Goal: Task Accomplishment & Management: Manage account settings

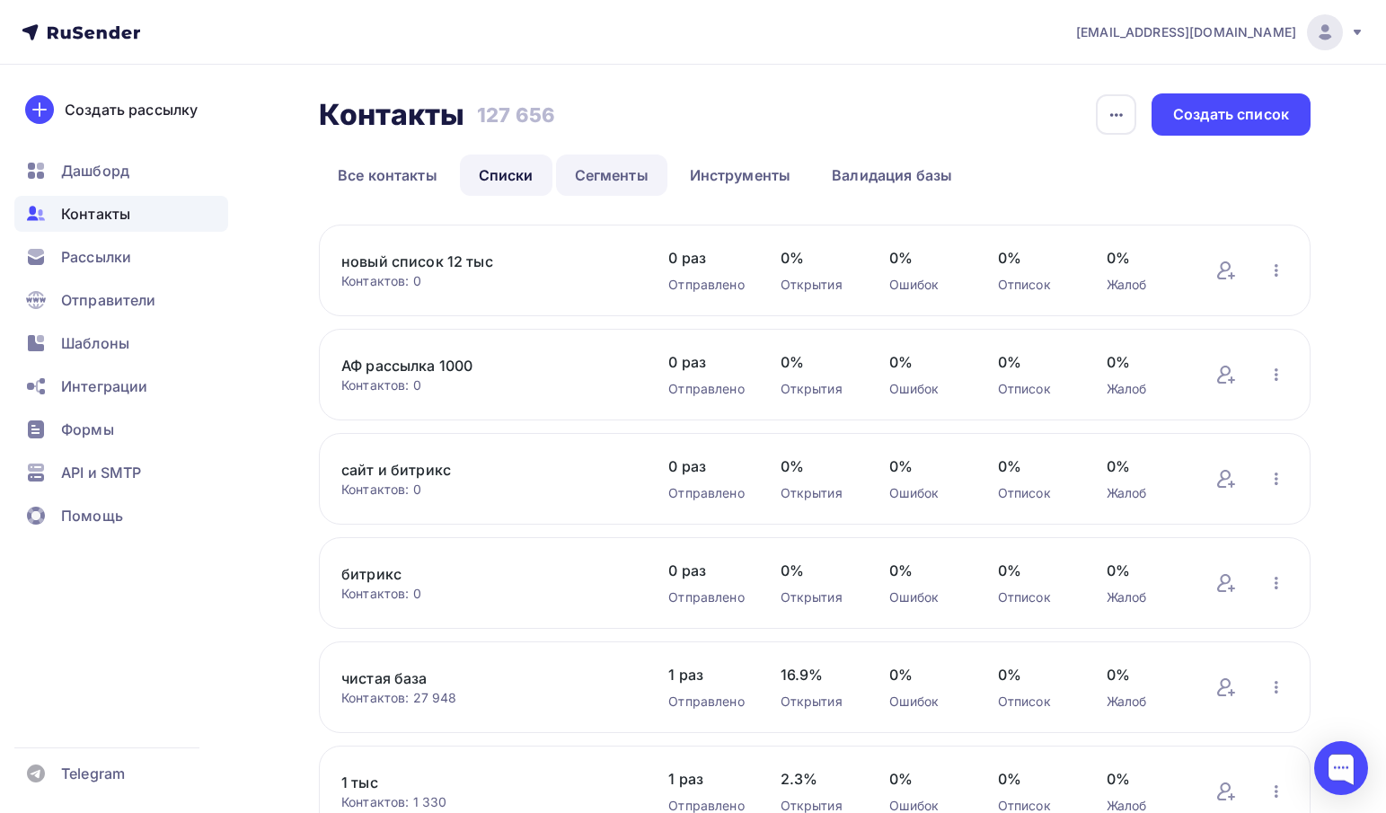
click at [580, 160] on link "Сегменты" at bounding box center [611, 175] width 111 height 41
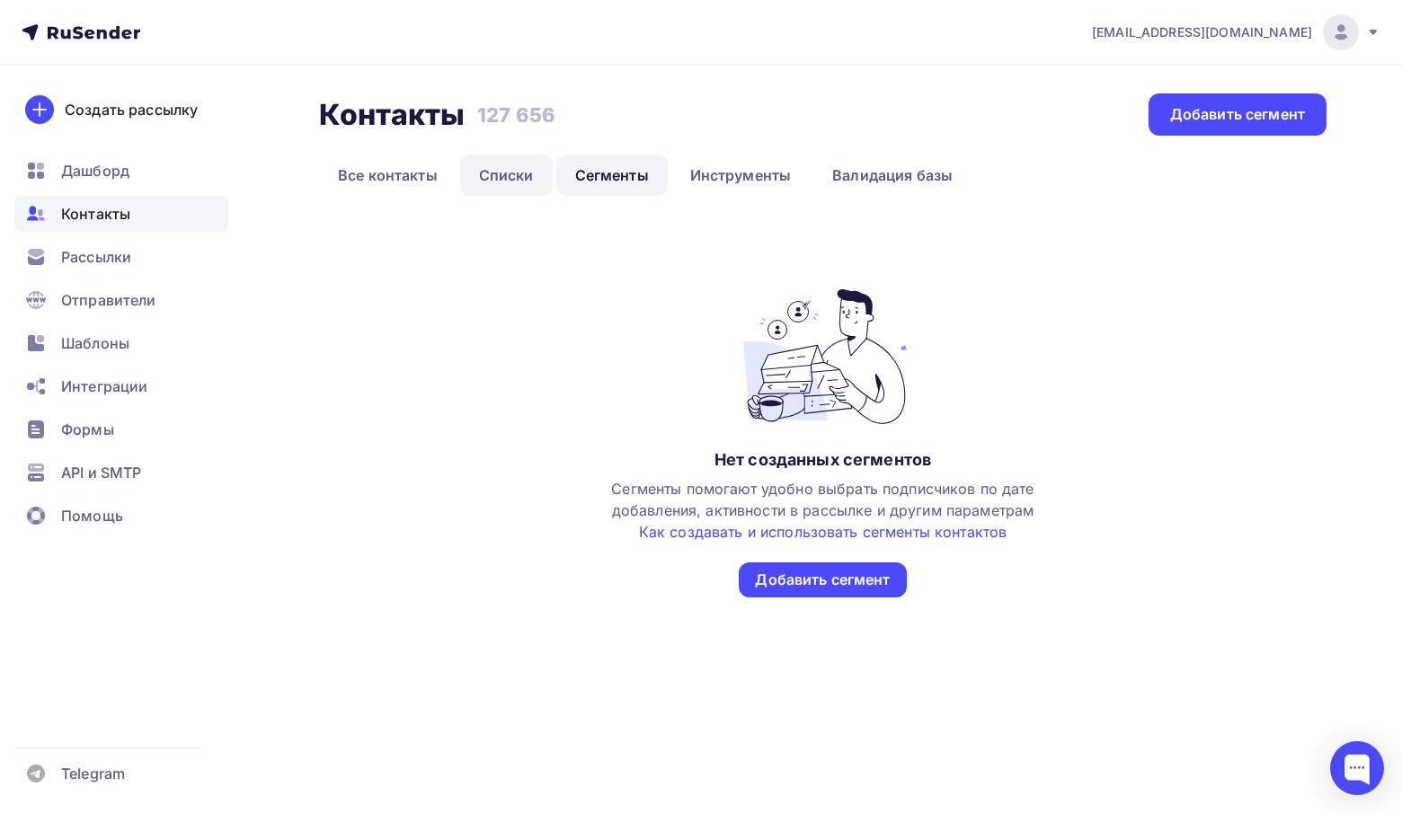
click at [527, 163] on link "Списки" at bounding box center [506, 175] width 93 height 41
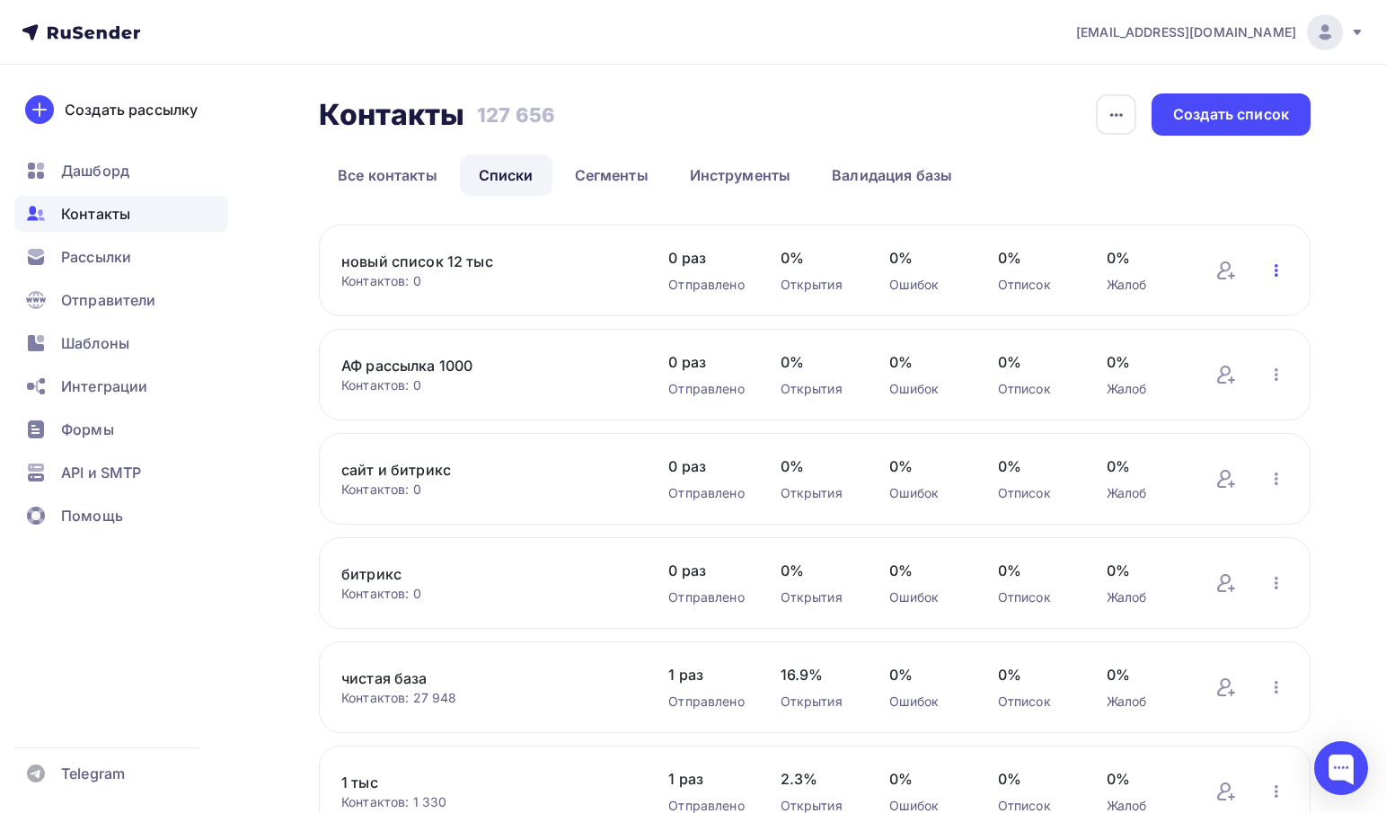
click at [1277, 267] on icon "button" at bounding box center [1277, 270] width 4 height 13
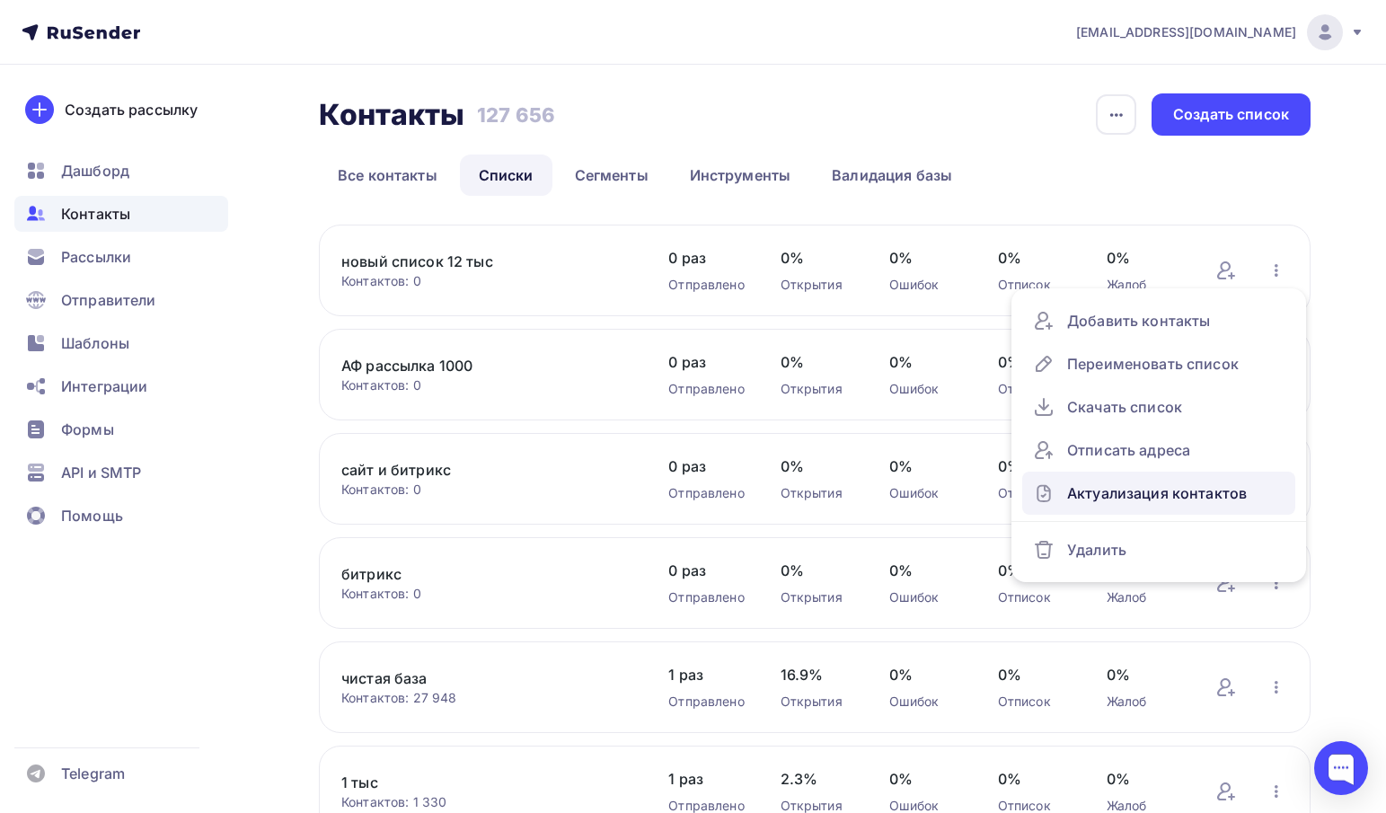
click at [1106, 488] on div "Актуализация контактов" at bounding box center [1159, 493] width 252 height 29
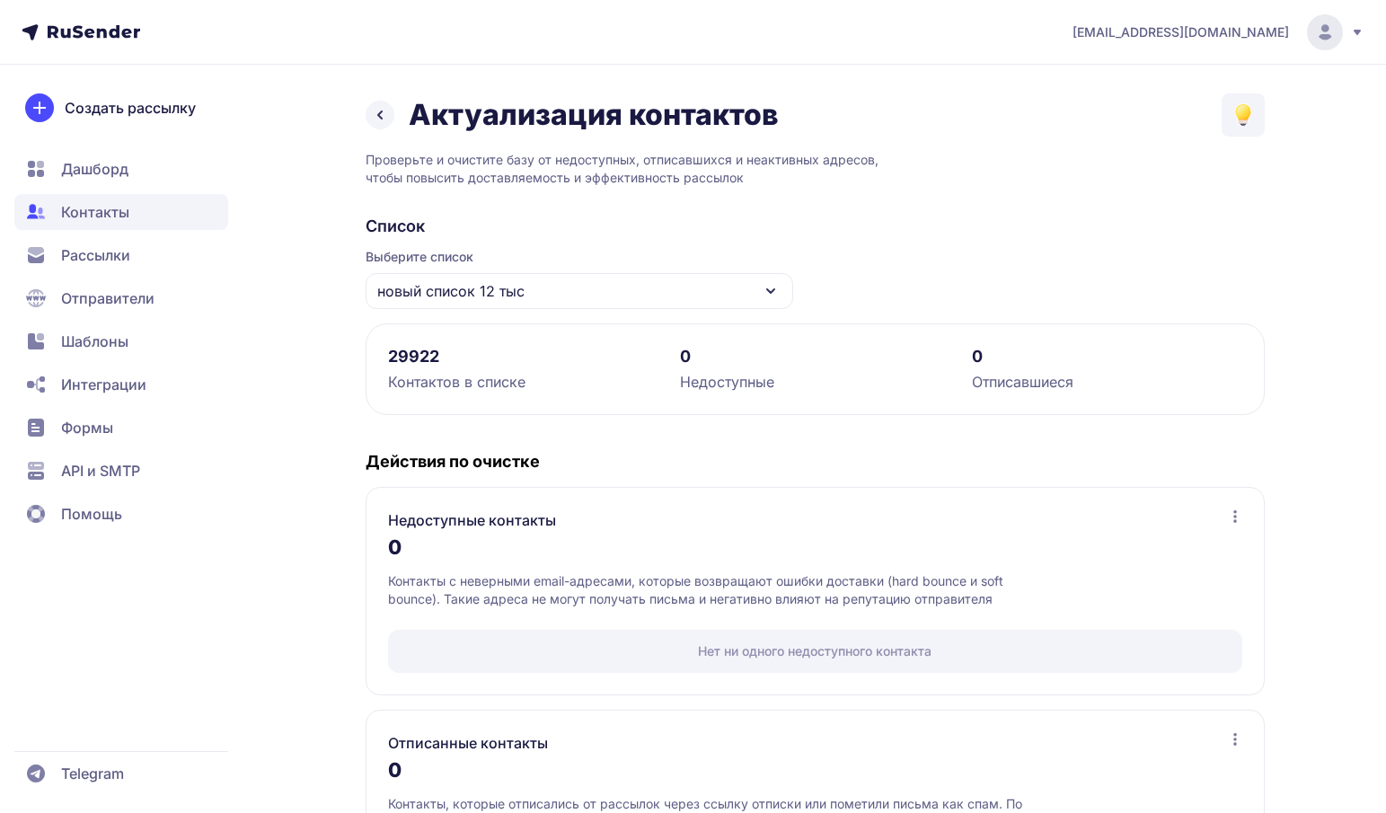
scroll to position [127, 0]
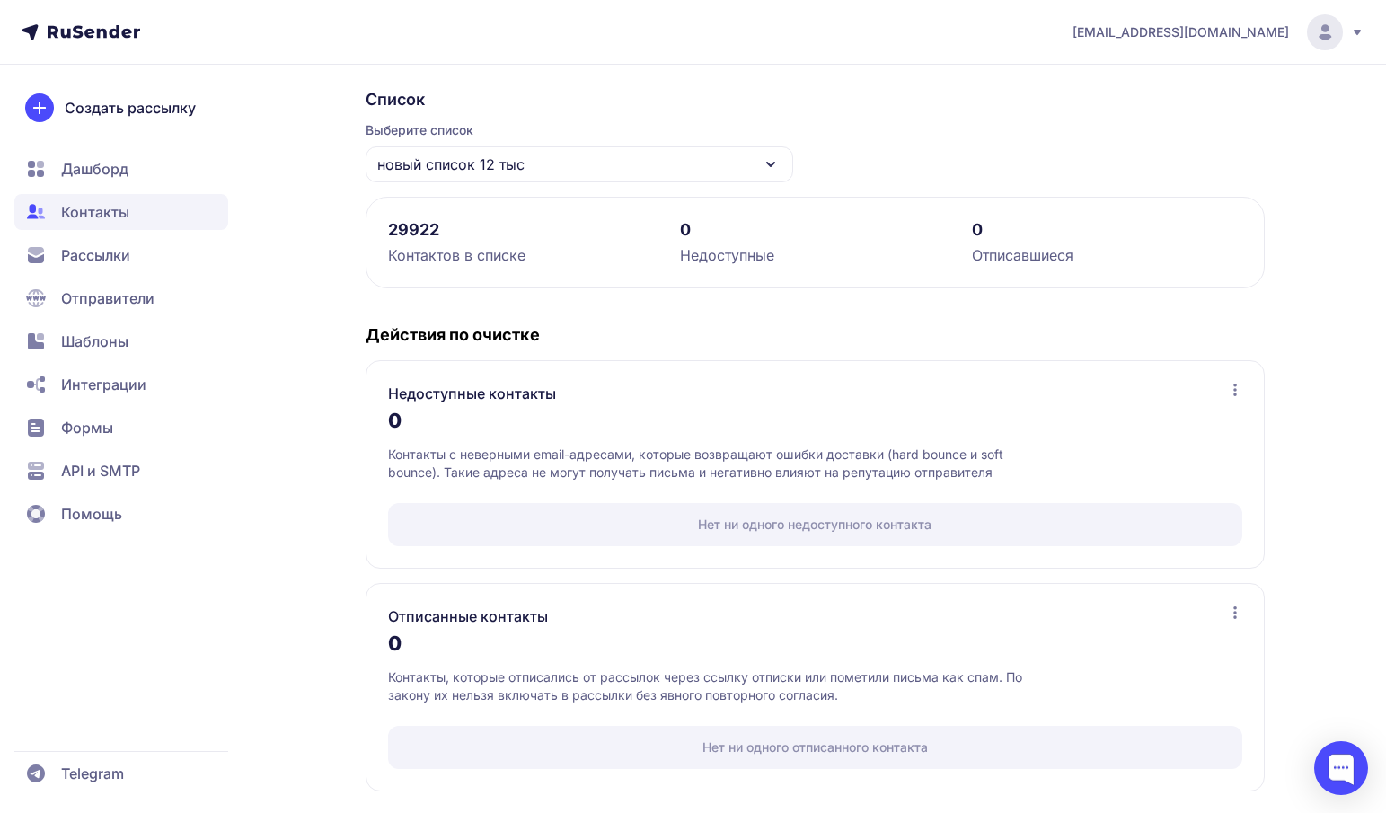
click at [104, 257] on span "Рассылки" at bounding box center [95, 255] width 69 height 22
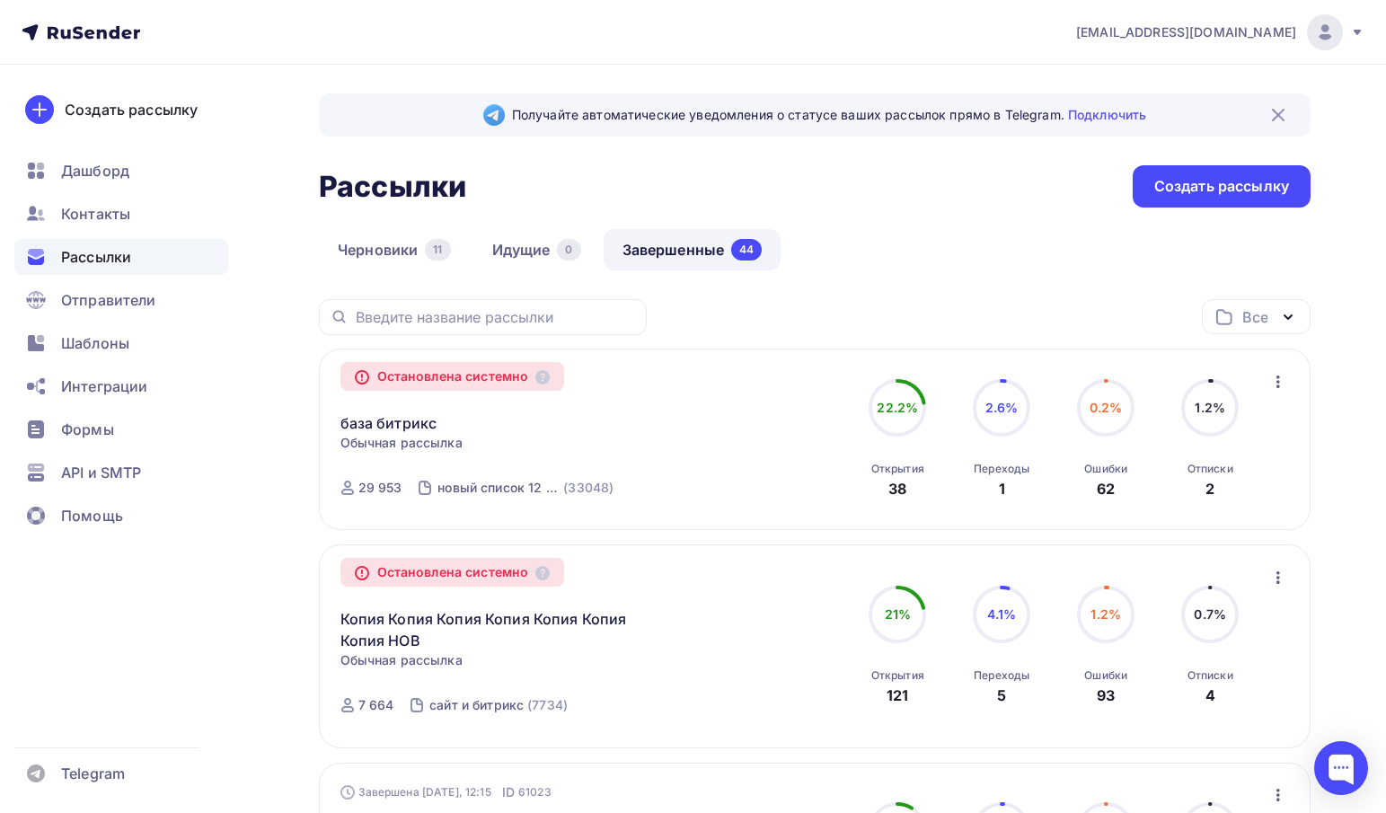
click at [1268, 383] on icon "button" at bounding box center [1279, 382] width 22 height 22
click at [1166, 420] on div "Копировать в новую" at bounding box center [1196, 429] width 184 height 22
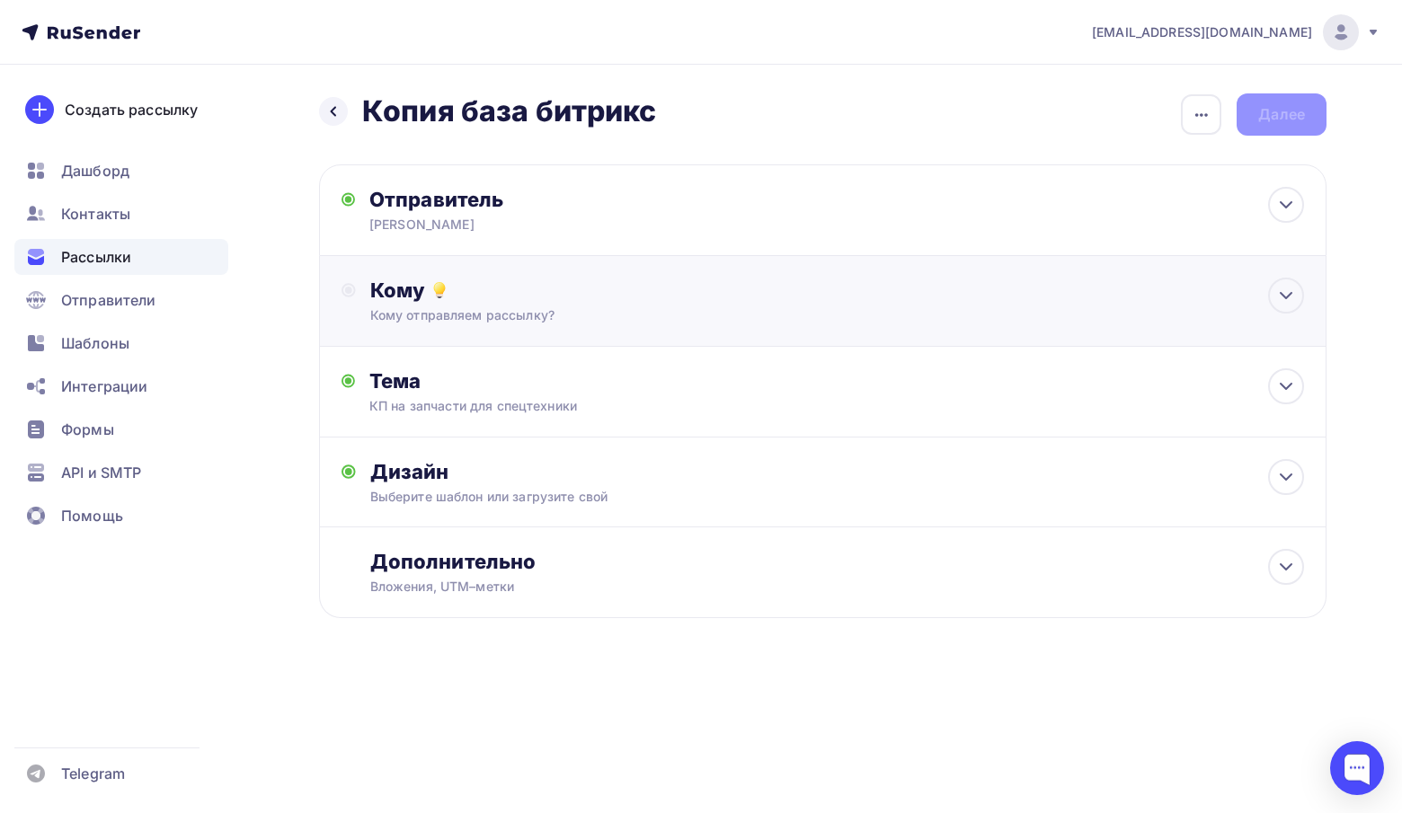
click at [456, 323] on div "Кому отправляем рассылку?" at bounding box center [790, 315] width 841 height 18
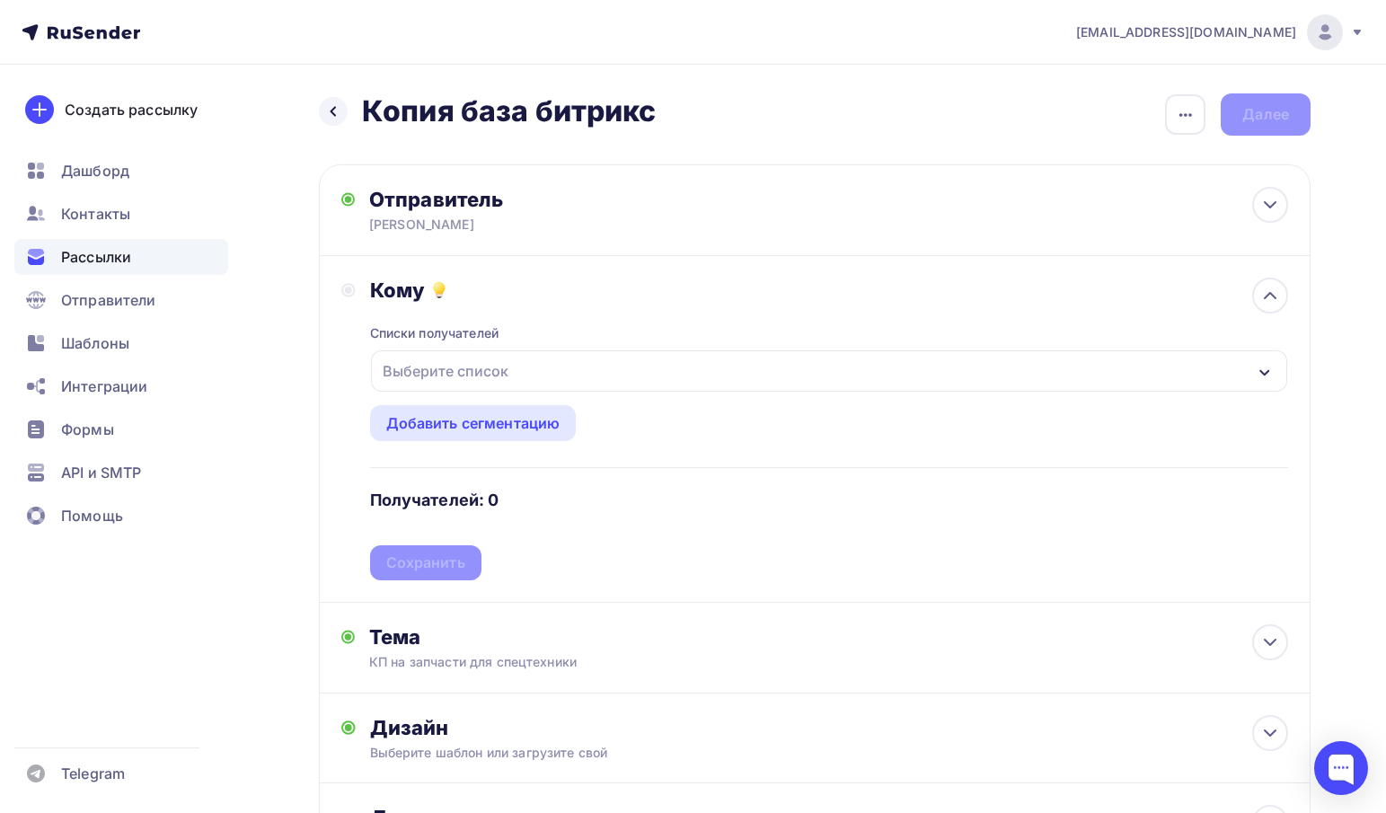
click at [468, 372] on div "Выберите список" at bounding box center [446, 371] width 140 height 32
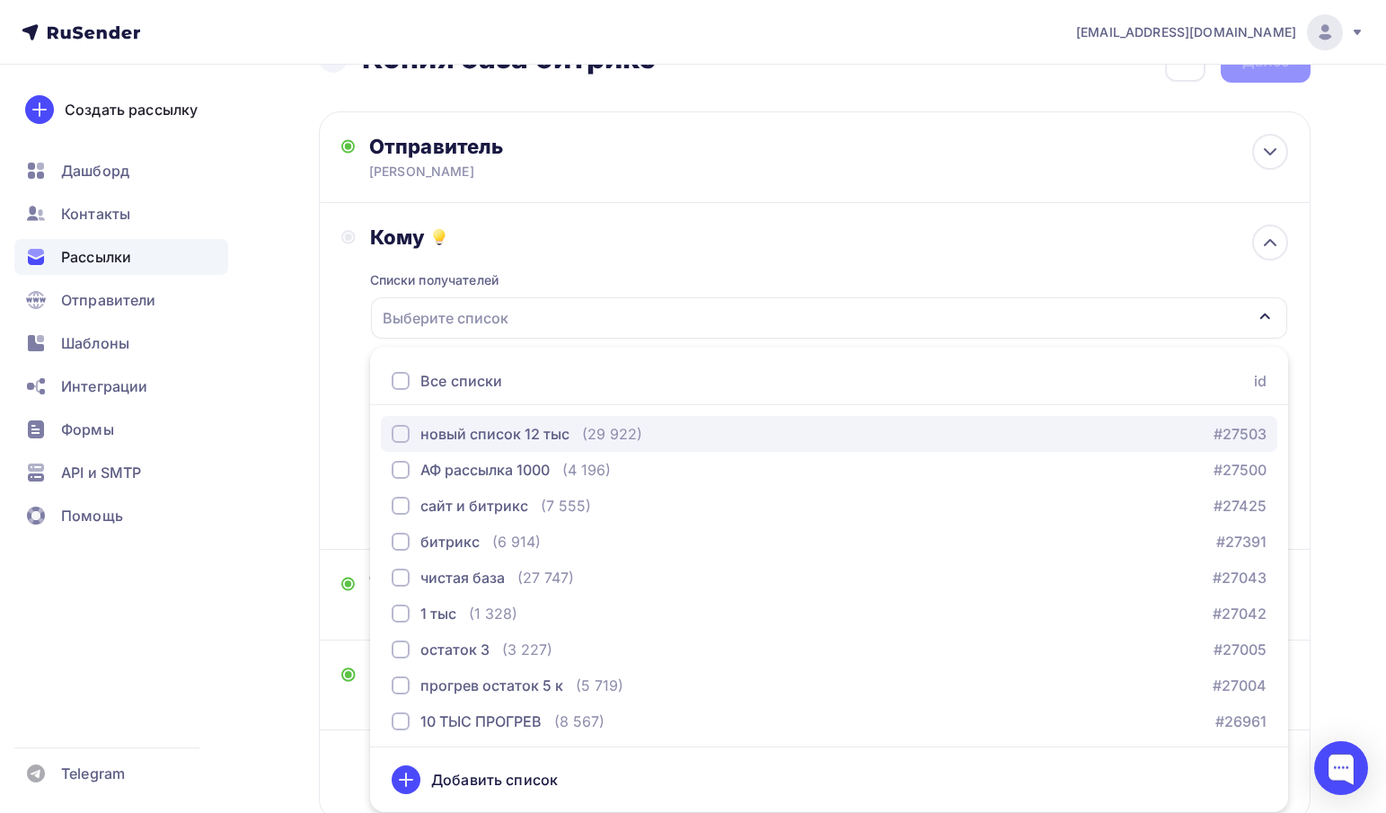
click at [464, 430] on div "новый список 12 тыс" at bounding box center [494, 434] width 149 height 22
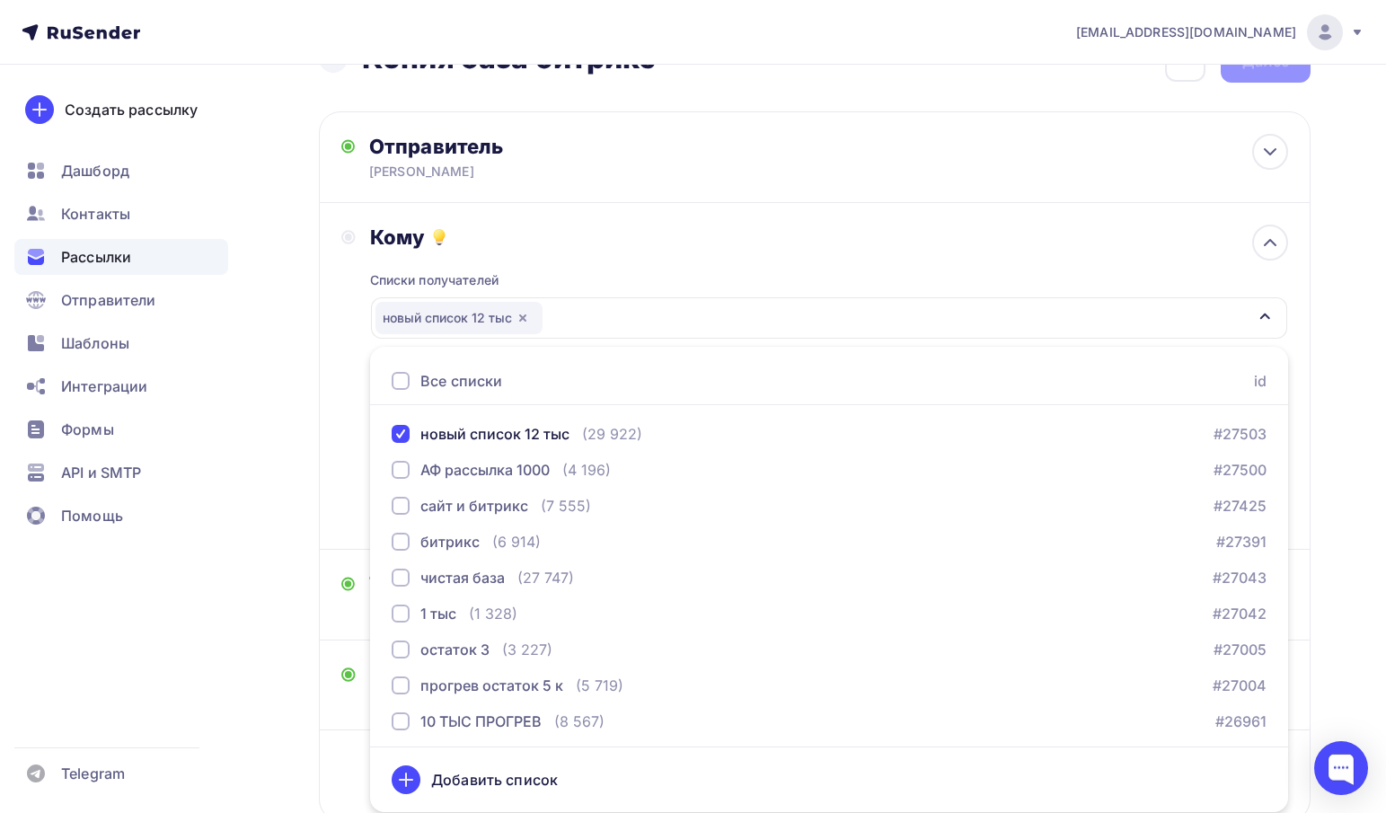
click at [661, 280] on div "Списки получателей новый список 12 тыс Все списки id новый список 12 тыс (29 92…" at bounding box center [829, 389] width 918 height 278
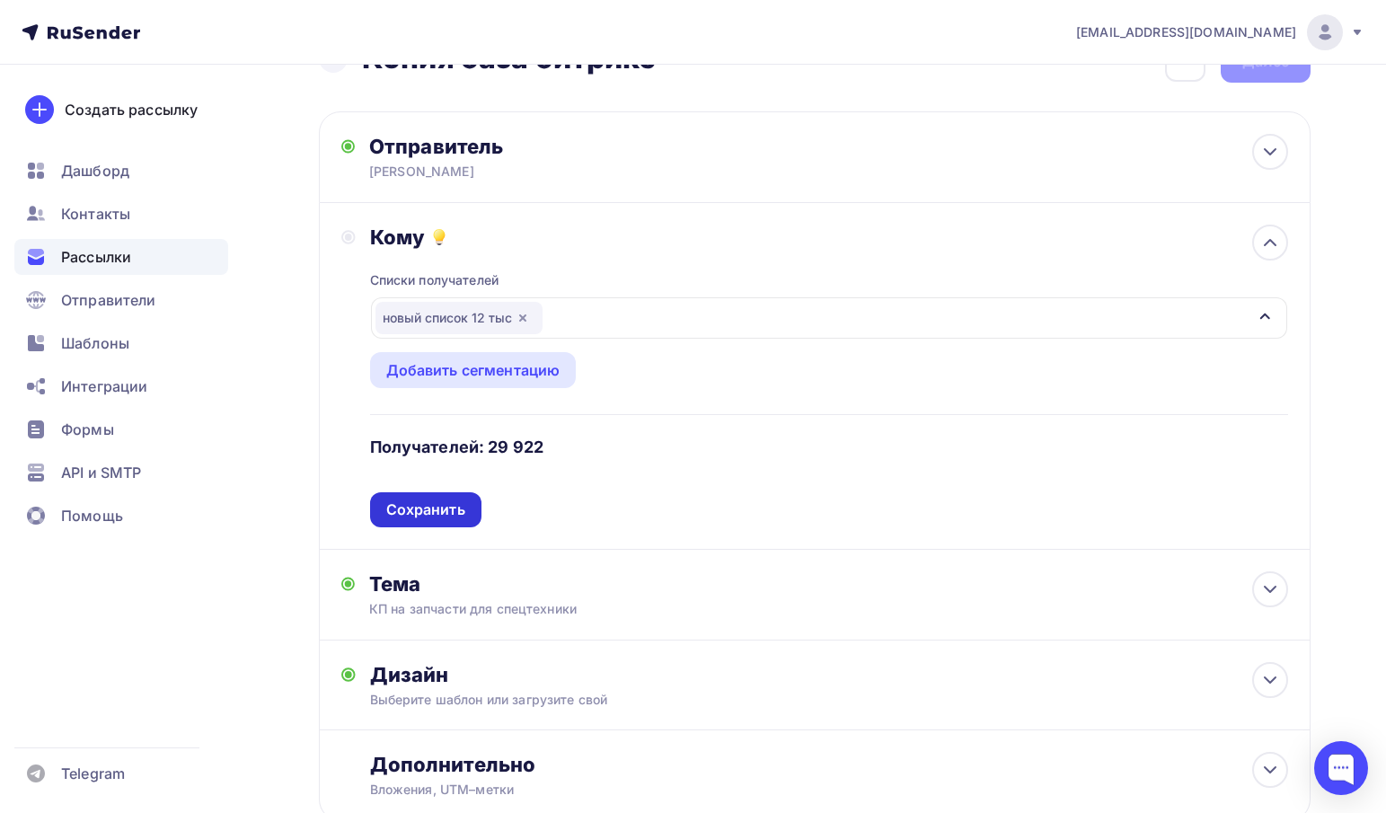
click at [417, 513] on div "Сохранить" at bounding box center [425, 510] width 79 height 21
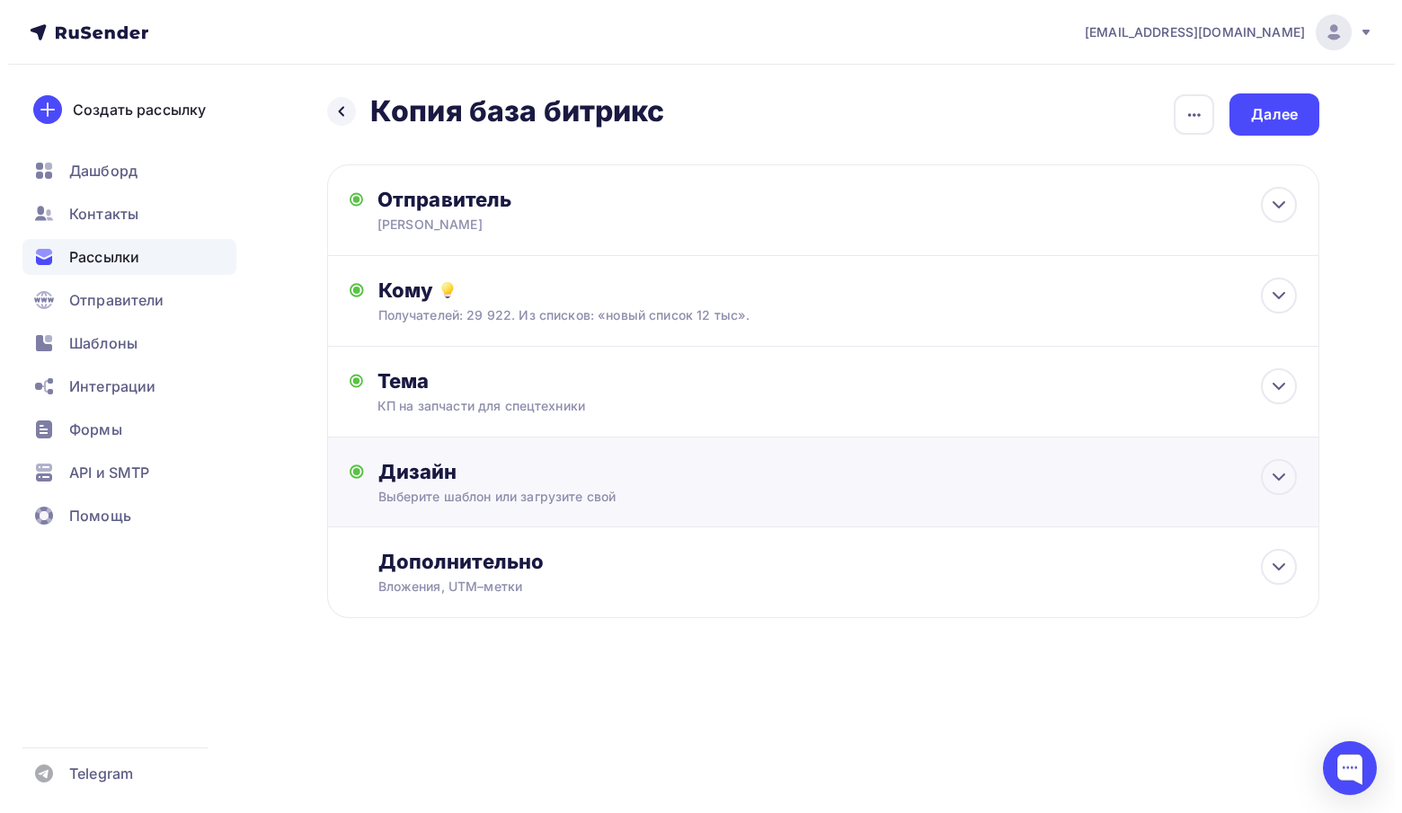
scroll to position [0, 0]
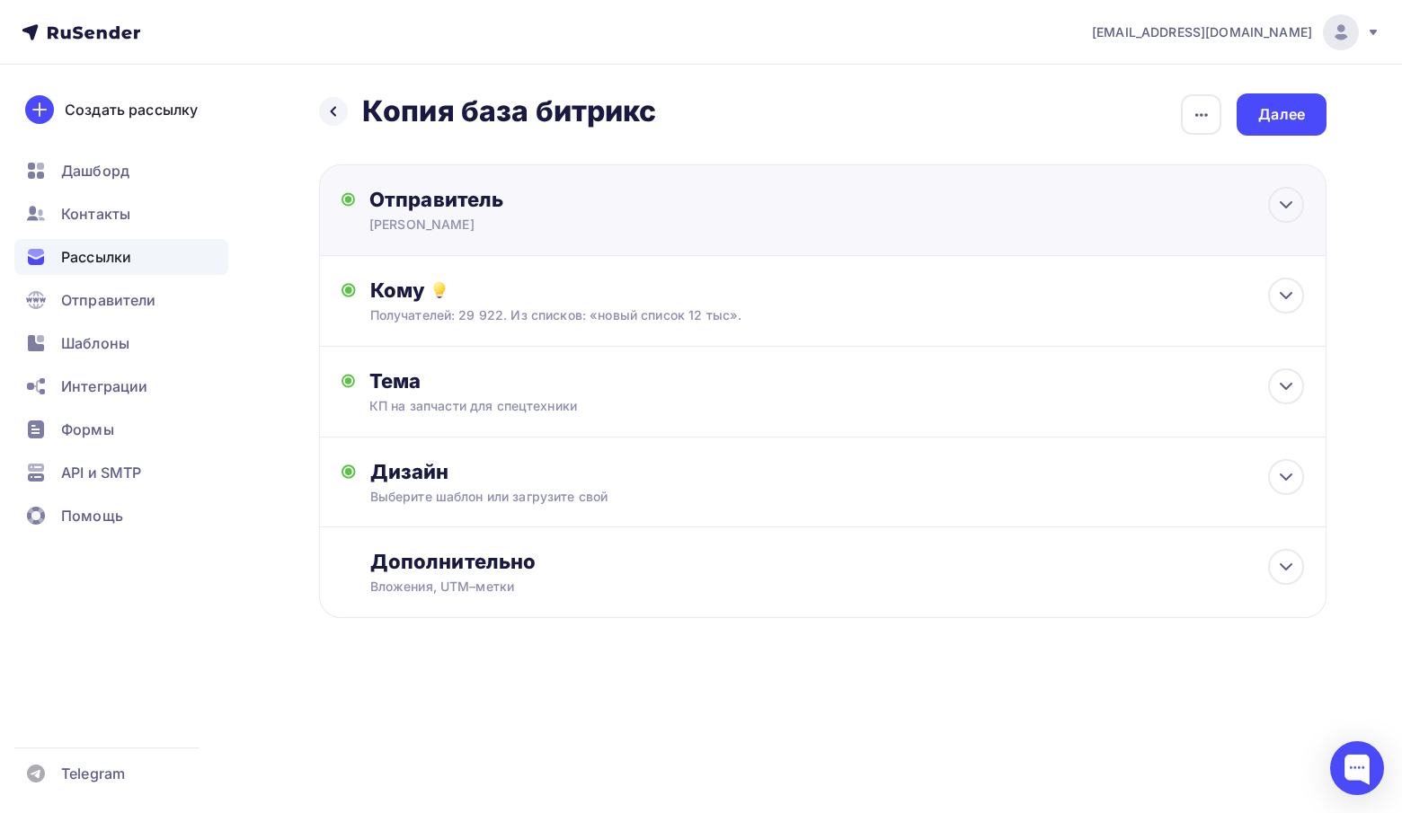
click at [509, 165] on div "Отправитель Алексей САГ Email * info@affinity-marketing.ru info@specasia.ru inf…" at bounding box center [822, 210] width 1007 height 92
type input "Алексей САГ"
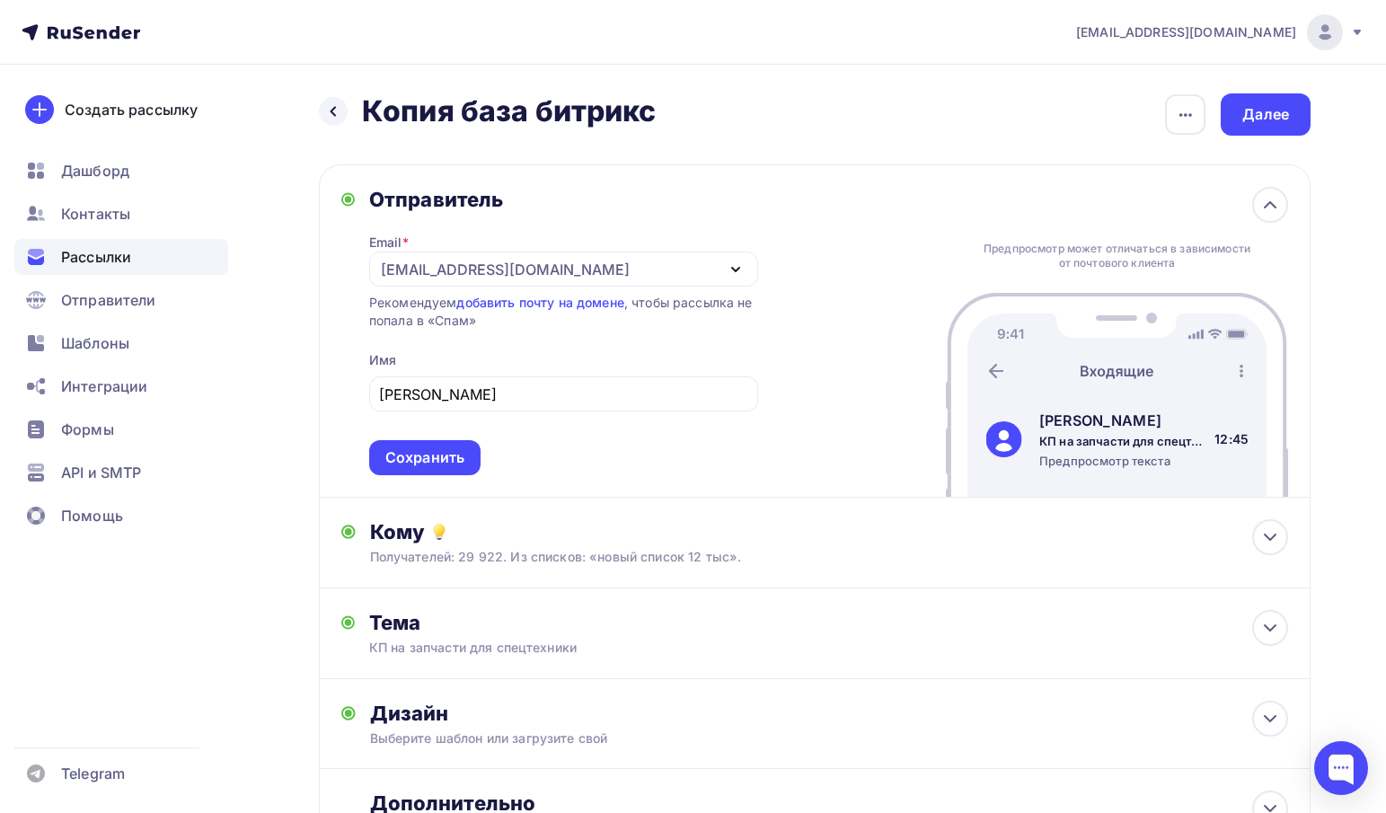
click at [506, 173] on div "Отправитель Email * info@specasia.ru info@specasia.ru info@sag-888.site info@af…" at bounding box center [815, 330] width 992 height 333
click at [500, 189] on div "Отправитель" at bounding box center [563, 199] width 389 height 25
click at [670, 114] on div "Назад Копия база битрикс Копия база битрикс Закончить позже Переименовать рассы…" at bounding box center [815, 114] width 992 height 42
click at [1263, 123] on div "Далее" at bounding box center [1266, 114] width 47 height 21
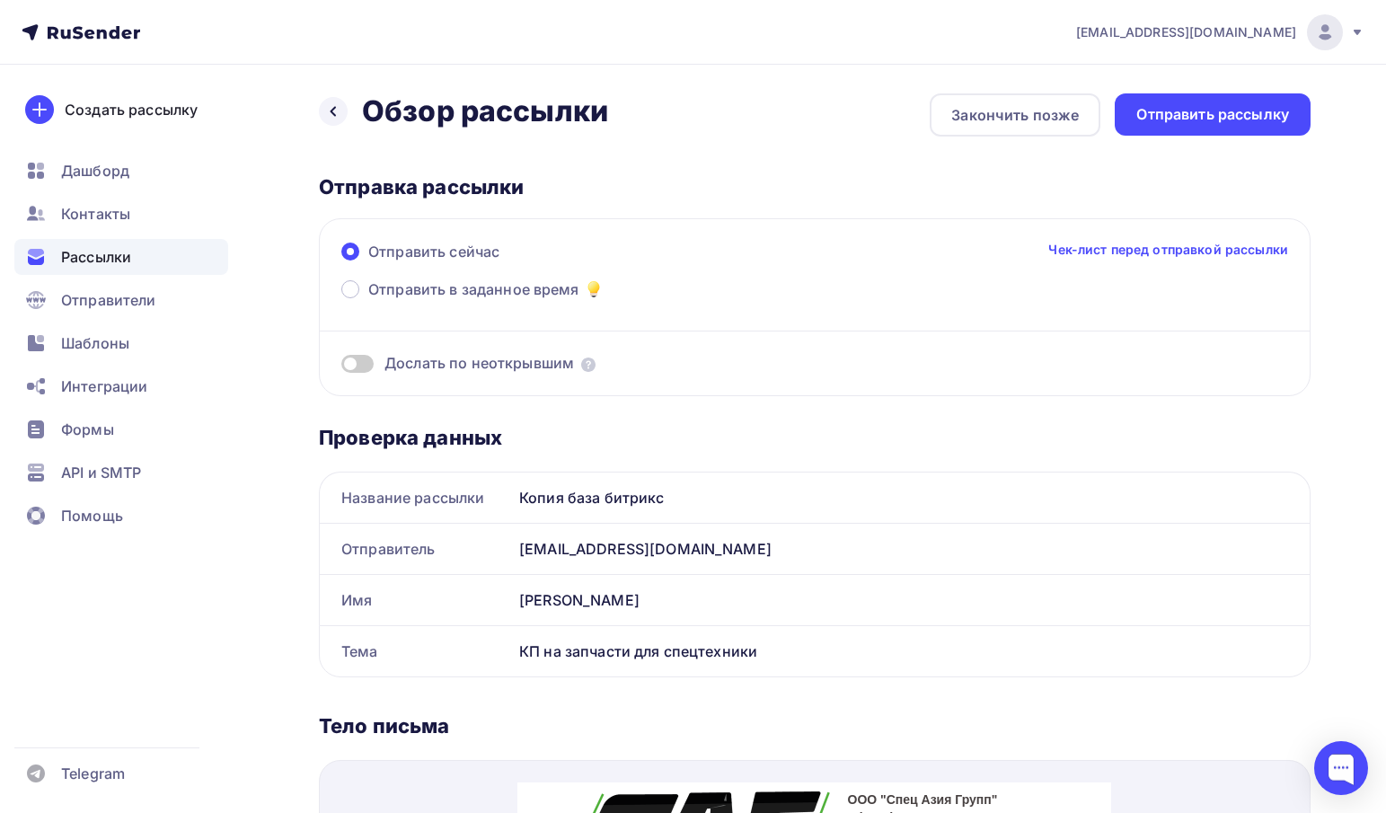
click at [518, 278] on div "Отправить сейчас Чек-лист перед отправкой рассылки Отправить в заданное время Д…" at bounding box center [815, 307] width 992 height 178
click at [517, 283] on span "Отправить в заданное время" at bounding box center [473, 290] width 211 height 22
click at [368, 300] on input "Отправить в заданное время" at bounding box center [368, 300] width 0 height 0
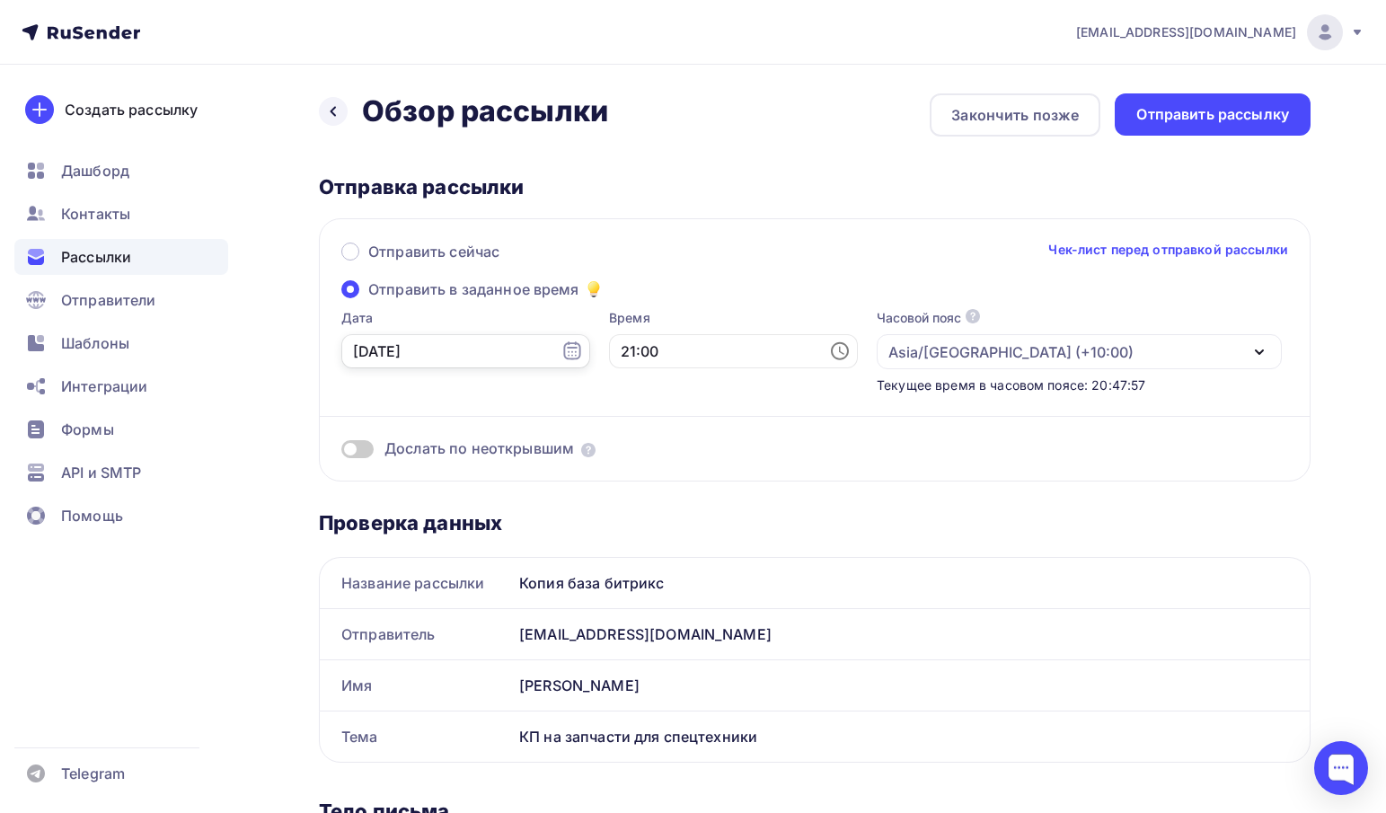
click at [413, 339] on input "02.10.2025" at bounding box center [465, 351] width 249 height 34
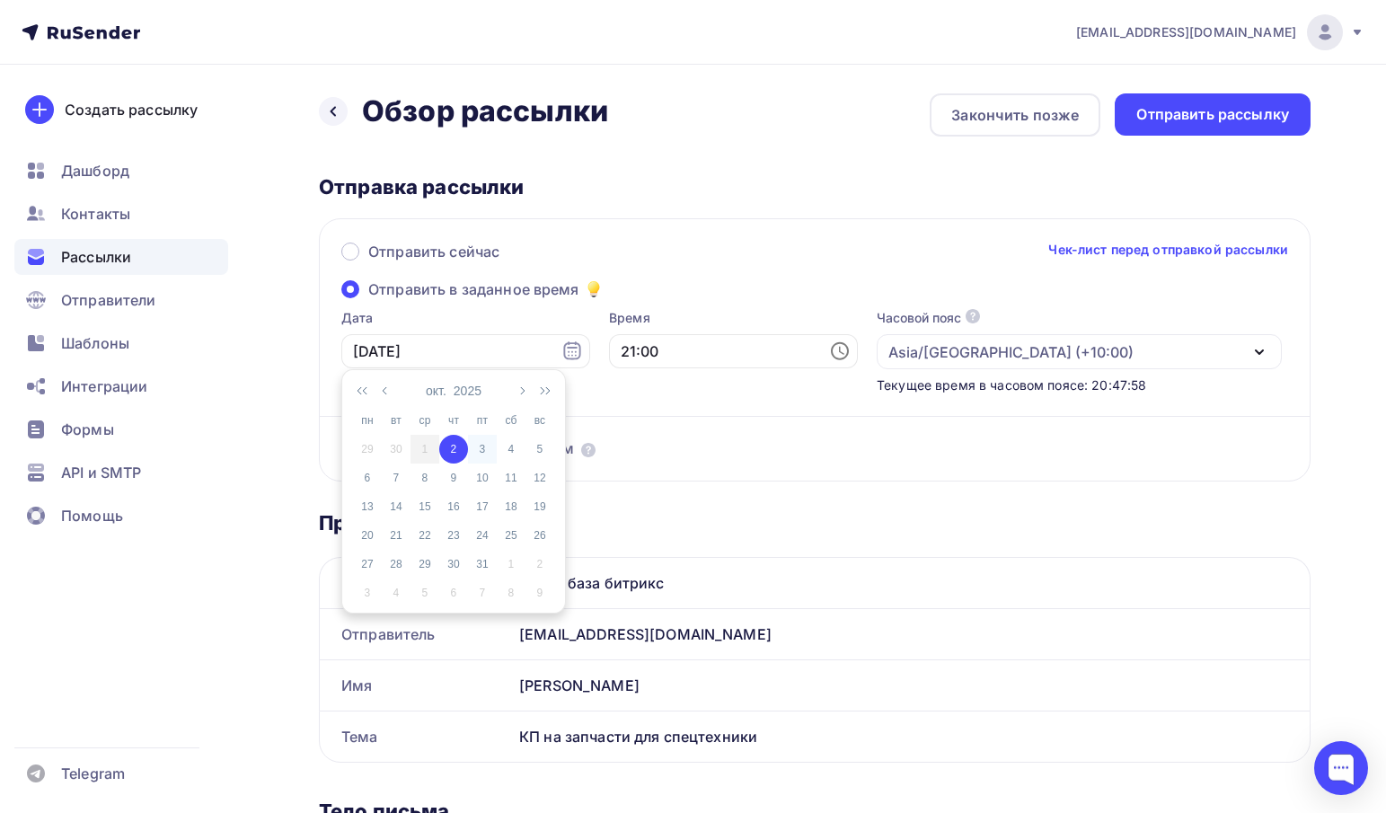
click at [479, 440] on td "3" at bounding box center [482, 449] width 29 height 29
type input "03.10.2025"
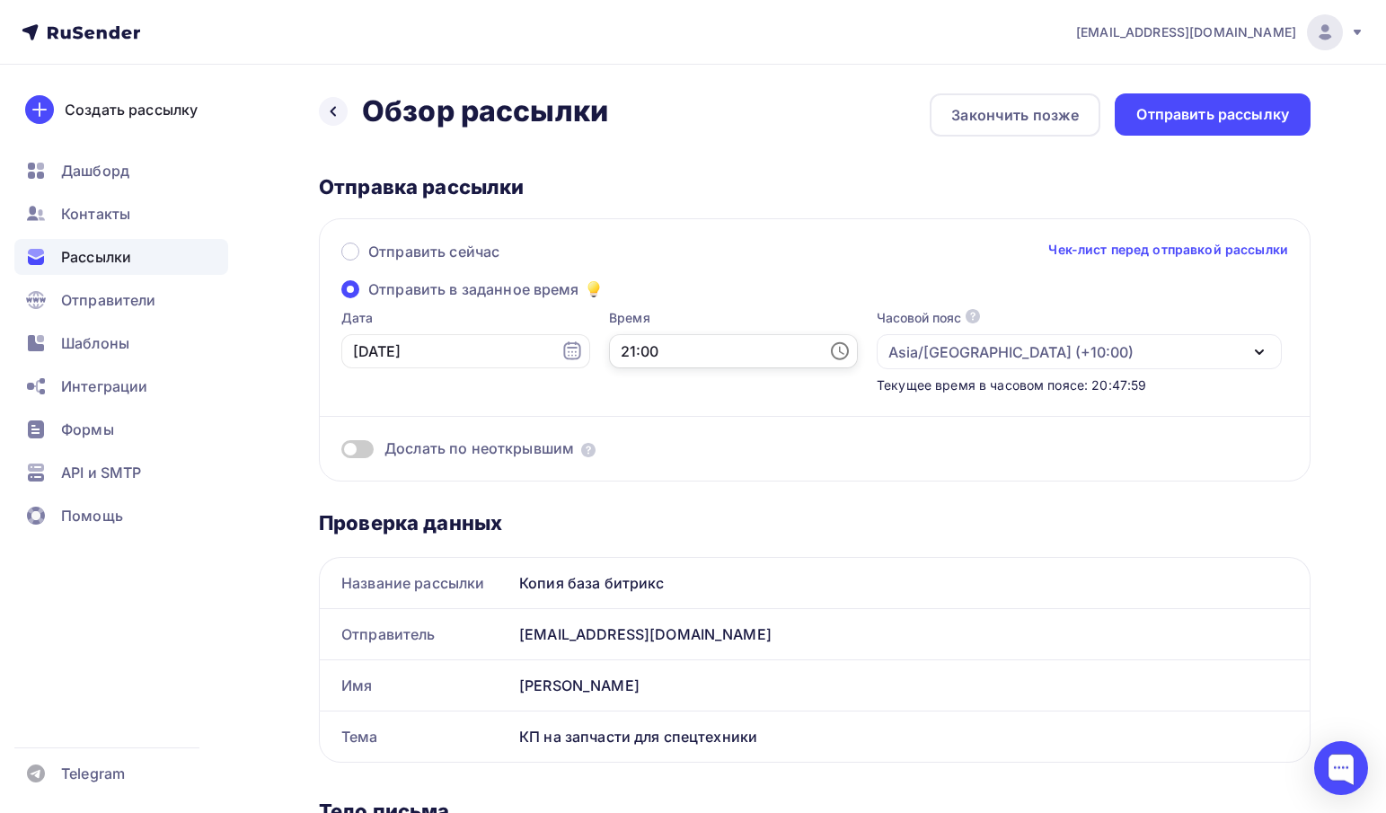
click at [671, 351] on input "21:00" at bounding box center [733, 351] width 249 height 34
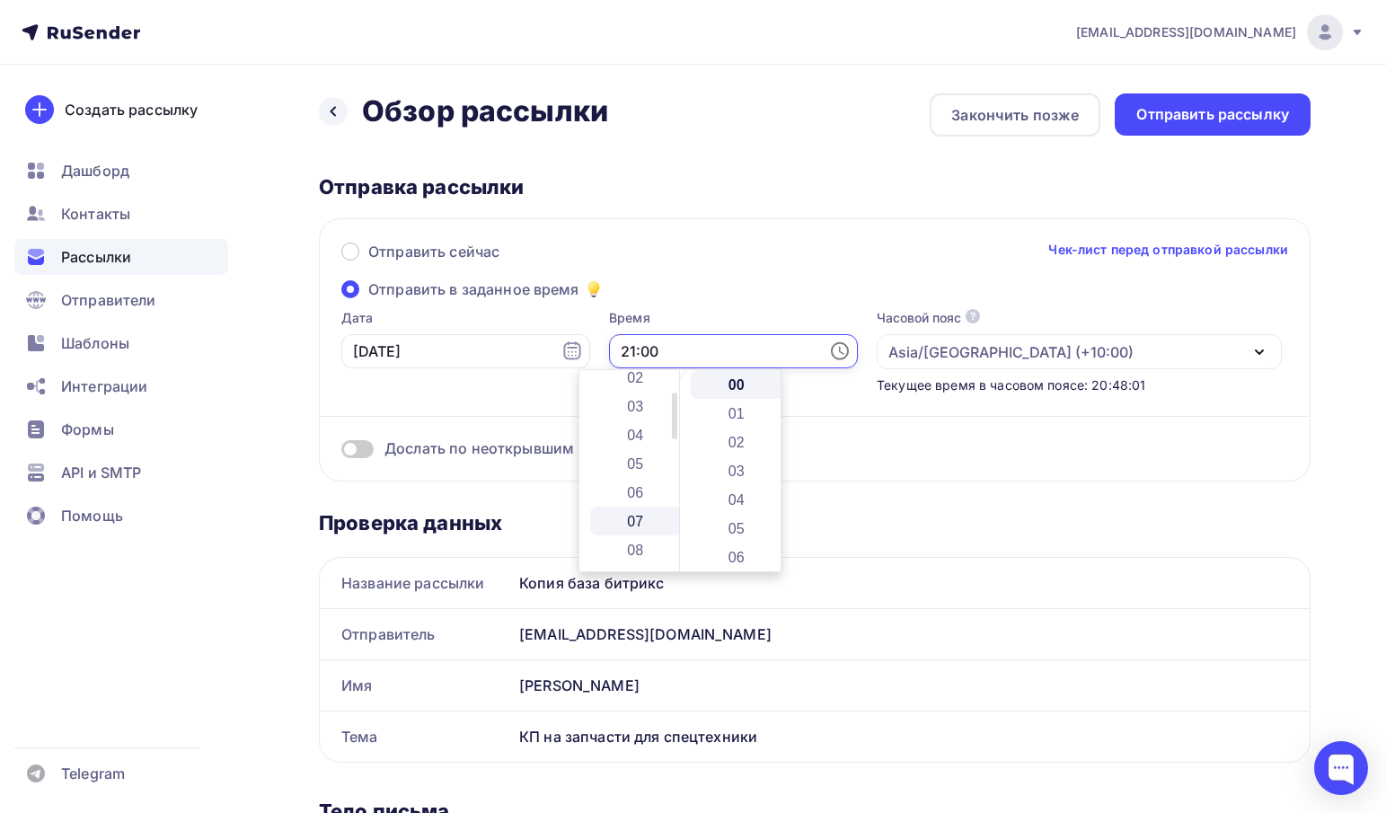
scroll to position [244, 0]
click at [633, 404] on li "09" at bounding box center [637, 399] width 94 height 29
type input "09:00"
click at [668, 251] on div "Отправить сейчас Чек-лист перед отправкой рассылки" at bounding box center [814, 260] width 947 height 38
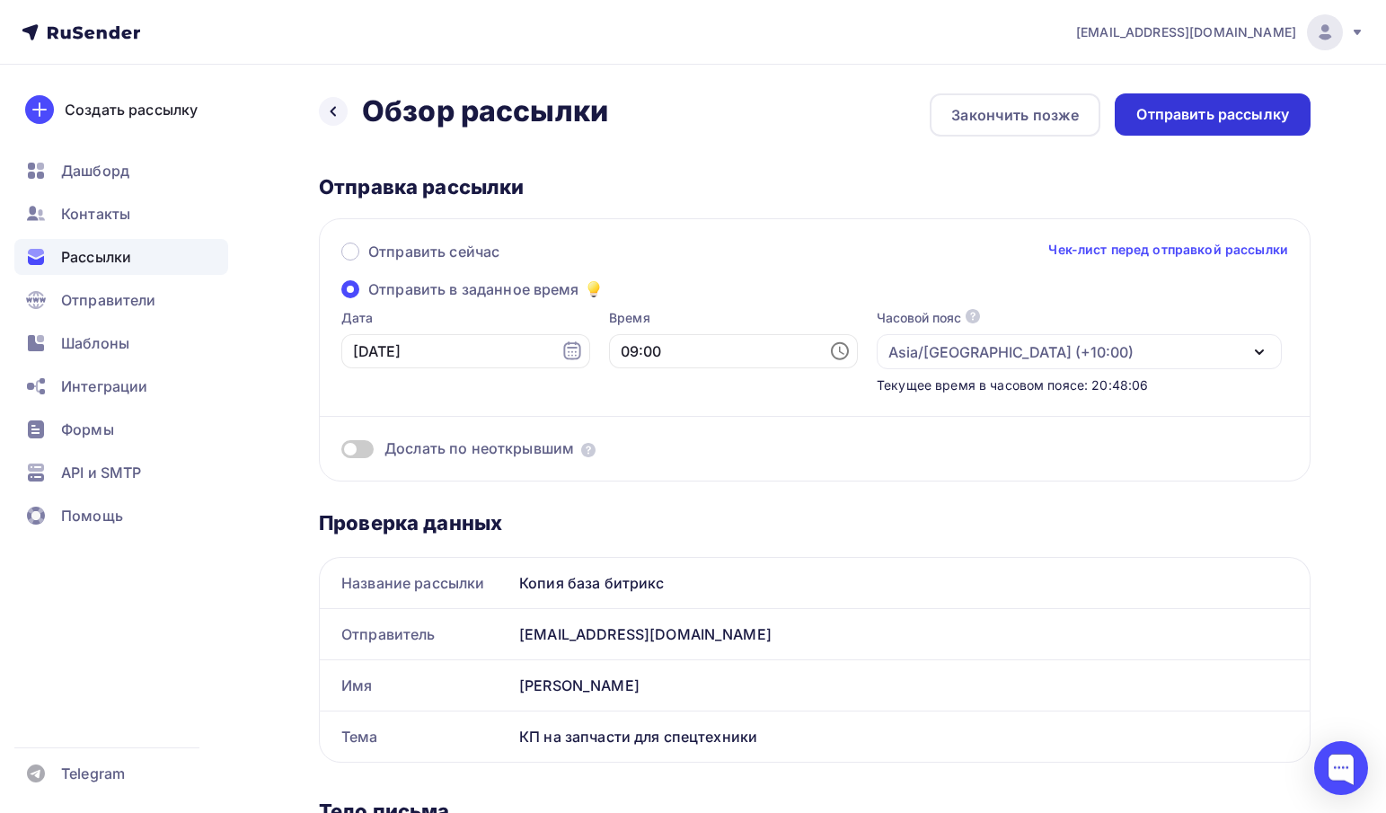
click at [1193, 113] on div "Отправить рассылку" at bounding box center [1213, 114] width 153 height 21
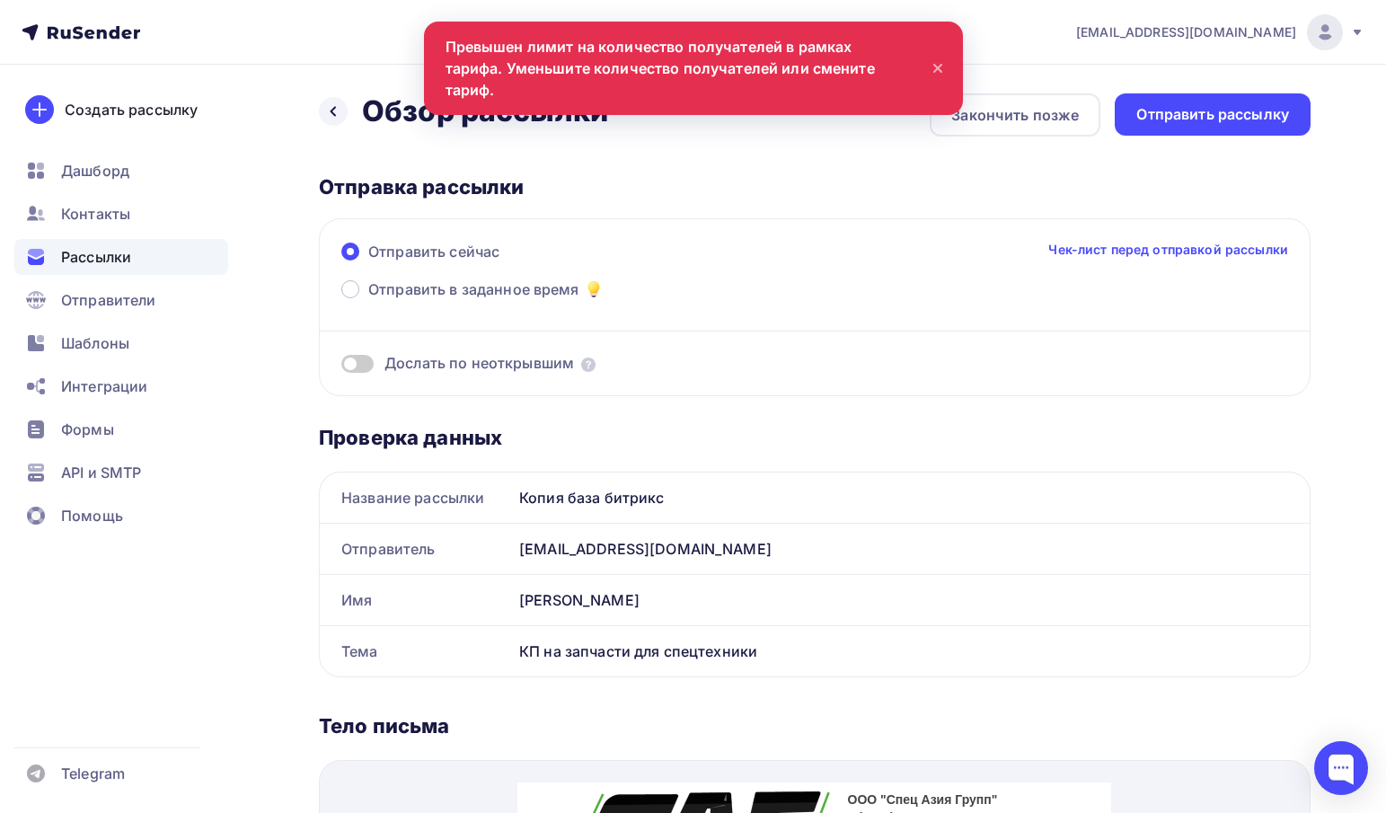
scroll to position [0, 0]
click at [751, 68] on div "Назад Обзор рассылки Обзор рассылки Закончить позже Отправить рассылку Отправка…" at bounding box center [693, 790] width 1386 height 1451
click at [937, 59] on icon at bounding box center [938, 69] width 22 height 22
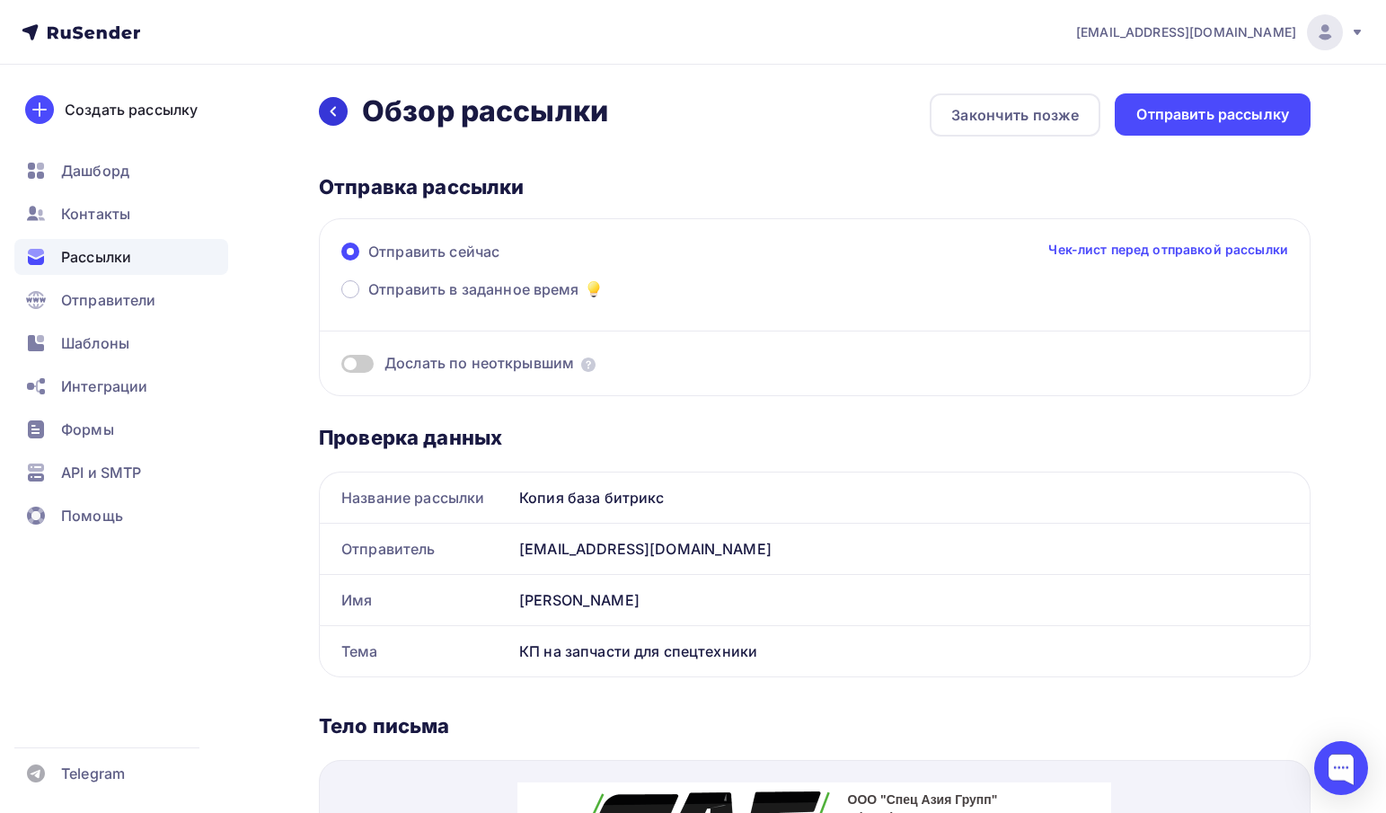
click at [331, 113] on icon at bounding box center [333, 111] width 14 height 14
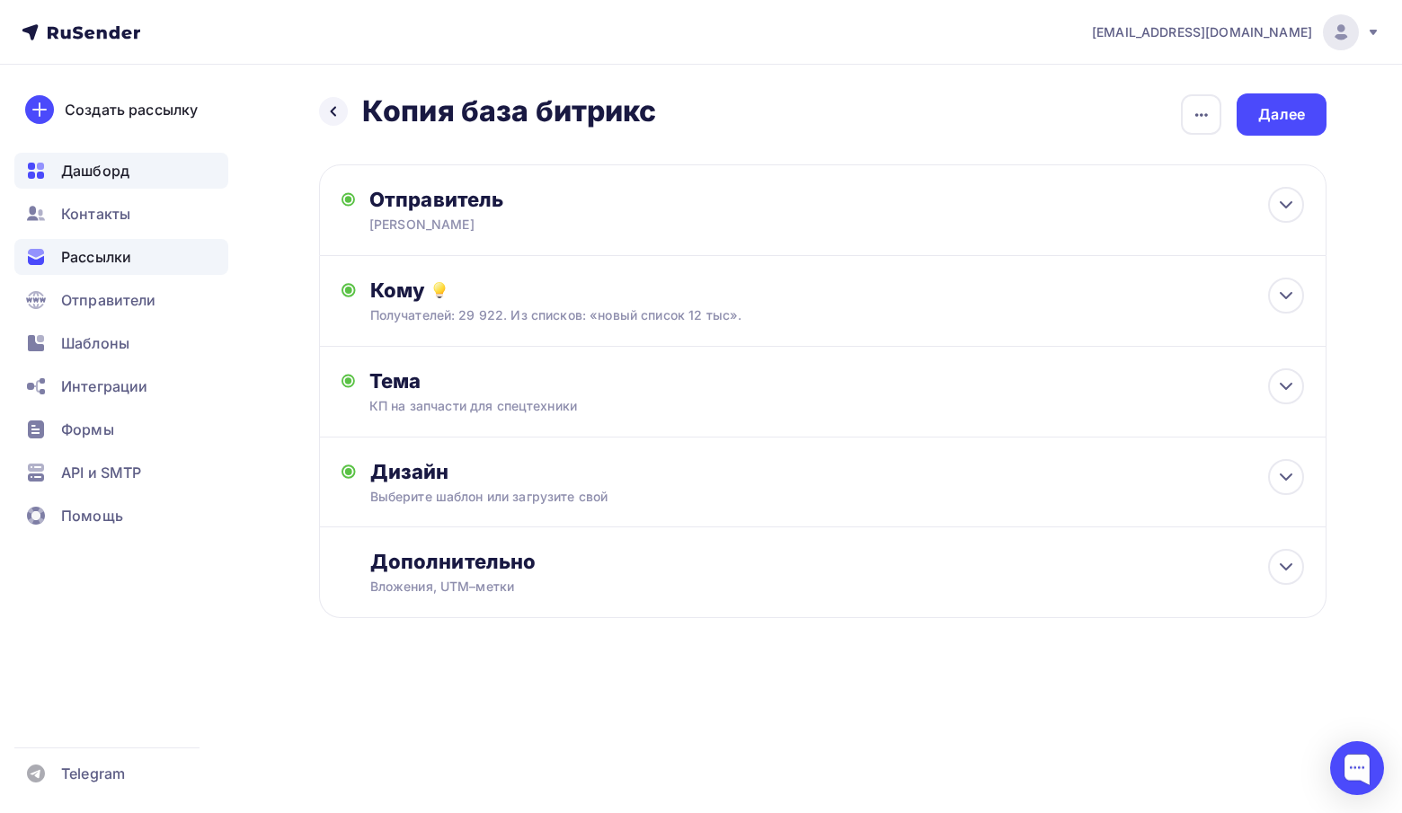
click at [113, 186] on div "Дашборд" at bounding box center [121, 171] width 214 height 36
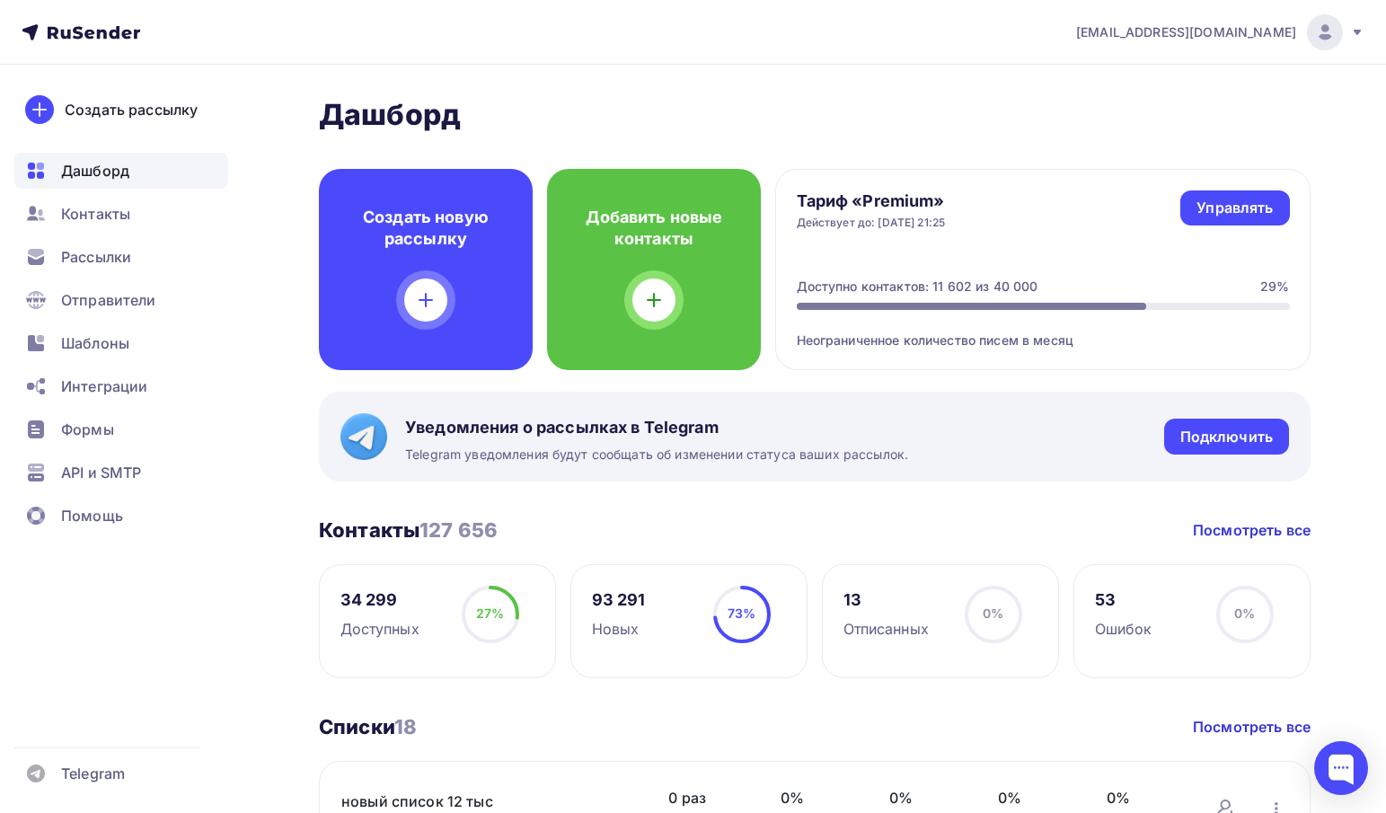
click at [960, 354] on div "Тариф «Premium» Действует до: 04.10.2025, 21:25 Управлять Управлять Доступно ко…" at bounding box center [1042, 269] width 535 height 201
click at [952, 285] on div "Доступно контактов: 11 602 из 40 000" at bounding box center [918, 287] width 242 height 18
click at [932, 327] on div "Неограниченное количество писем в месяц" at bounding box center [1043, 330] width 493 height 40
click at [118, 279] on ul "Дашборд Контакты Рассылки Отправители Шаблоны Интеграции Формы API и SMTP Помощь" at bounding box center [121, 348] width 214 height 391
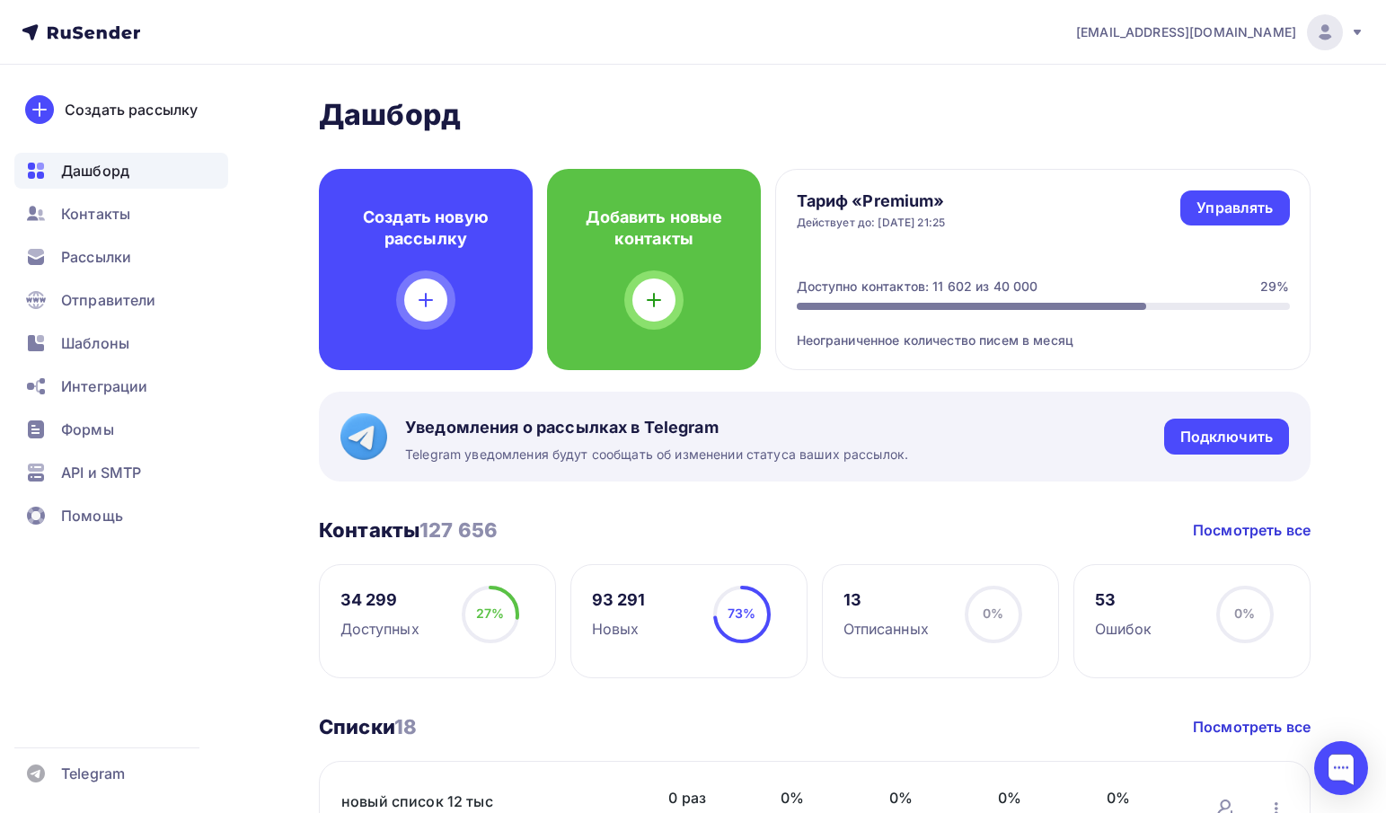
click at [118, 278] on ul "Дашборд Контакты Рассылки Отправители Шаблоны Интеграции Формы API и SMTP Помощь" at bounding box center [121, 348] width 214 height 391
click at [118, 276] on ul "Дашборд Контакты Рассылки Отправители Шаблоны Интеграции Формы API и SMTP Помощь" at bounding box center [121, 348] width 214 height 391
click at [87, 256] on span "Рассылки" at bounding box center [96, 257] width 70 height 22
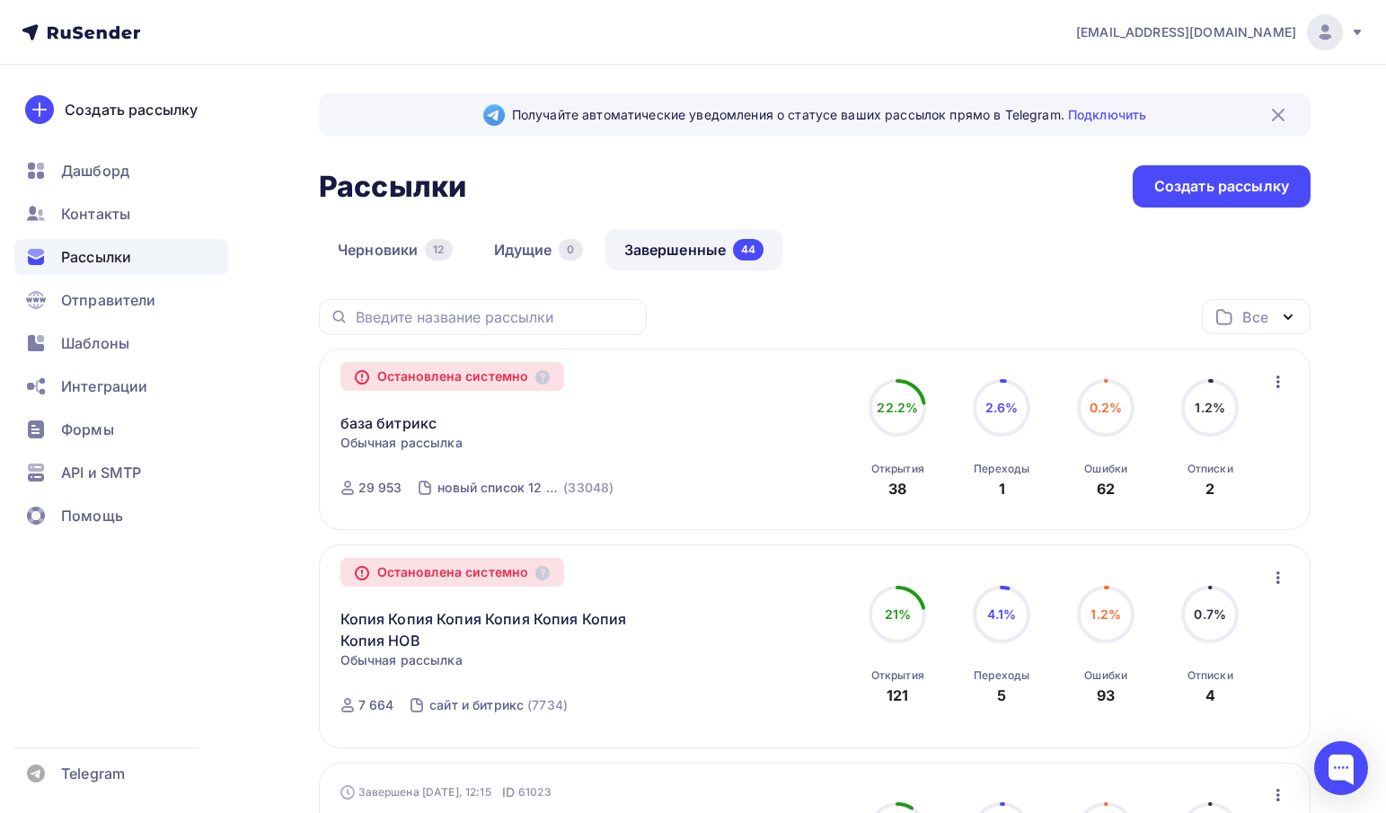
click at [1278, 383] on icon "button" at bounding box center [1279, 382] width 4 height 13
click at [1190, 426] on div "Копировать в новую" at bounding box center [1196, 429] width 184 height 22
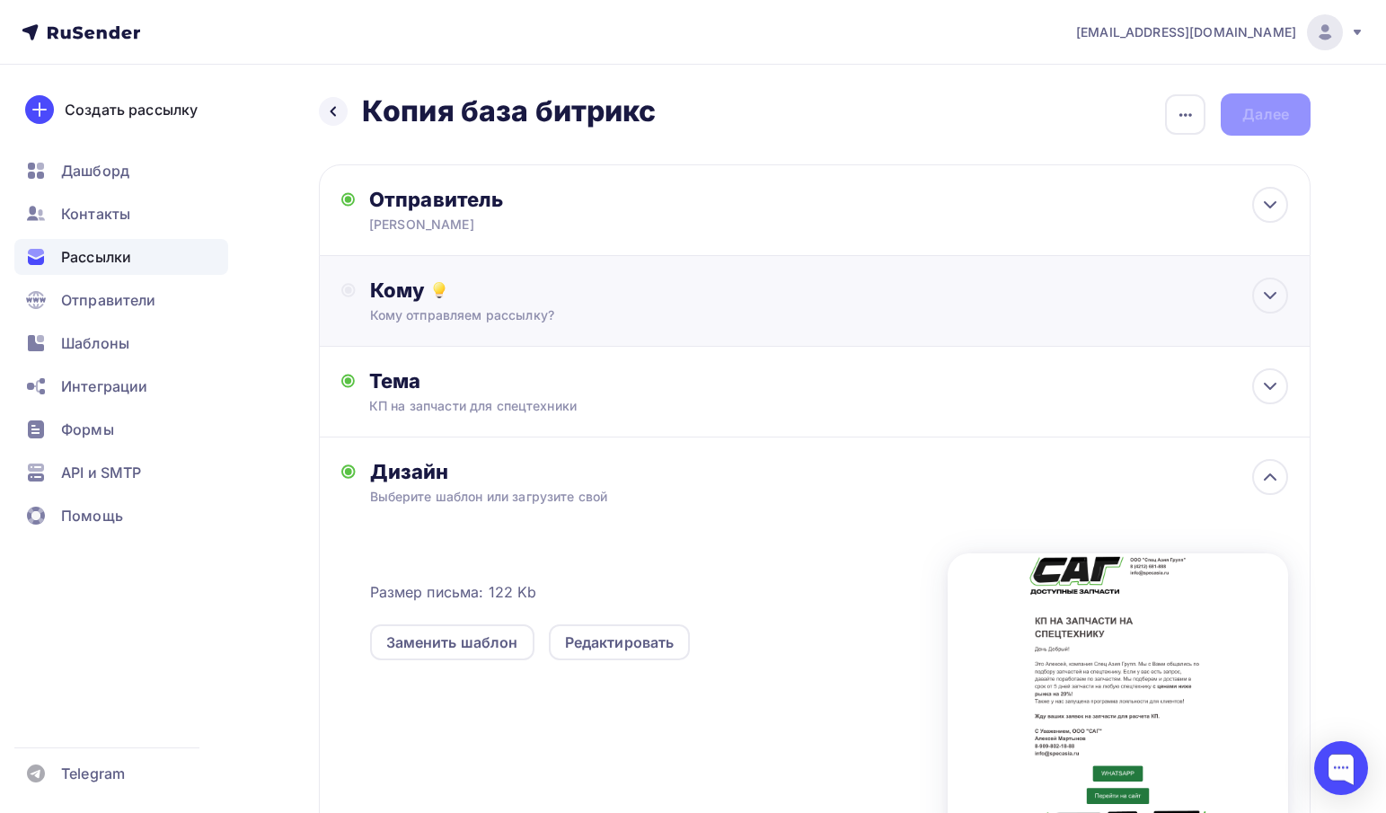
click at [455, 279] on div "Кому" at bounding box center [829, 290] width 918 height 25
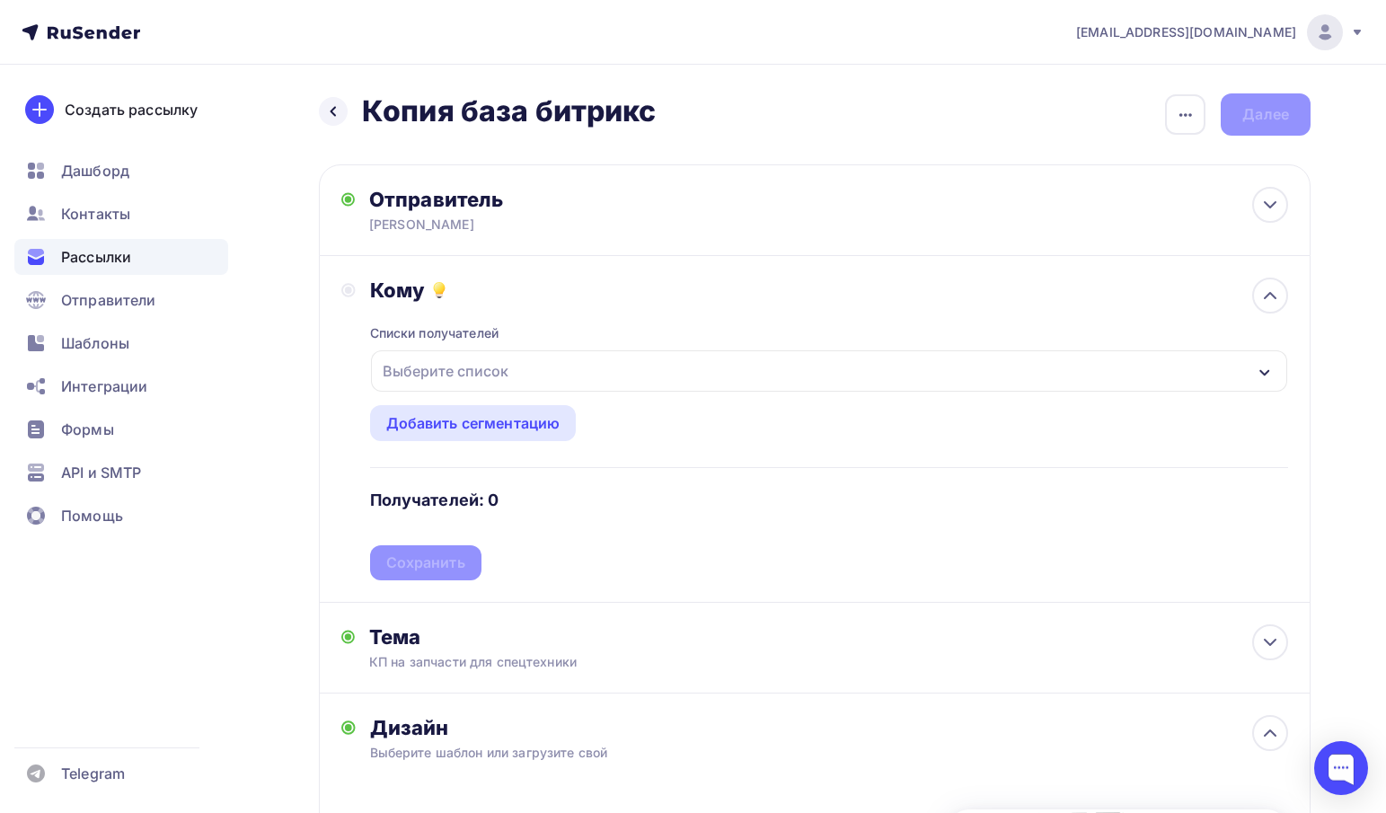
click at [453, 374] on div "Выберите список" at bounding box center [446, 371] width 140 height 32
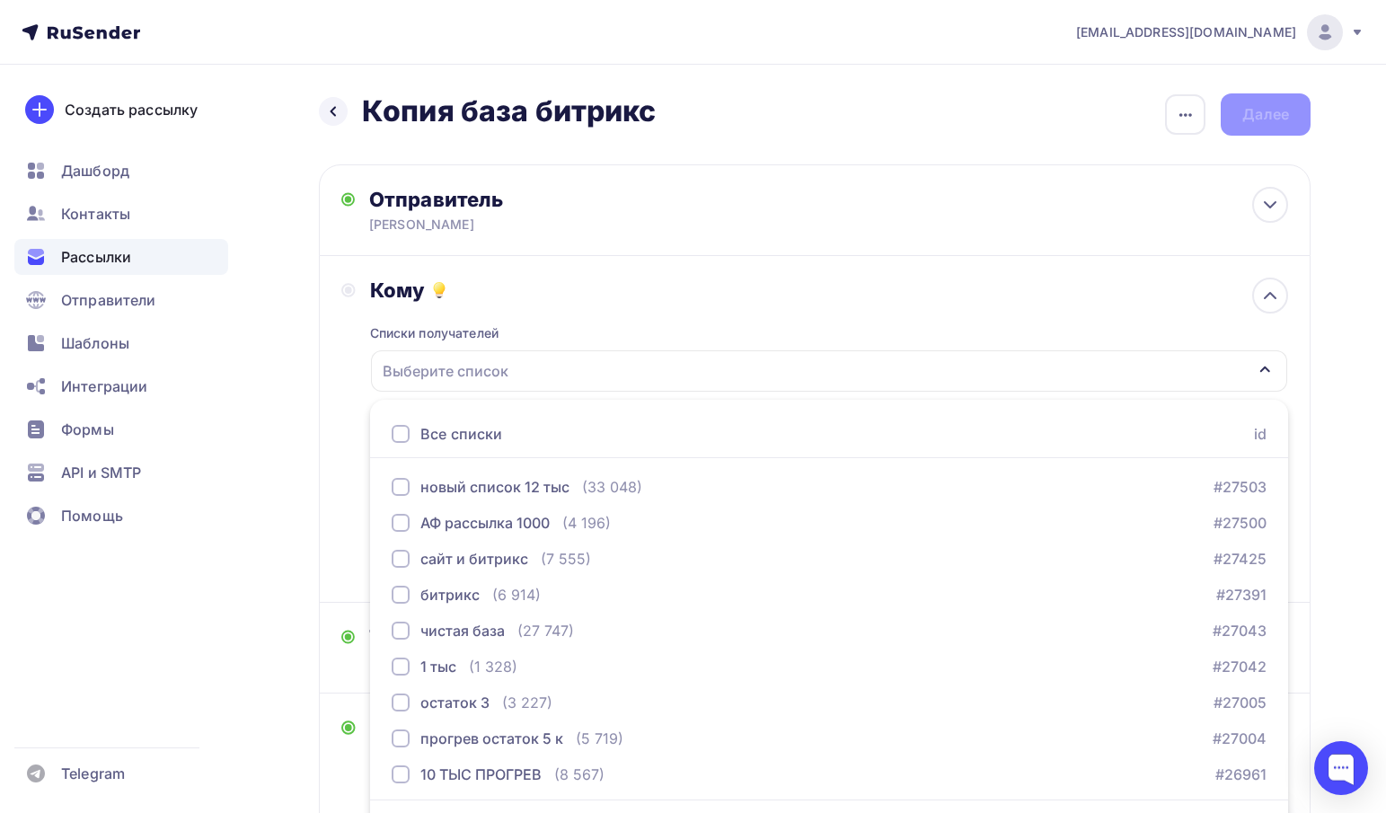
scroll to position [53, 0]
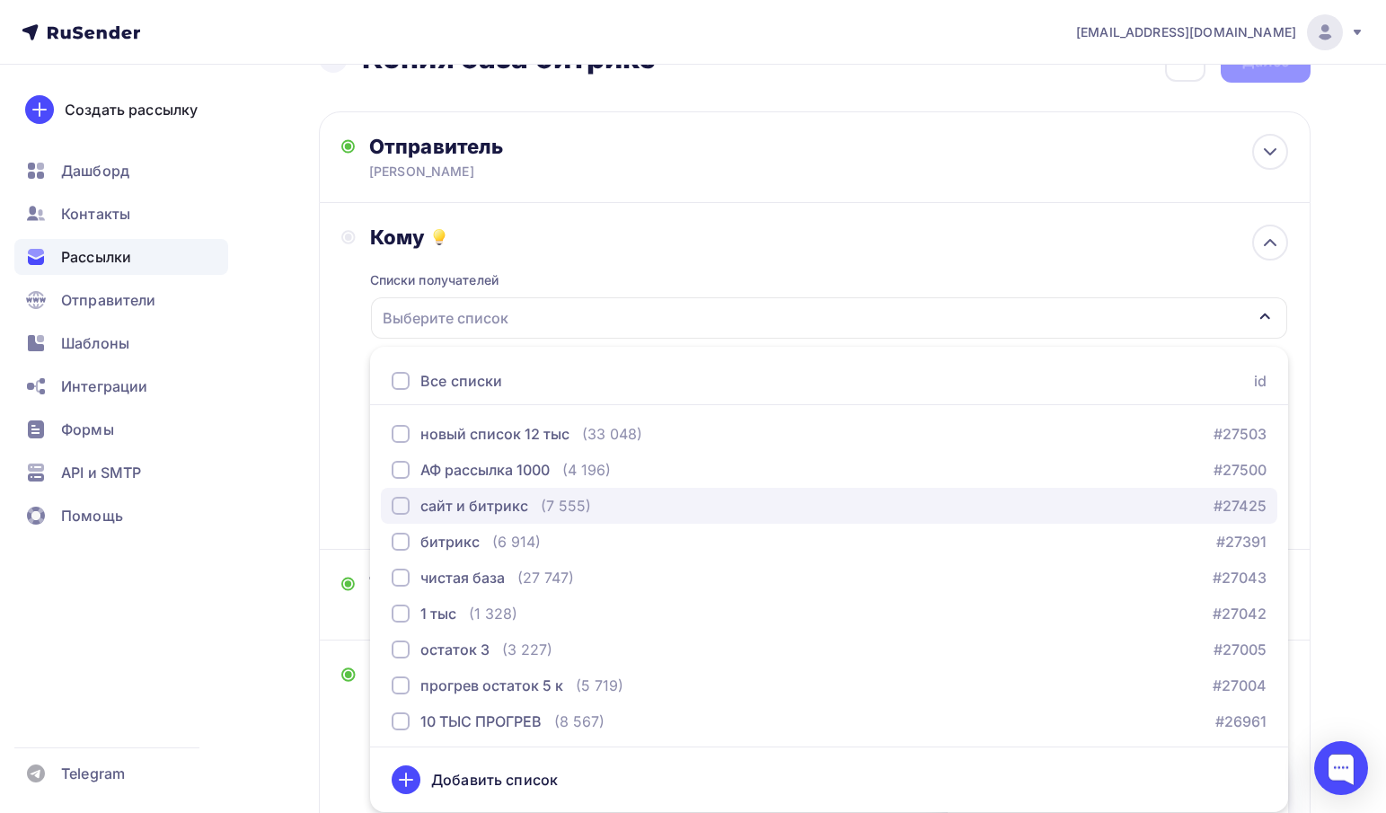
click at [473, 505] on div "сайт и битрикс" at bounding box center [474, 506] width 108 height 22
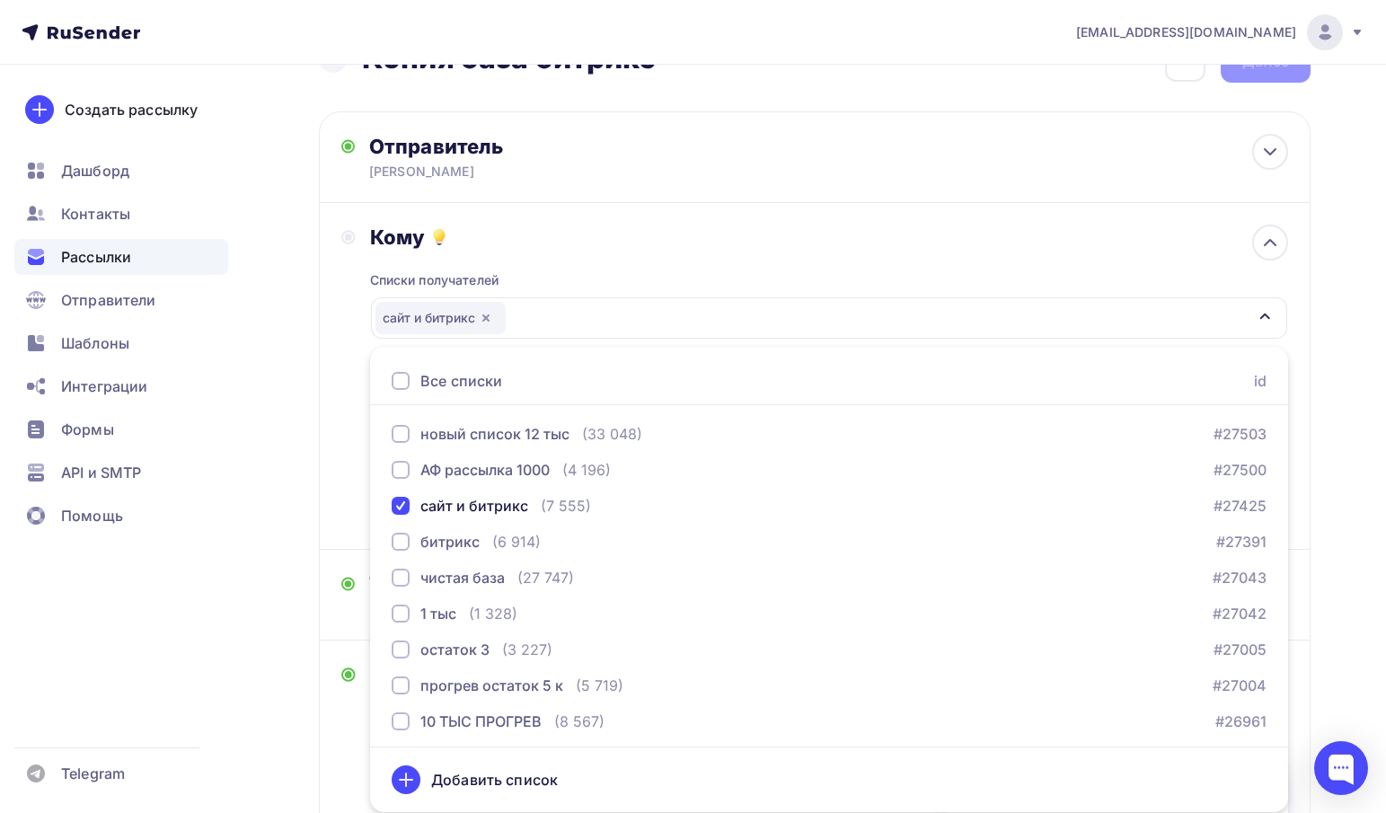
click at [602, 212] on div "Кому Списки получателей сайт и битрикс Все списки id новый список 12 тыс (33 04…" at bounding box center [815, 376] width 992 height 347
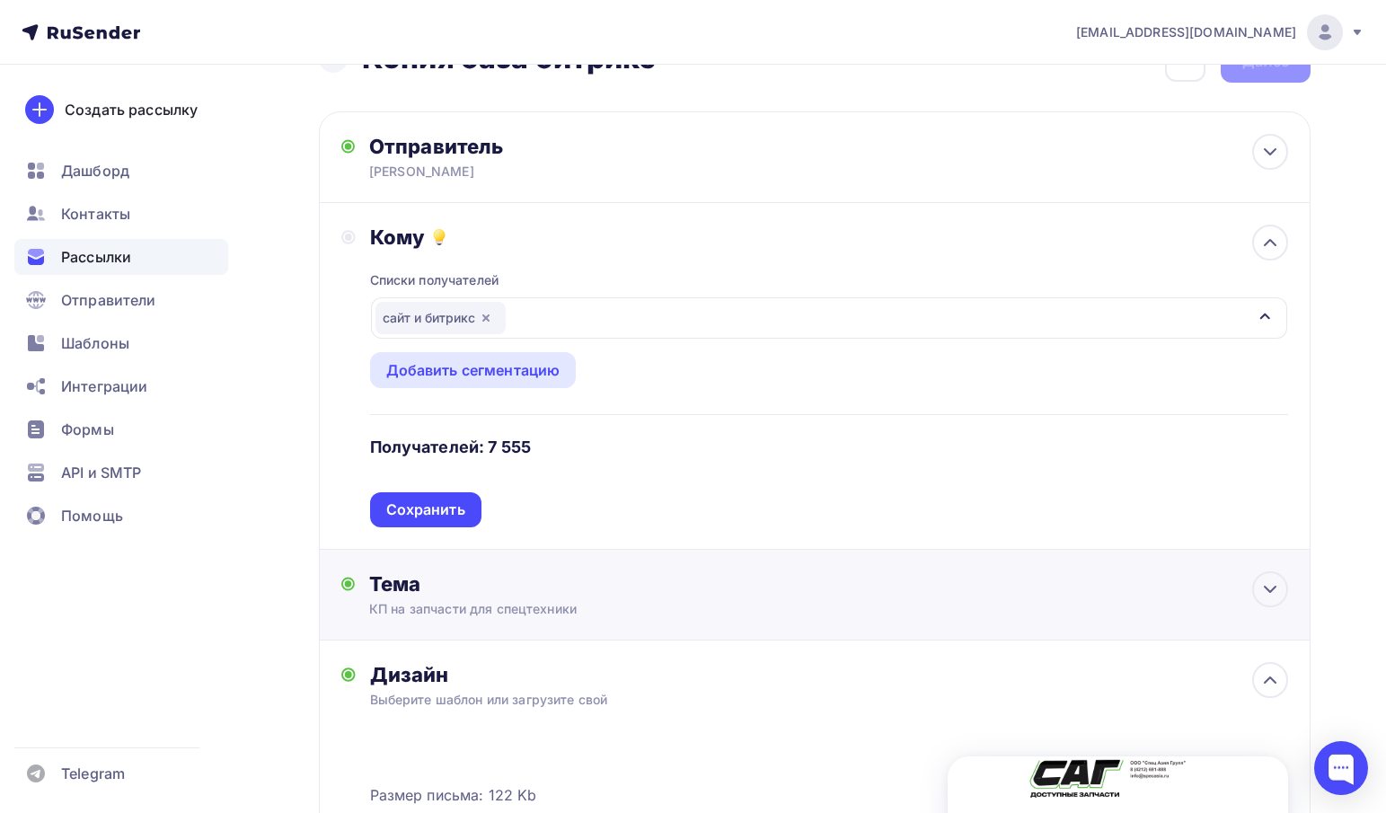
click at [451, 519] on div "Сохранить" at bounding box center [425, 510] width 79 height 21
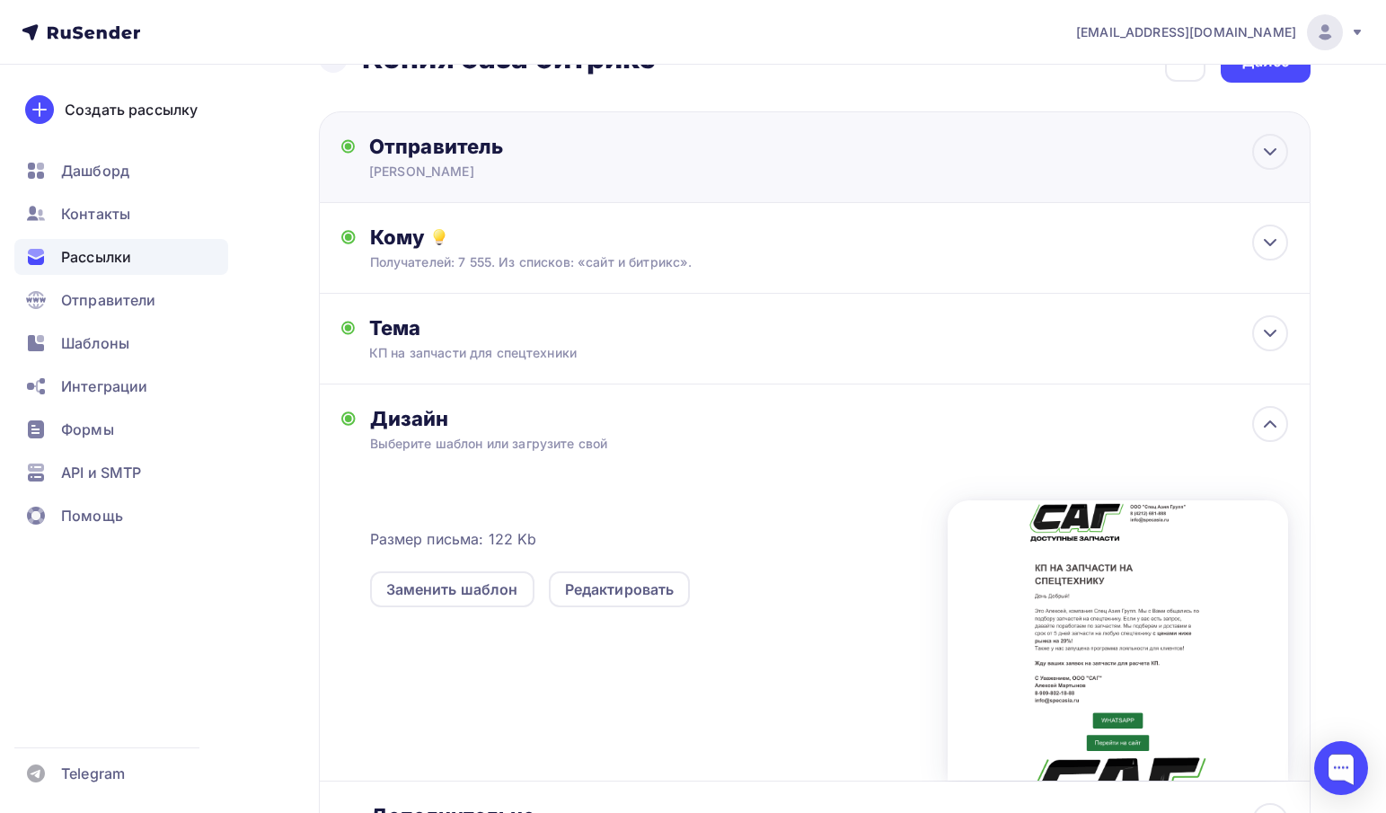
scroll to position [0, 0]
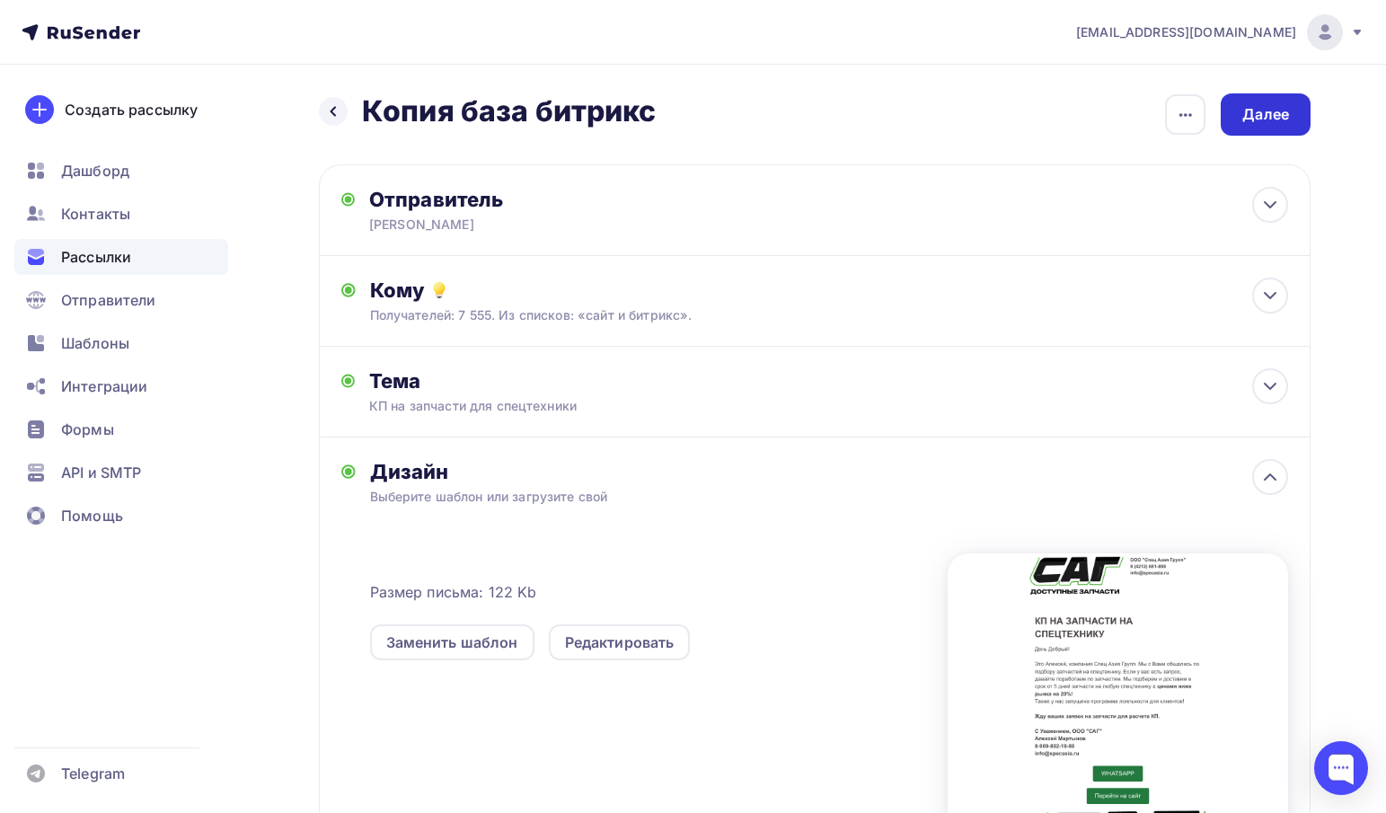
click at [1261, 109] on div "Далее" at bounding box center [1266, 114] width 47 height 21
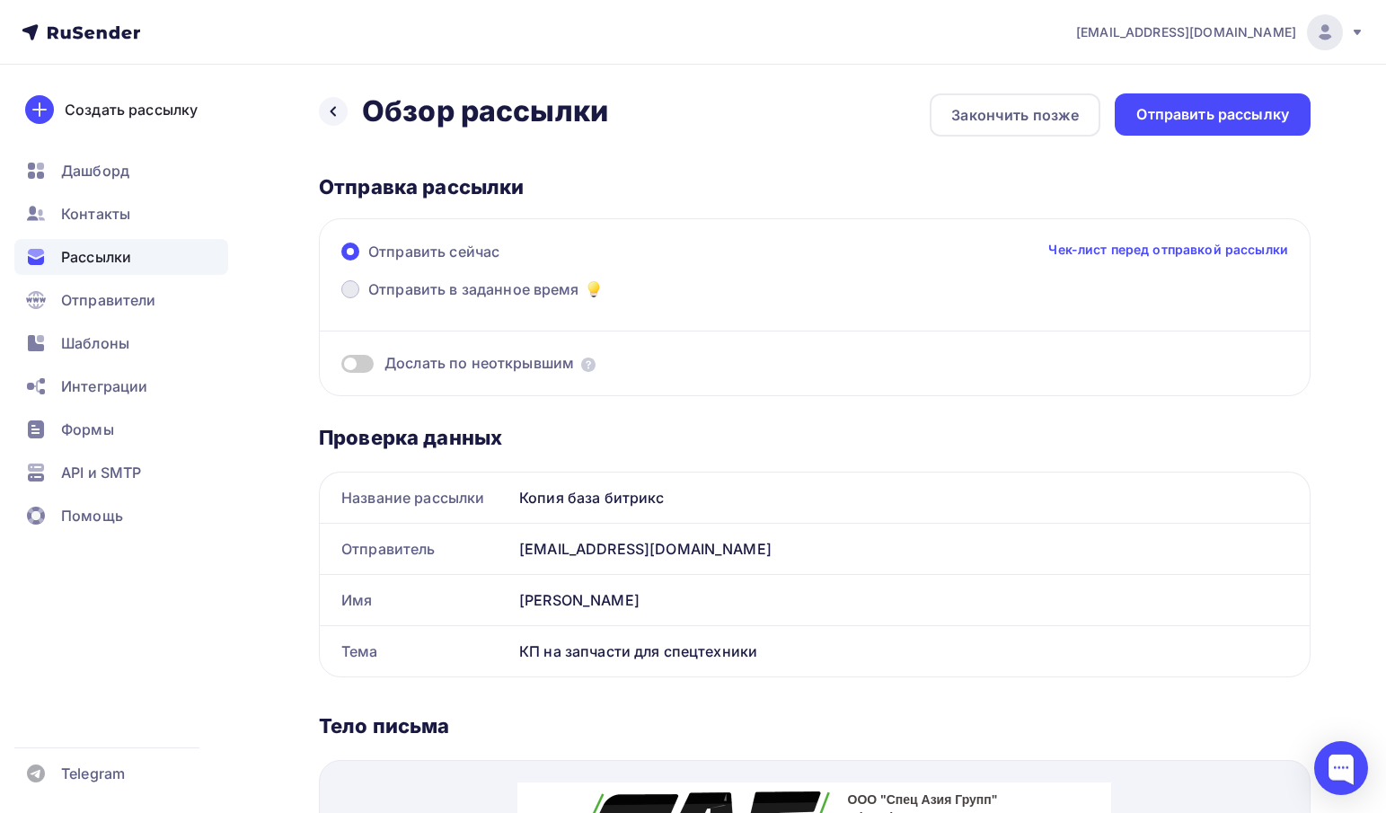
click at [482, 286] on span "Отправить в заданное время" at bounding box center [473, 290] width 211 height 22
click at [368, 300] on input "Отправить в заданное время" at bounding box center [368, 300] width 0 height 0
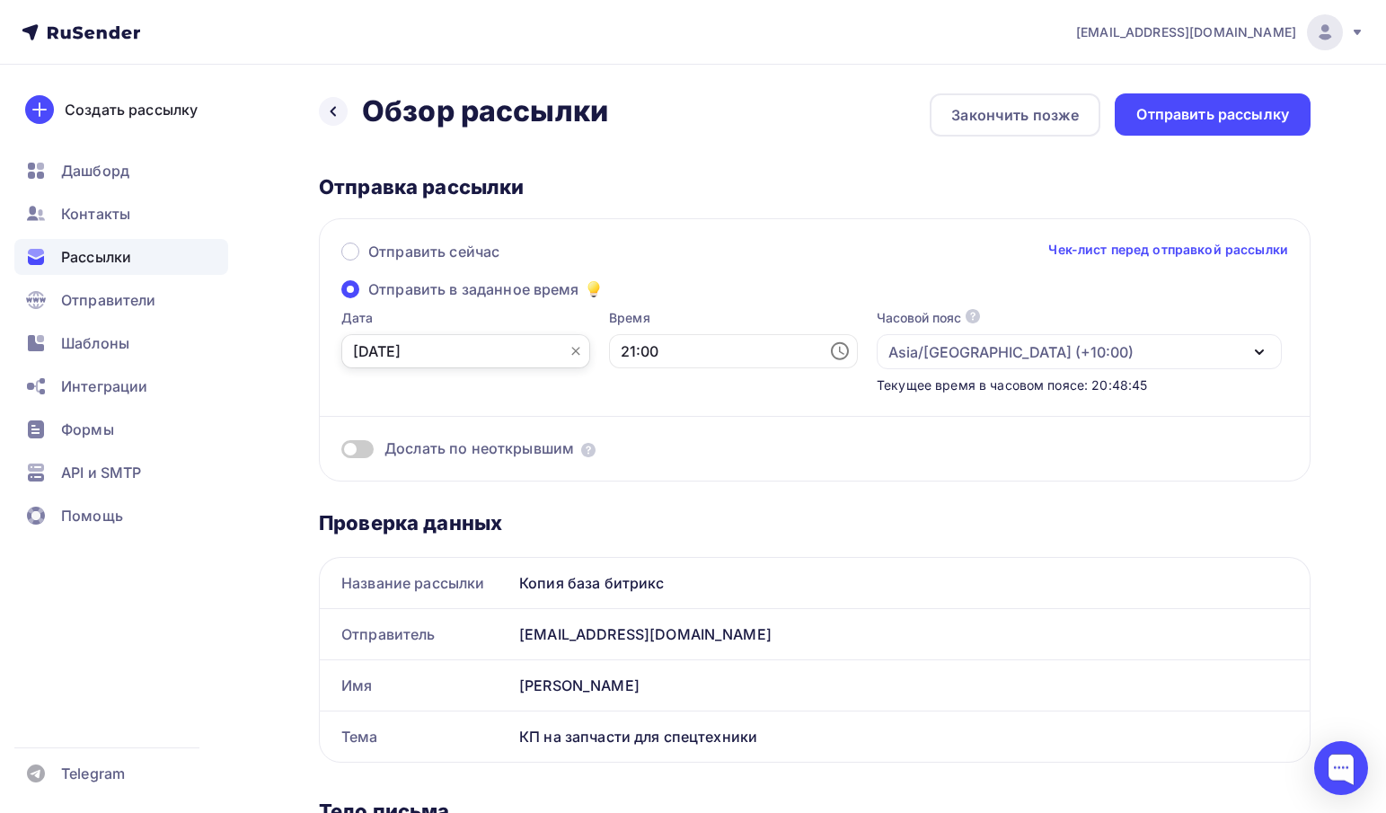
click at [516, 356] on input "02.10.2025" at bounding box center [465, 351] width 249 height 34
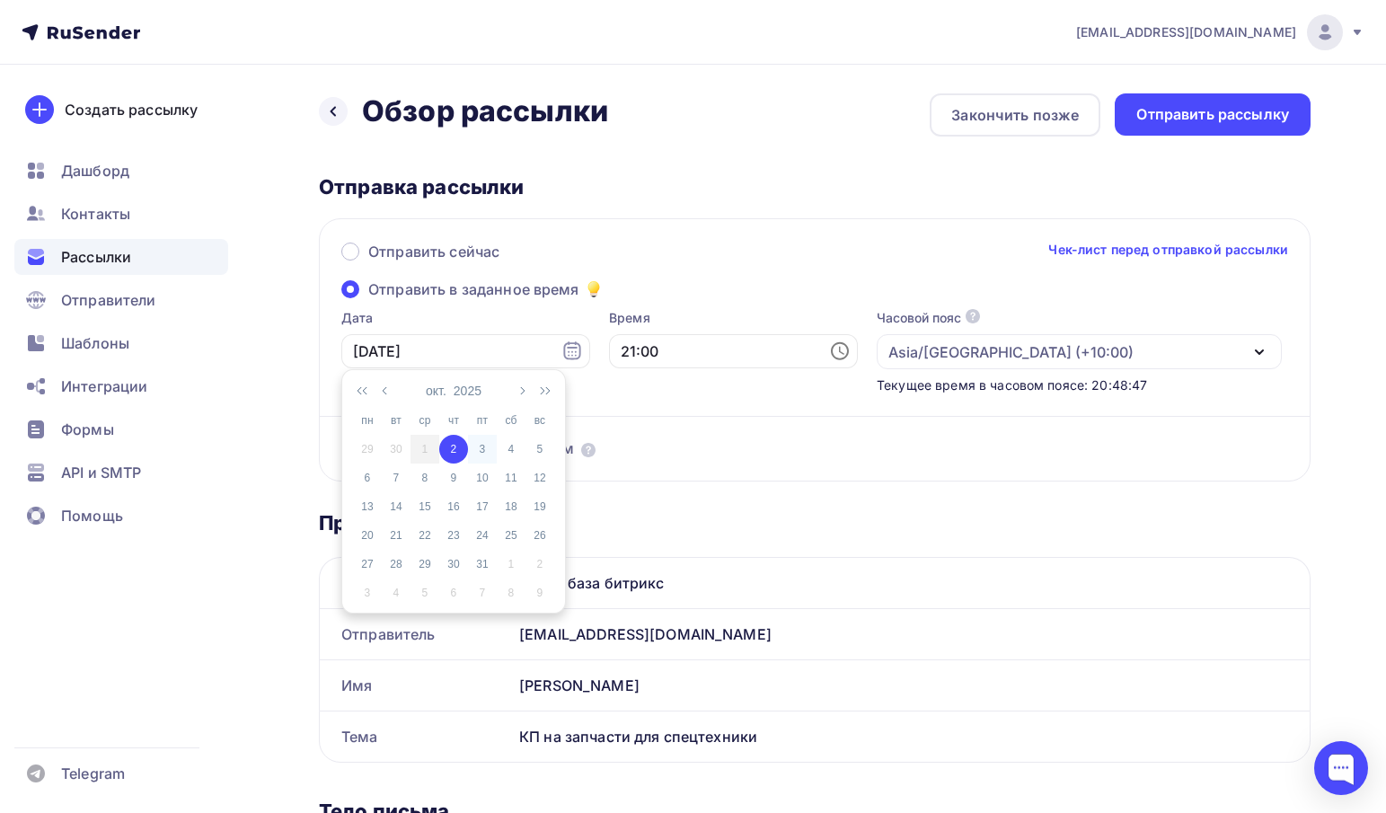
click at [484, 446] on div "3" at bounding box center [482, 449] width 29 height 16
type input "03.10.2025"
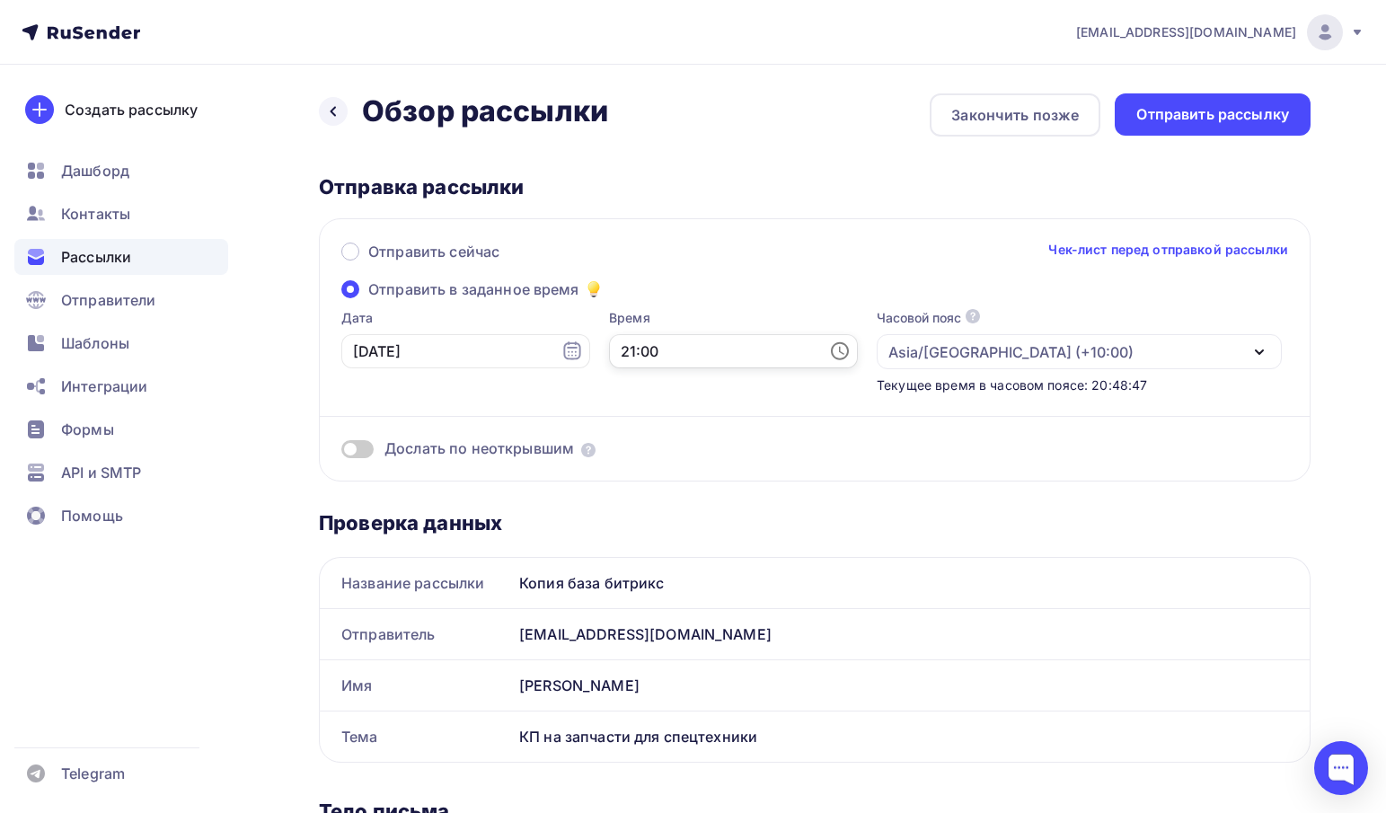
click at [630, 359] on input "21:00" at bounding box center [733, 351] width 249 height 34
click at [635, 403] on li "09" at bounding box center [637, 399] width 94 height 29
type input "09:00"
click at [743, 261] on div "Отправить сейчас Чек-лист перед отправкой рассылки" at bounding box center [814, 260] width 947 height 38
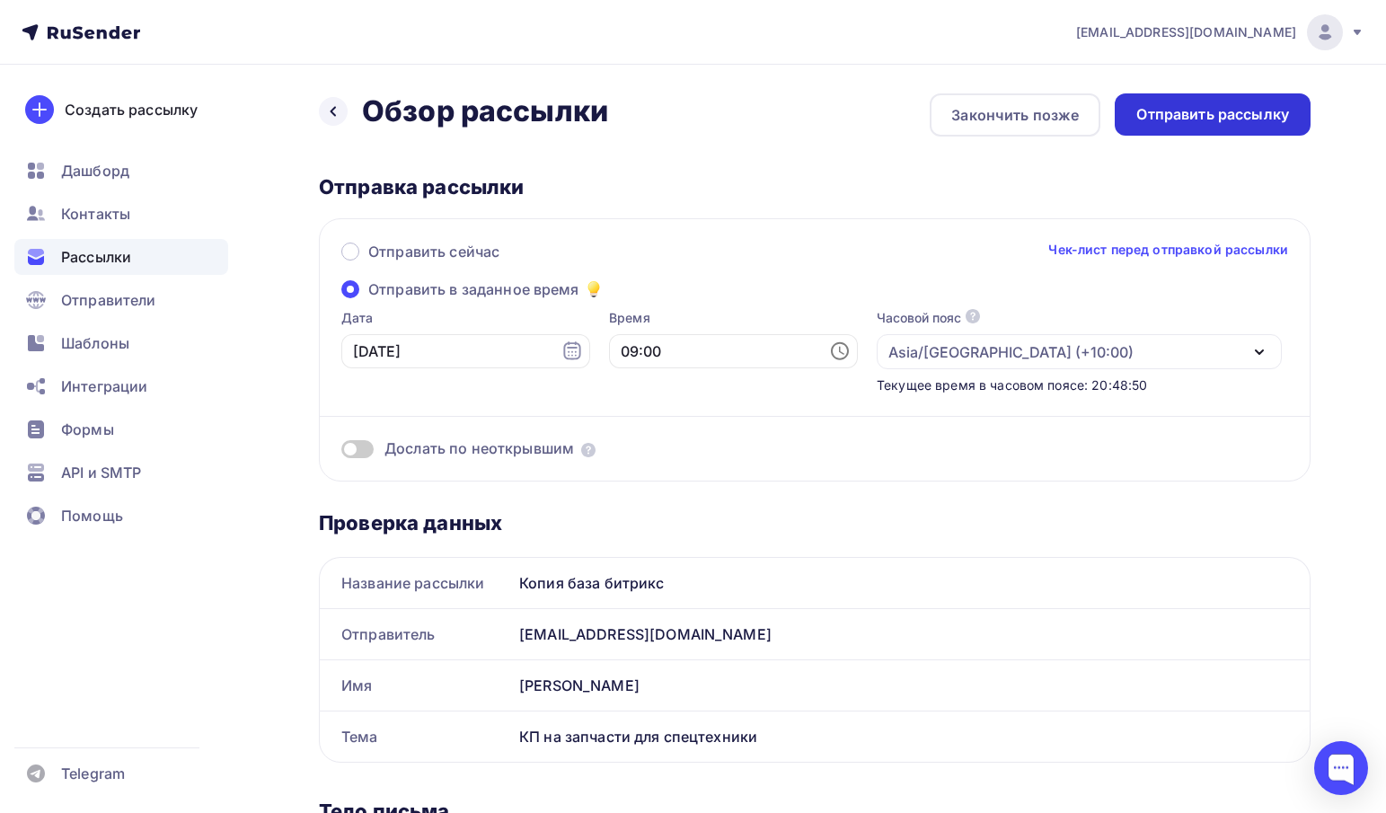
click at [1250, 107] on div "Отправить рассылку" at bounding box center [1213, 114] width 153 height 21
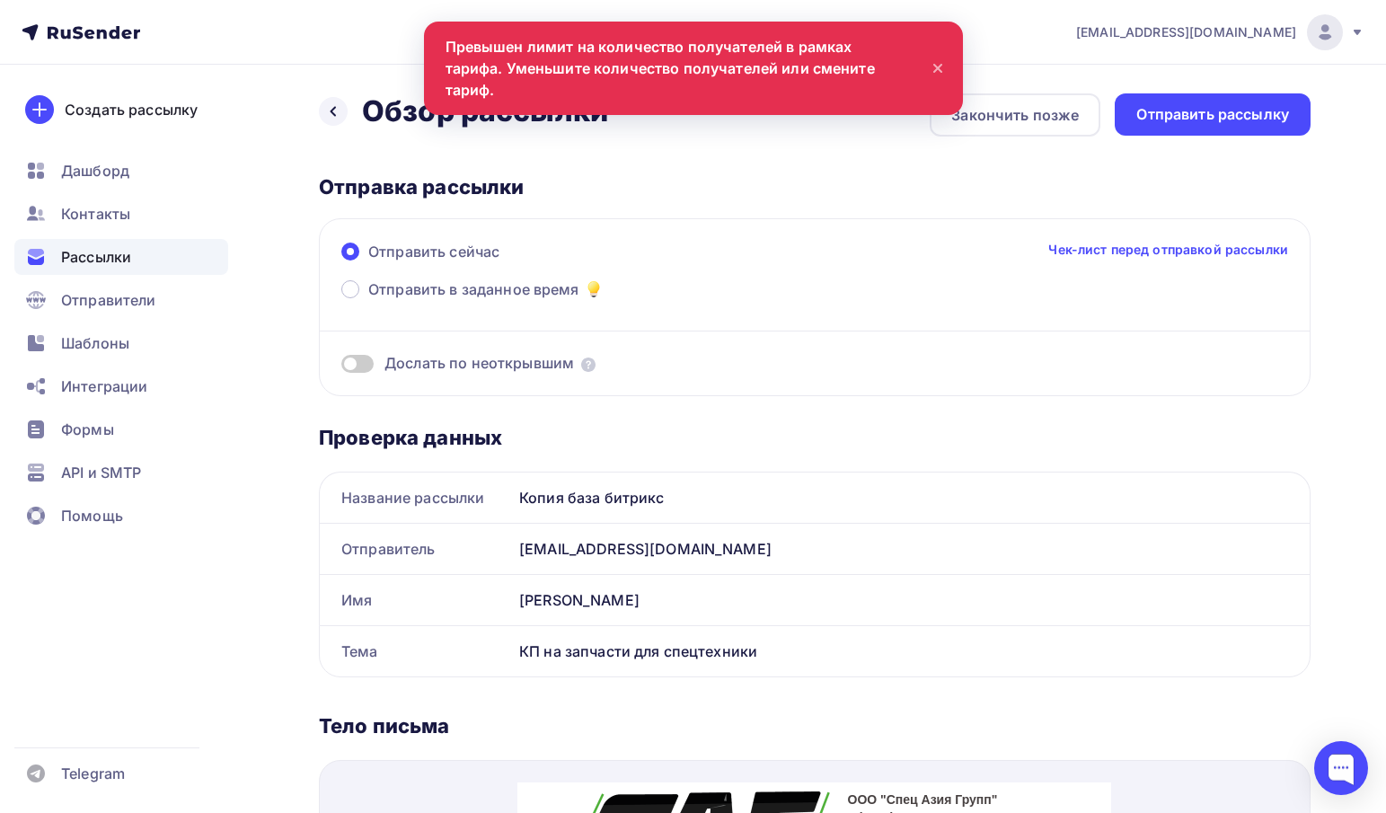
scroll to position [0, 0]
click at [712, 66] on div "Назад Обзор рассылки Обзор рассылки Закончить позже Отправить рассылку Отправка…" at bounding box center [693, 790] width 1386 height 1451
click at [1035, 115] on div "Закончить позже" at bounding box center [1015, 115] width 128 height 22
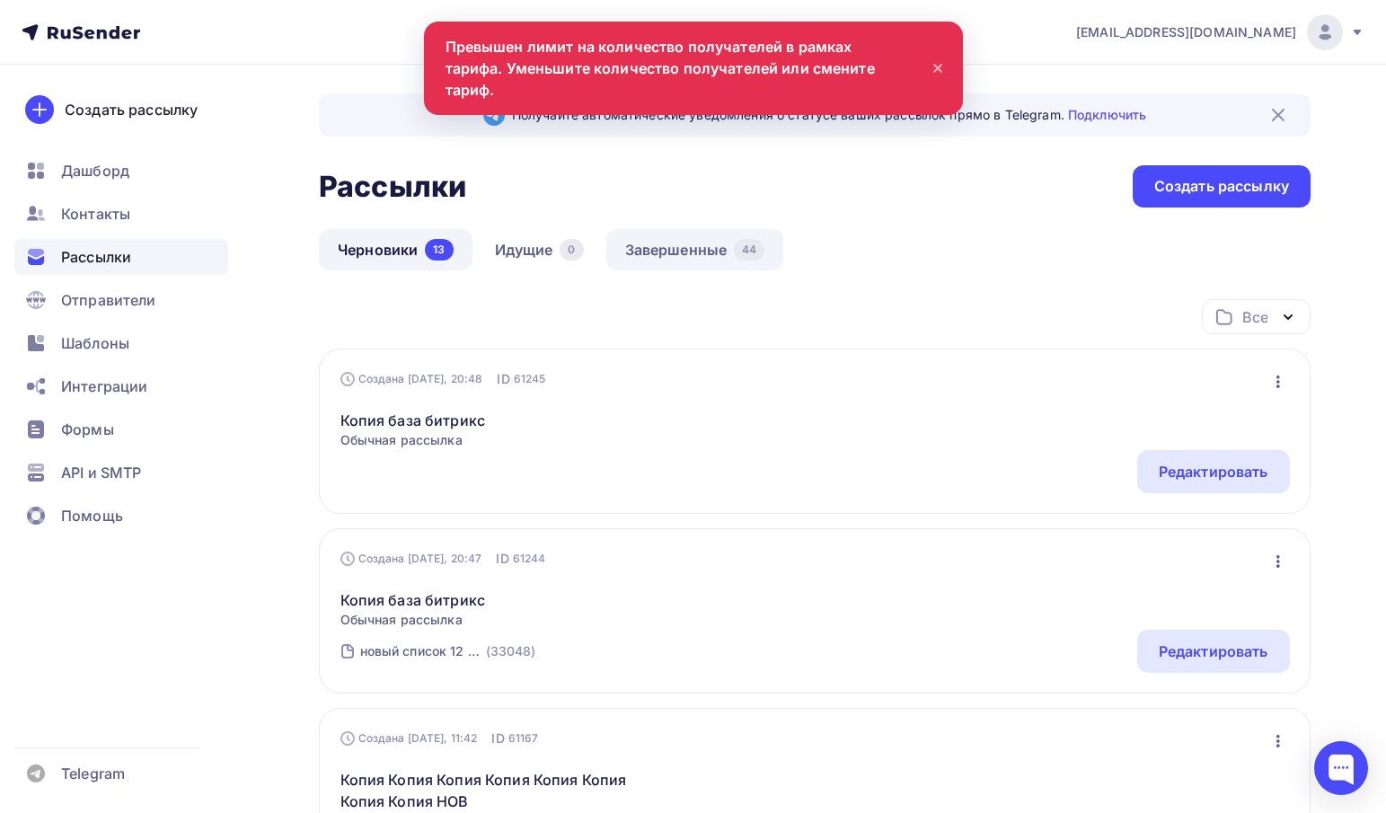
click at [621, 260] on link "Завершенные 44" at bounding box center [695, 249] width 178 height 41
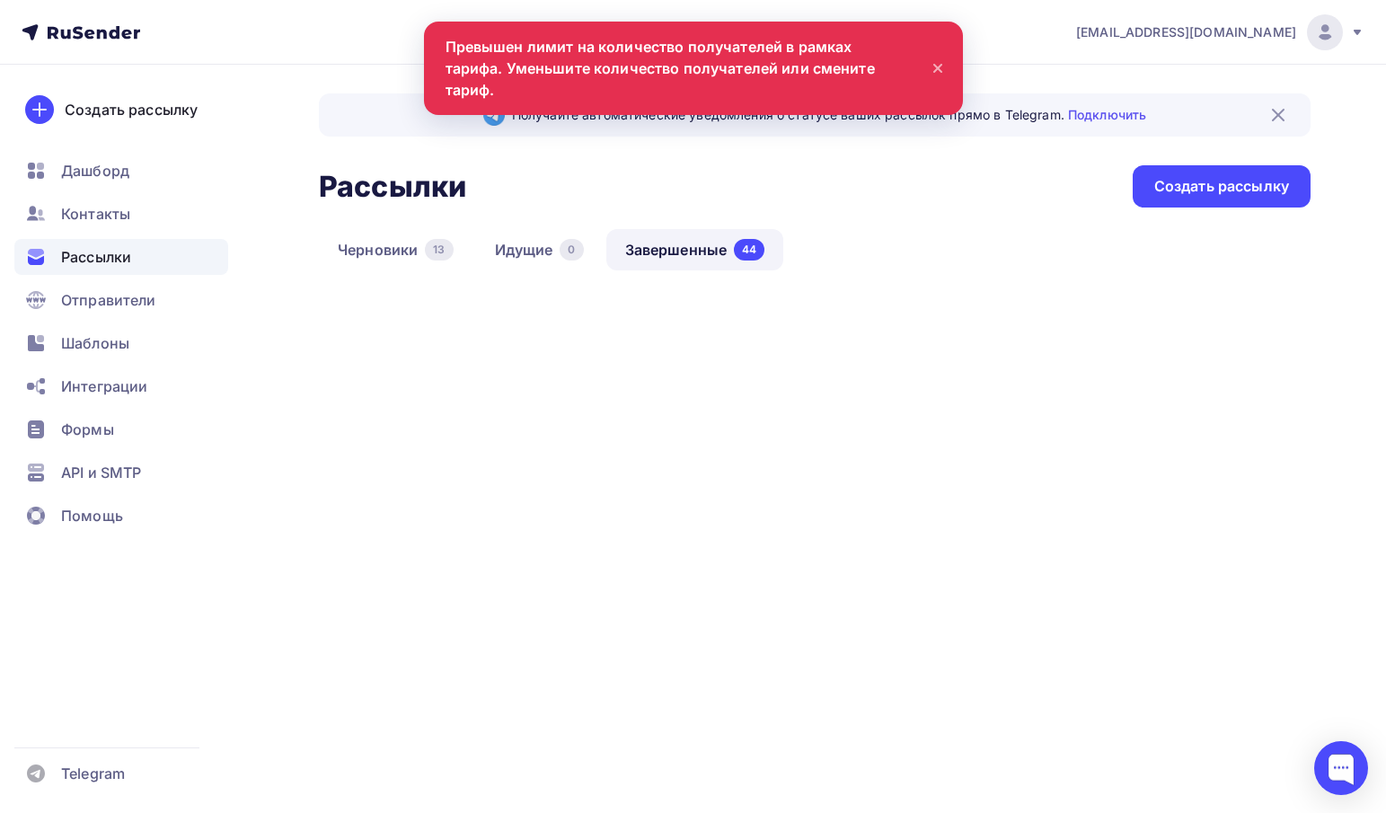
click at [629, 249] on link "Завершенные 44" at bounding box center [695, 249] width 178 height 41
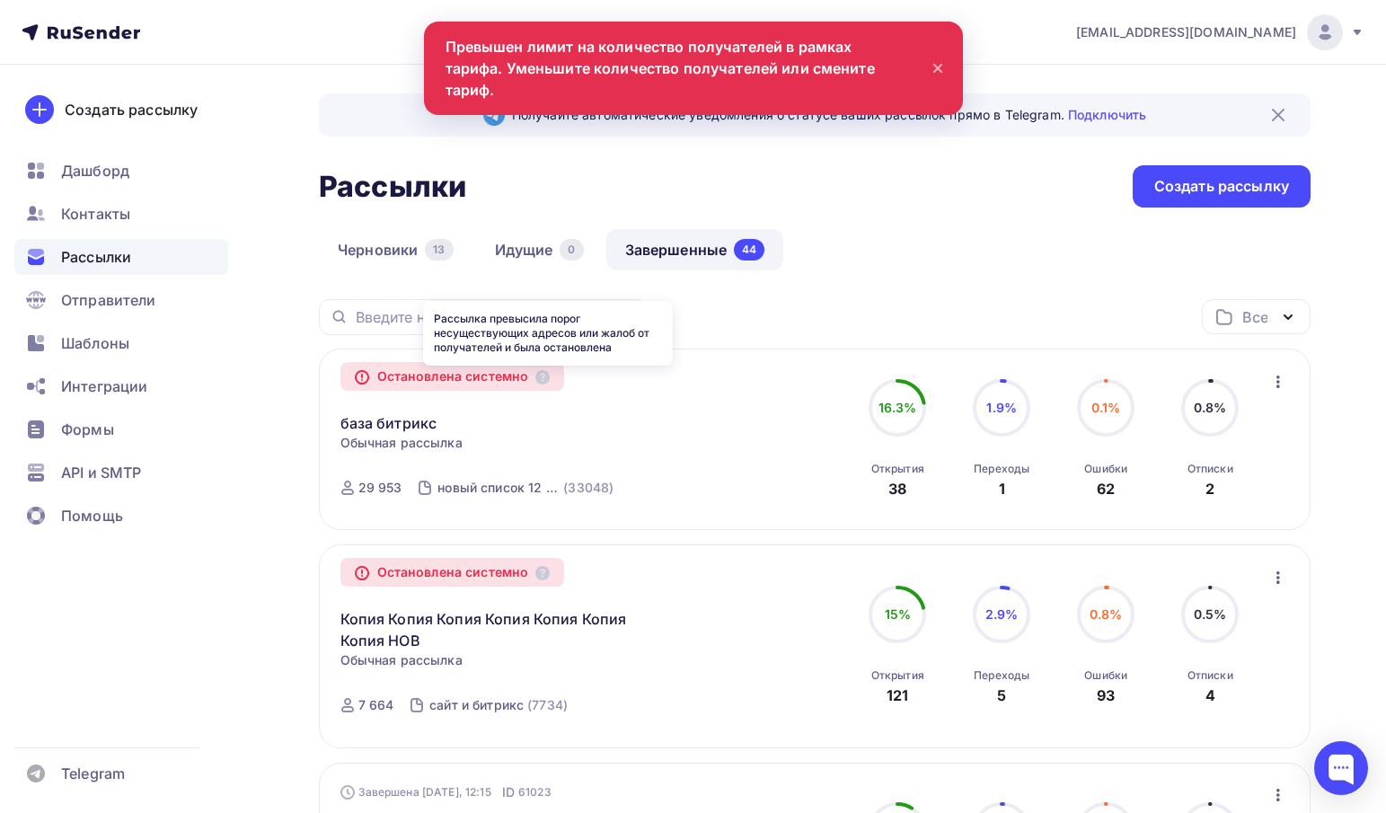
click at [547, 368] on body "info@affinity-marketing.ru Аккаунт Тарифы Выйти Создать рассылку Дашборд Контак…" at bounding box center [693, 406] width 1386 height 813
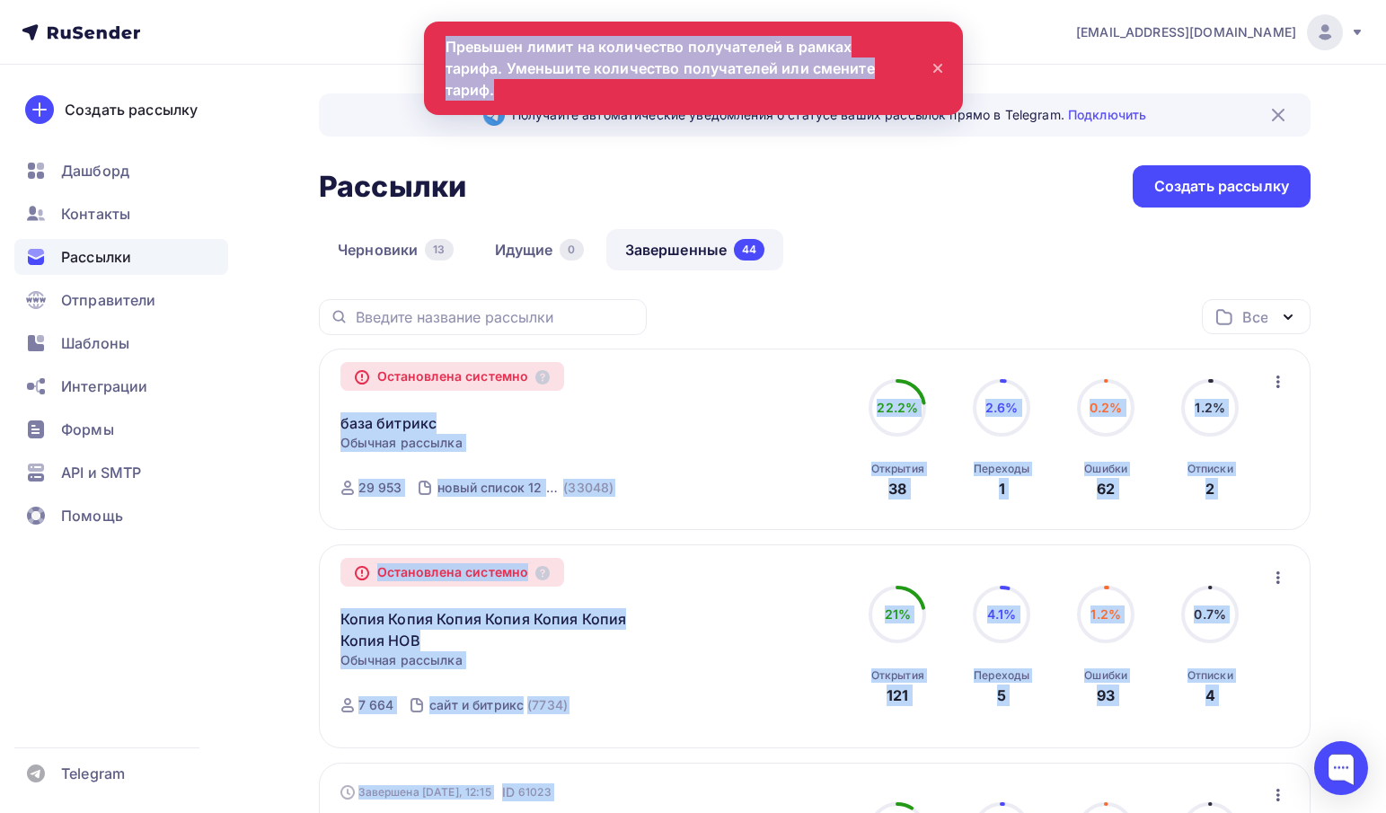
click at [548, 398] on div "база битрикс Копировать в новую" at bounding box center [546, 412] width 410 height 43
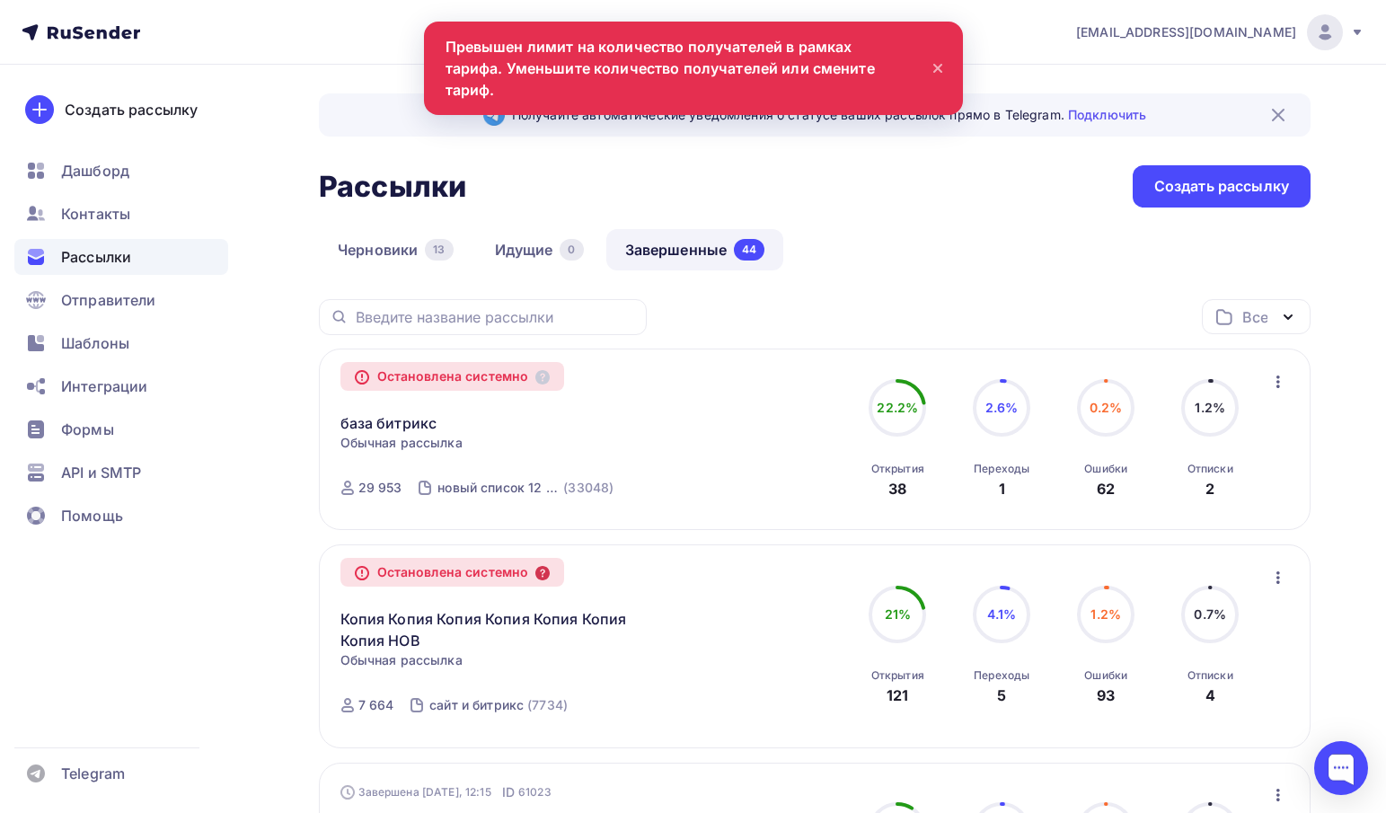
click at [550, 579] on icon at bounding box center [542, 573] width 14 height 14
click at [754, 427] on div "Остановлена системно база битрикс Копировать в новую Обычная рассылка Завершена…" at bounding box center [816, 439] width 950 height 139
click at [98, 296] on span "Отправители" at bounding box center [108, 300] width 95 height 22
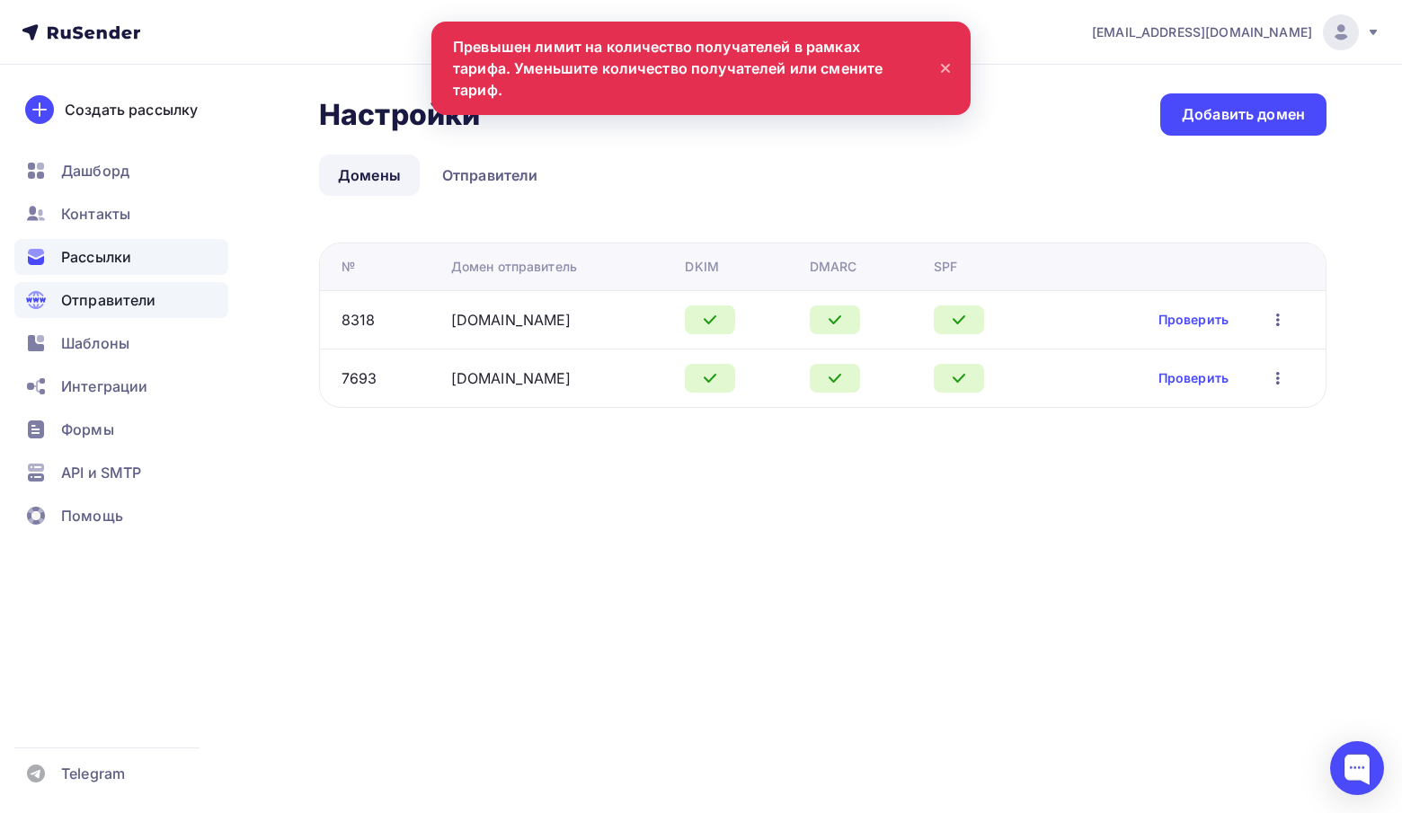
click at [102, 255] on span "Рассылки" at bounding box center [96, 257] width 70 height 22
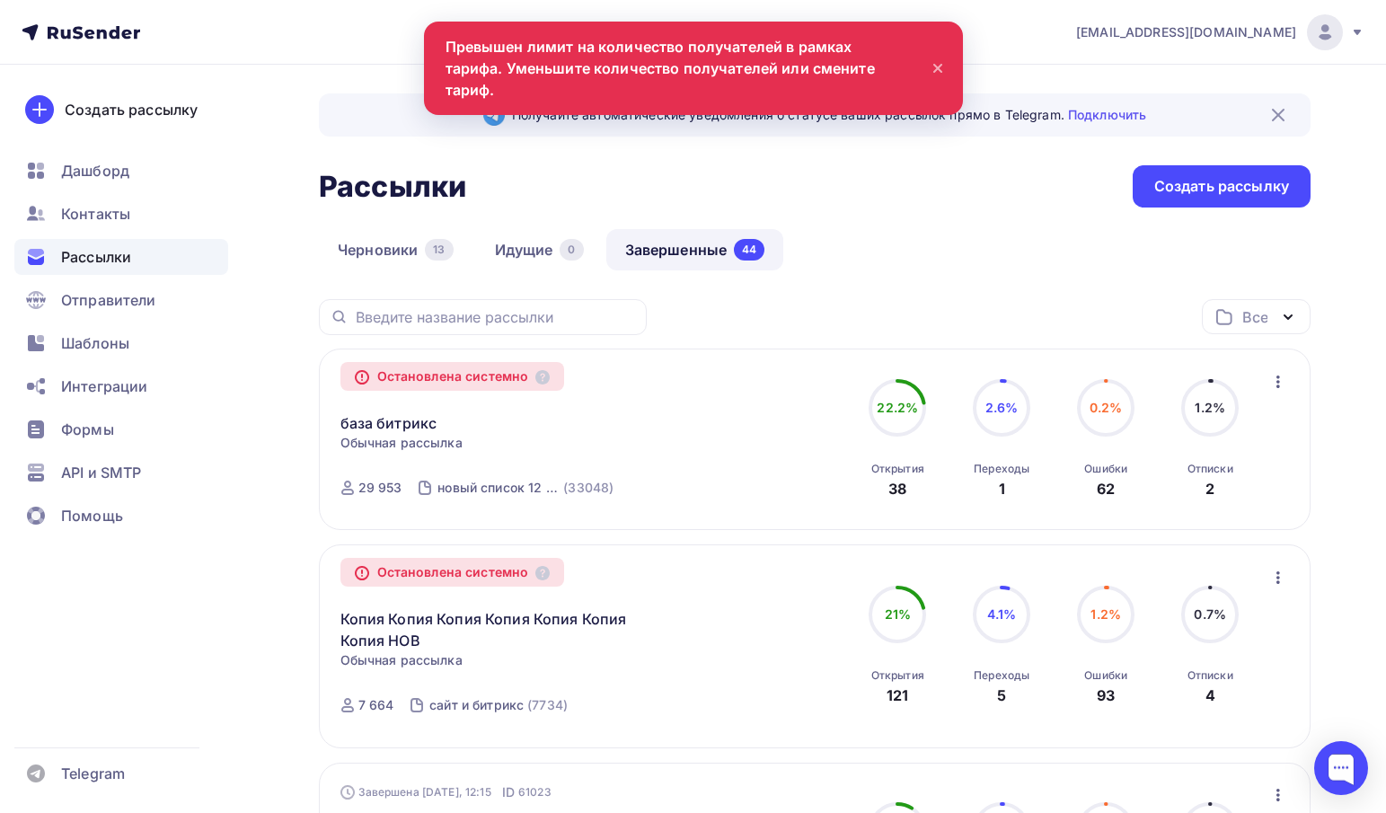
click at [1273, 579] on icon "button" at bounding box center [1279, 578] width 22 height 22
click at [1183, 627] on div "Копировать в новую" at bounding box center [1196, 625] width 184 height 22
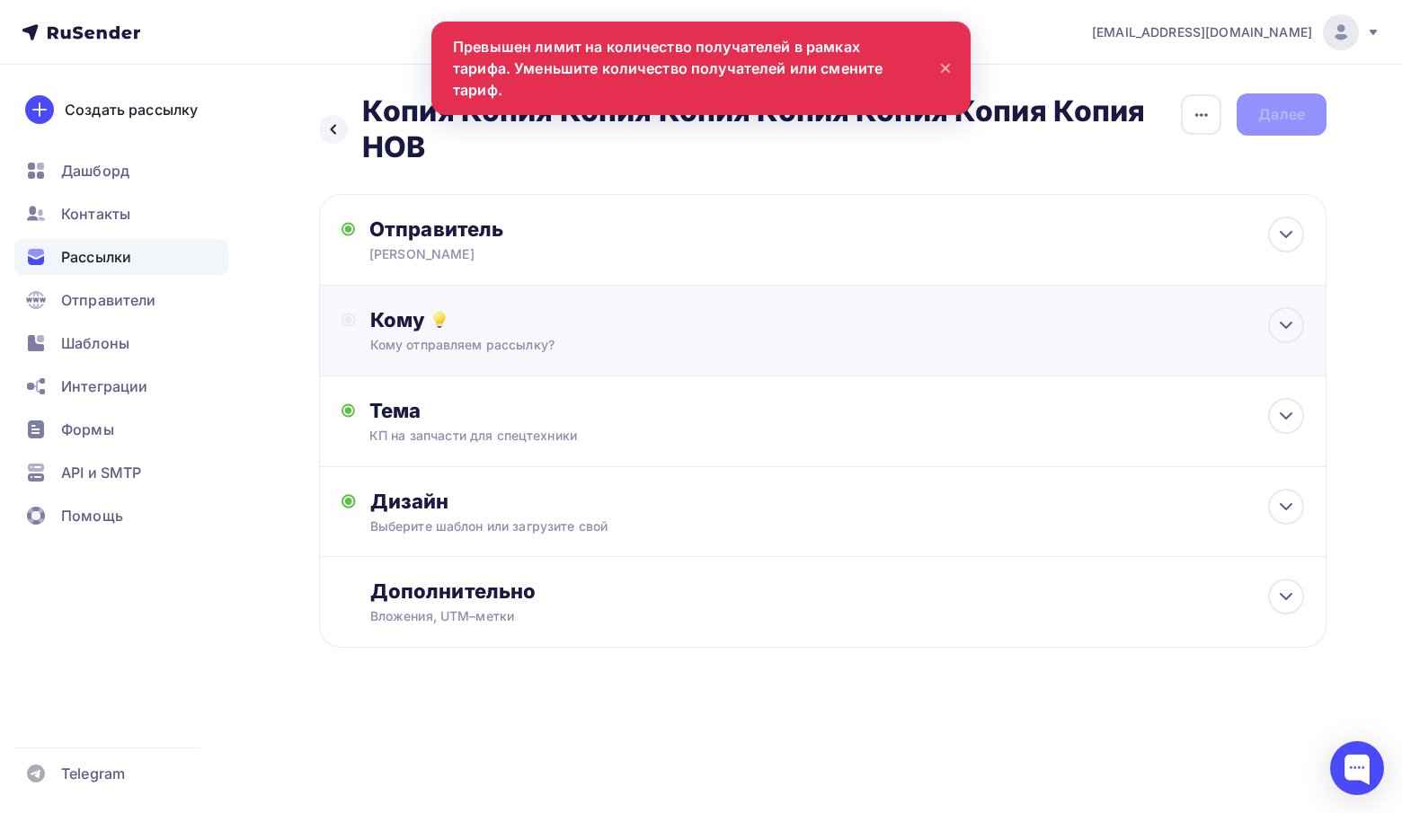
click at [460, 322] on div "Кому" at bounding box center [836, 319] width 933 height 25
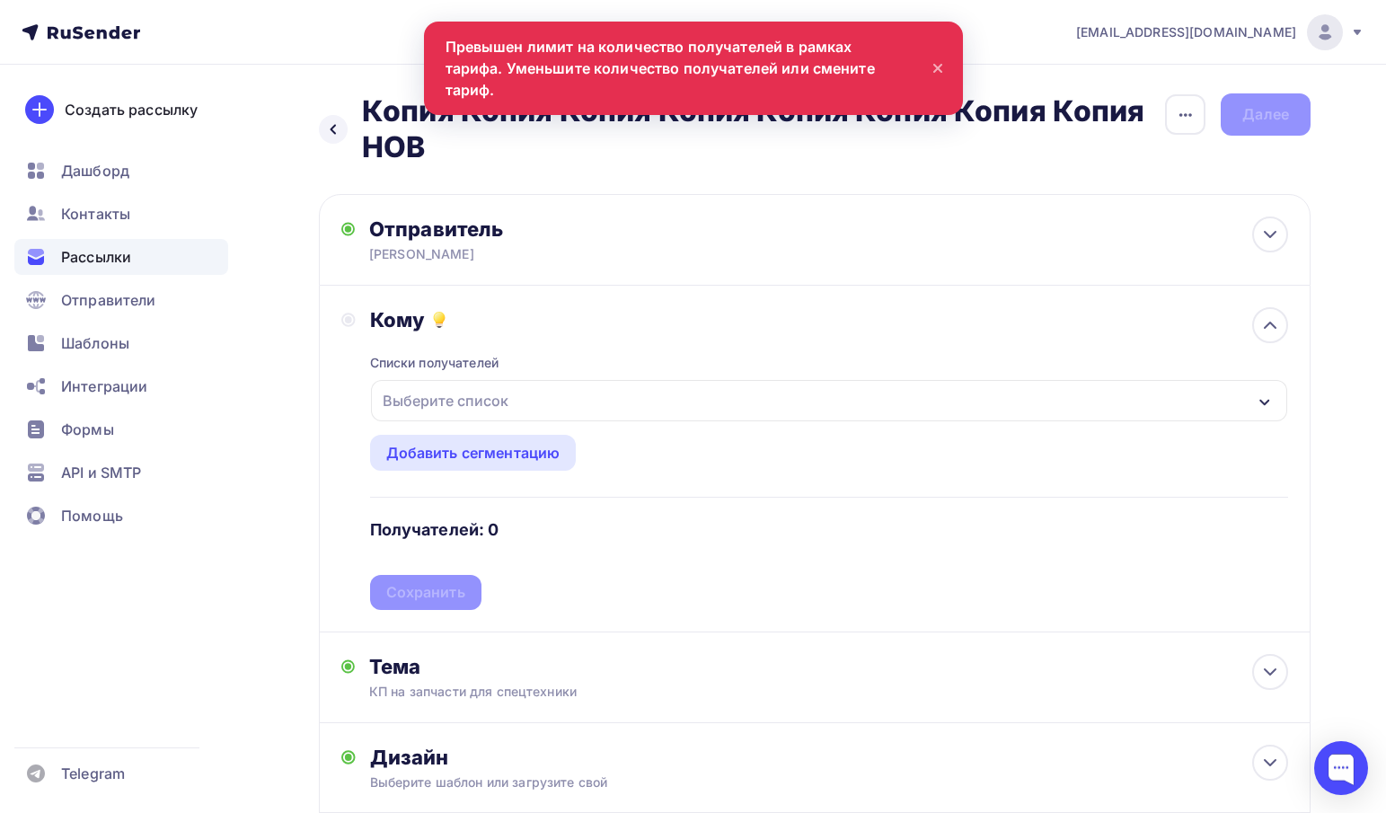
click at [450, 396] on div "Выберите список" at bounding box center [446, 401] width 140 height 32
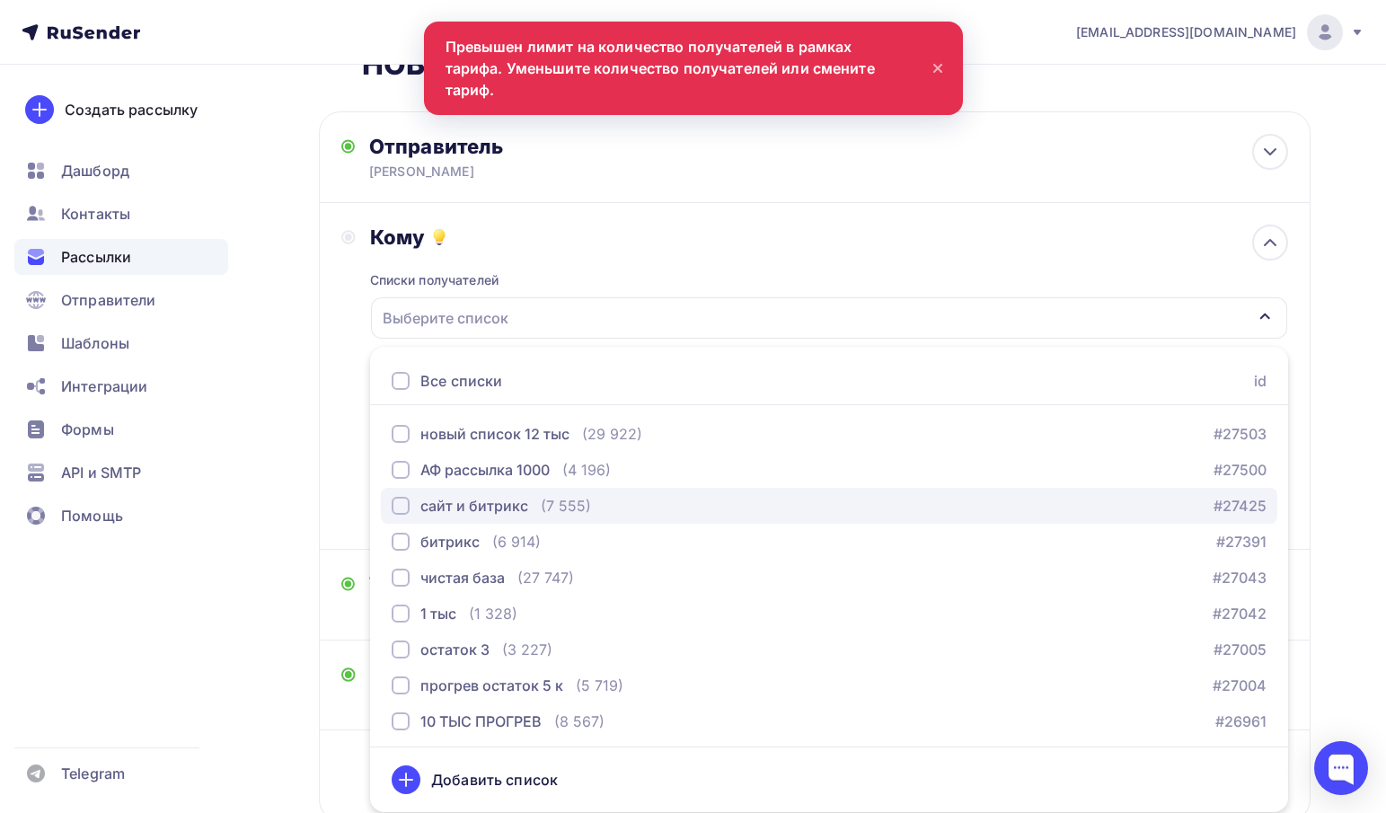
click at [474, 507] on div "сайт и битрикс" at bounding box center [474, 506] width 108 height 22
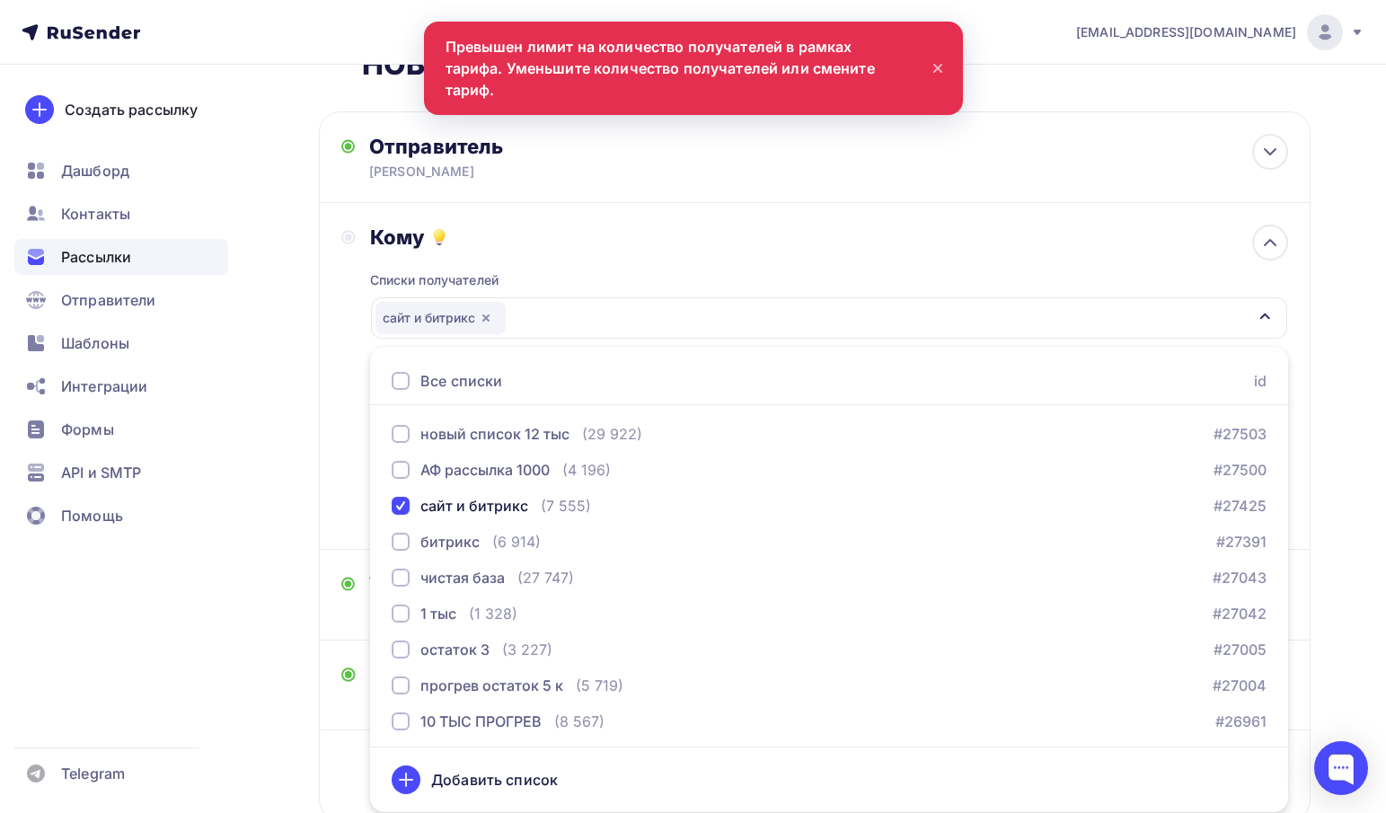
click at [349, 443] on div "Кому Списки получателей сайт и битрикс Все списки id новый список 12 тыс (29 92…" at bounding box center [814, 376] width 947 height 303
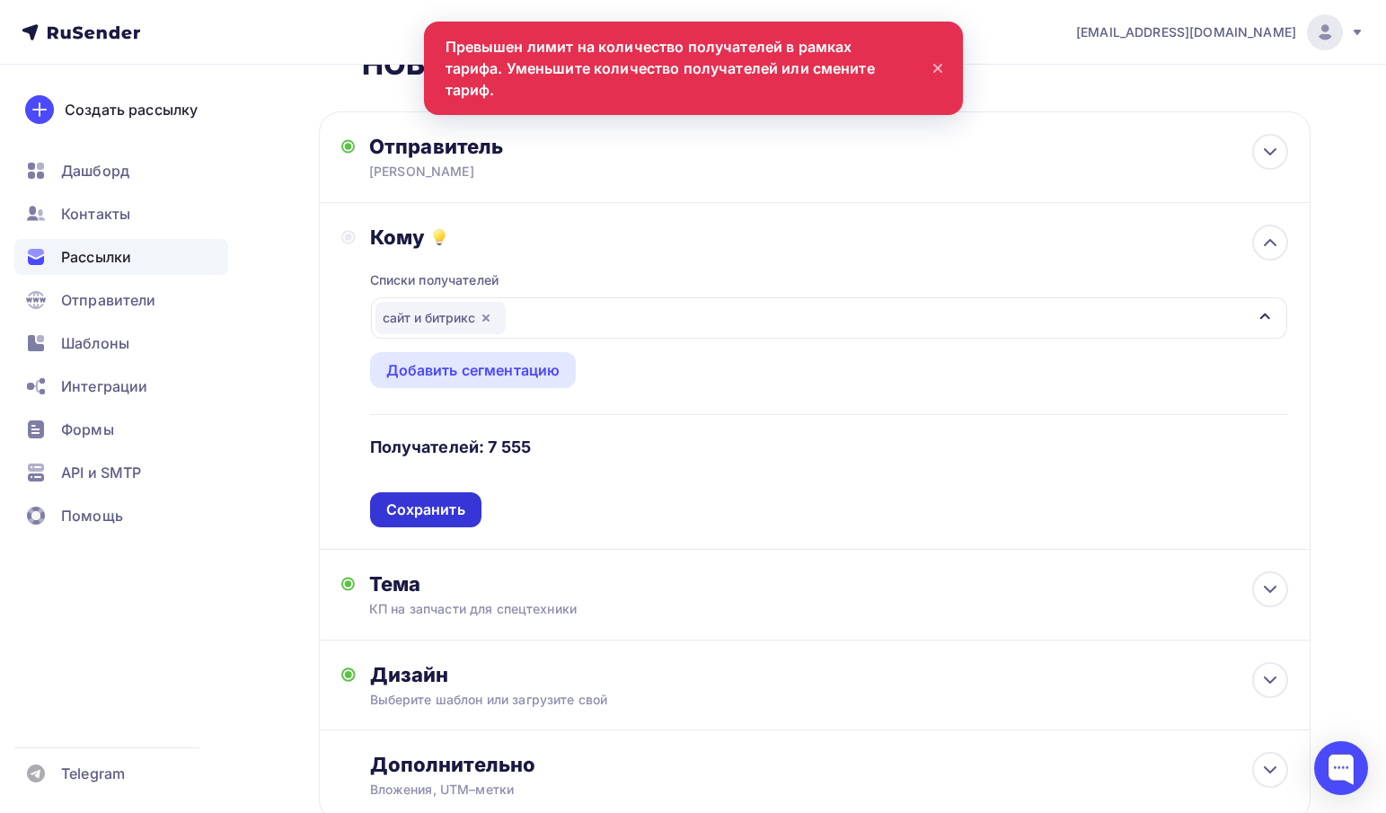
click at [426, 509] on div "Сохранить" at bounding box center [425, 510] width 79 height 21
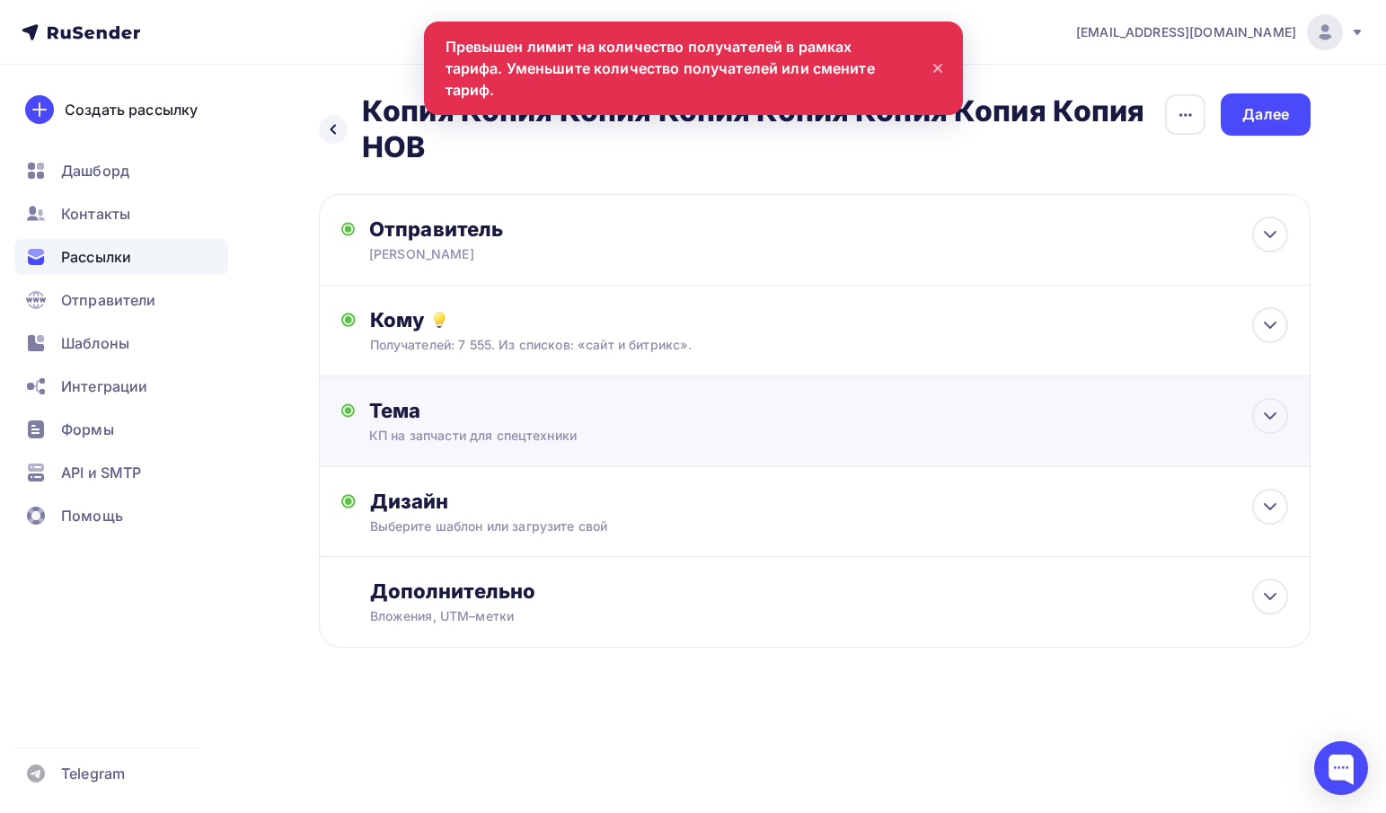
scroll to position [0, 0]
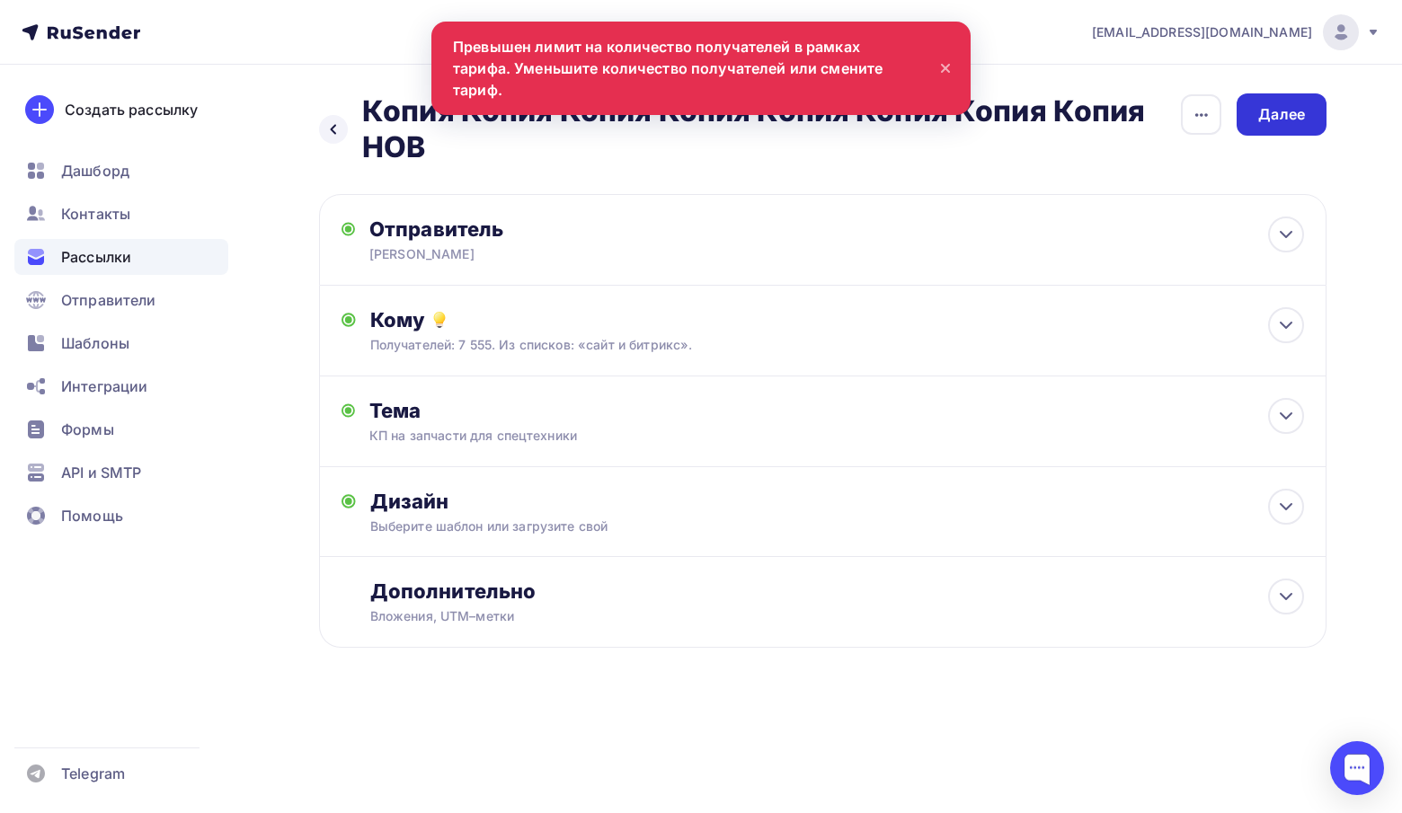
click at [1285, 104] on div "Далее" at bounding box center [1281, 114] width 47 height 21
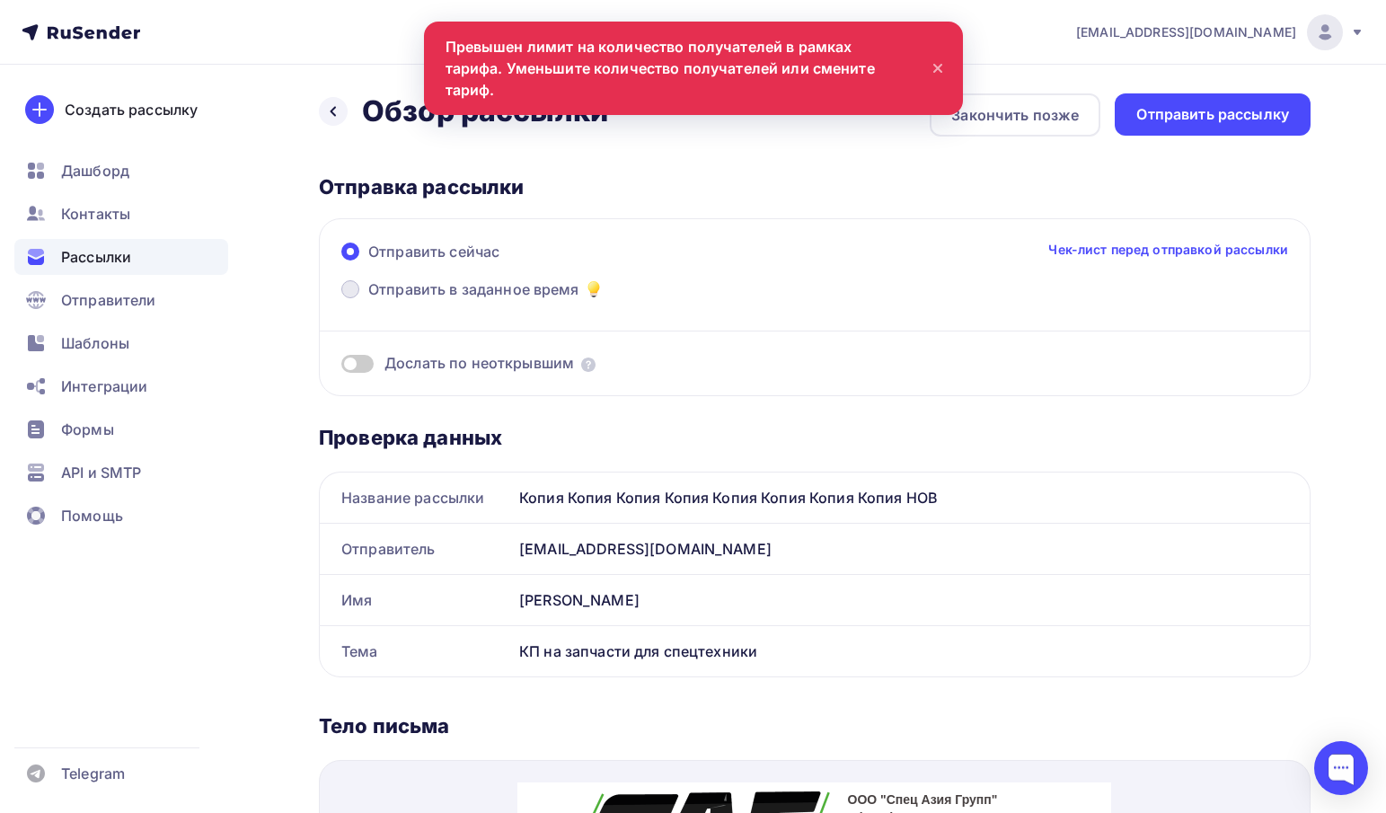
click at [431, 302] on label "Отправить в заданное время" at bounding box center [472, 291] width 263 height 25
click at [368, 300] on input "Отправить в заданное время" at bounding box center [368, 300] width 0 height 0
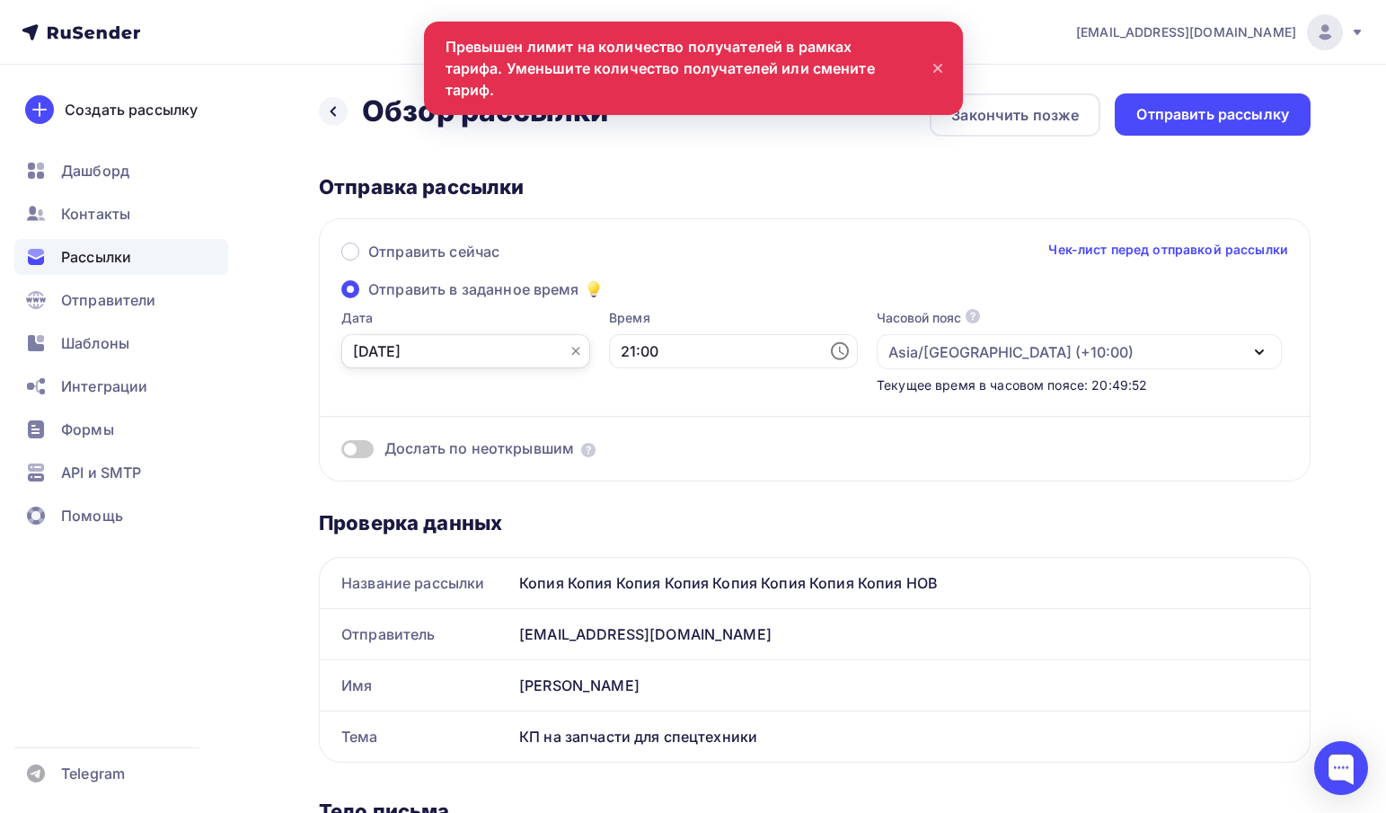
click at [466, 355] on input "02.10.2025" at bounding box center [465, 351] width 249 height 34
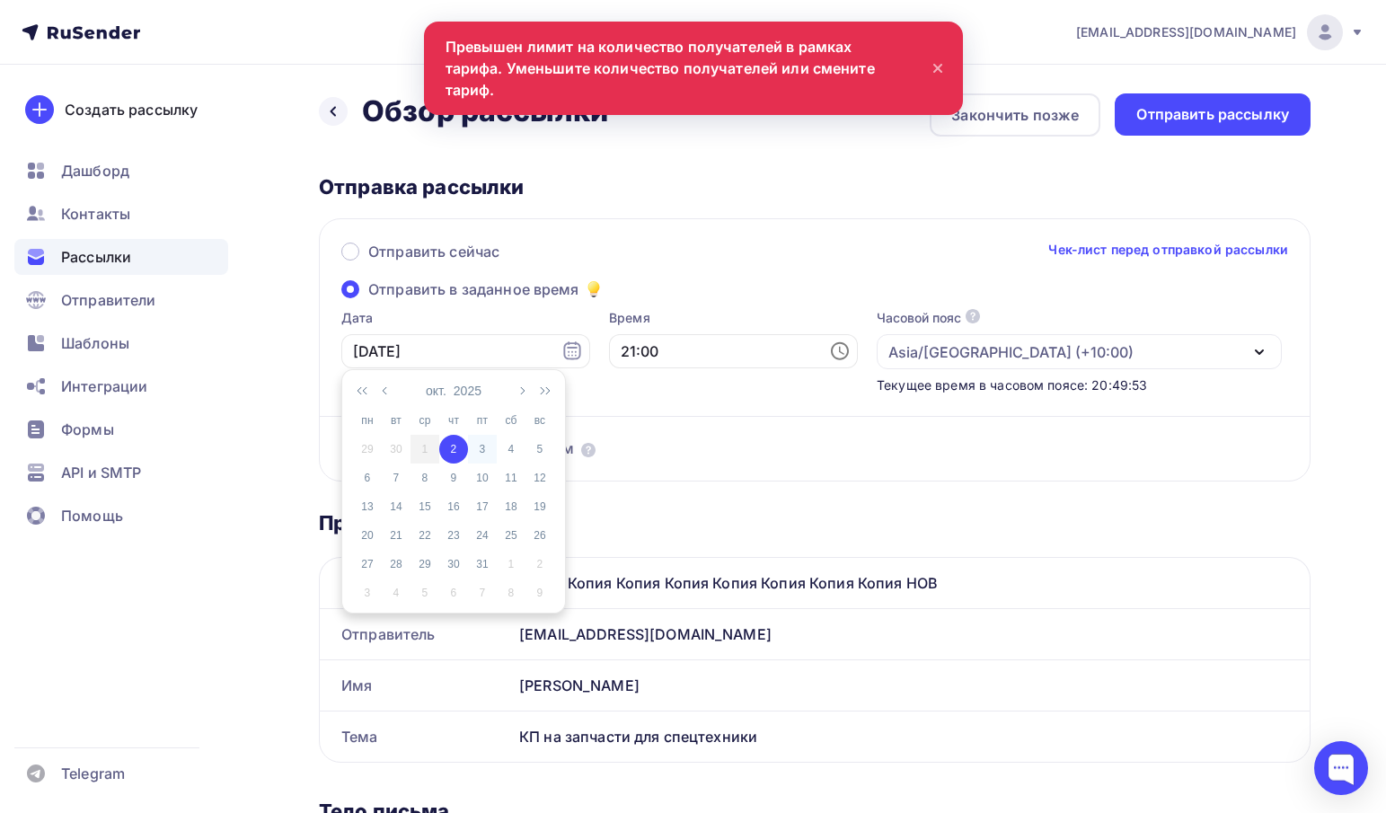
click at [491, 442] on div "3" at bounding box center [482, 449] width 29 height 16
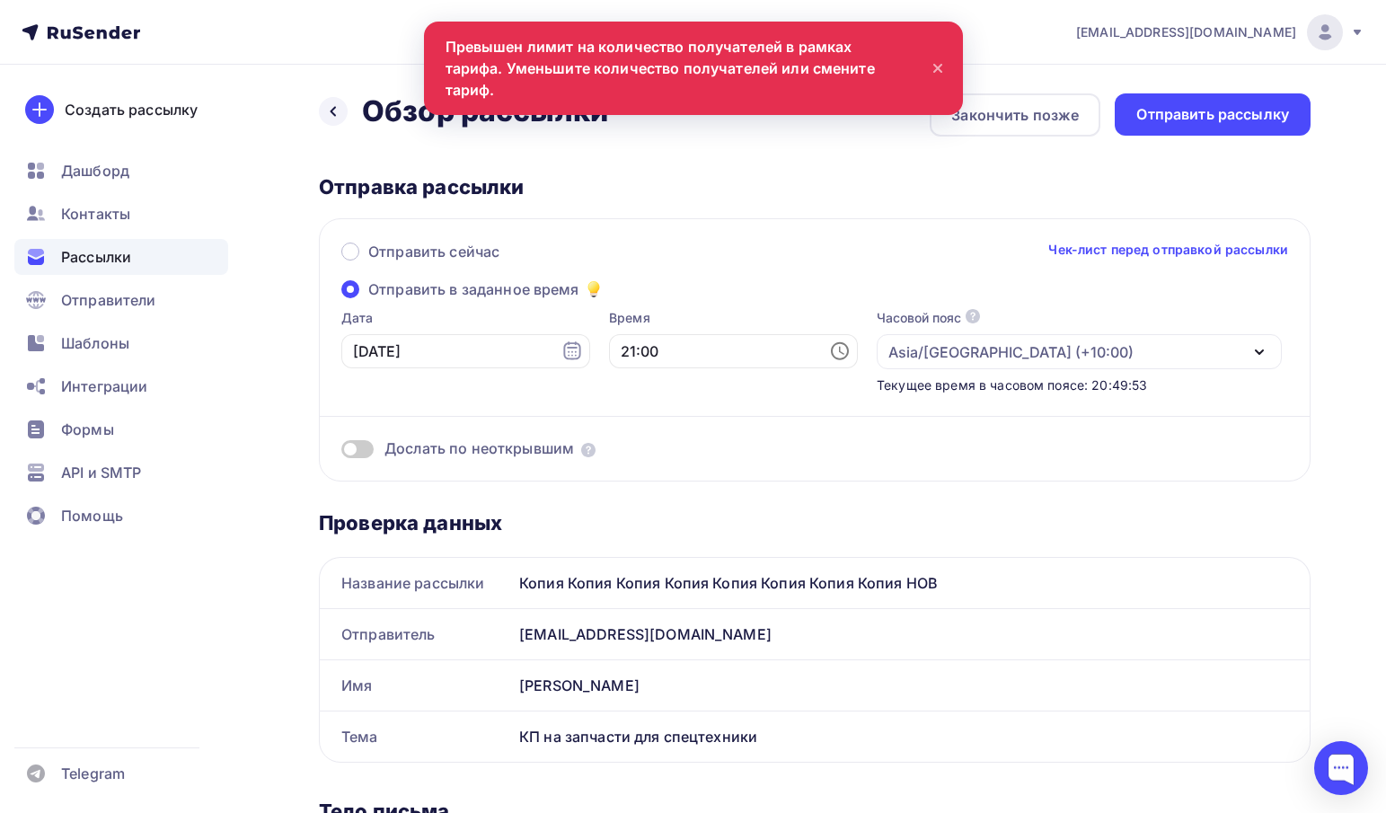
type input "03.10.2025"
click at [738, 363] on input "21:00" at bounding box center [733, 351] width 249 height 34
click at [633, 485] on li "09" at bounding box center [637, 488] width 94 height 29
type input "09:00"
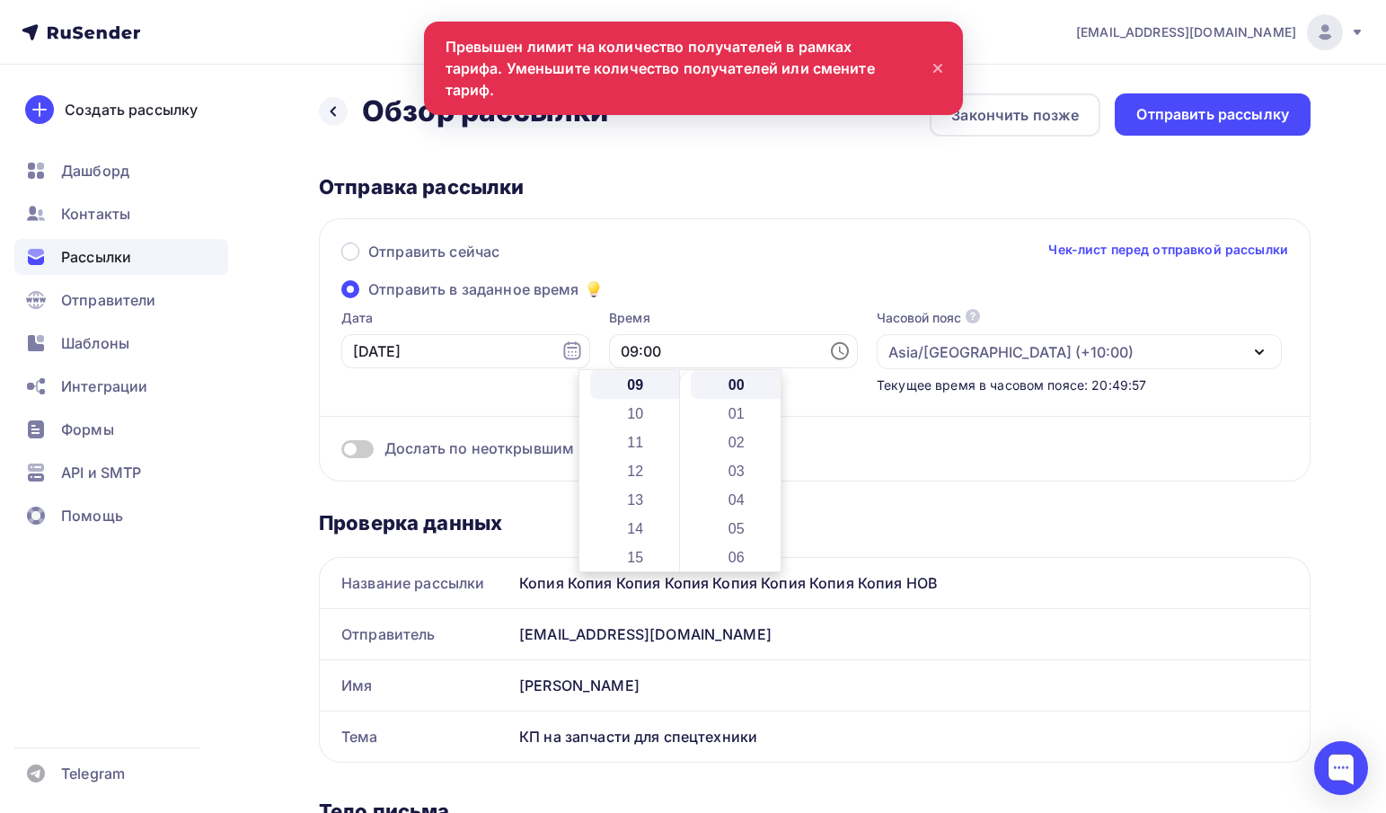
click at [696, 288] on div "Отправить сейчас Чек-лист перед отправкой рассылки Отправить в заданное время Д…" at bounding box center [815, 349] width 992 height 263
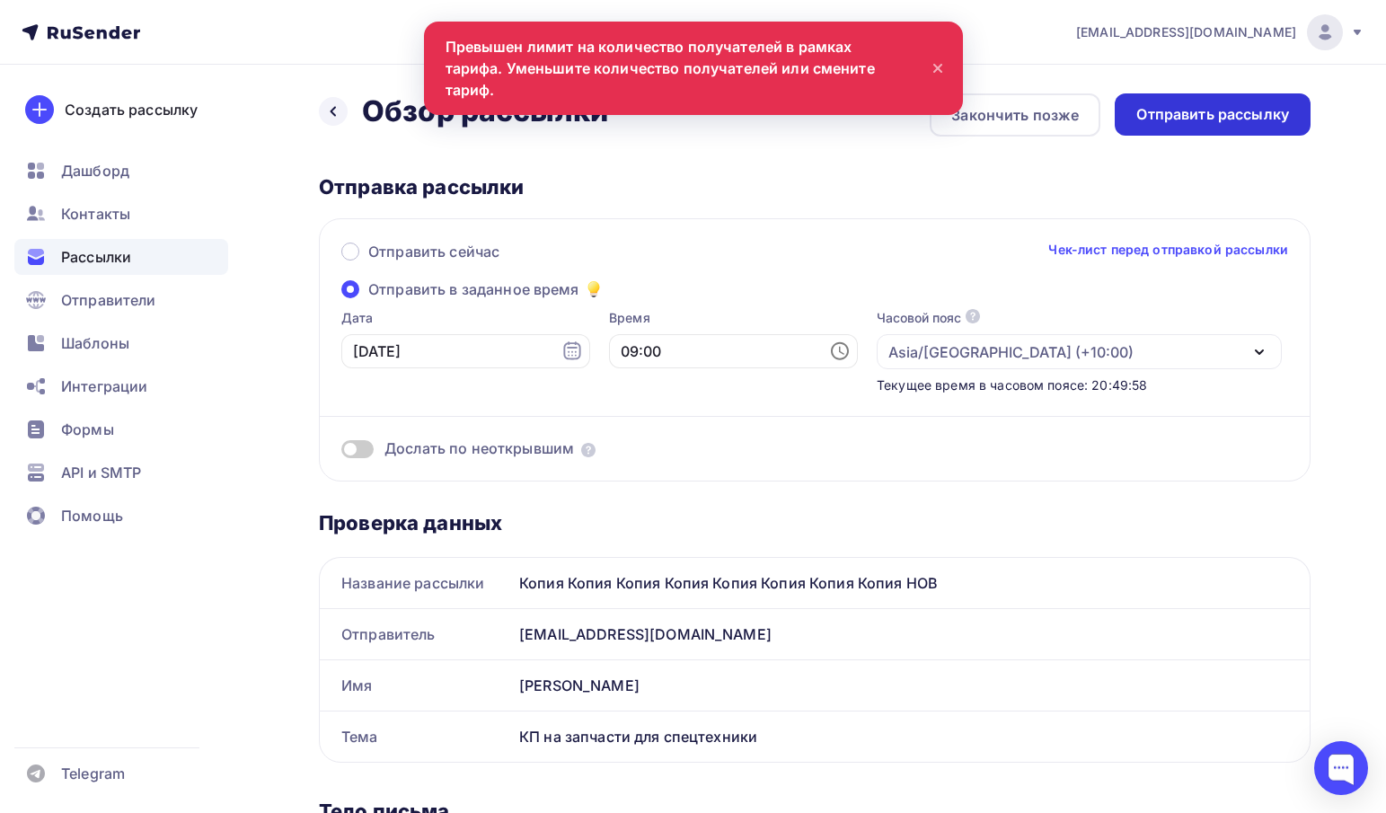
click at [1208, 115] on div "Отправить рассылку" at bounding box center [1213, 114] width 153 height 21
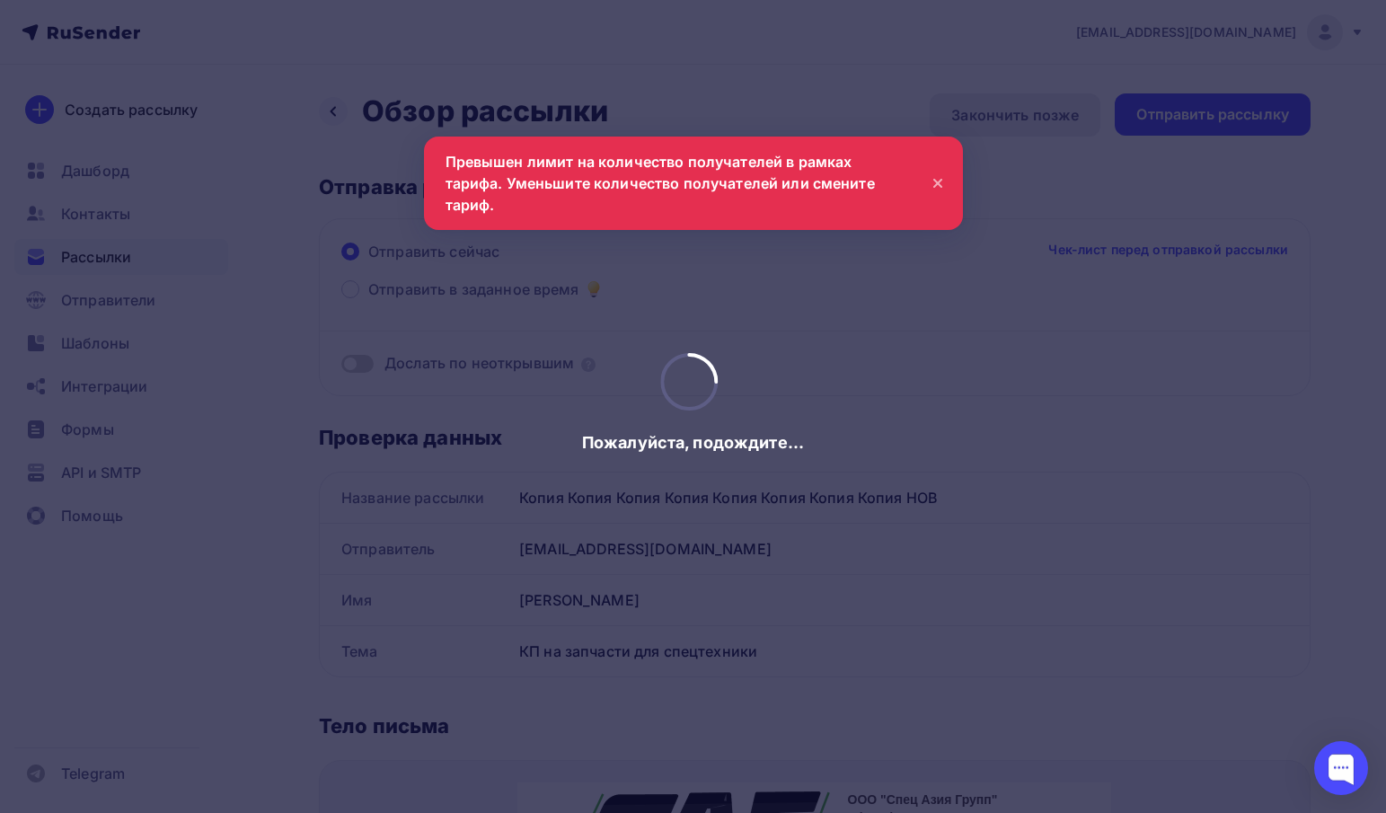
scroll to position [0, 0]
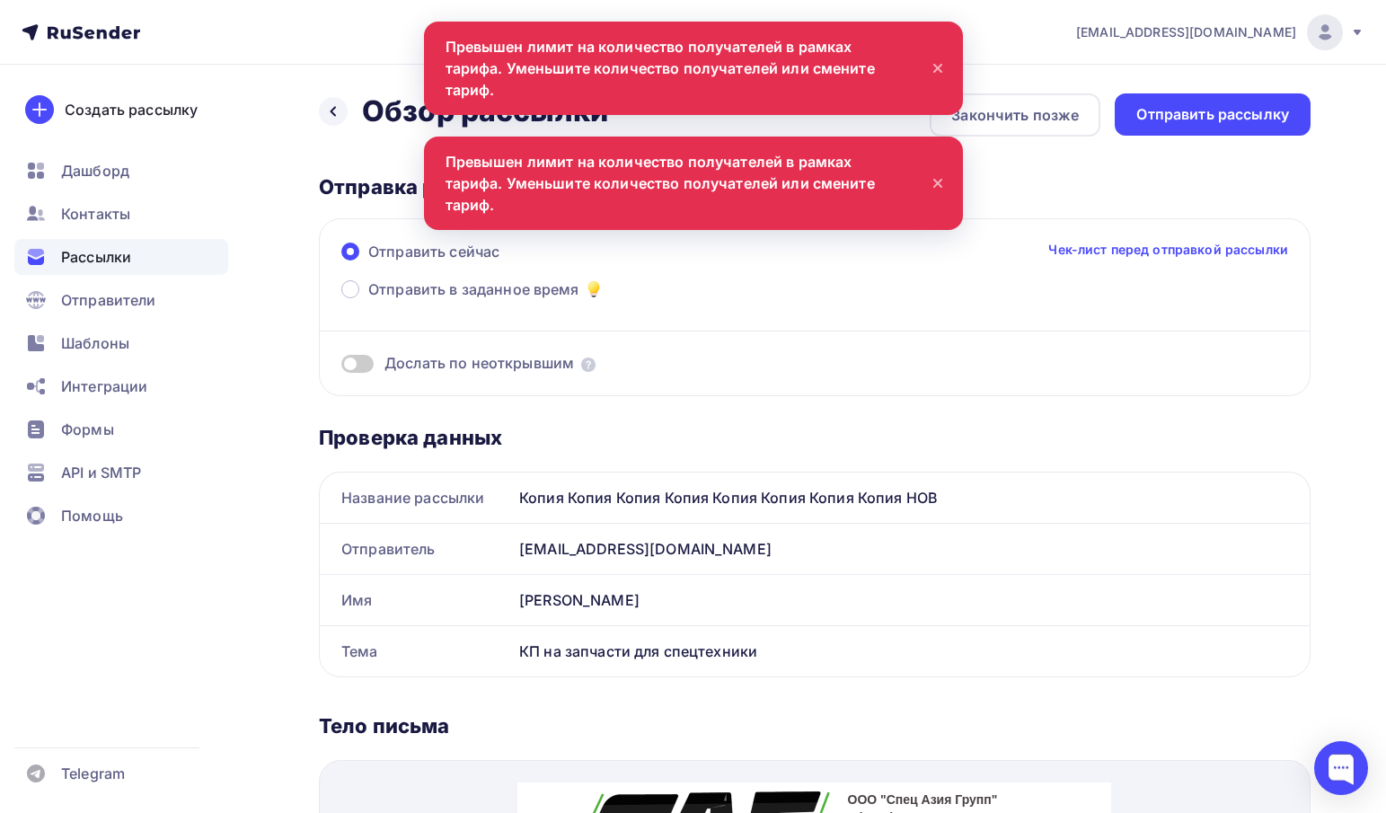
click at [942, 173] on icon at bounding box center [938, 184] width 22 height 22
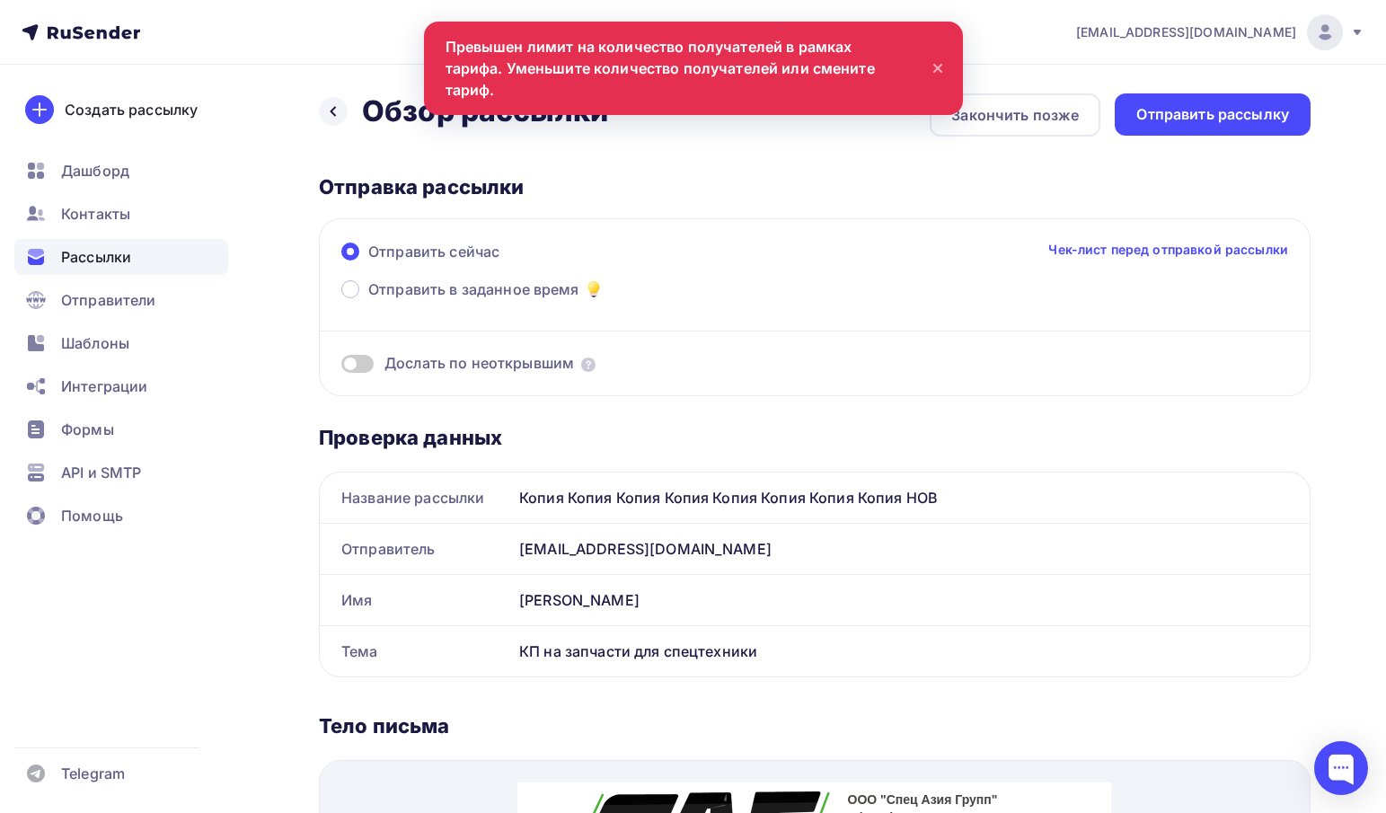
click at [933, 58] on icon at bounding box center [938, 69] width 22 height 22
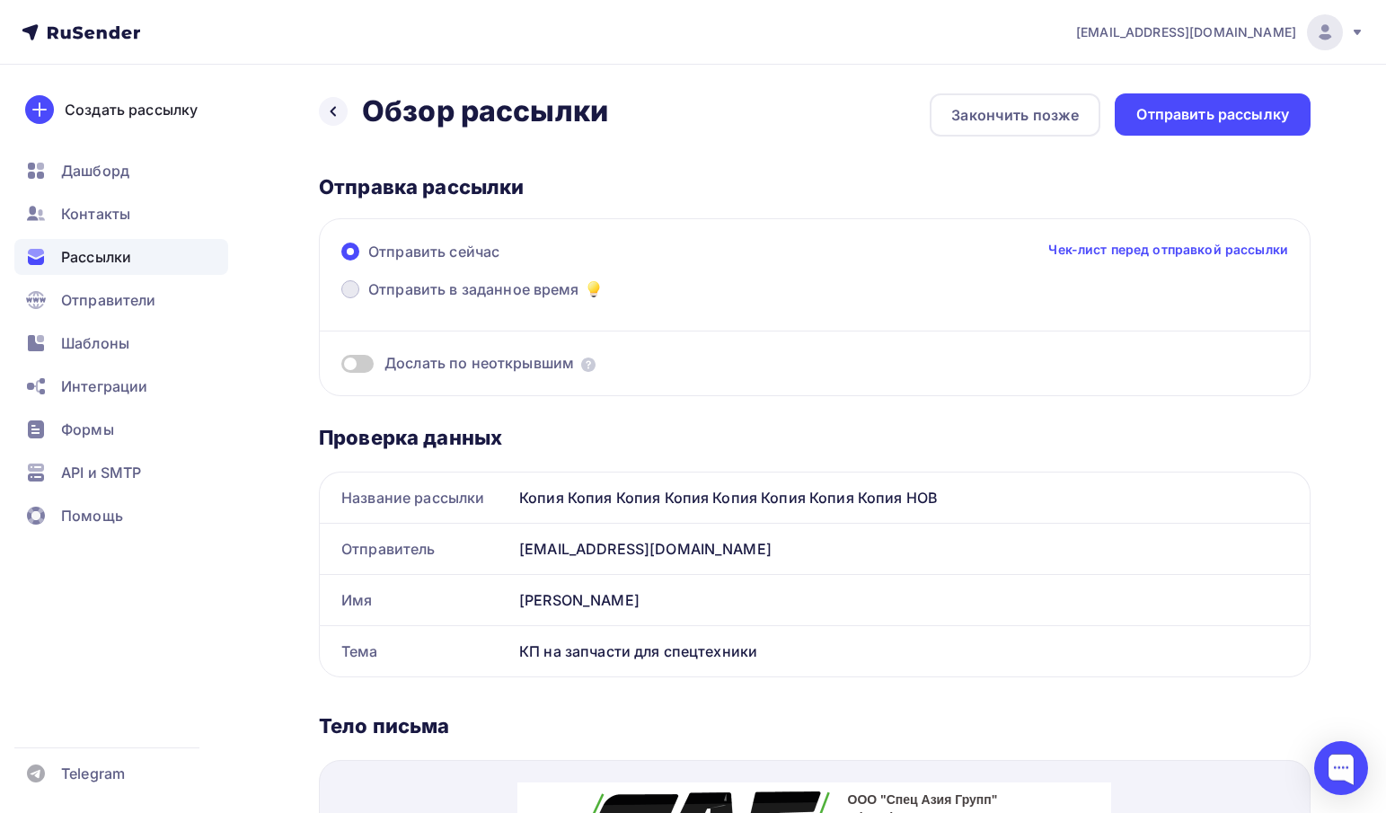
click at [509, 279] on span "Отправить в заданное время" at bounding box center [473, 290] width 211 height 22
click at [368, 300] on input "Отправить в заданное время" at bounding box center [368, 300] width 0 height 0
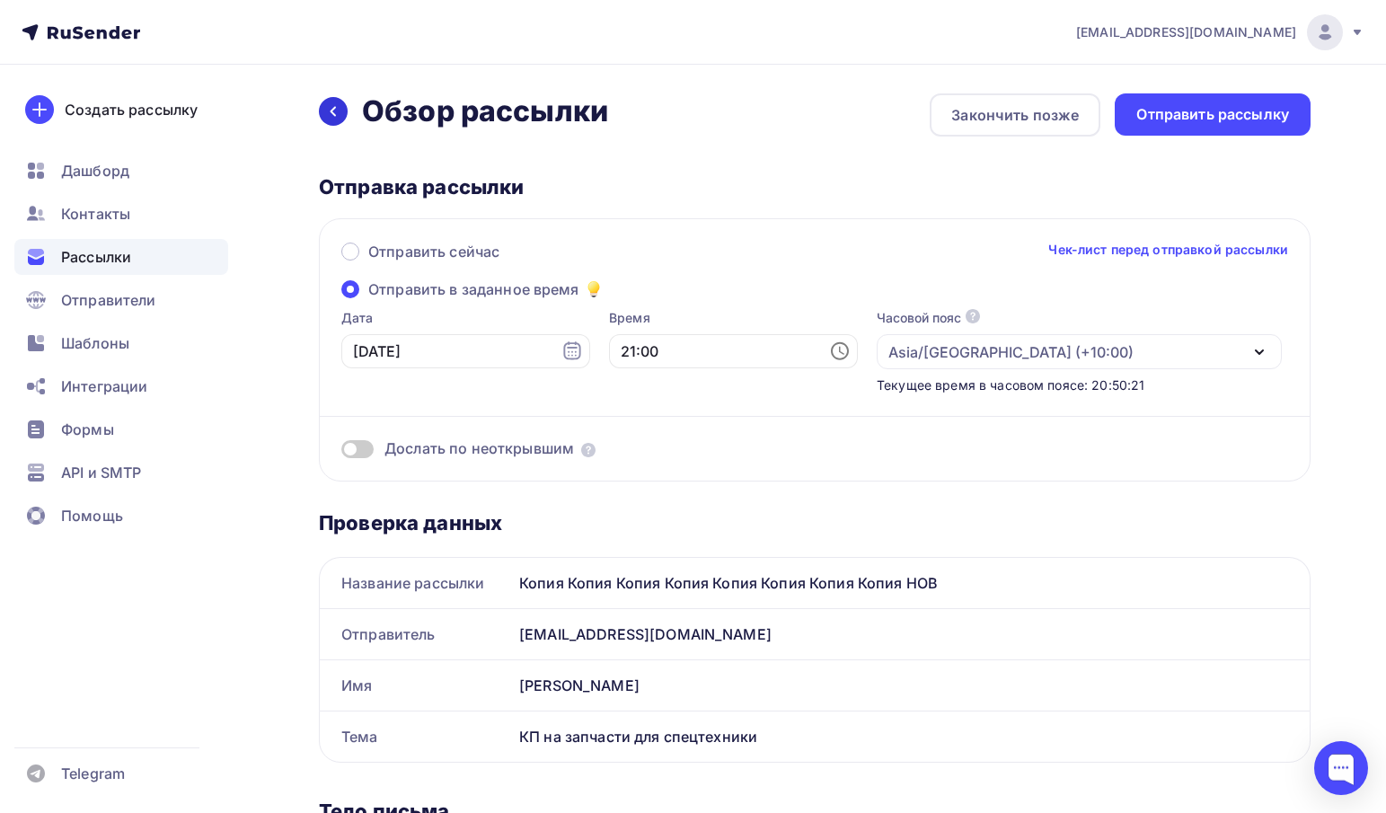
click at [339, 113] on icon at bounding box center [333, 111] width 14 height 14
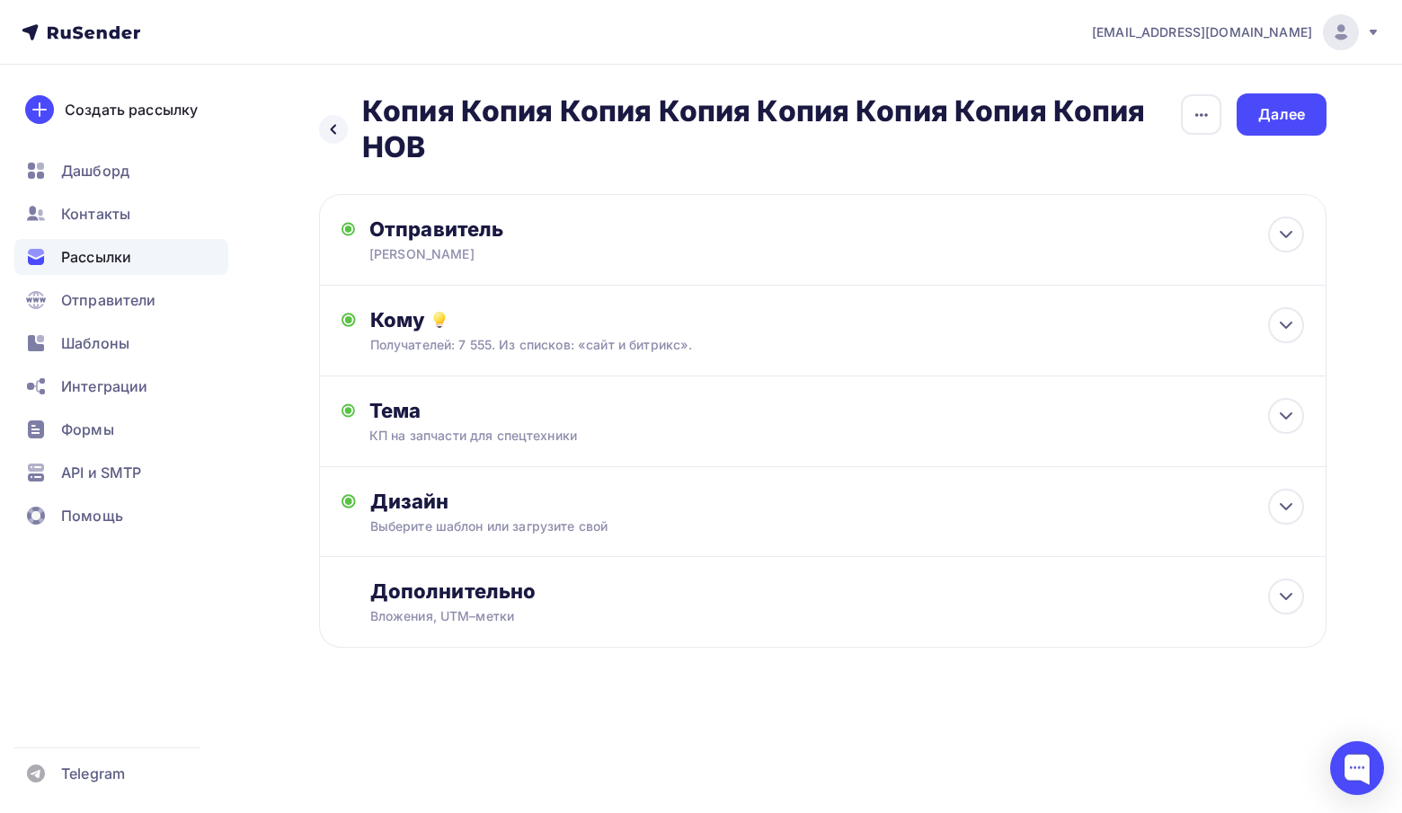
click at [339, 113] on div "Назад Копия Копия Копия Копия Копия Копия Копия Копия НОВ Копия Копия Копия Коп…" at bounding box center [749, 129] width 861 height 72
click at [339, 122] on icon at bounding box center [333, 129] width 14 height 14
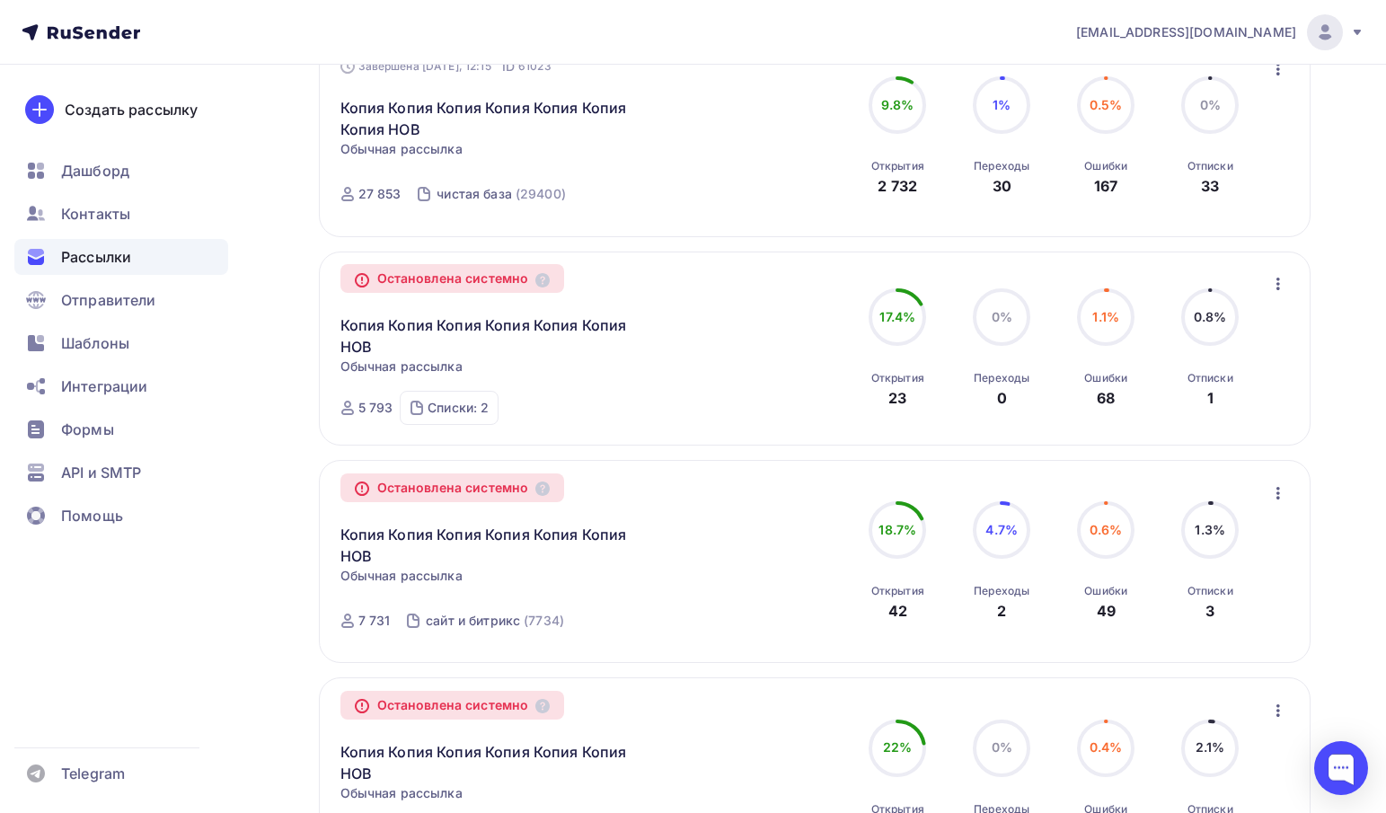
scroll to position [809, 0]
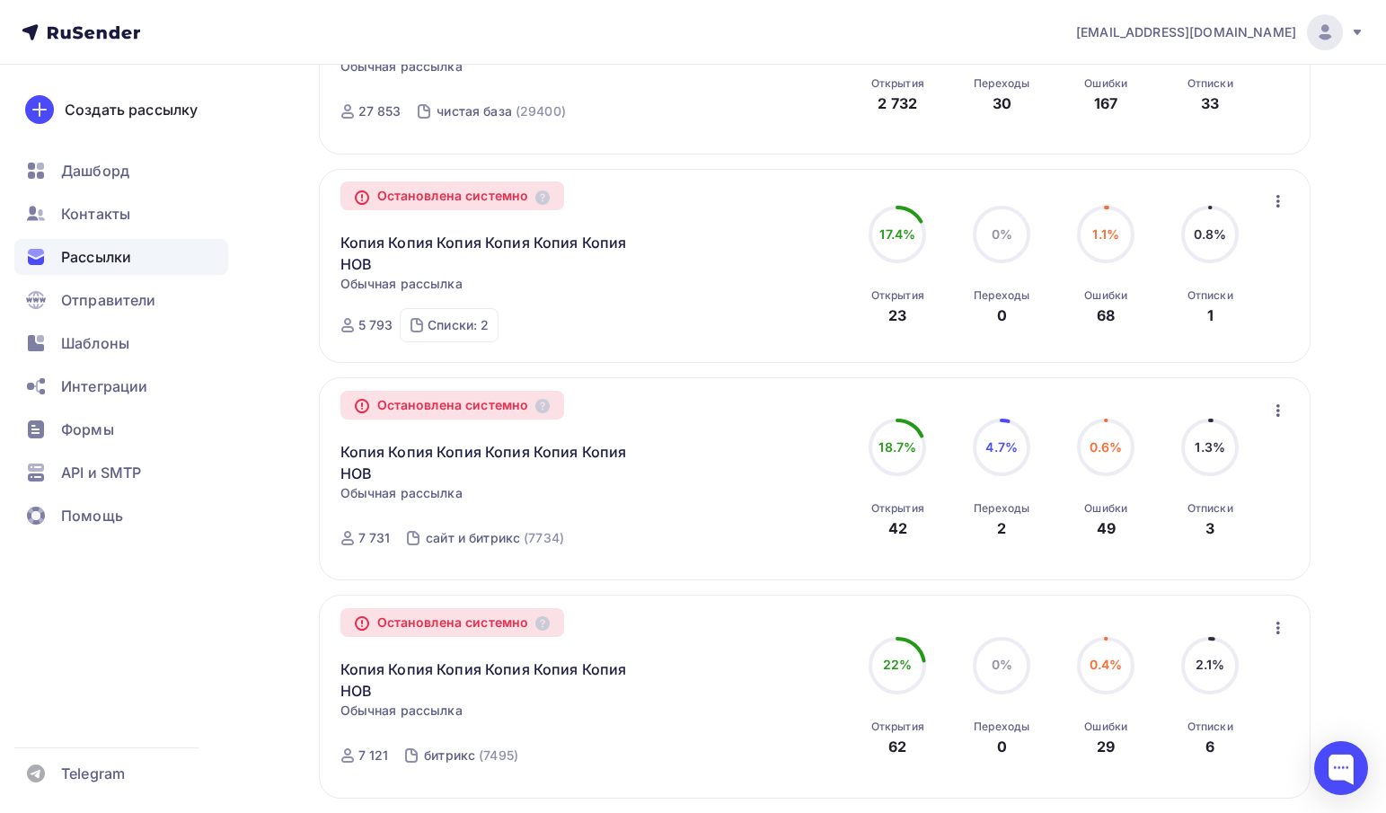
click at [1278, 410] on icon "button" at bounding box center [1279, 410] width 4 height 13
click at [1247, 457] on div "Копировать в новую" at bounding box center [1196, 458] width 184 height 22
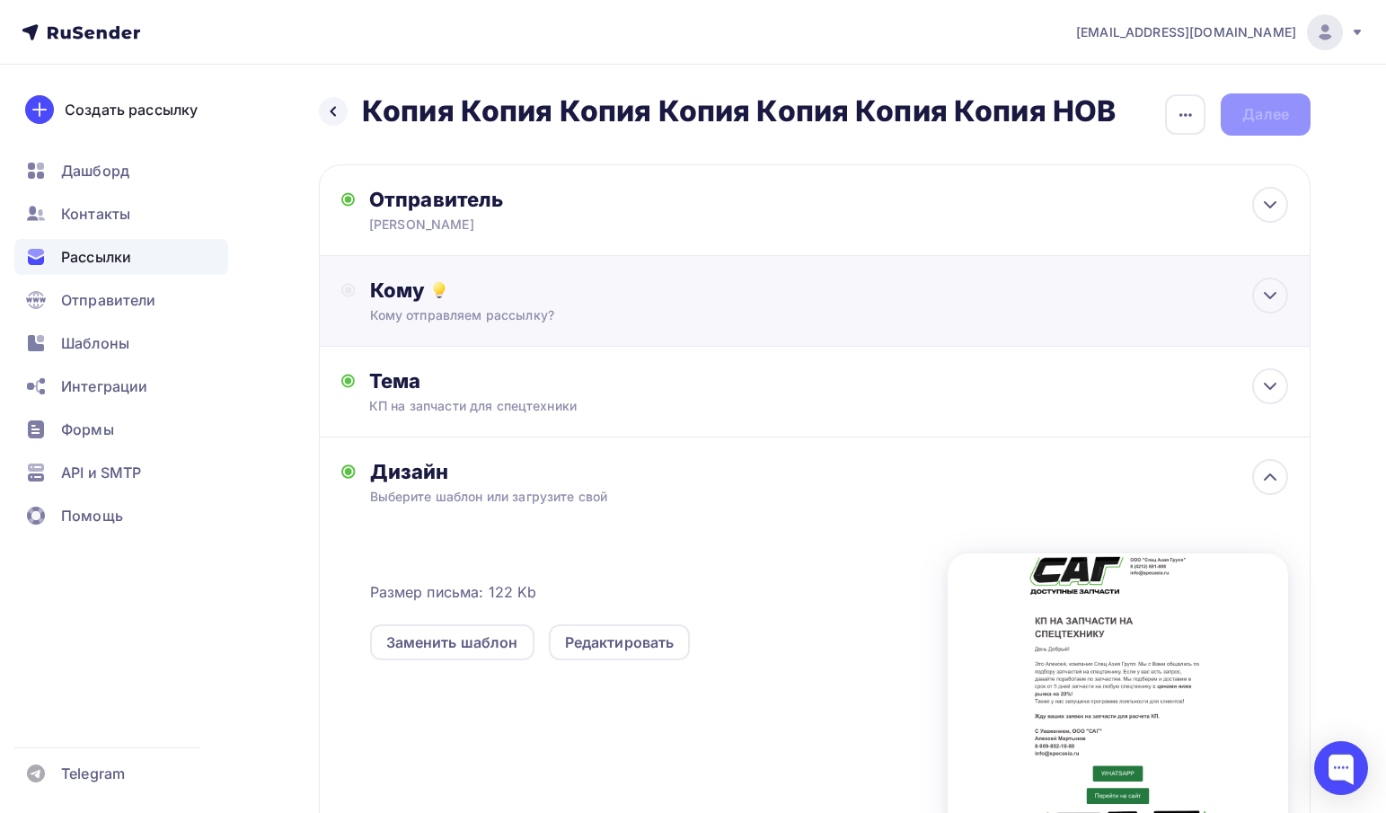
click at [571, 305] on div "Кому Кому отправляем рассылку? Списки получателей Выберите список Все списки id…" at bounding box center [829, 301] width 918 height 47
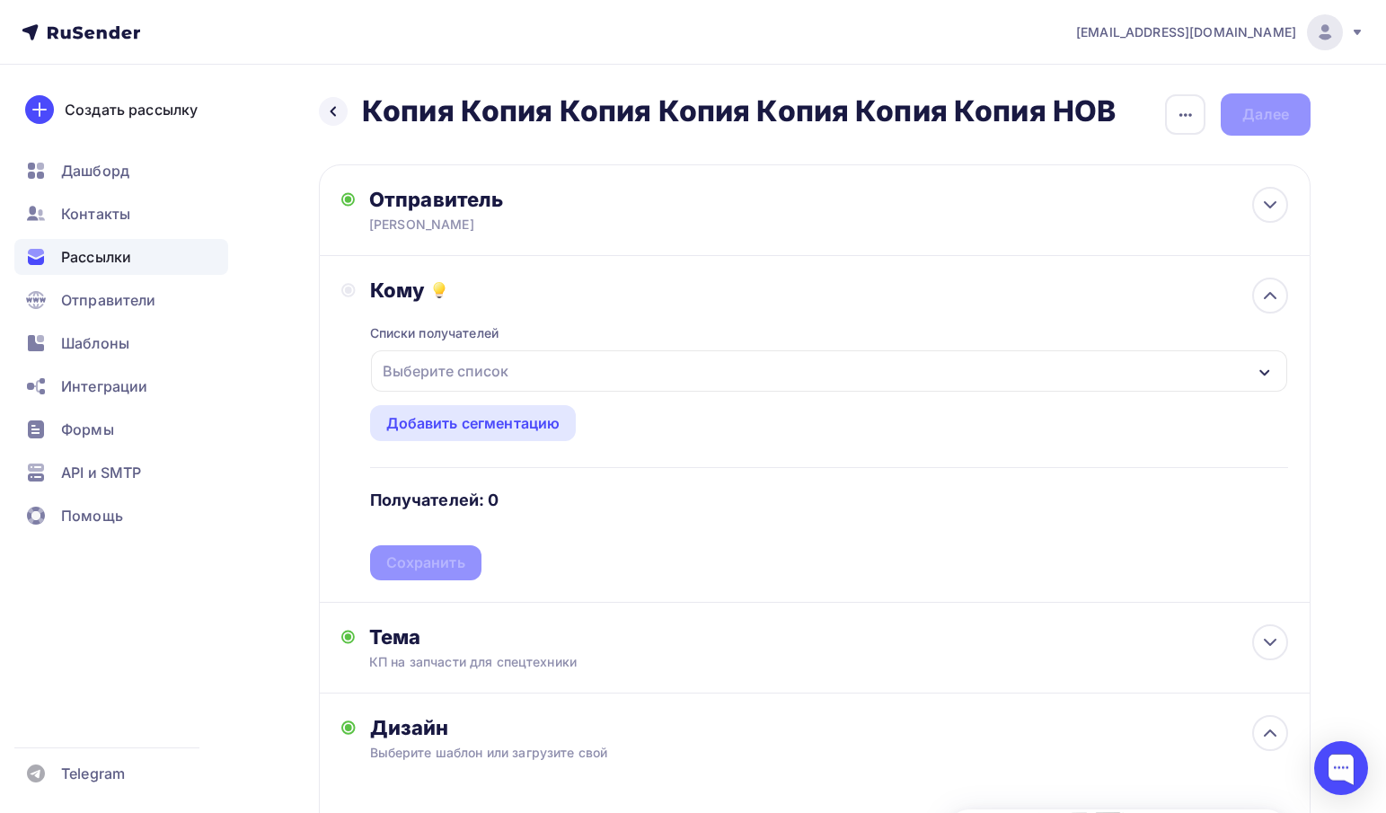
click at [503, 367] on div "Выберите список" at bounding box center [446, 371] width 140 height 32
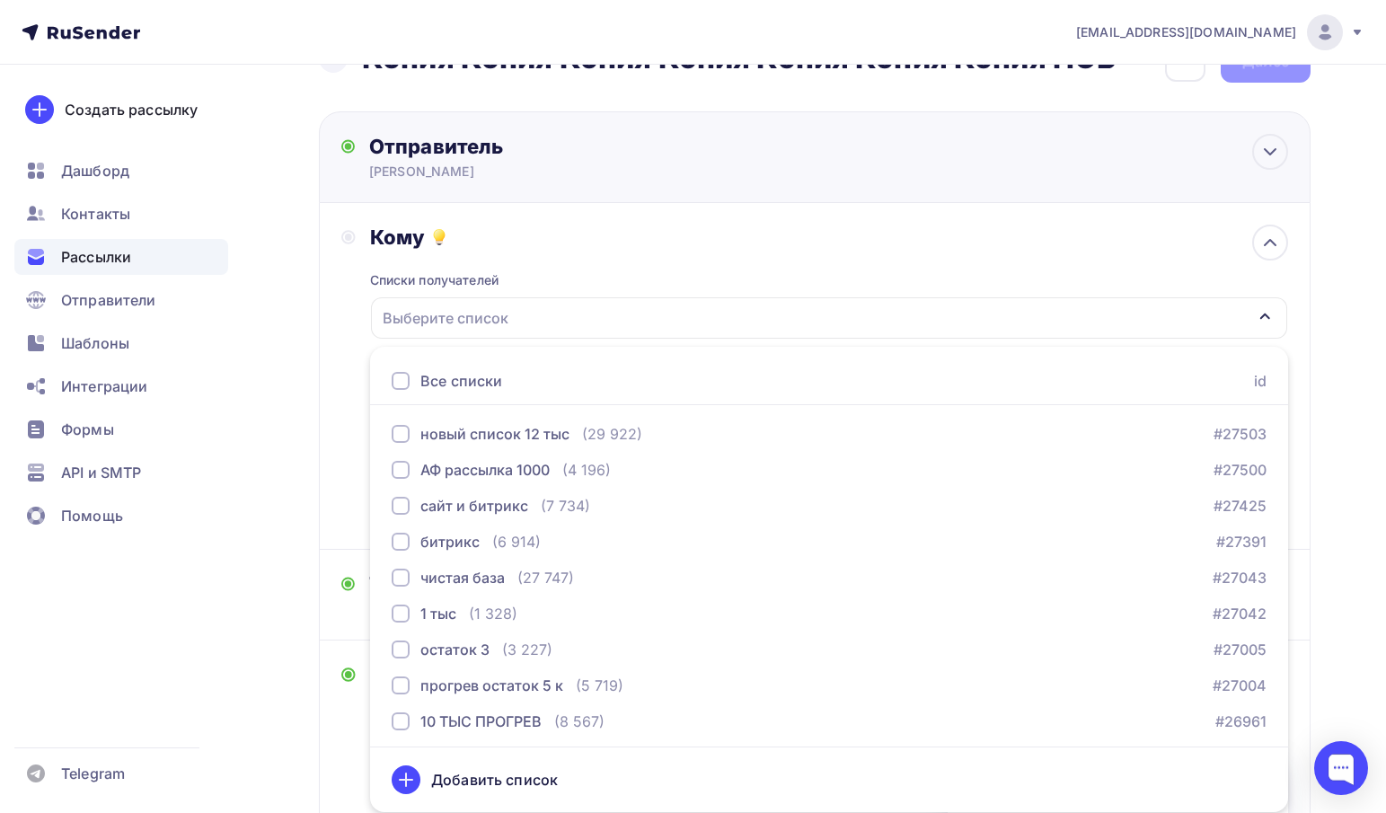
click at [460, 164] on div "Алексей САГ" at bounding box center [544, 172] width 350 height 18
type input "Алексей САГ"
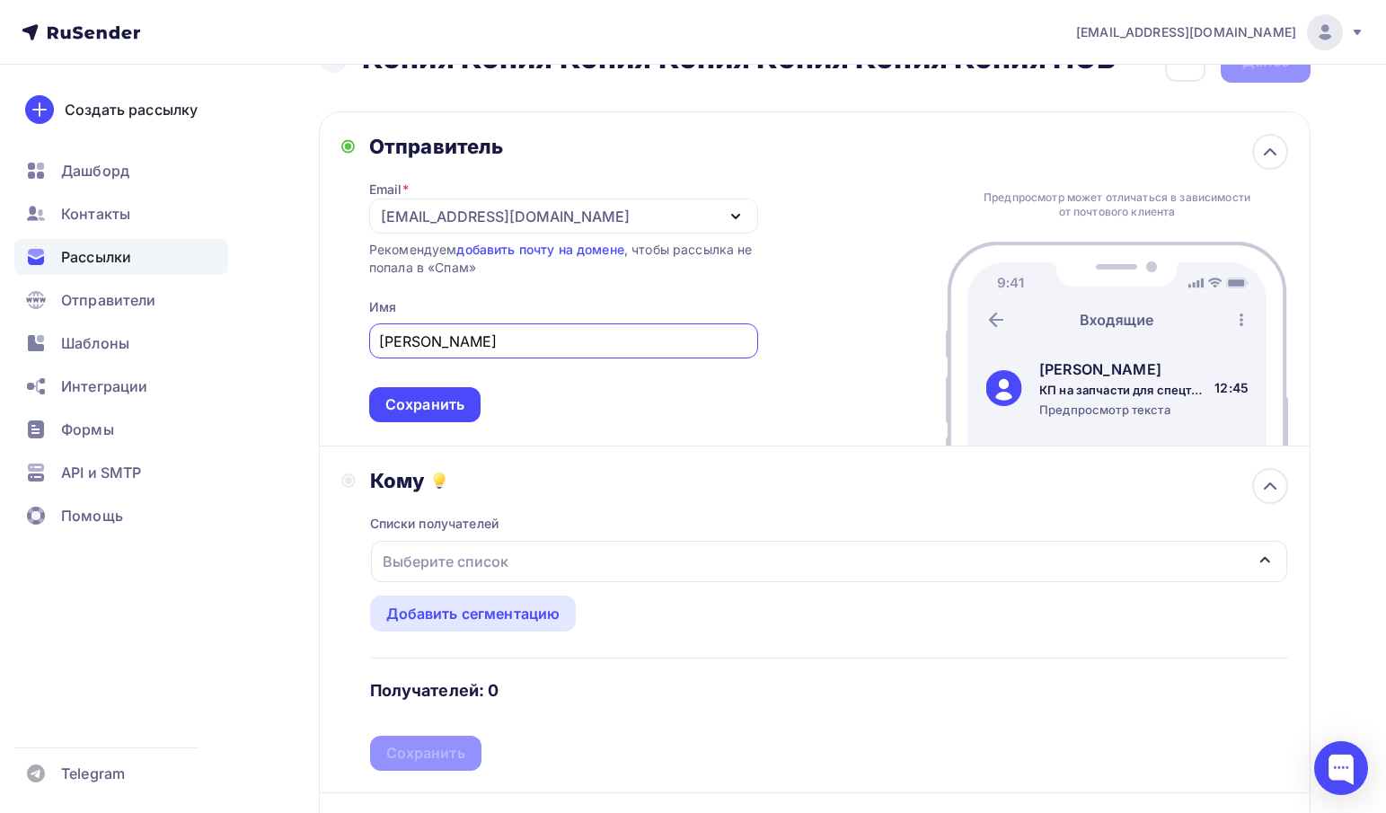
scroll to position [0, 0]
click at [462, 399] on div "Сохранить" at bounding box center [424, 404] width 79 height 21
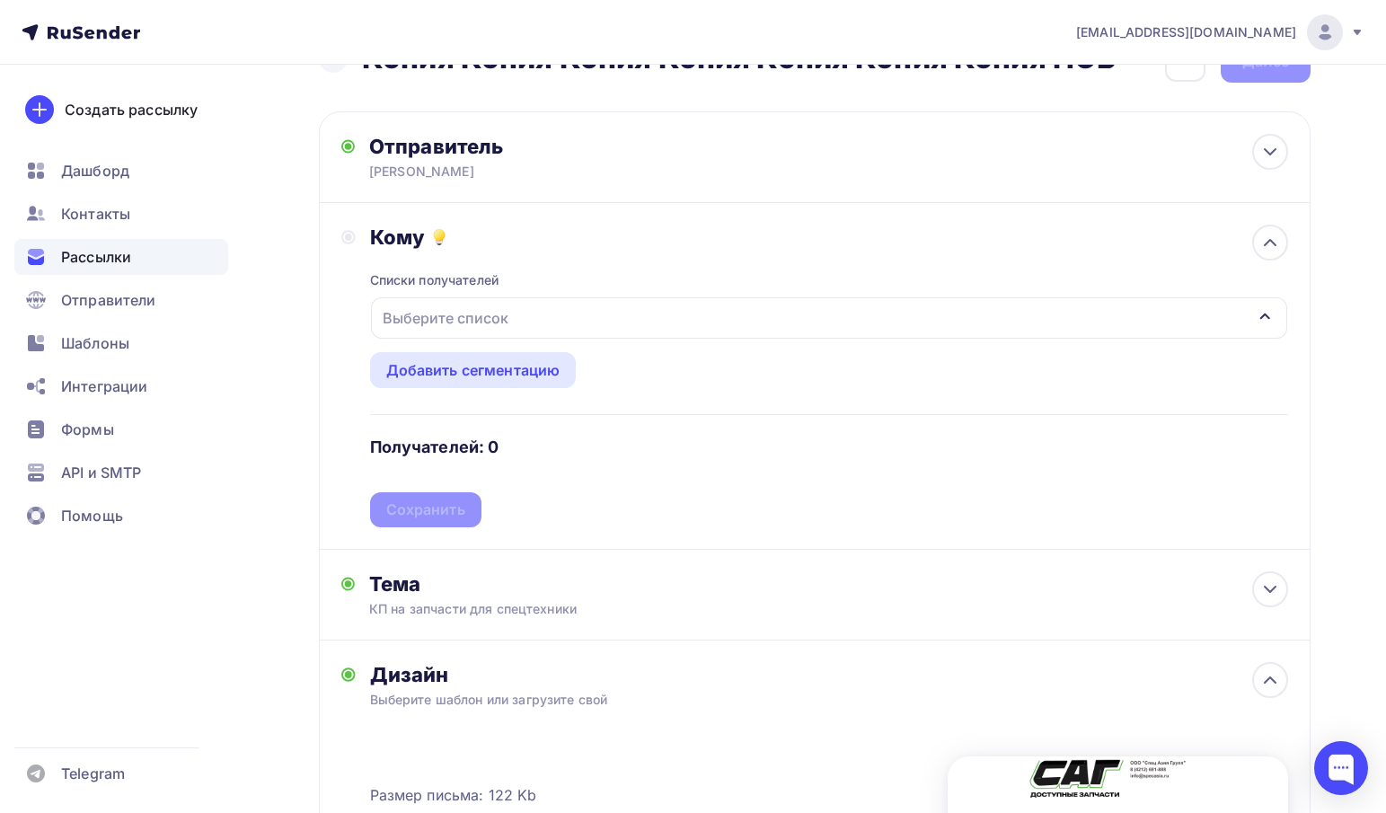
click at [473, 314] on div "Выберите список" at bounding box center [446, 318] width 140 height 32
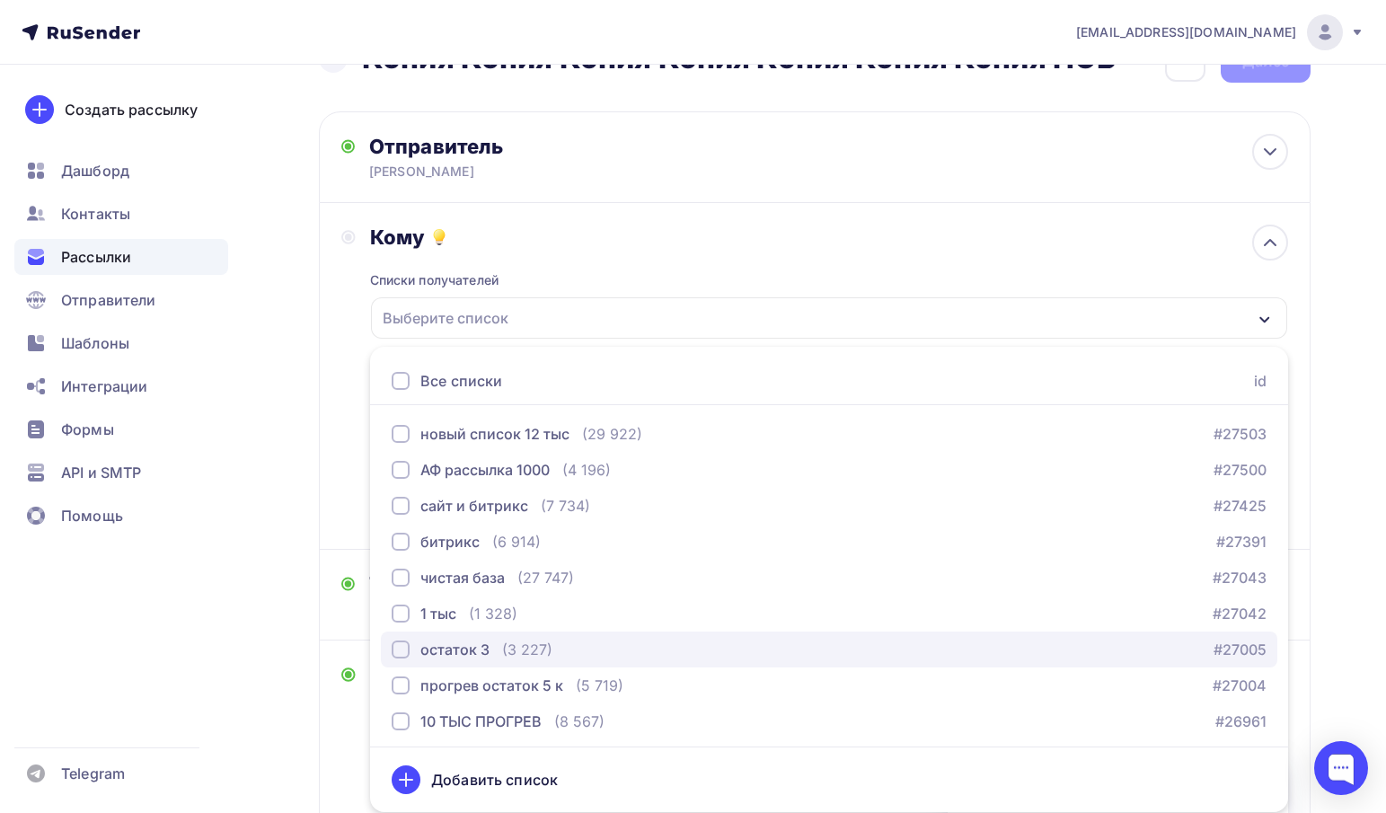
click at [462, 659] on div "остаток 3" at bounding box center [454, 650] width 69 height 22
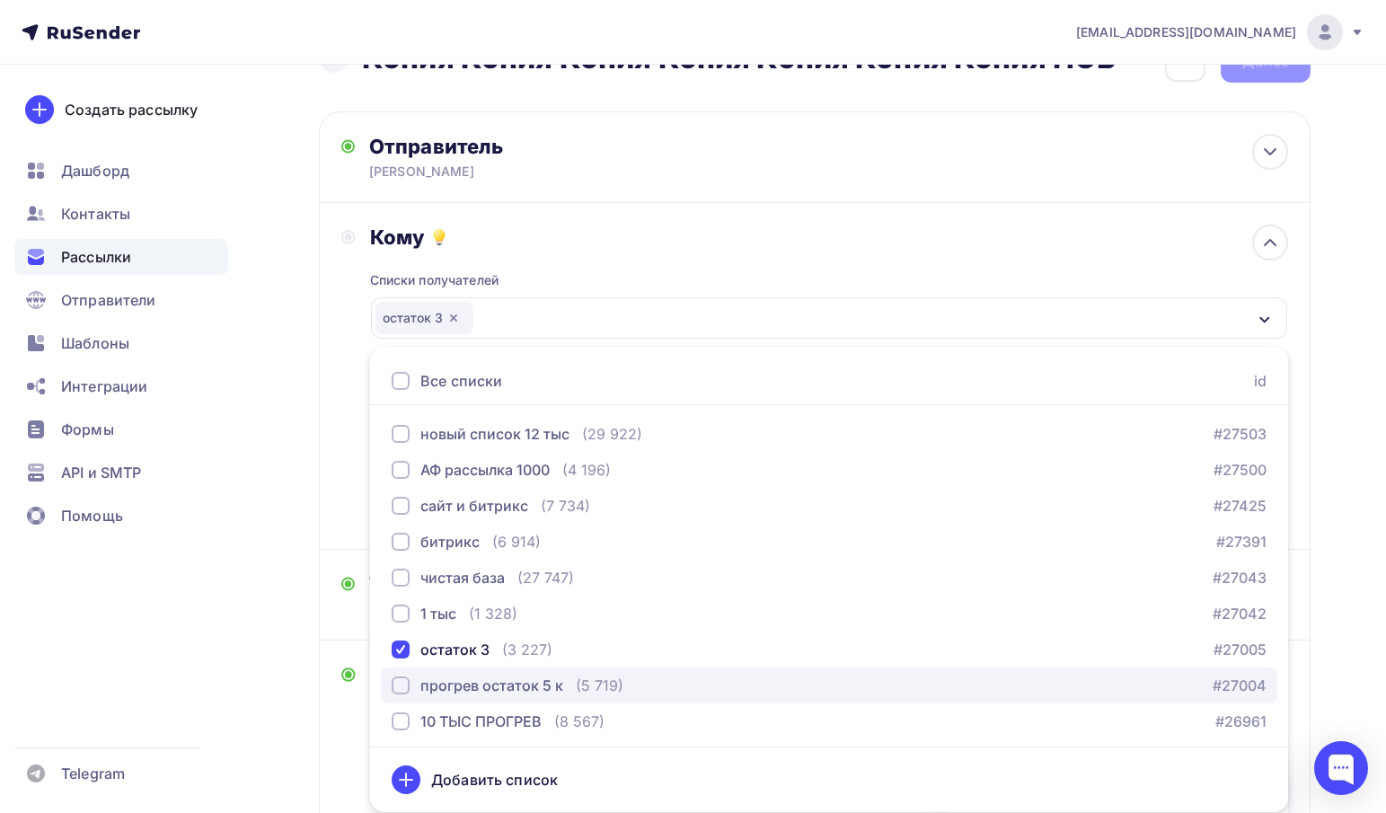
click at [464, 686] on div "прогрев остаток 5 к" at bounding box center [491, 686] width 143 height 22
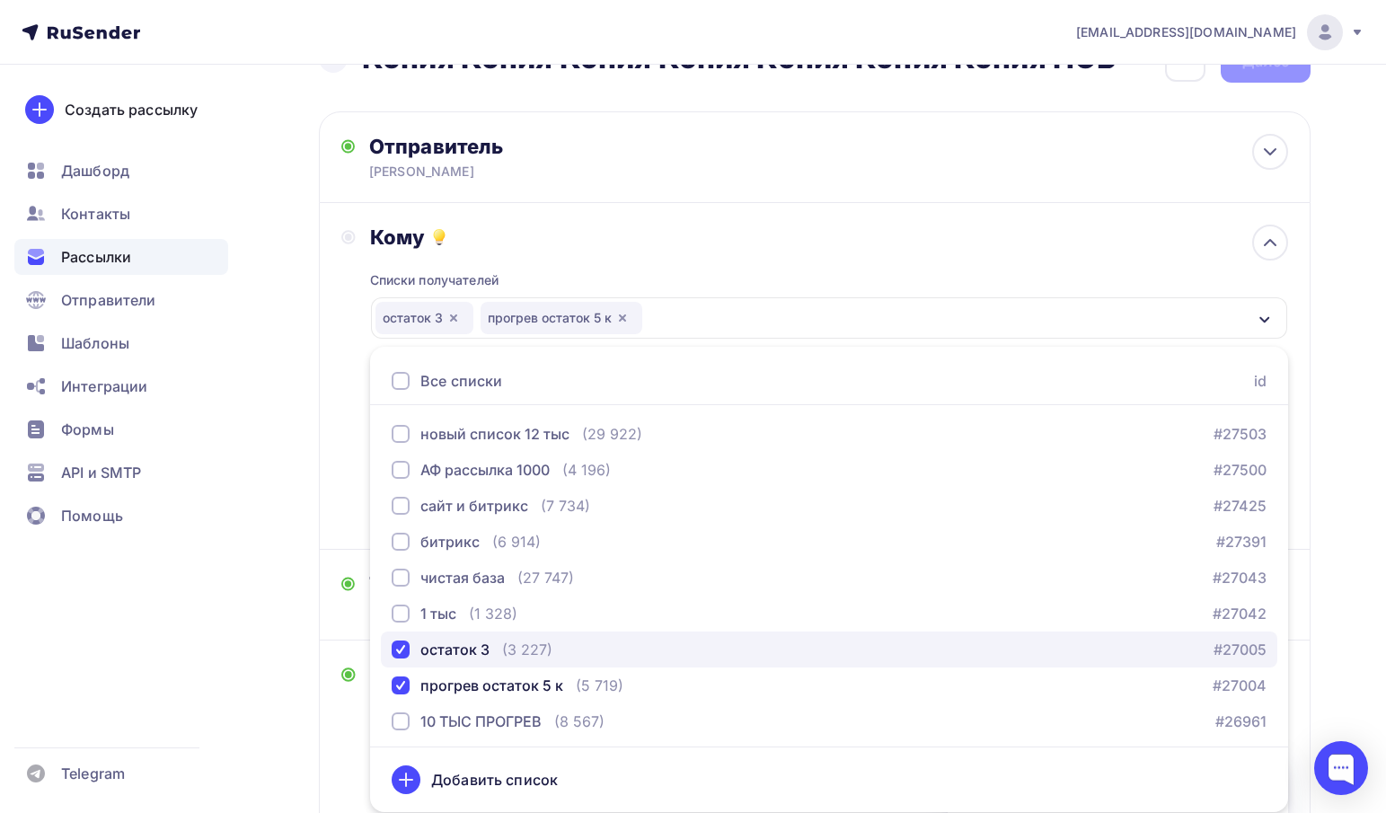
click at [455, 647] on div "остаток 3" at bounding box center [454, 650] width 69 height 22
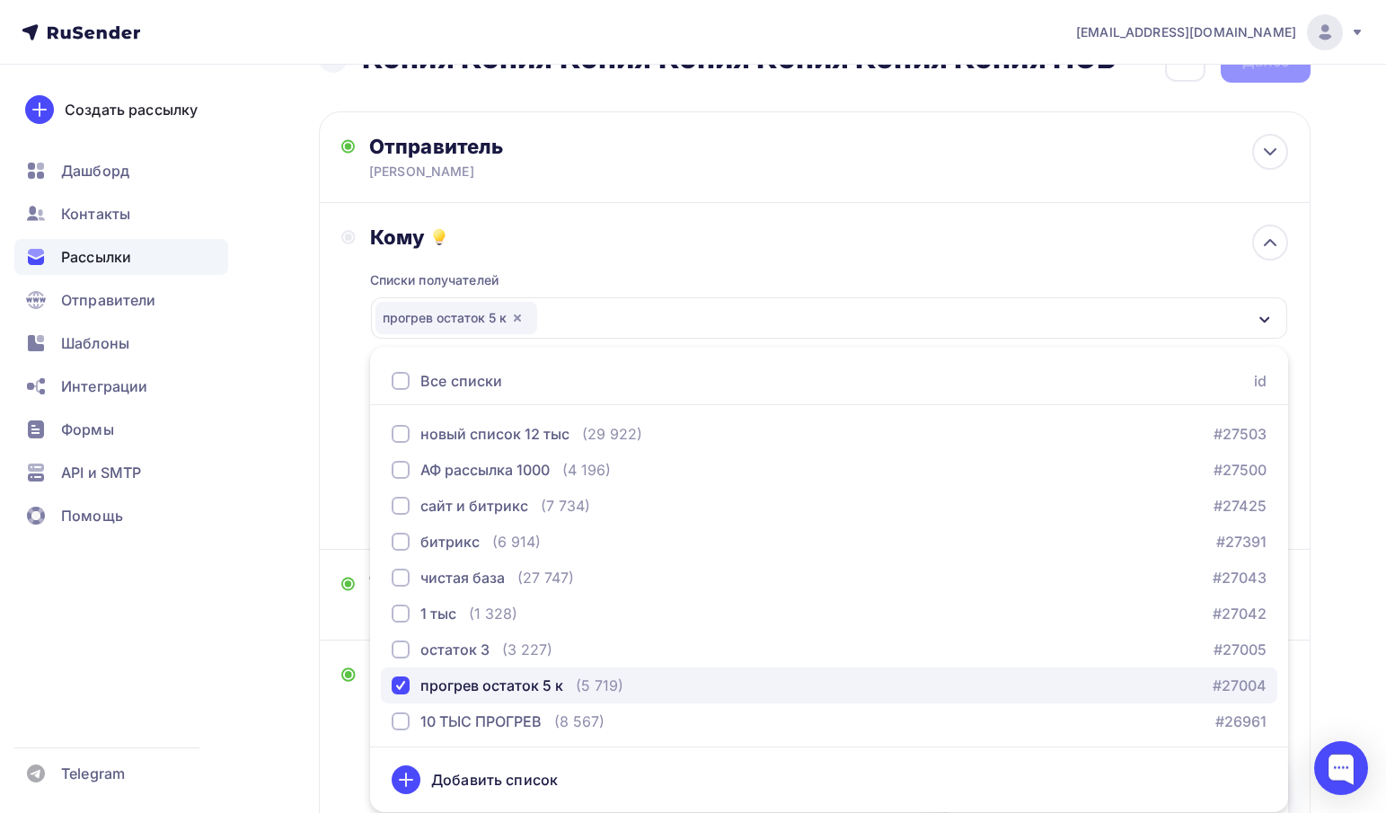
click at [456, 677] on div "прогрев остаток 5 к" at bounding box center [491, 686] width 143 height 22
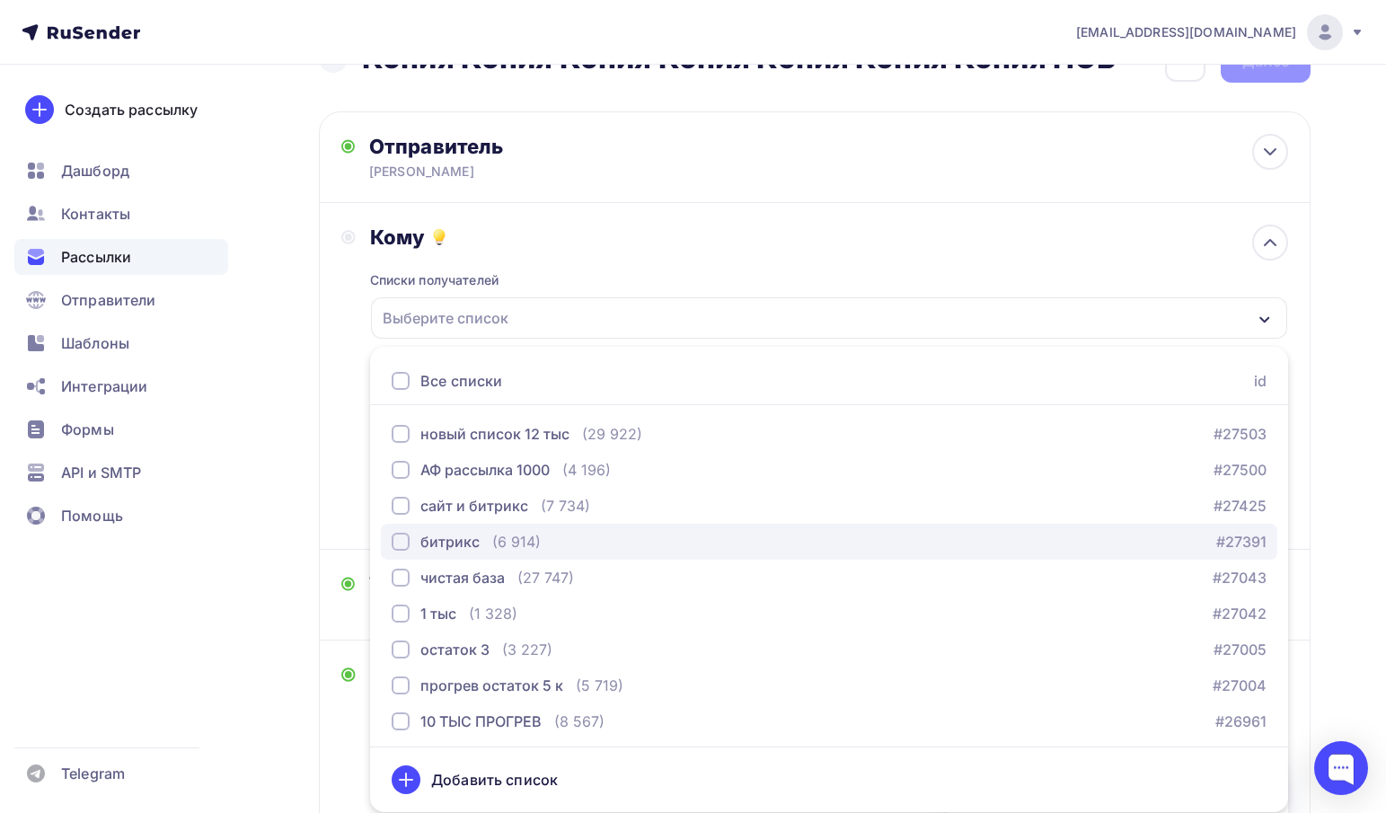
click at [444, 527] on button "битрикс (6 914) #27391" at bounding box center [829, 542] width 897 height 36
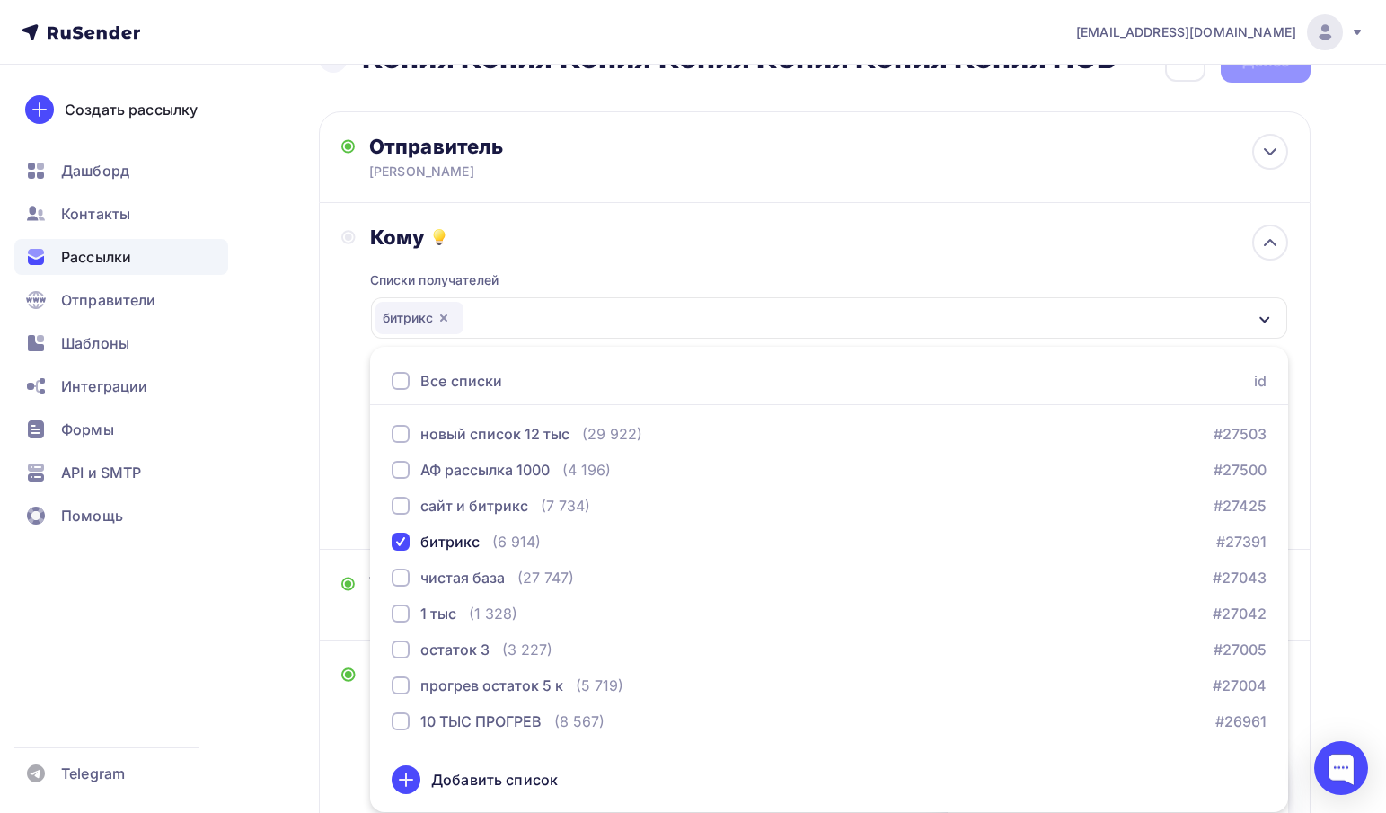
click at [544, 252] on div "Списки получателей битрикс Все списки id новый список 12 тыс (29 922) #27503 АФ…" at bounding box center [829, 389] width 918 height 278
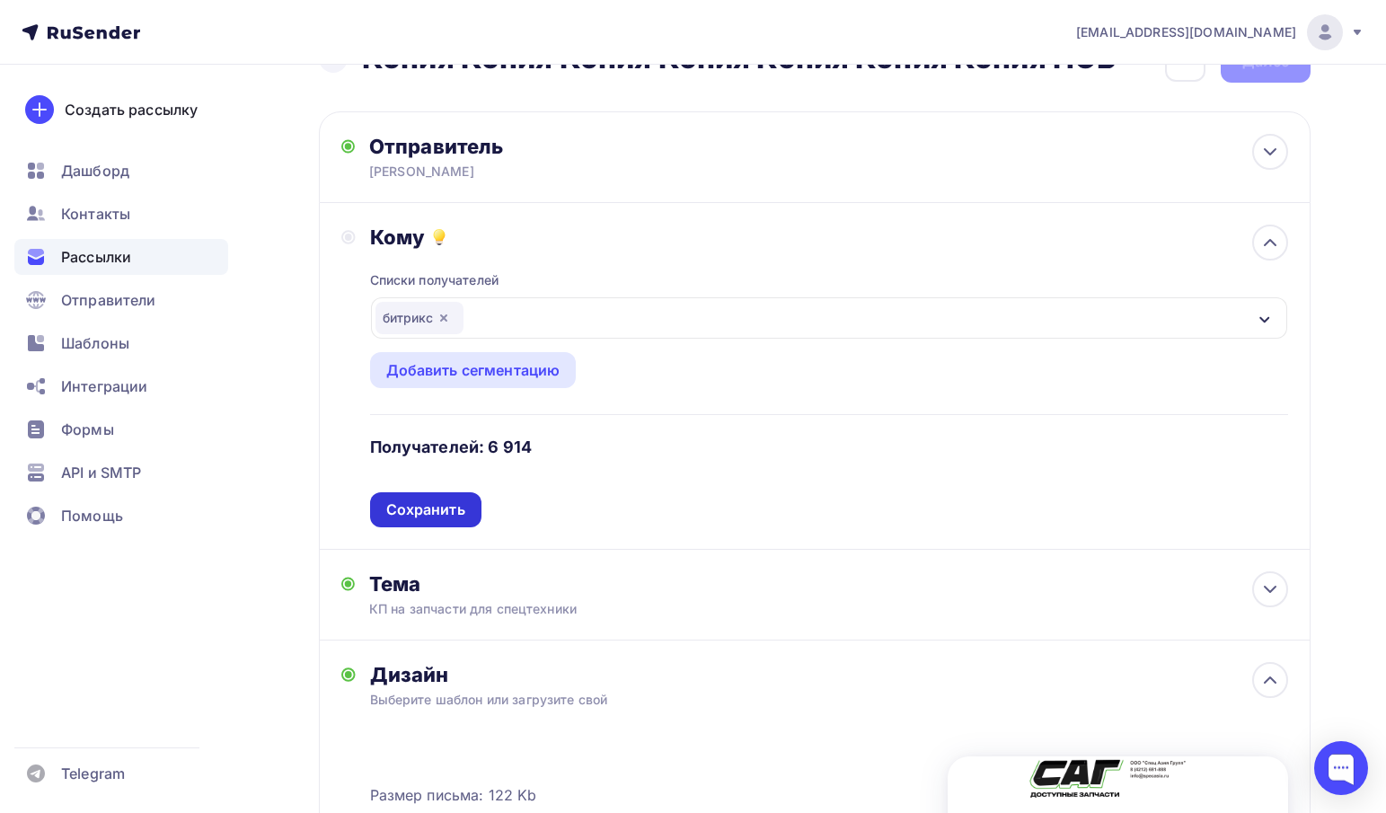
click at [452, 514] on div "Сохранить" at bounding box center [425, 510] width 79 height 21
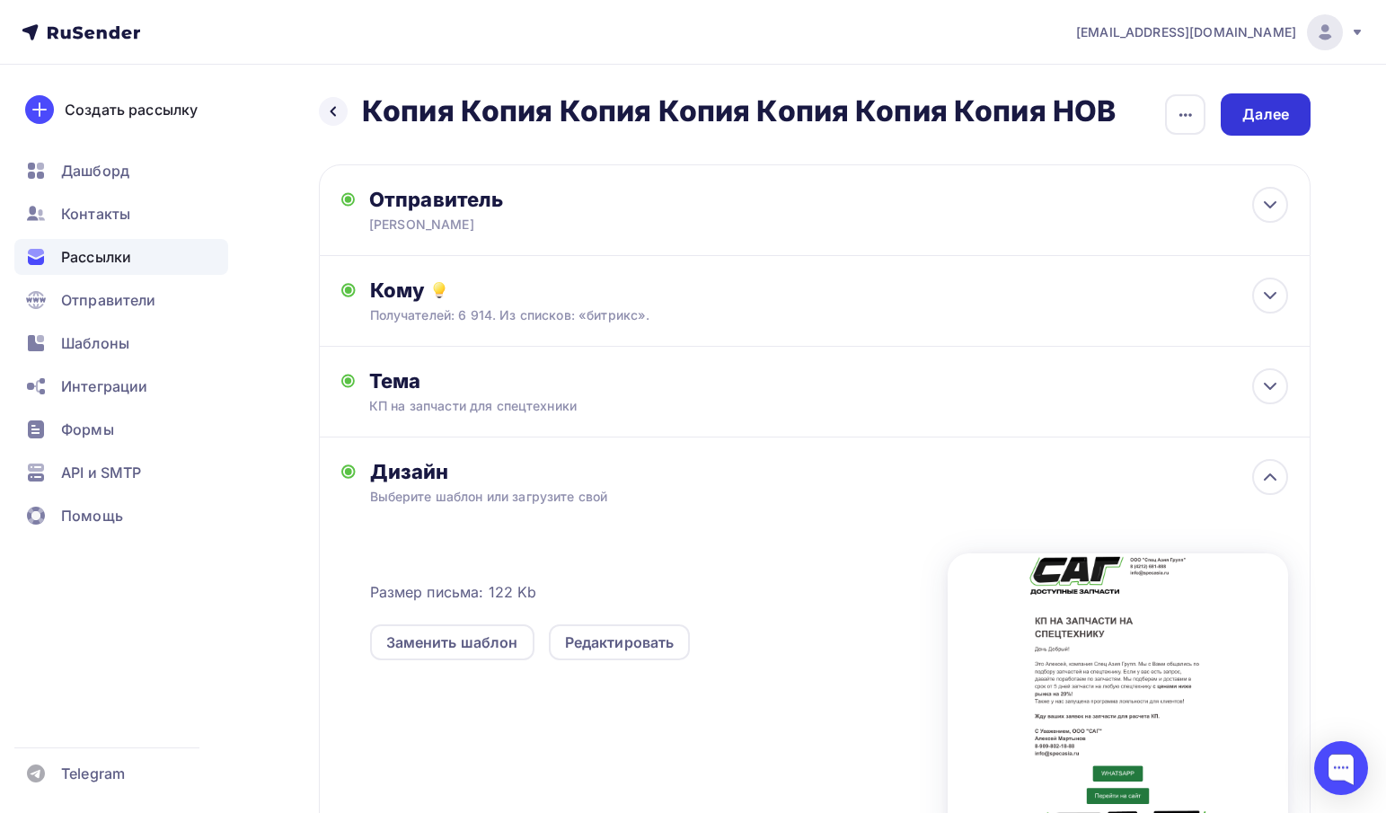
click at [1260, 120] on div "Далее" at bounding box center [1266, 114] width 47 height 21
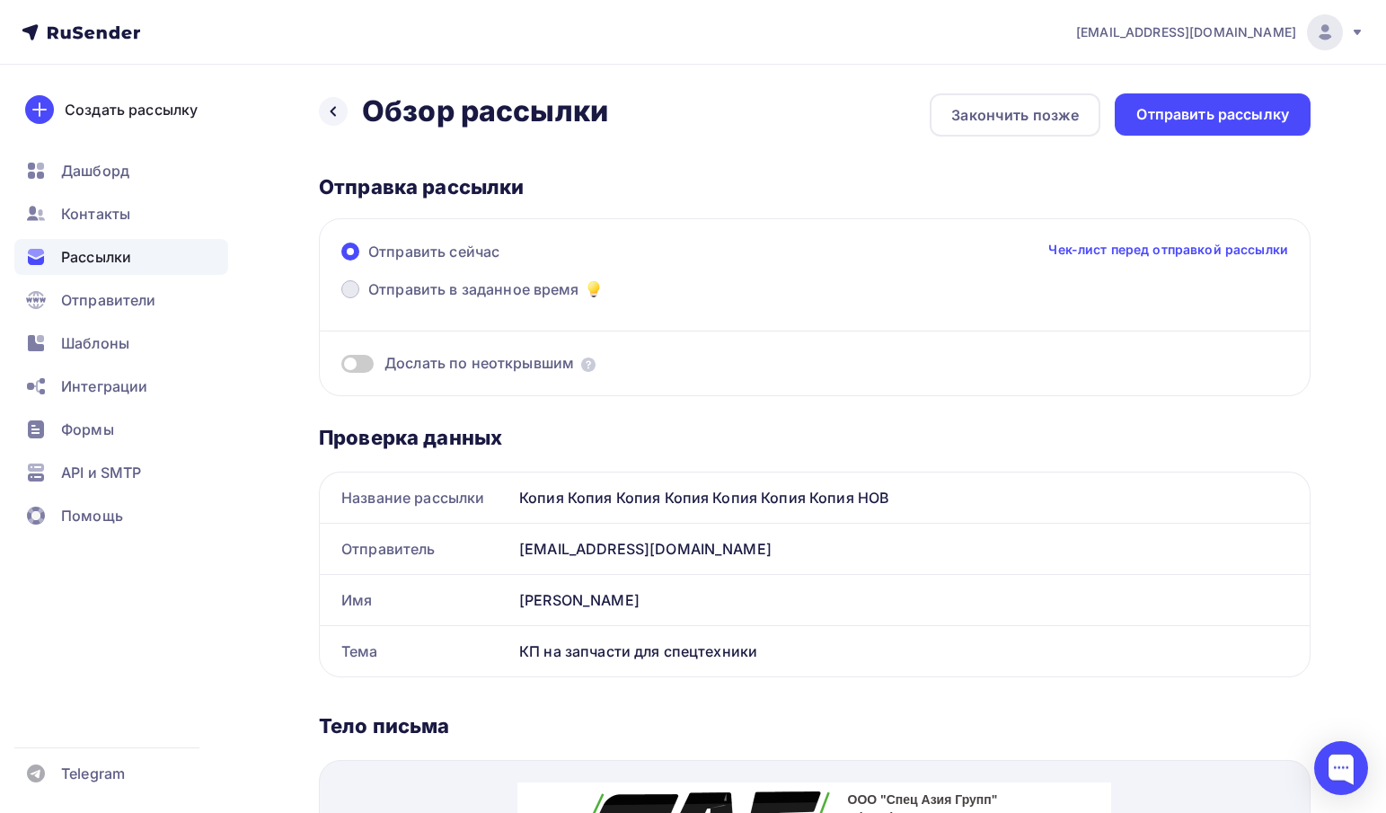
click at [423, 294] on span "Отправить в заданное время" at bounding box center [473, 290] width 211 height 22
click at [368, 300] on input "Отправить в заданное время" at bounding box center [368, 300] width 0 height 0
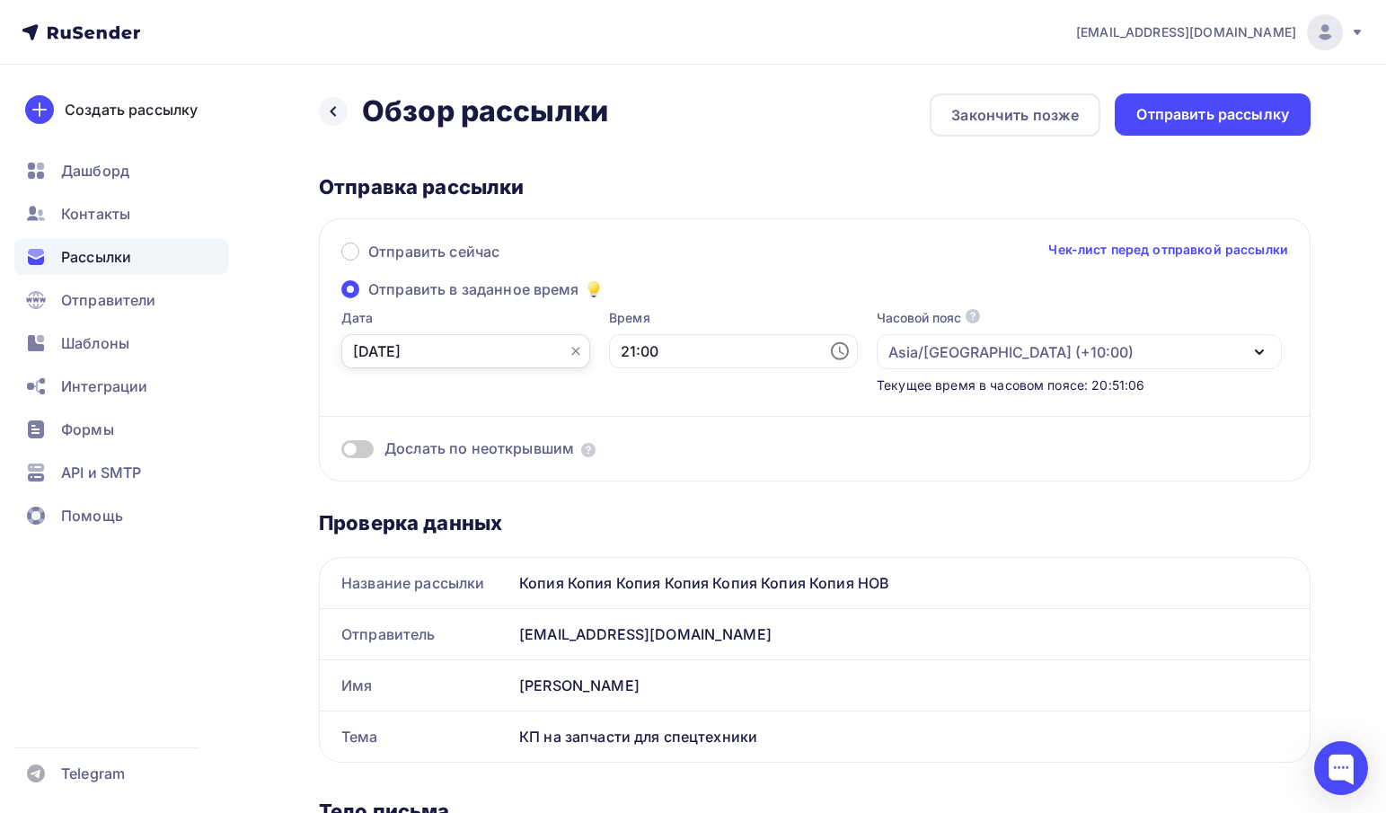
click at [507, 341] on input "02.10.2025" at bounding box center [465, 351] width 249 height 34
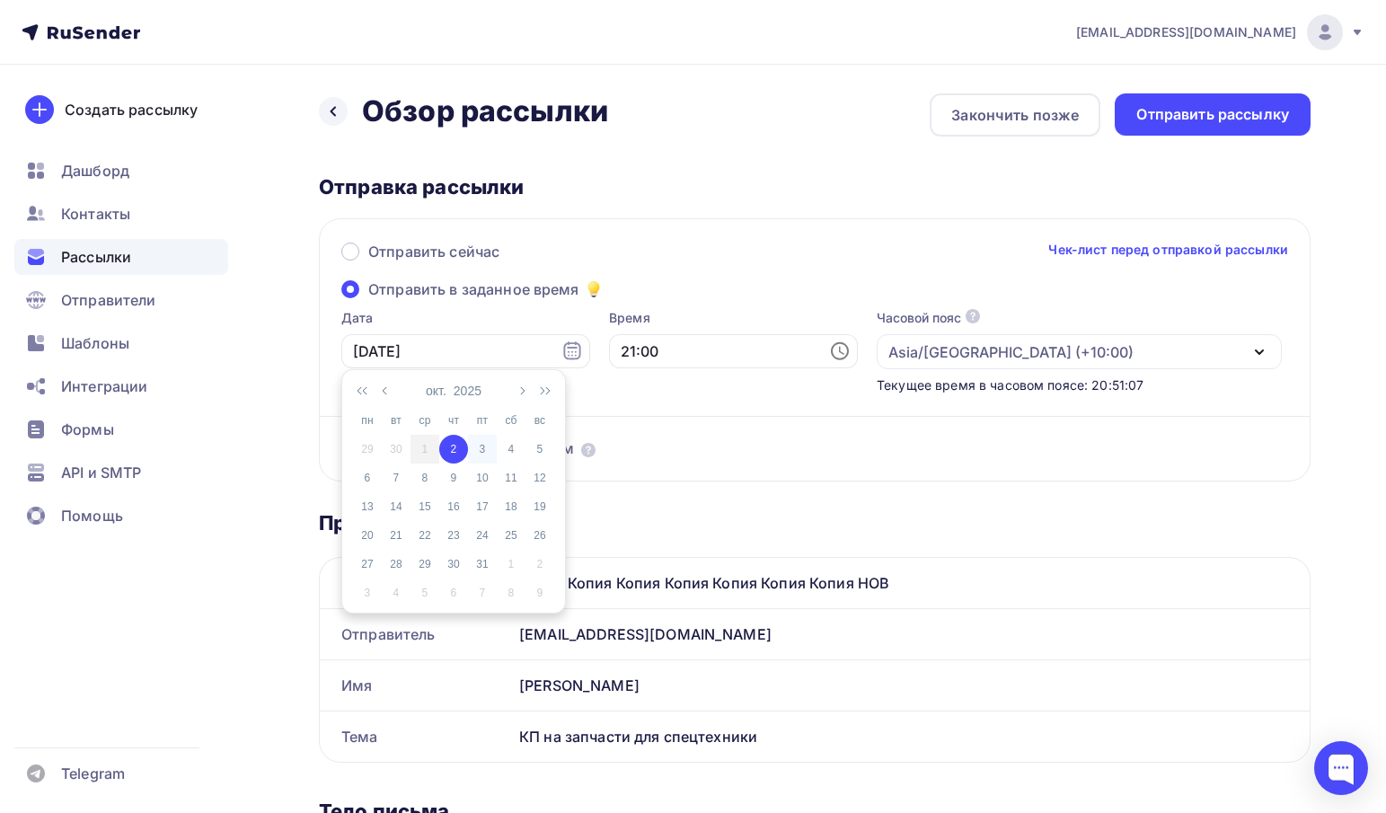
click at [489, 447] on div "3" at bounding box center [482, 449] width 29 height 16
type input "03.10.2025"
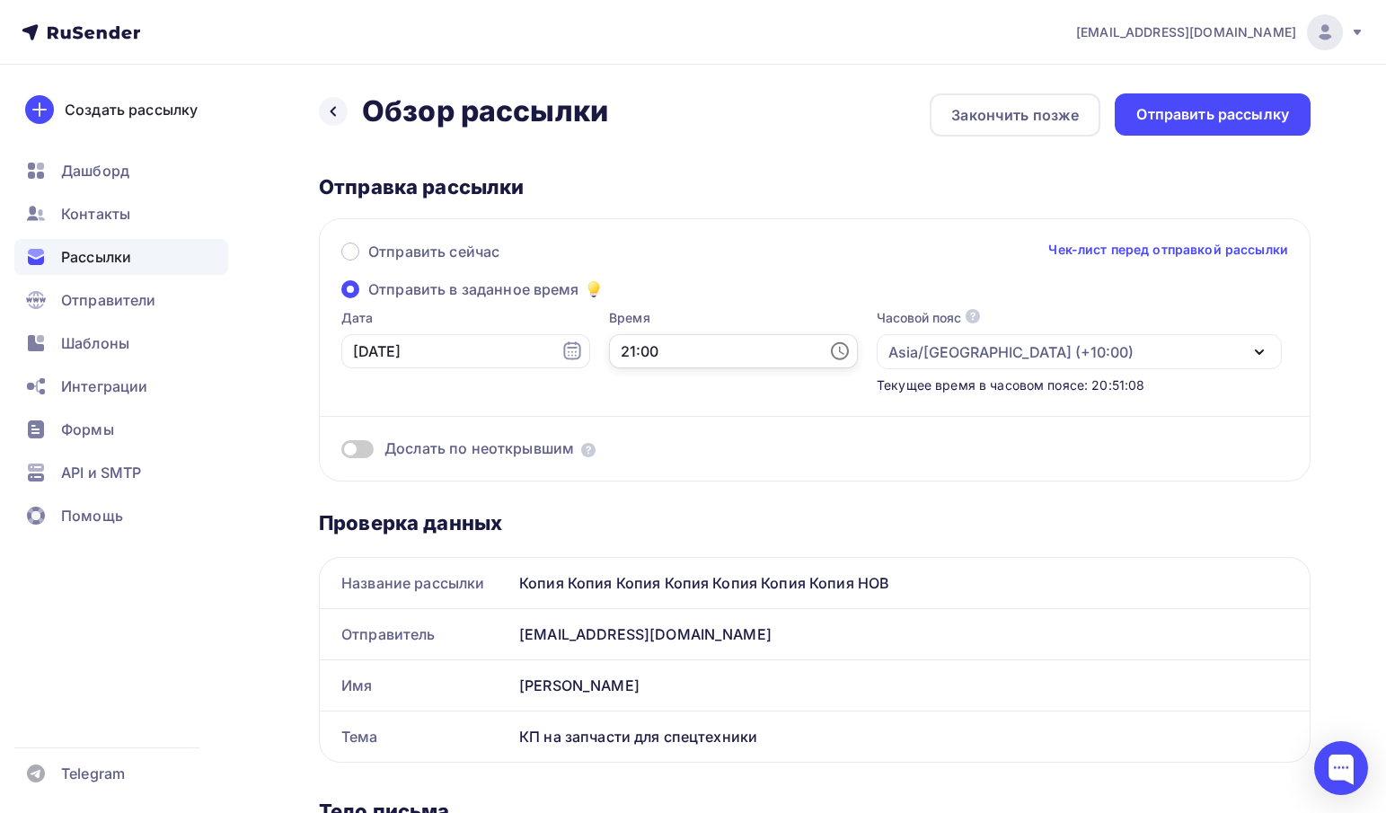
click at [650, 351] on input "21:00" at bounding box center [733, 351] width 249 height 34
click at [641, 401] on li "09" at bounding box center [637, 399] width 94 height 29
type input "09:00"
click at [737, 284] on div "Отправить сейчас Чек-лист перед отправкой рассылки Отправить в заданное время Д…" at bounding box center [815, 349] width 992 height 263
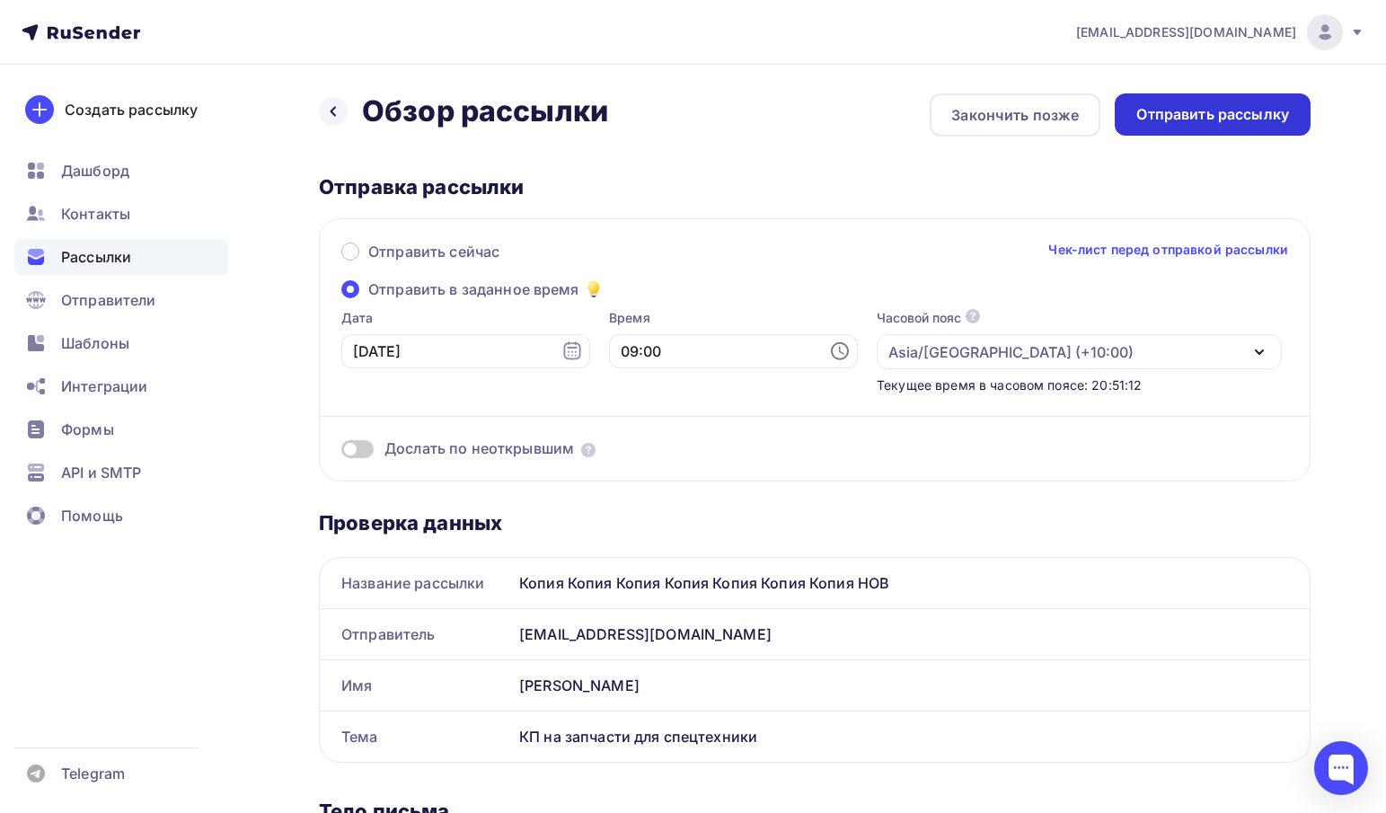
click at [1227, 104] on div "Отправить рассылку" at bounding box center [1213, 114] width 153 height 21
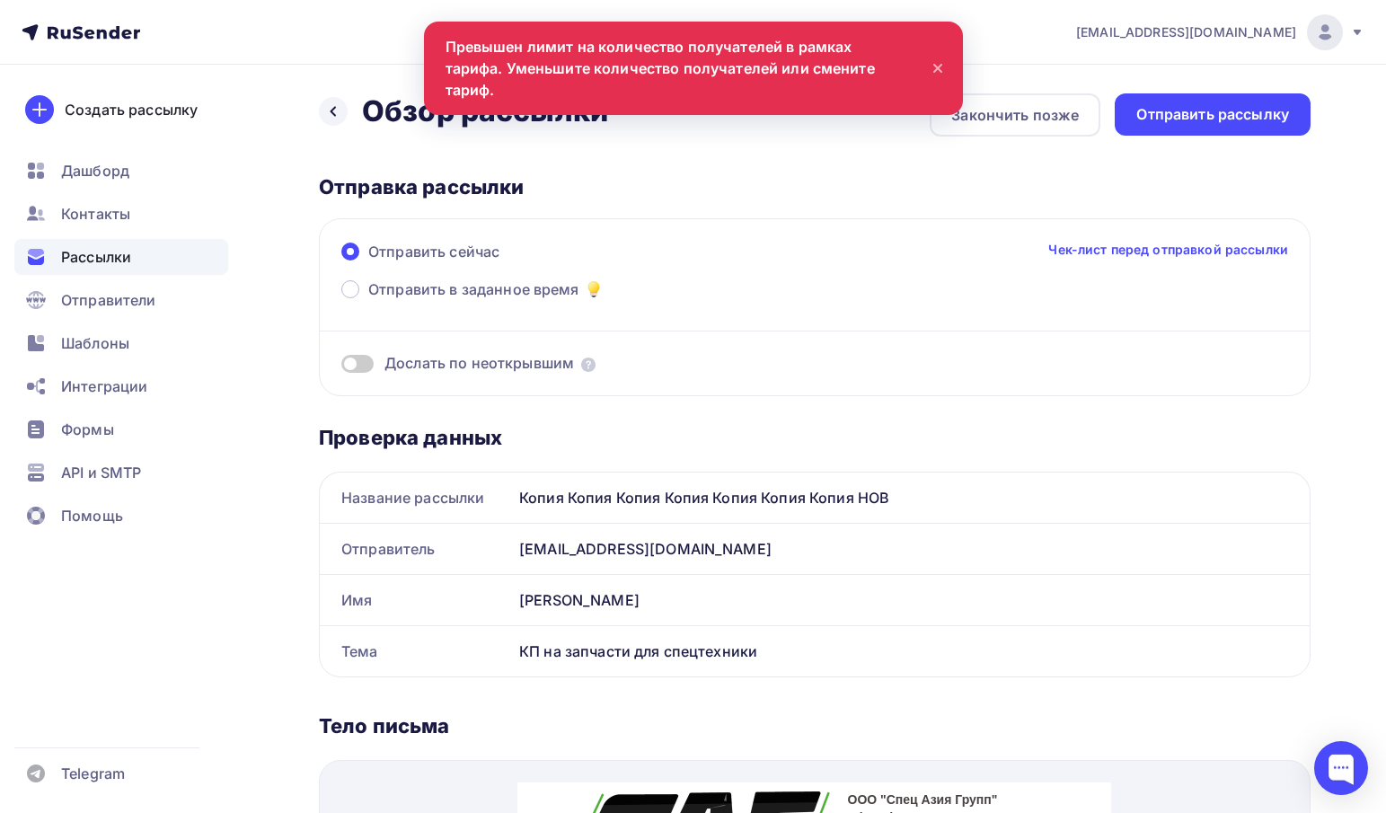
scroll to position [0, 0]
click at [1347, 740] on div at bounding box center [1342, 768] width 76 height 76
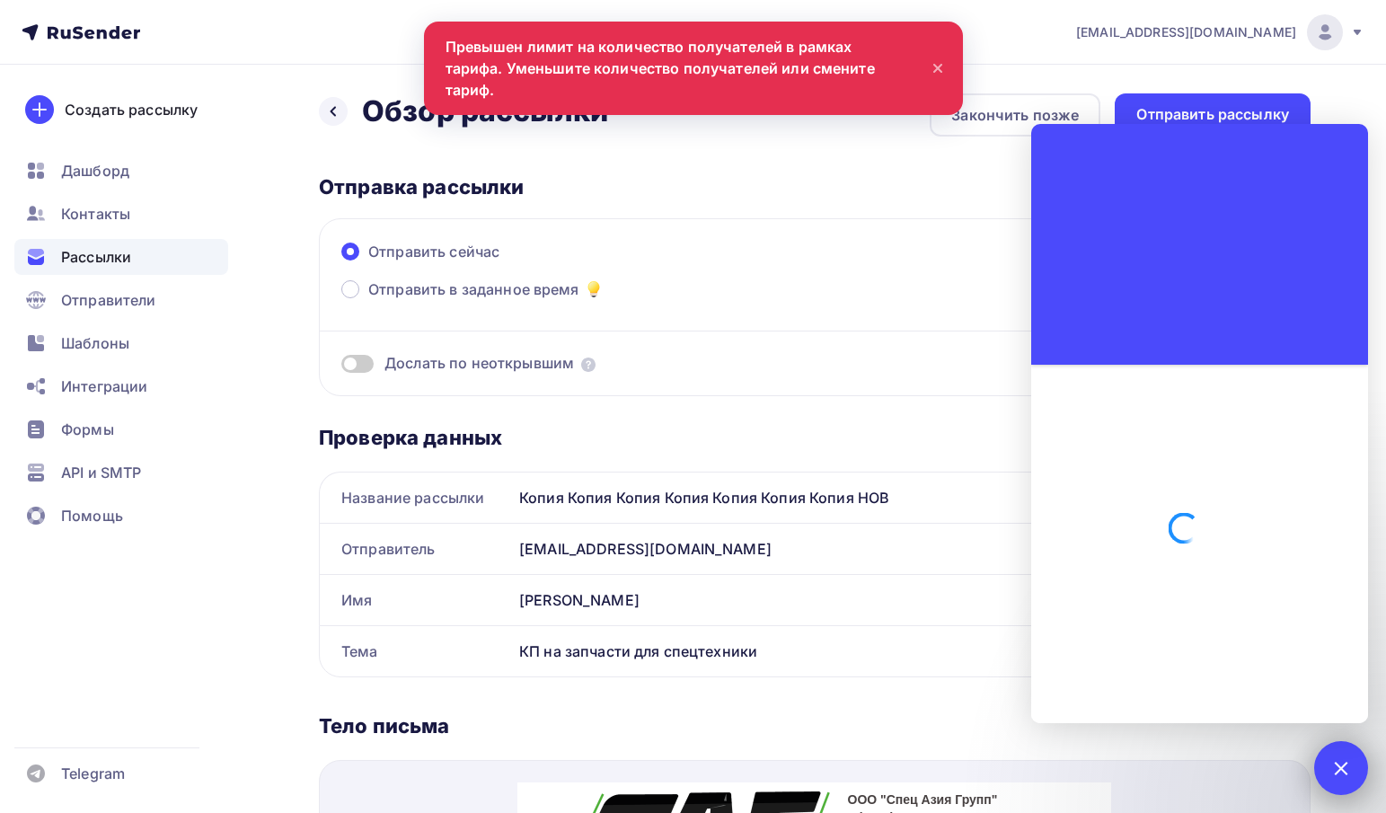
click at [1342, 765] on div at bounding box center [1341, 768] width 24 height 24
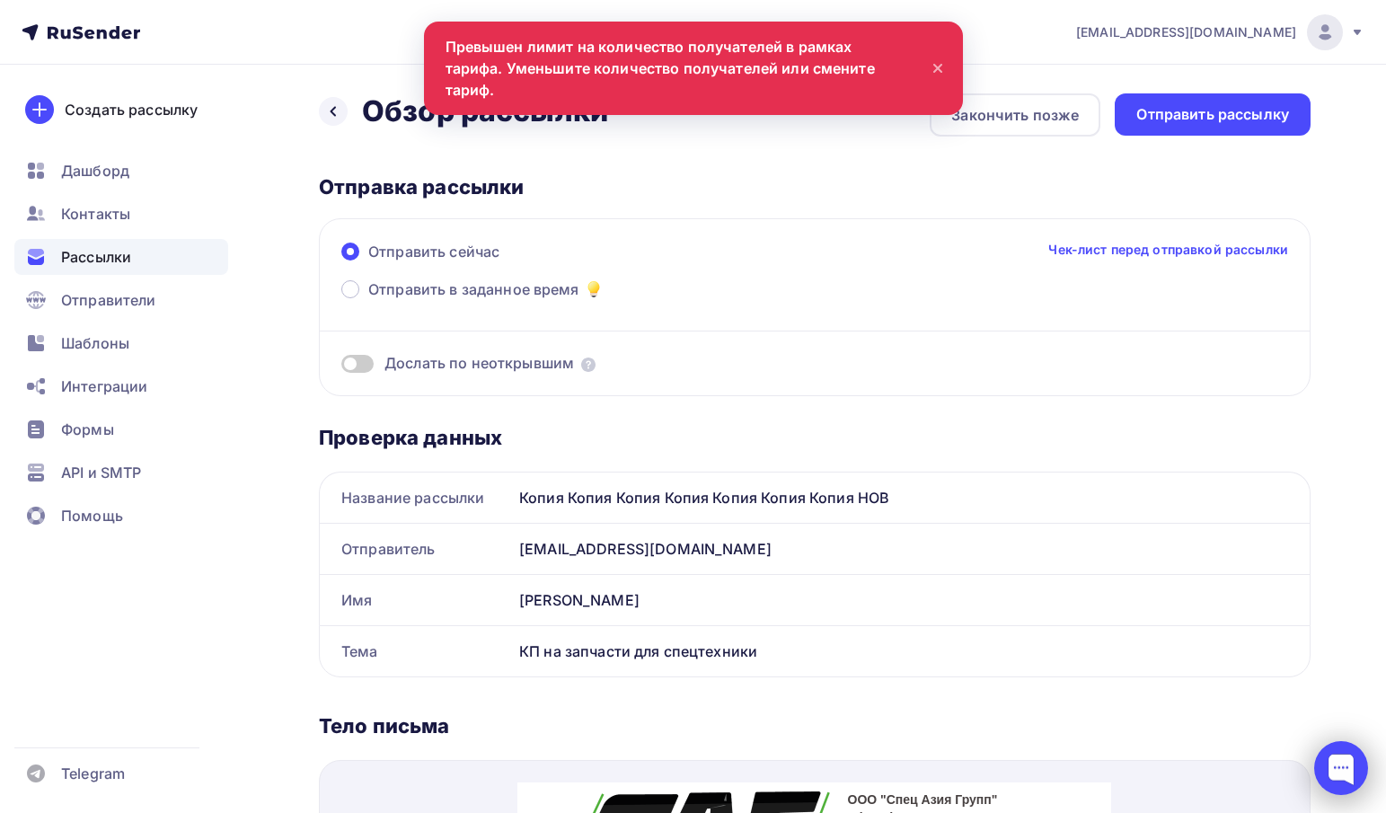
click at [1360, 770] on div at bounding box center [1341, 768] width 54 height 54
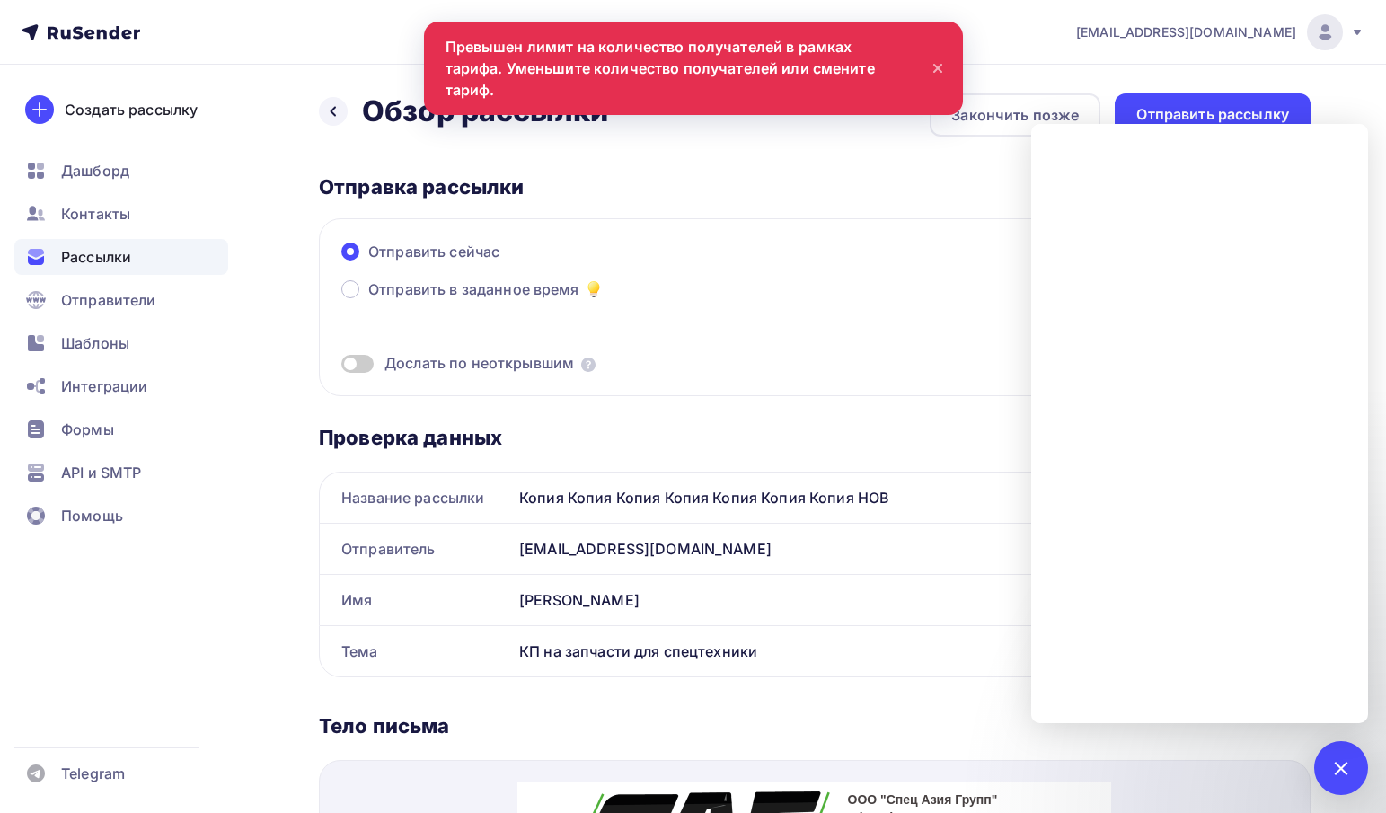
click at [792, 358] on span at bounding box center [695, 363] width 228 height 21
click at [1333, 765] on div at bounding box center [1341, 768] width 24 height 24
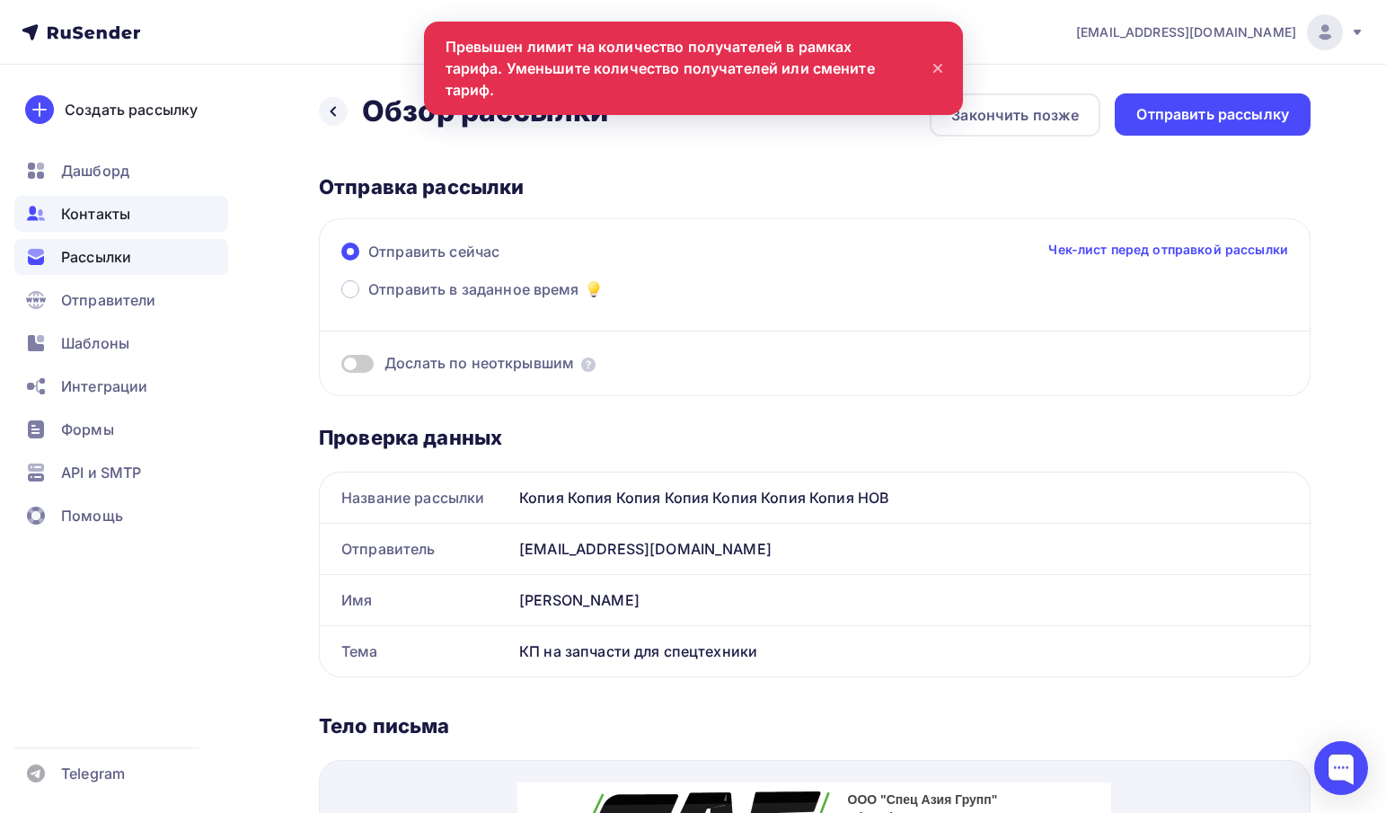
click at [115, 208] on span "Контакты" at bounding box center [95, 214] width 69 height 22
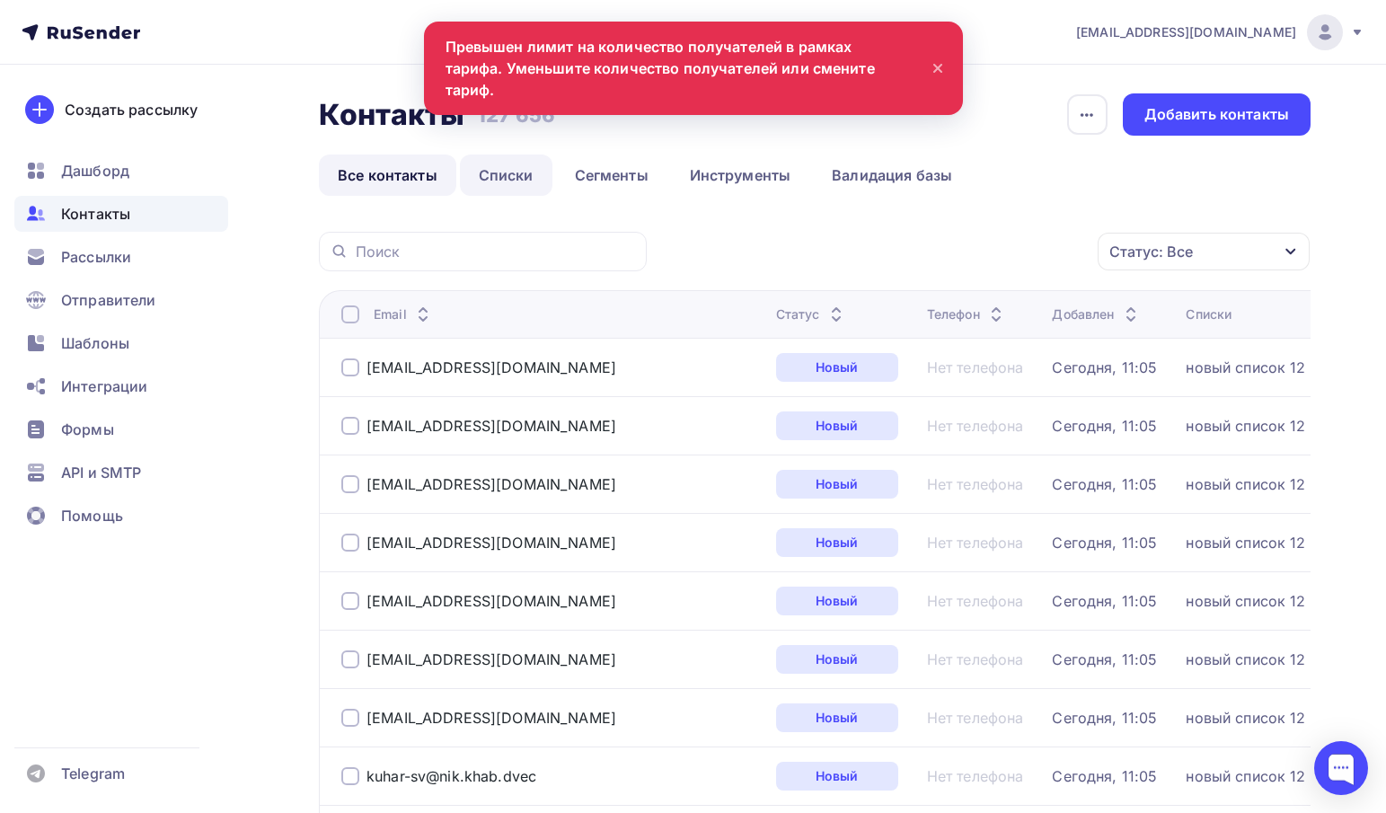
click at [526, 163] on link "Списки" at bounding box center [506, 175] width 93 height 41
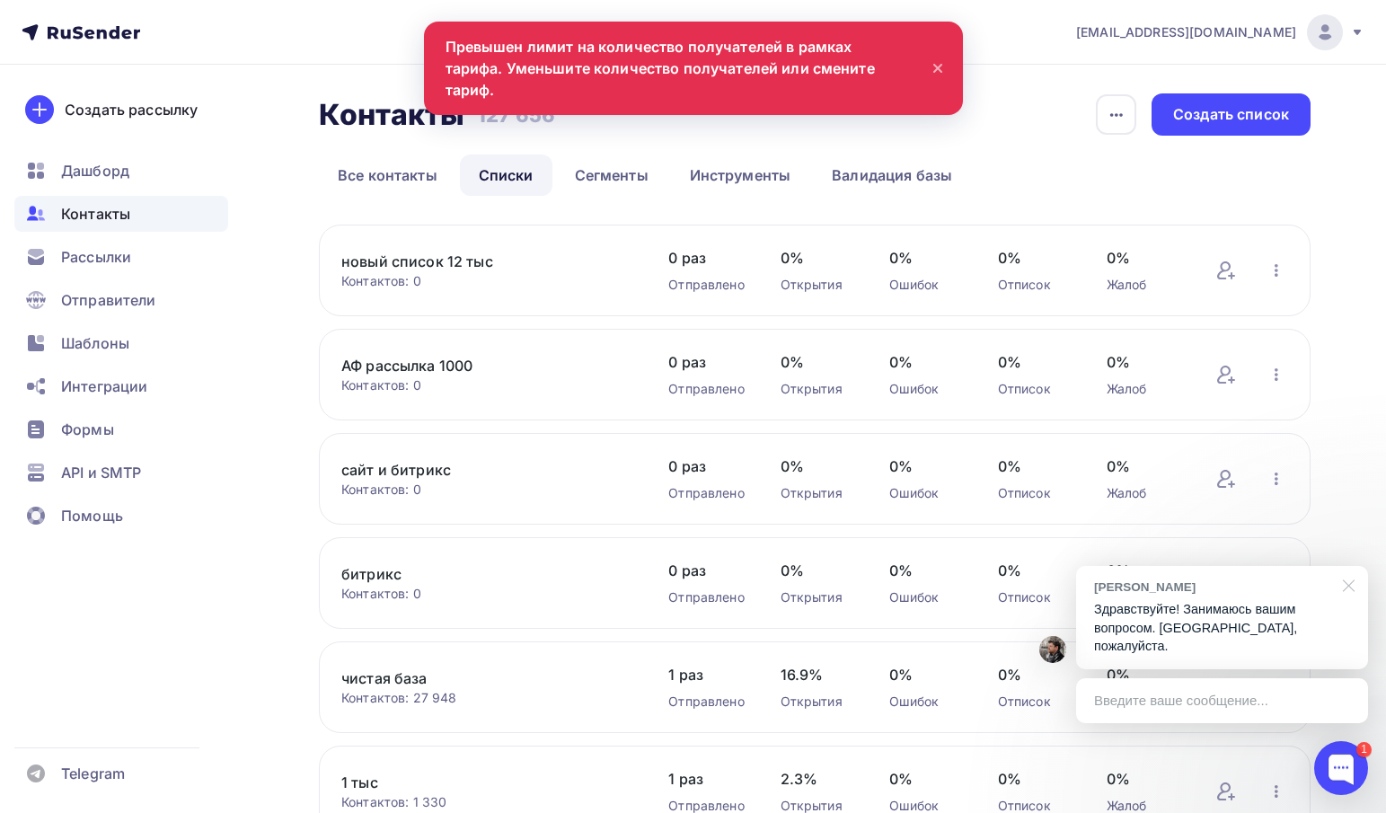
click at [1347, 603] on div at bounding box center [1345, 584] width 45 height 37
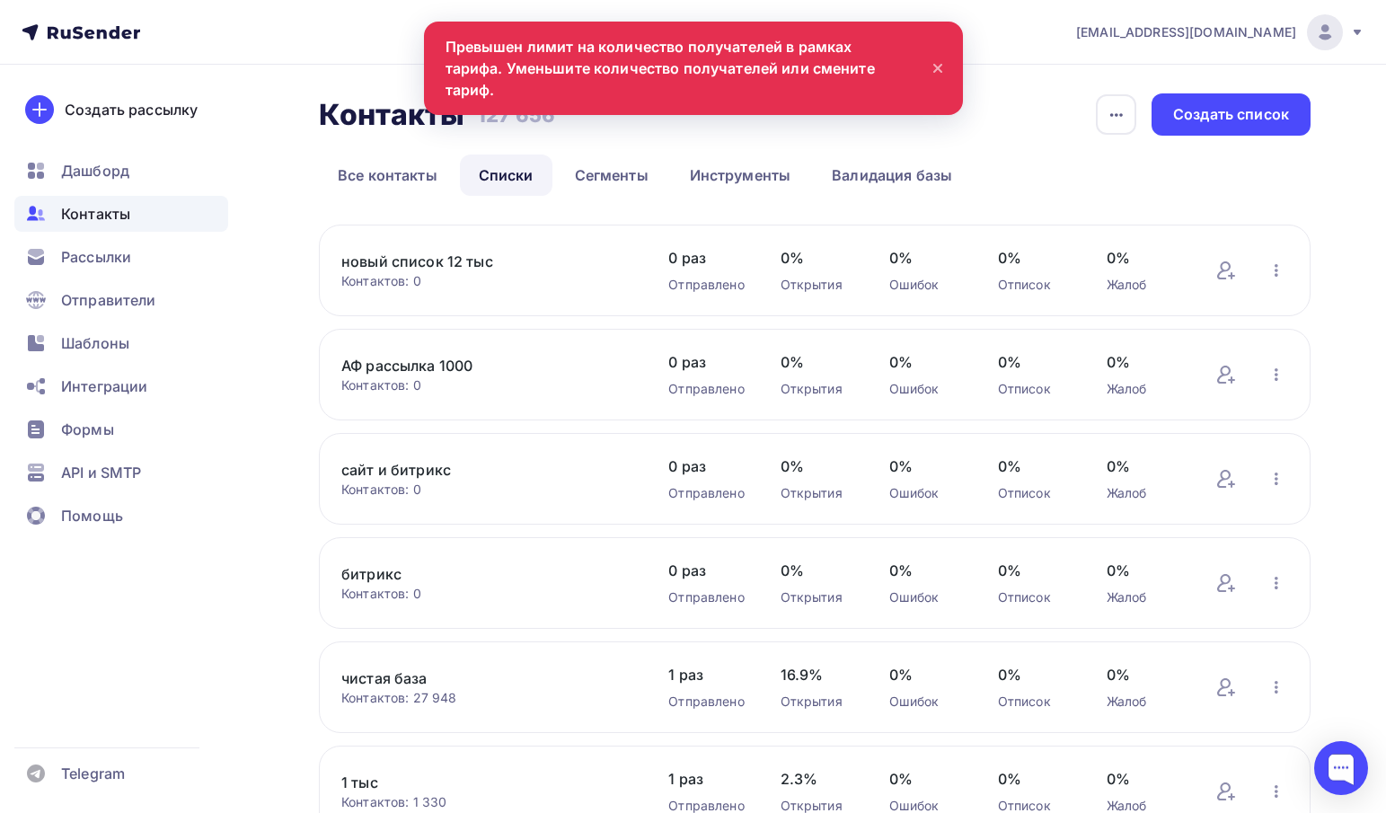
scroll to position [180, 0]
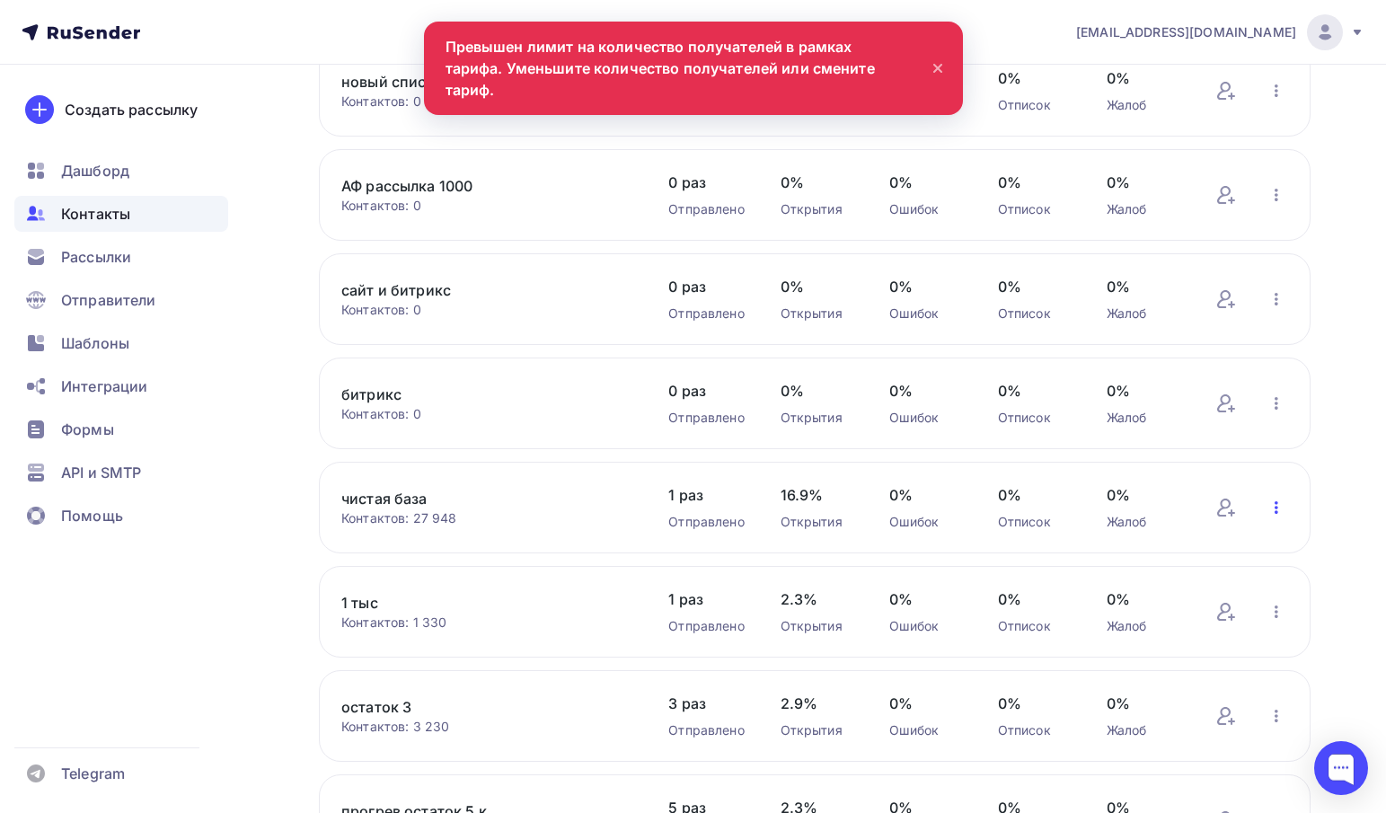
click at [1271, 514] on icon "button" at bounding box center [1277, 508] width 22 height 22
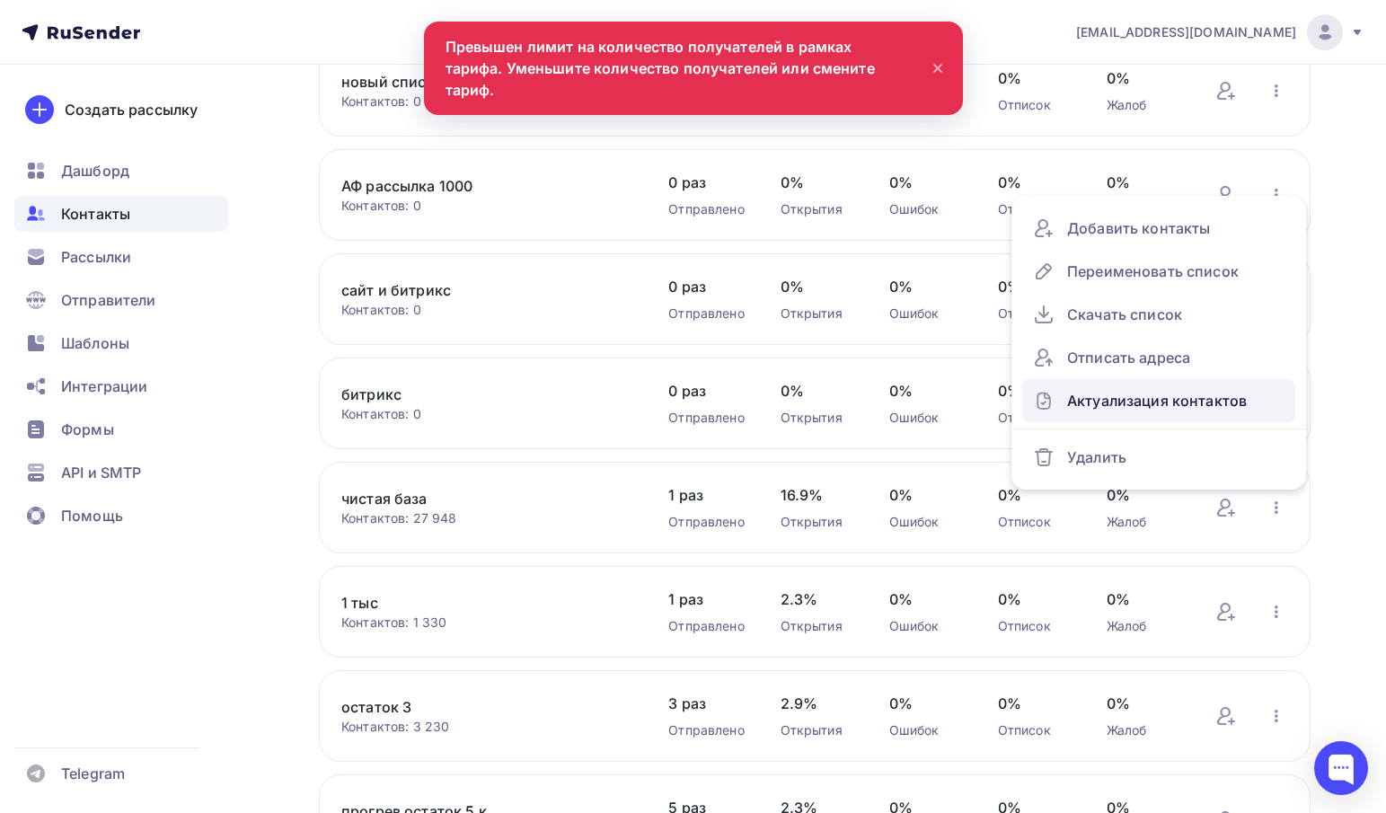
click at [1094, 404] on div "Актуализация контактов" at bounding box center [1159, 400] width 252 height 29
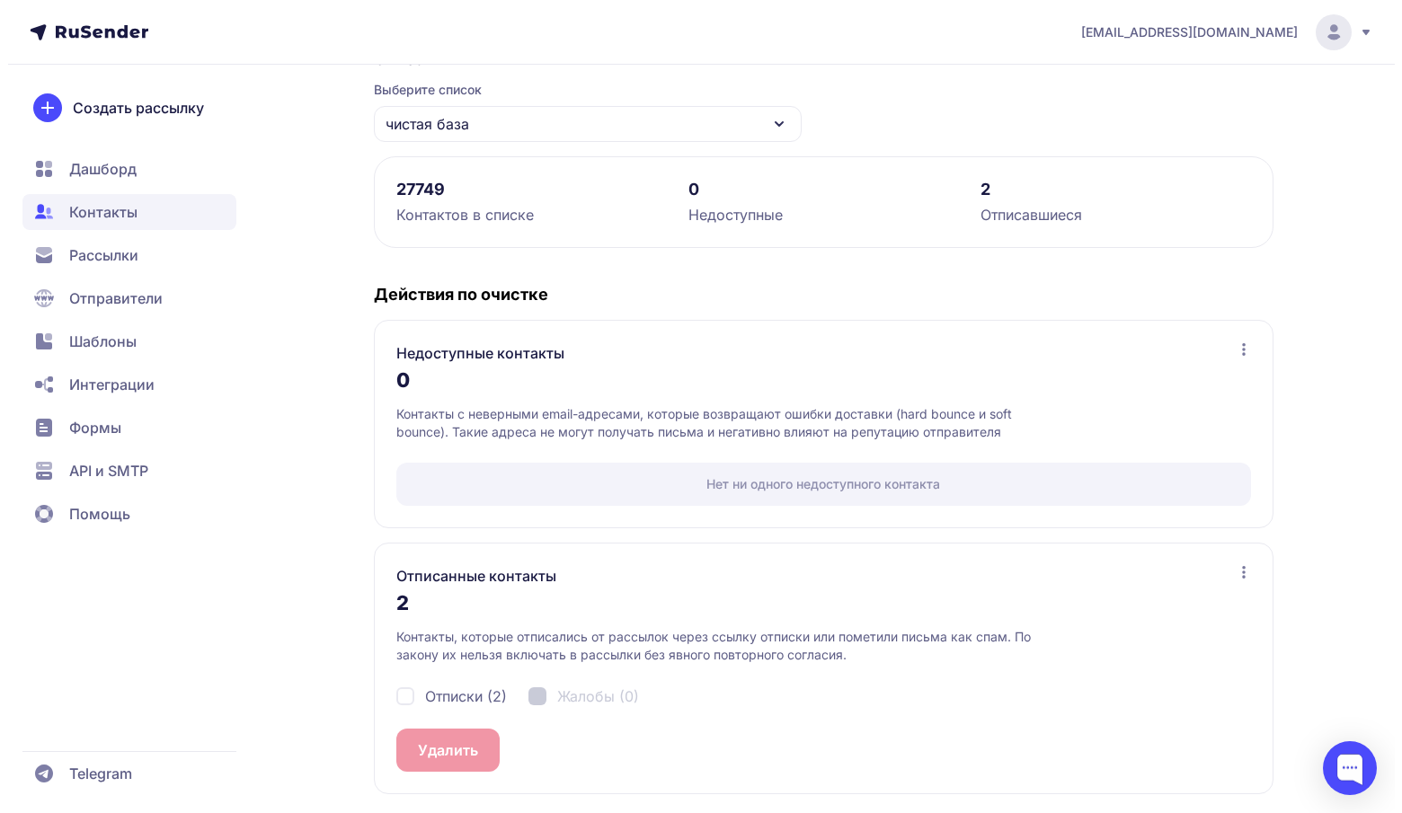
scroll to position [170, 0]
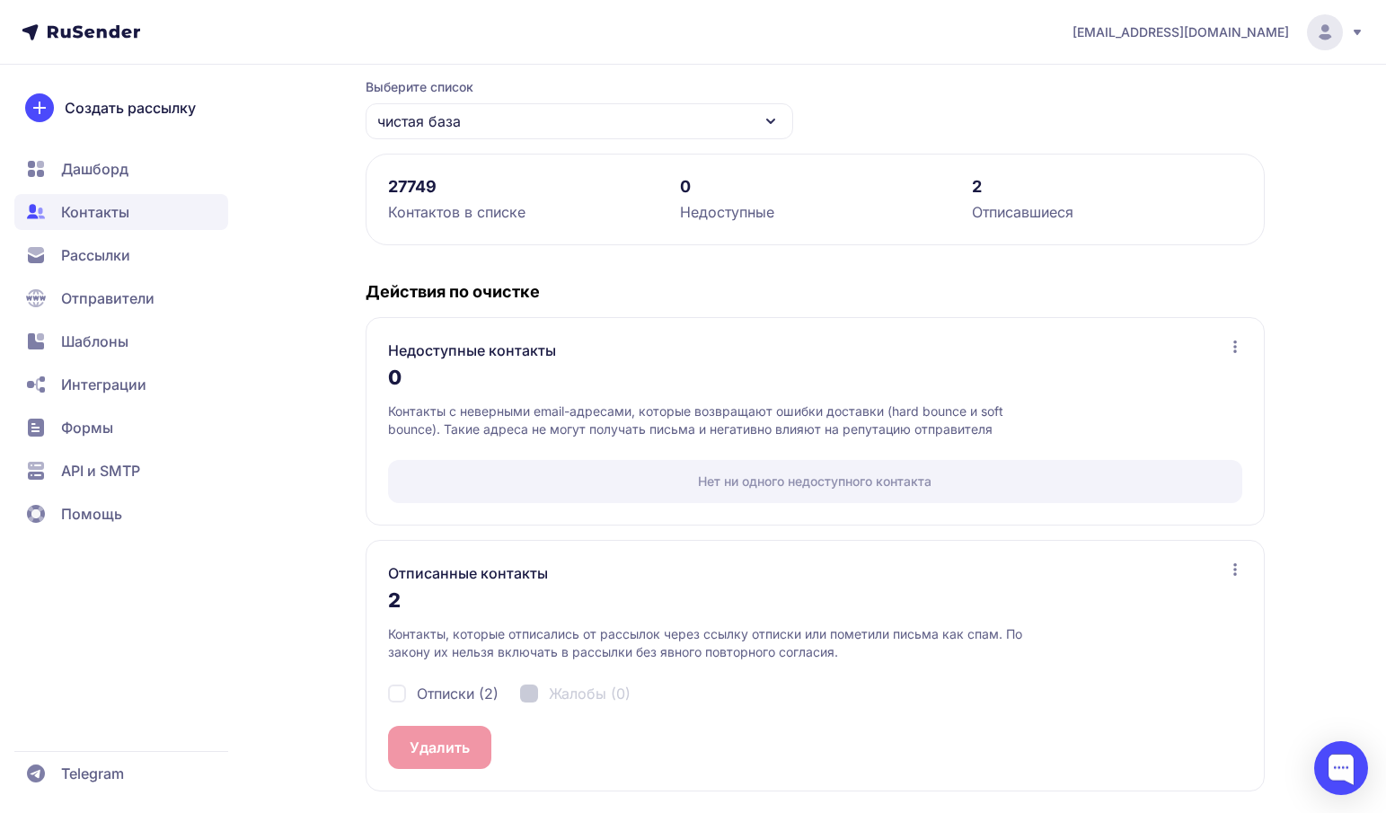
drag, startPoint x: 449, startPoint y: 692, endPoint x: 447, endPoint y: 705, distance: 13.6
click at [449, 691] on span "Отписки (2)" at bounding box center [458, 694] width 82 height 22
checkbox input "true"
click at [438, 743] on button "Удалить 2" at bounding box center [444, 747] width 112 height 43
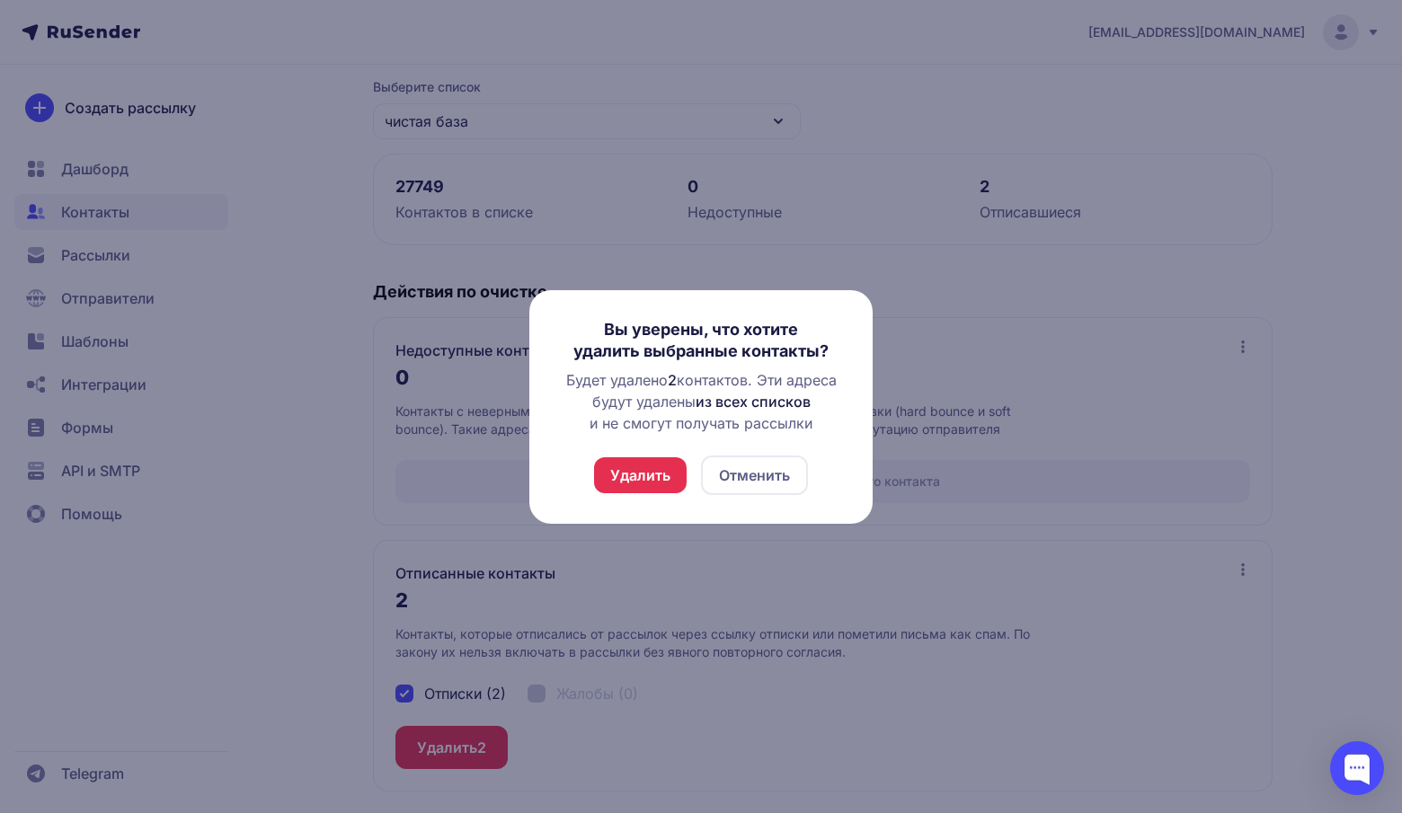
click at [648, 484] on button "Удалить" at bounding box center [640, 475] width 93 height 36
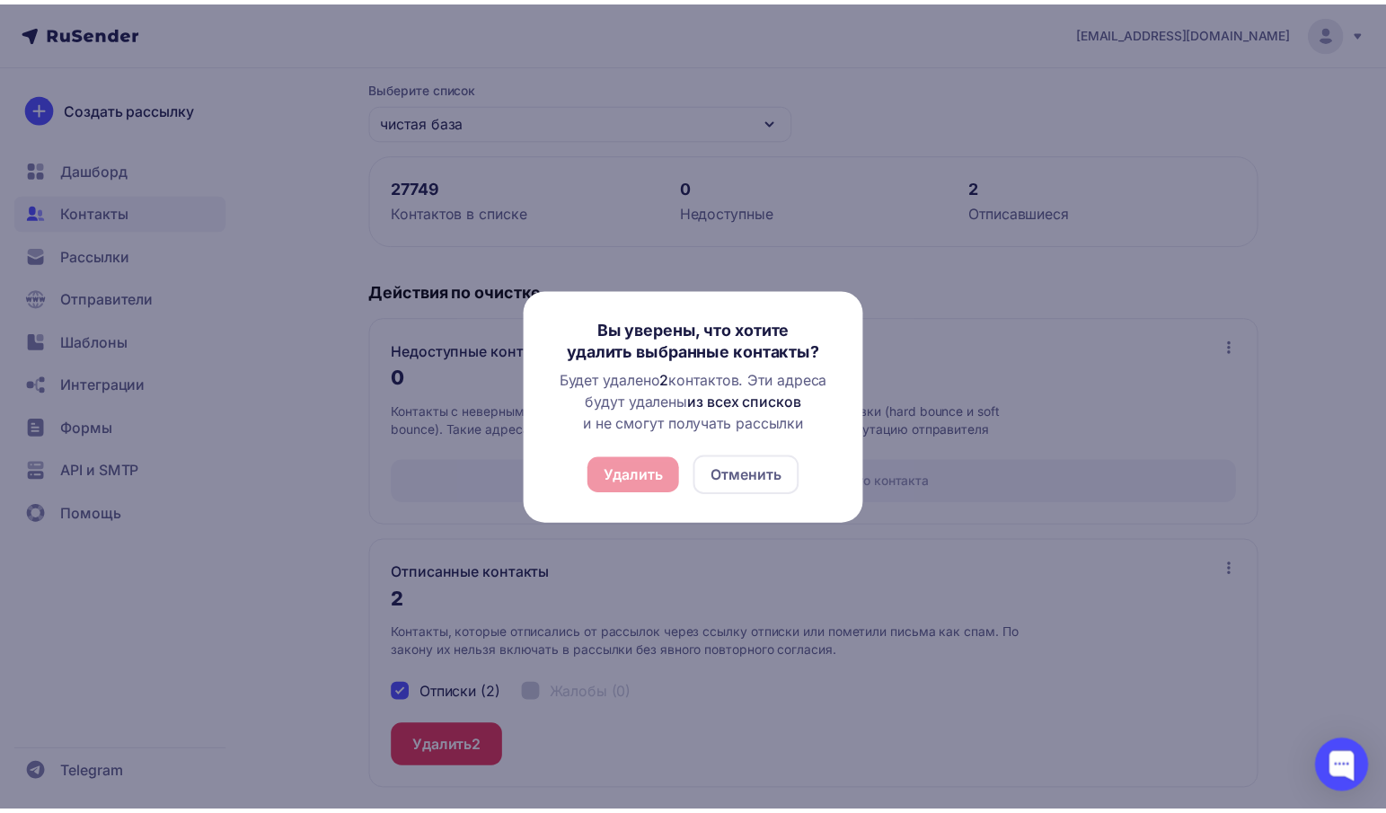
scroll to position [0, 0]
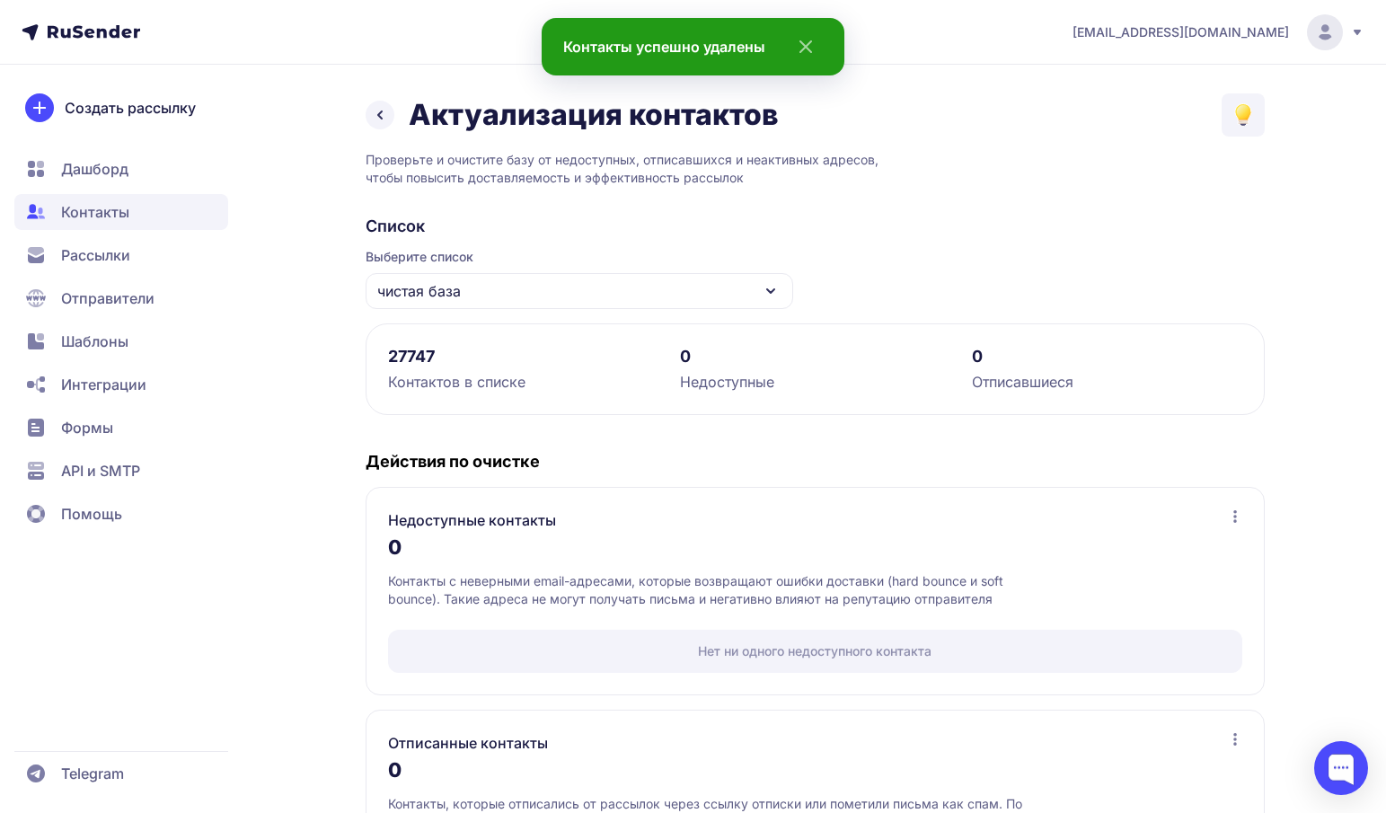
click at [383, 122] on icon at bounding box center [380, 115] width 22 height 22
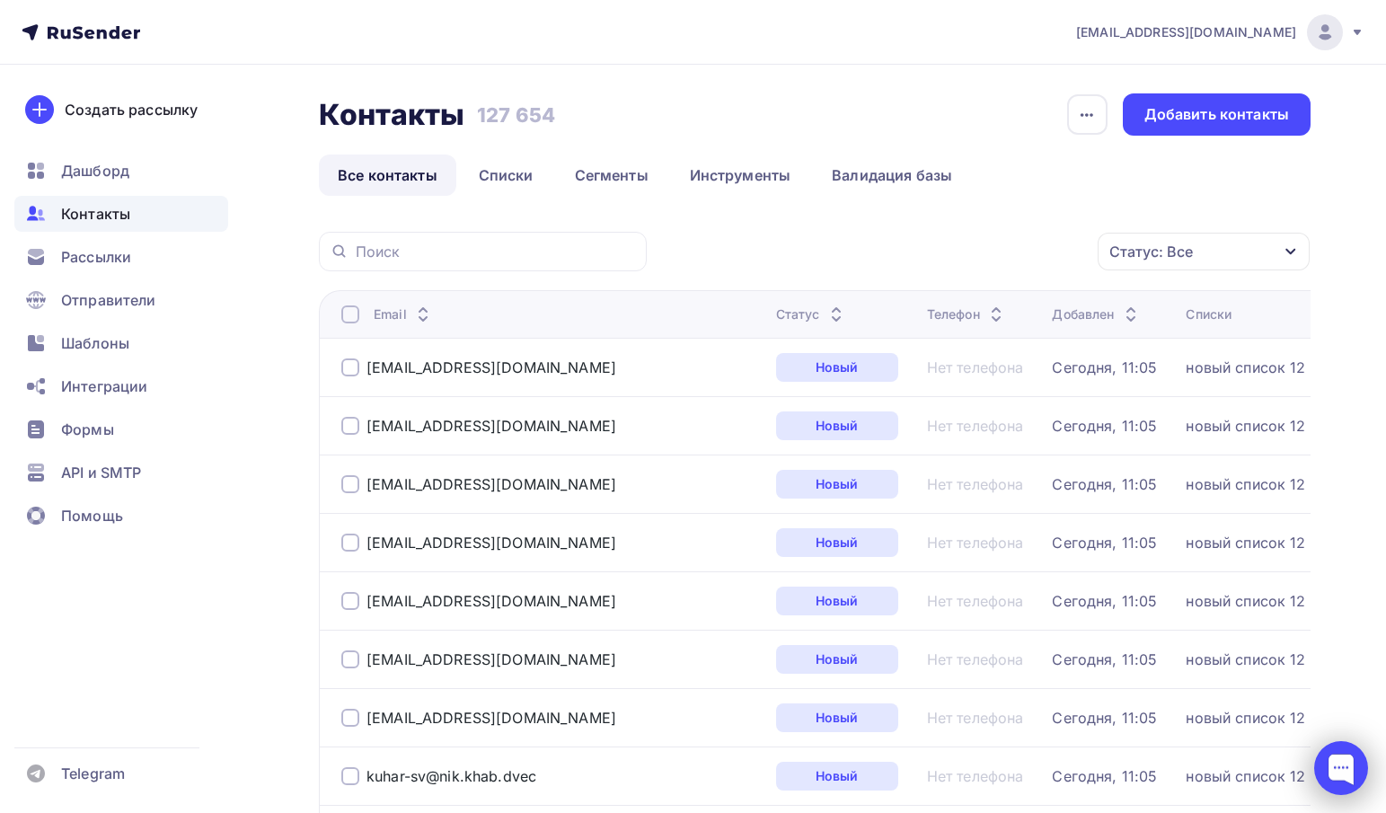
click at [1341, 772] on div at bounding box center [1341, 768] width 54 height 54
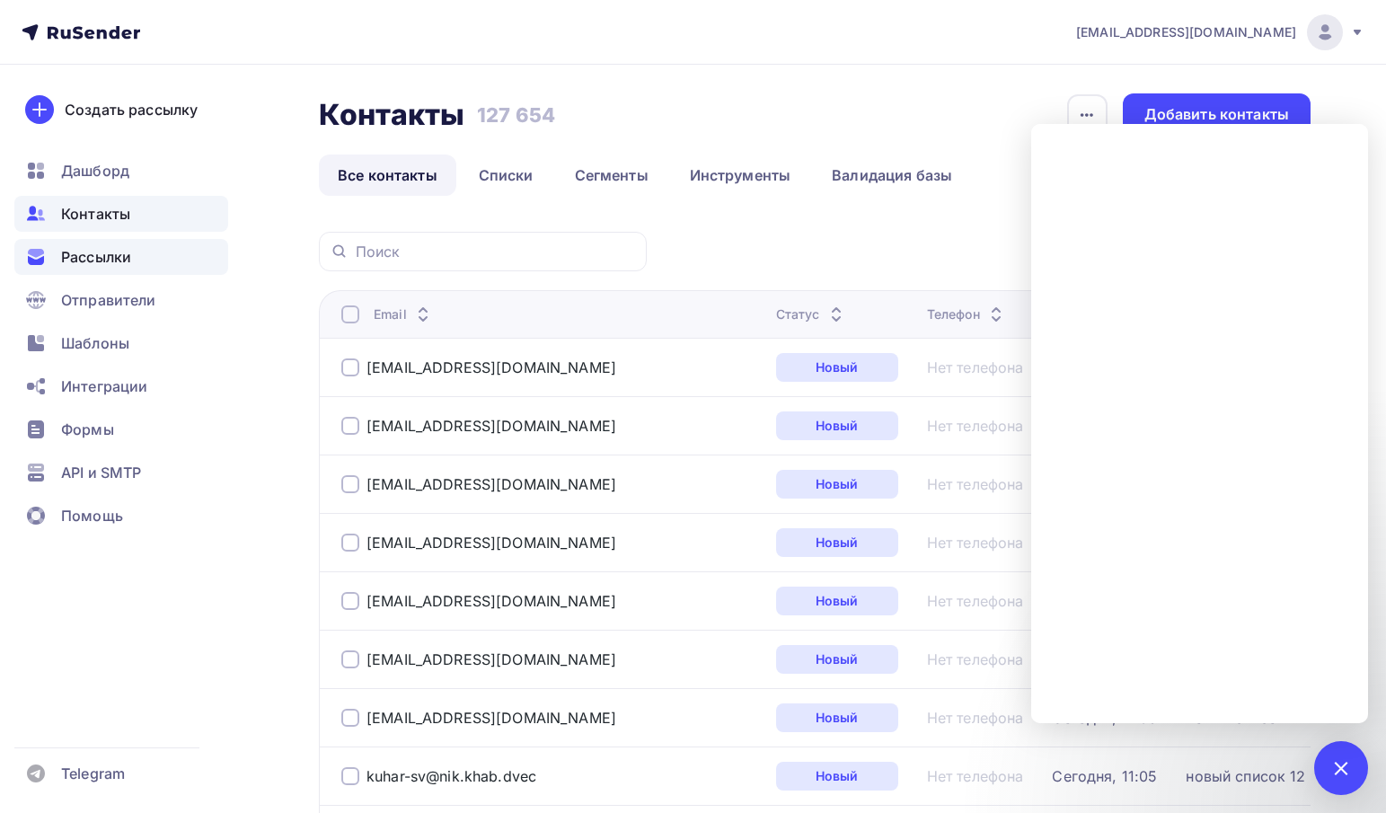
click at [94, 244] on div "Рассылки" at bounding box center [121, 257] width 214 height 36
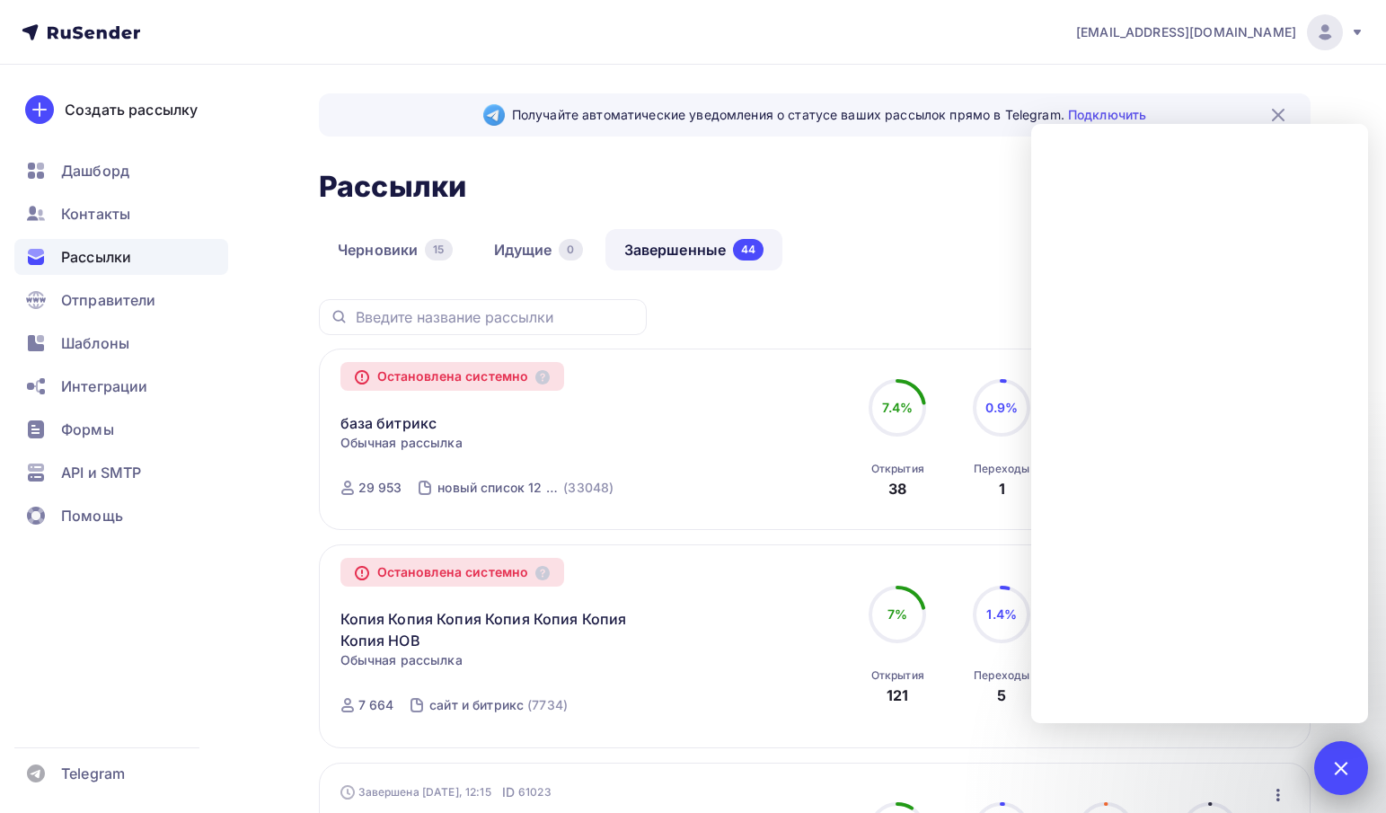
click at [1359, 763] on div at bounding box center [1341, 768] width 54 height 54
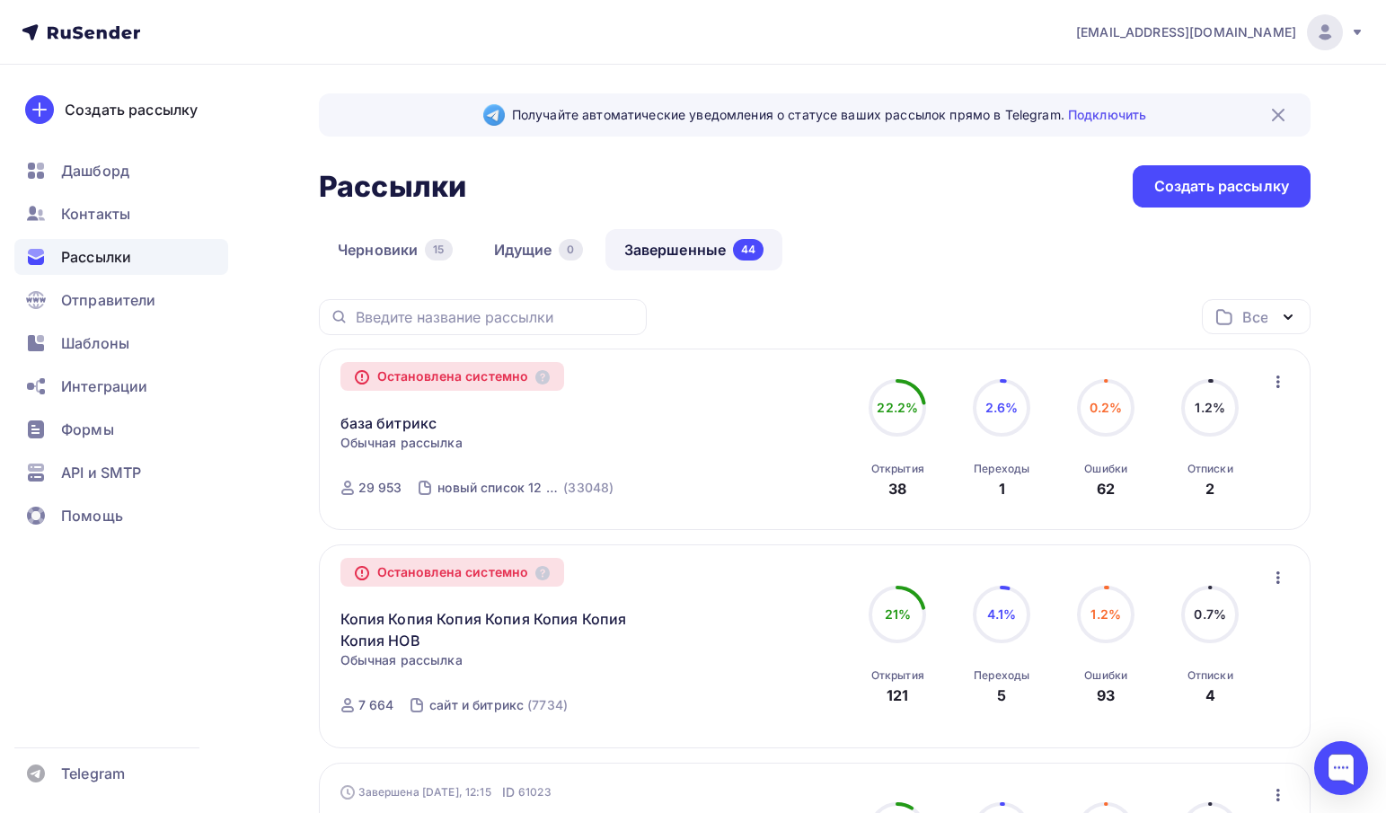
click at [1282, 383] on icon "button" at bounding box center [1279, 382] width 22 height 22
click at [1252, 432] on div "Копировать в новую" at bounding box center [1196, 429] width 184 height 22
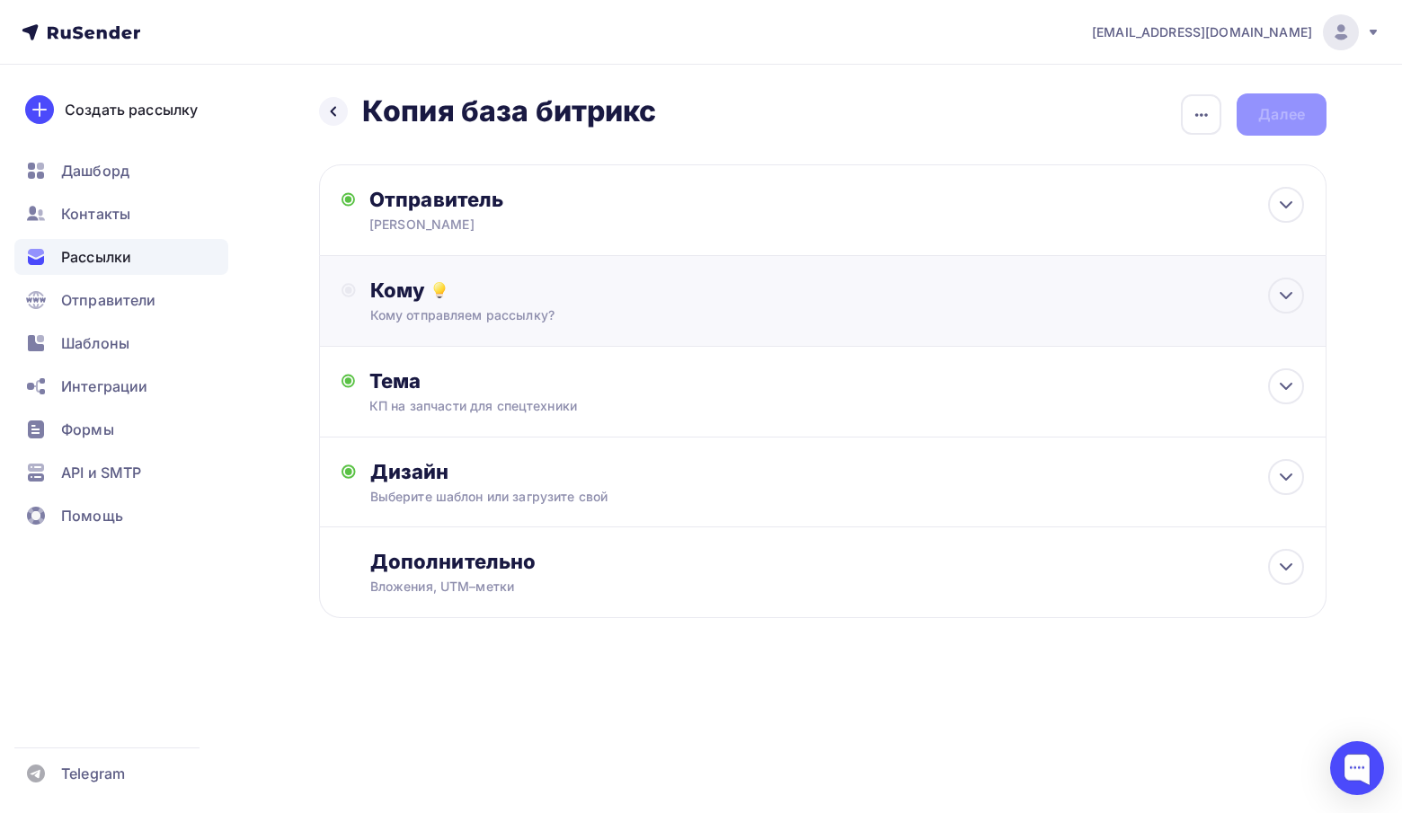
click at [506, 311] on div "Кому отправляем рассылку?" at bounding box center [790, 315] width 841 height 18
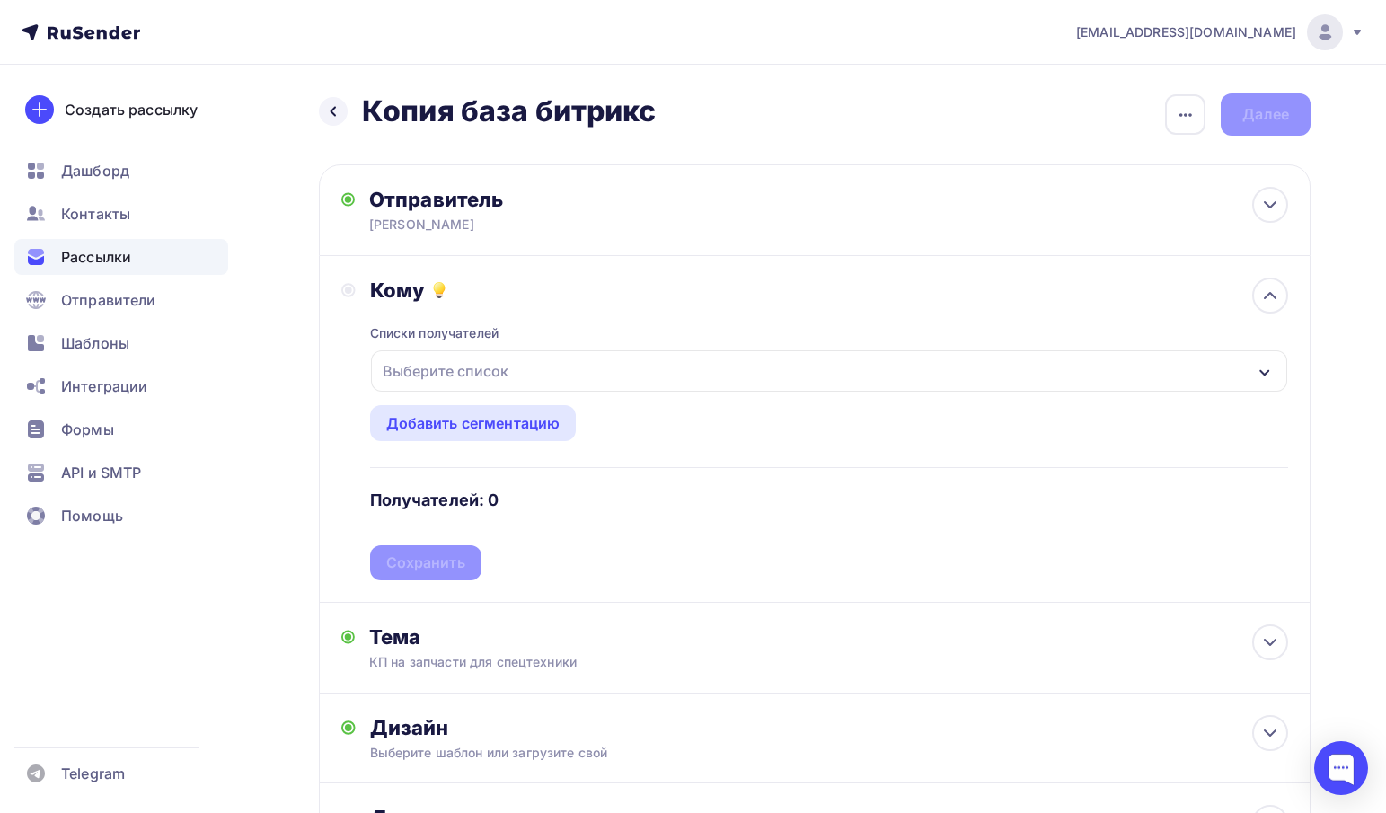
click at [479, 379] on div "Выберите список" at bounding box center [446, 371] width 140 height 32
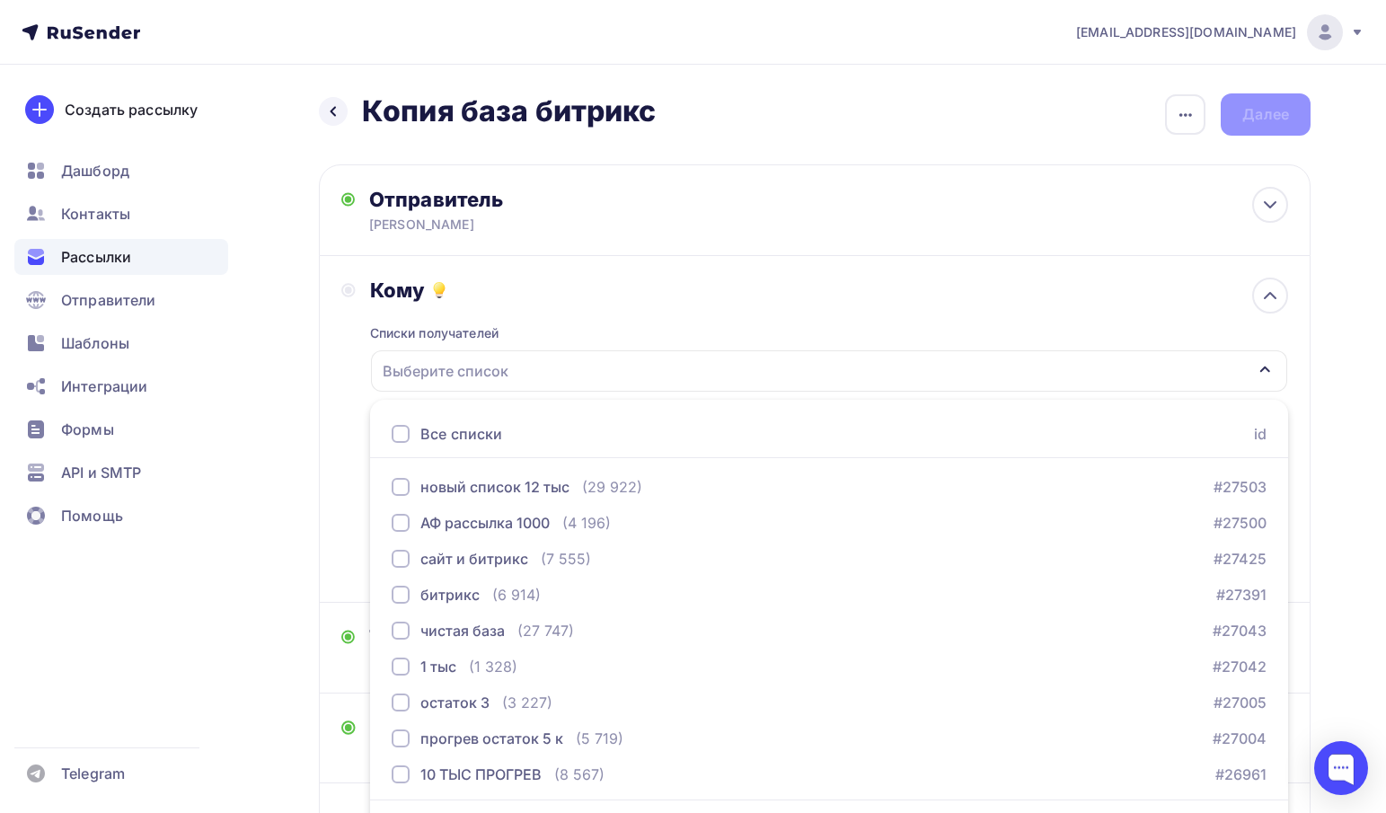
scroll to position [53, 0]
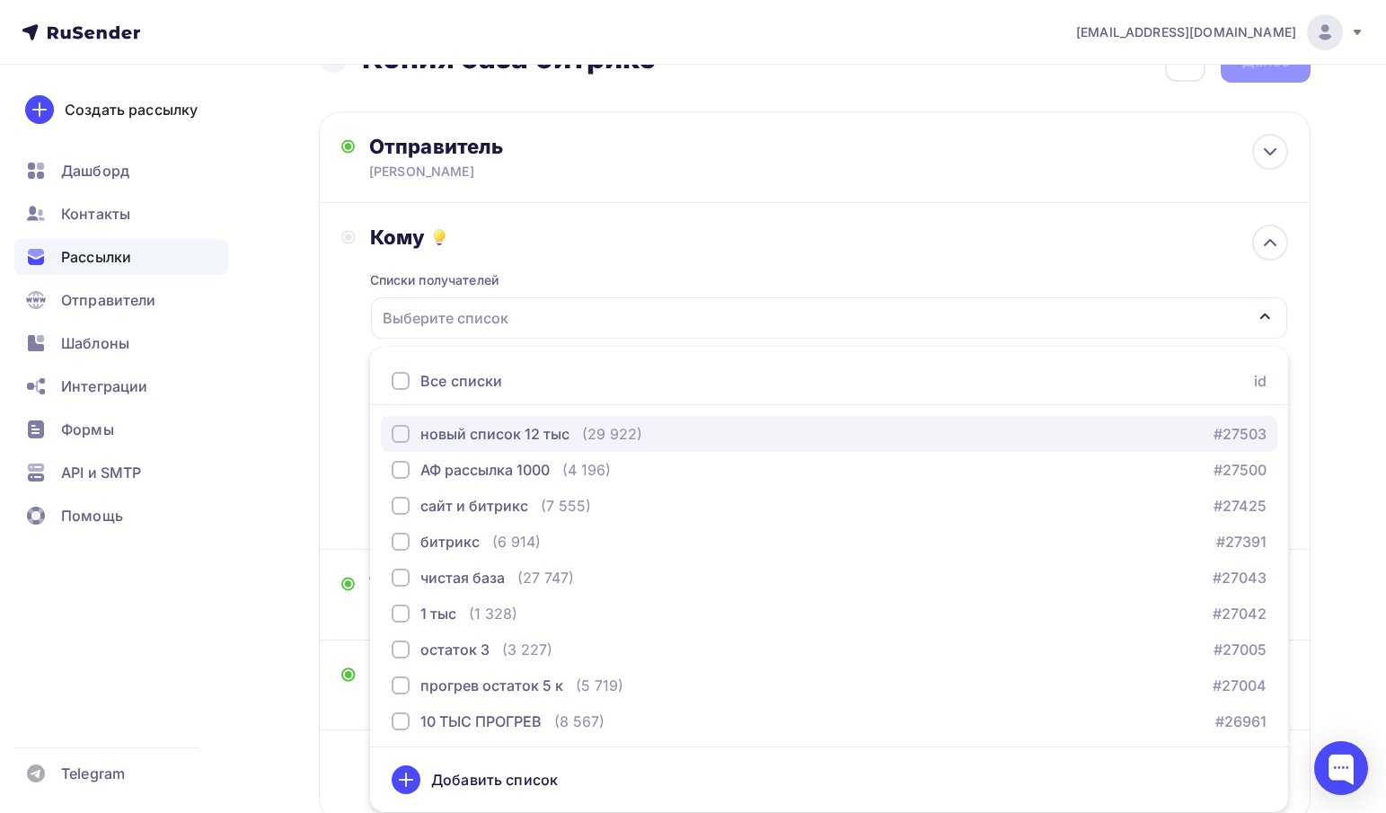
click at [479, 433] on div "новый список 12 тыс" at bounding box center [494, 434] width 149 height 22
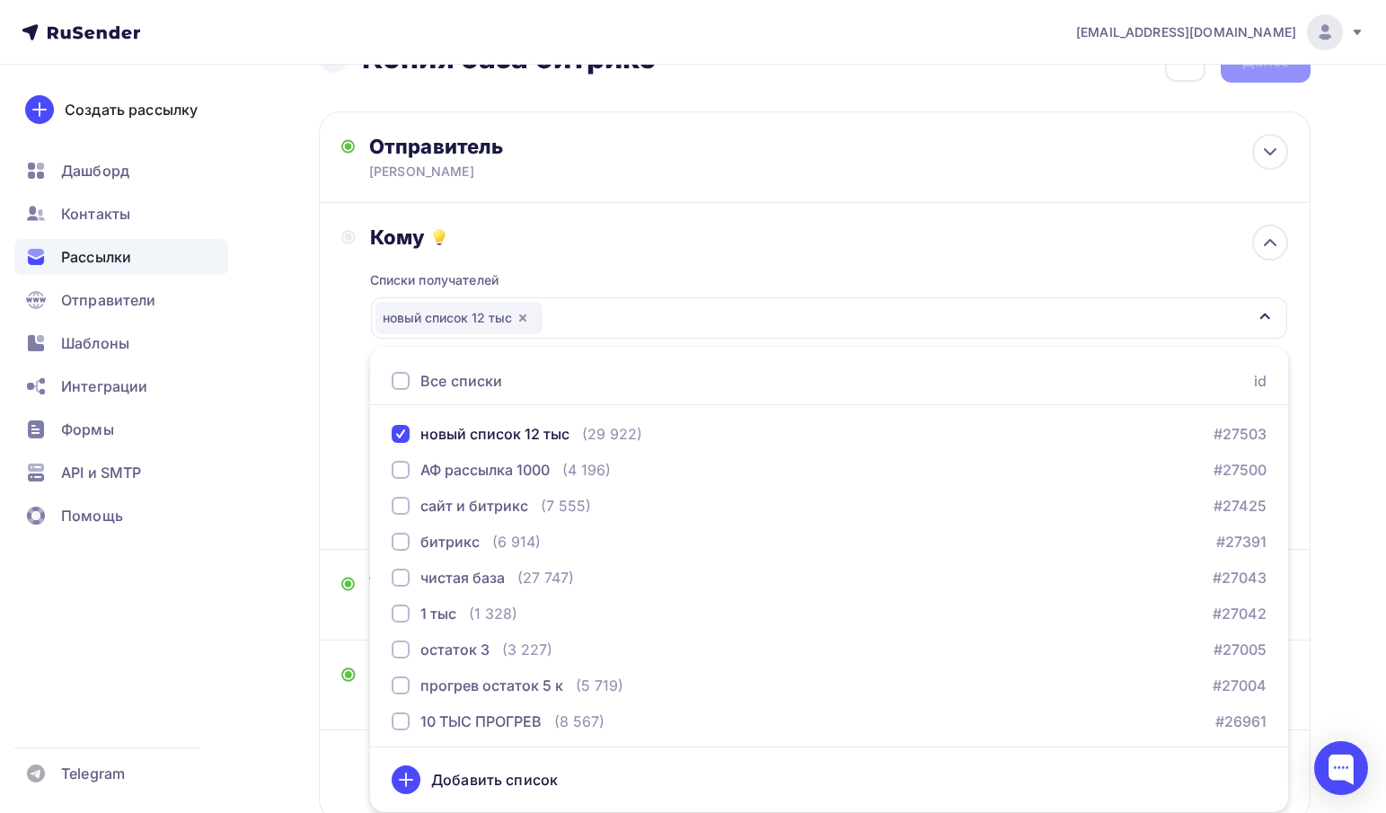
click at [257, 401] on div "Назад Копия база битрикс Копия база битрикс Закончить позже Переименовать рассы…" at bounding box center [693, 474] width 1386 height 925
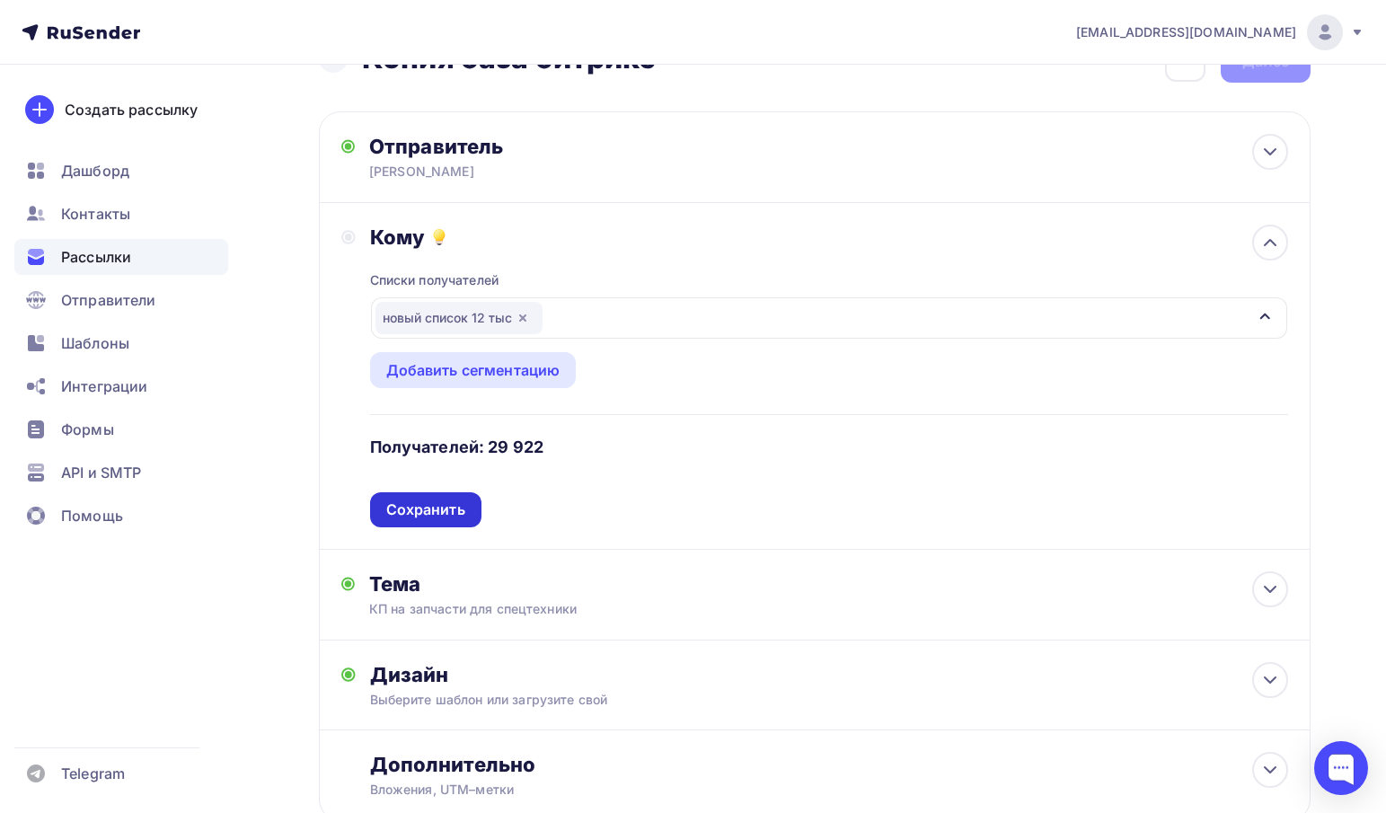
click at [450, 513] on div "Сохранить" at bounding box center [425, 510] width 79 height 21
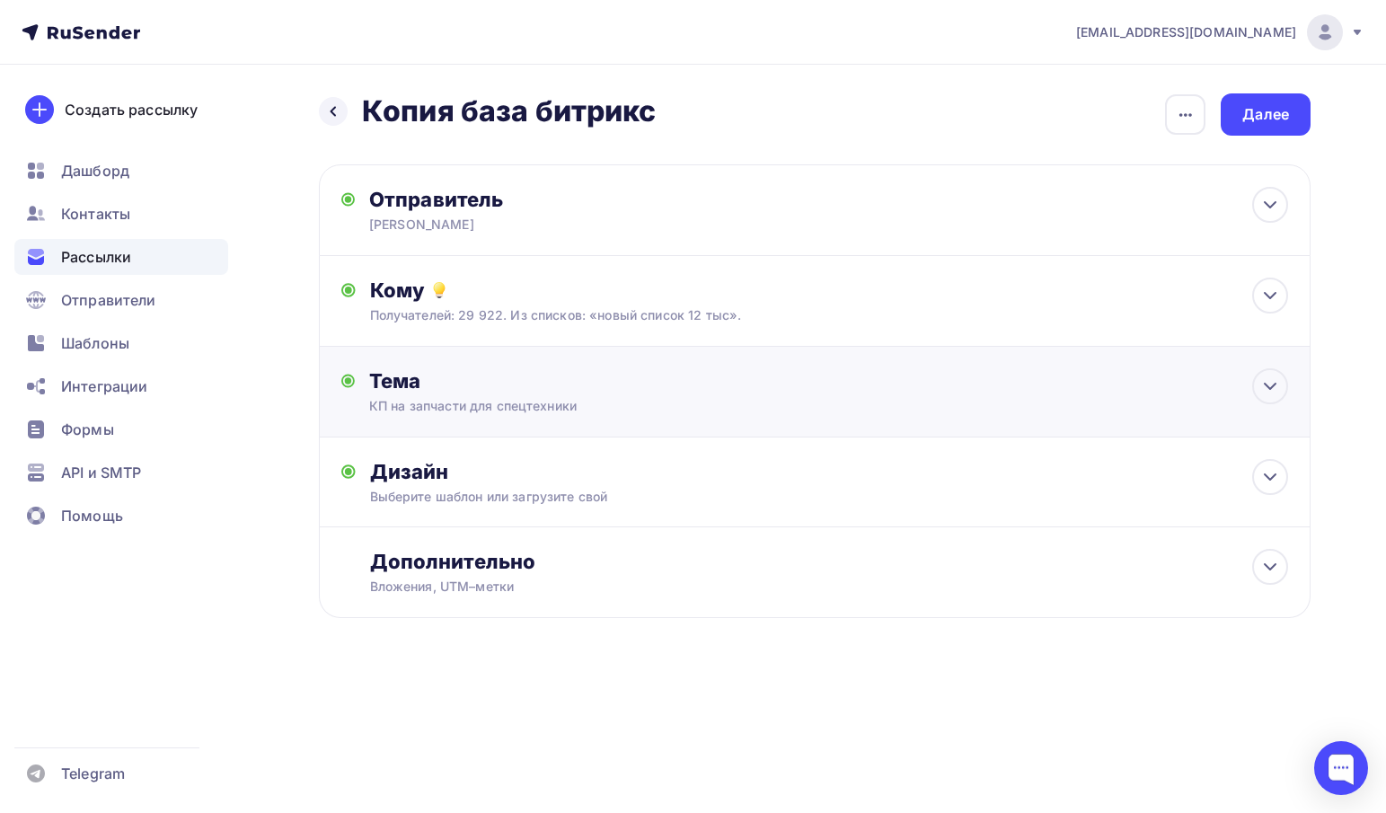
scroll to position [0, 0]
click at [1282, 121] on div "Далее" at bounding box center [1281, 114] width 47 height 21
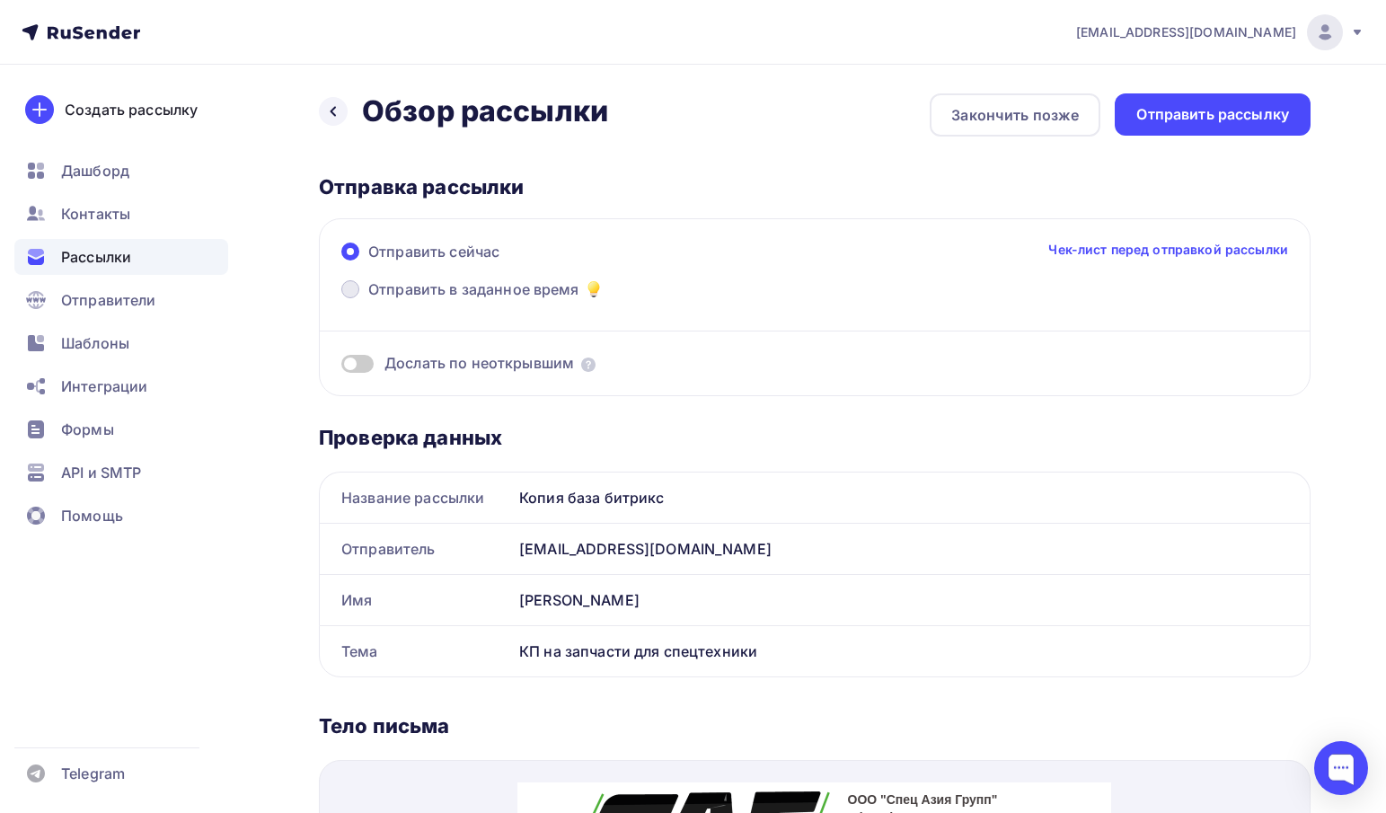
click at [414, 294] on span "Отправить в заданное время" at bounding box center [473, 290] width 211 height 22
click at [368, 300] on input "Отправить в заданное время" at bounding box center [368, 300] width 0 height 0
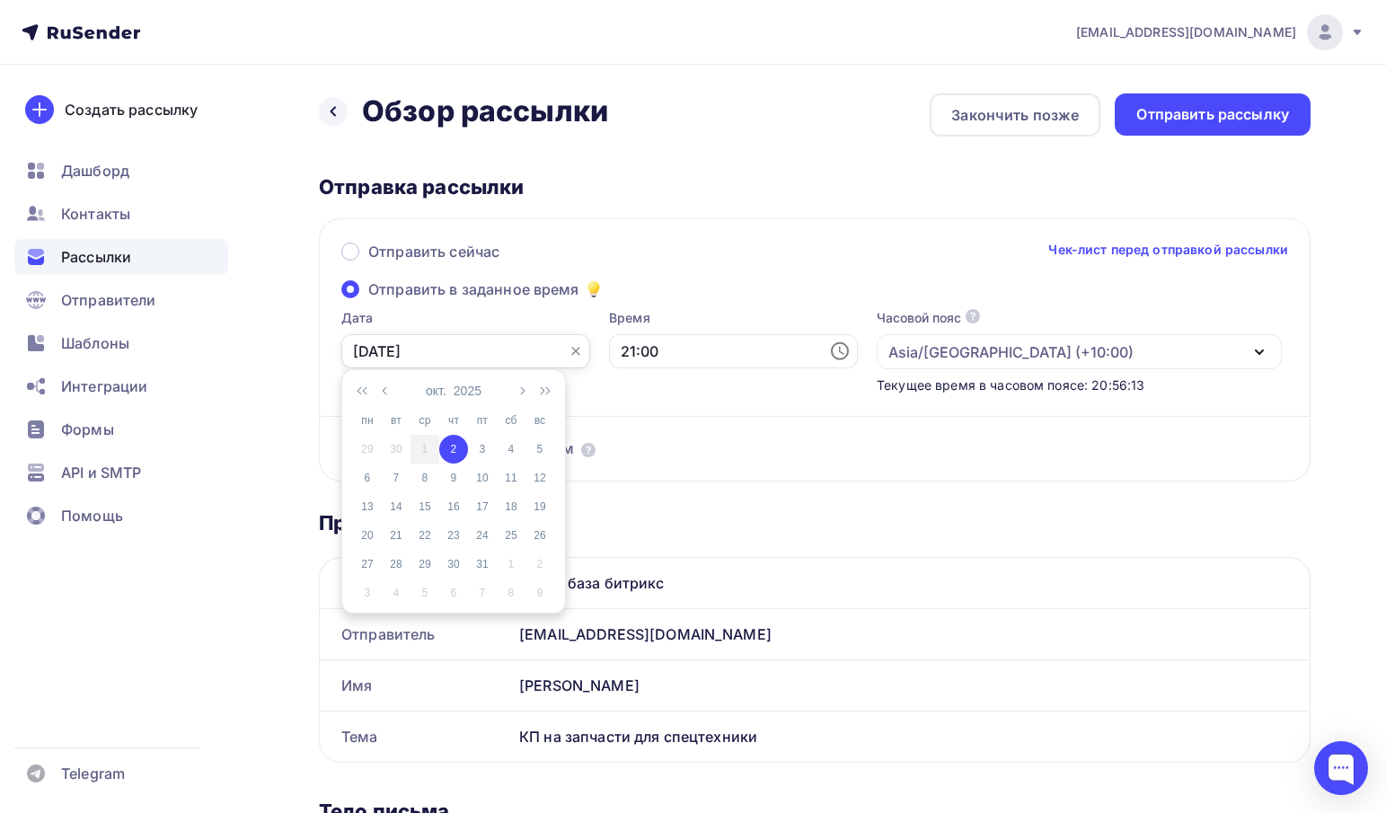
click at [421, 341] on input "02.10.2025" at bounding box center [465, 351] width 249 height 34
click at [479, 444] on div "3" at bounding box center [482, 449] width 29 height 16
type input "03.10.2025"
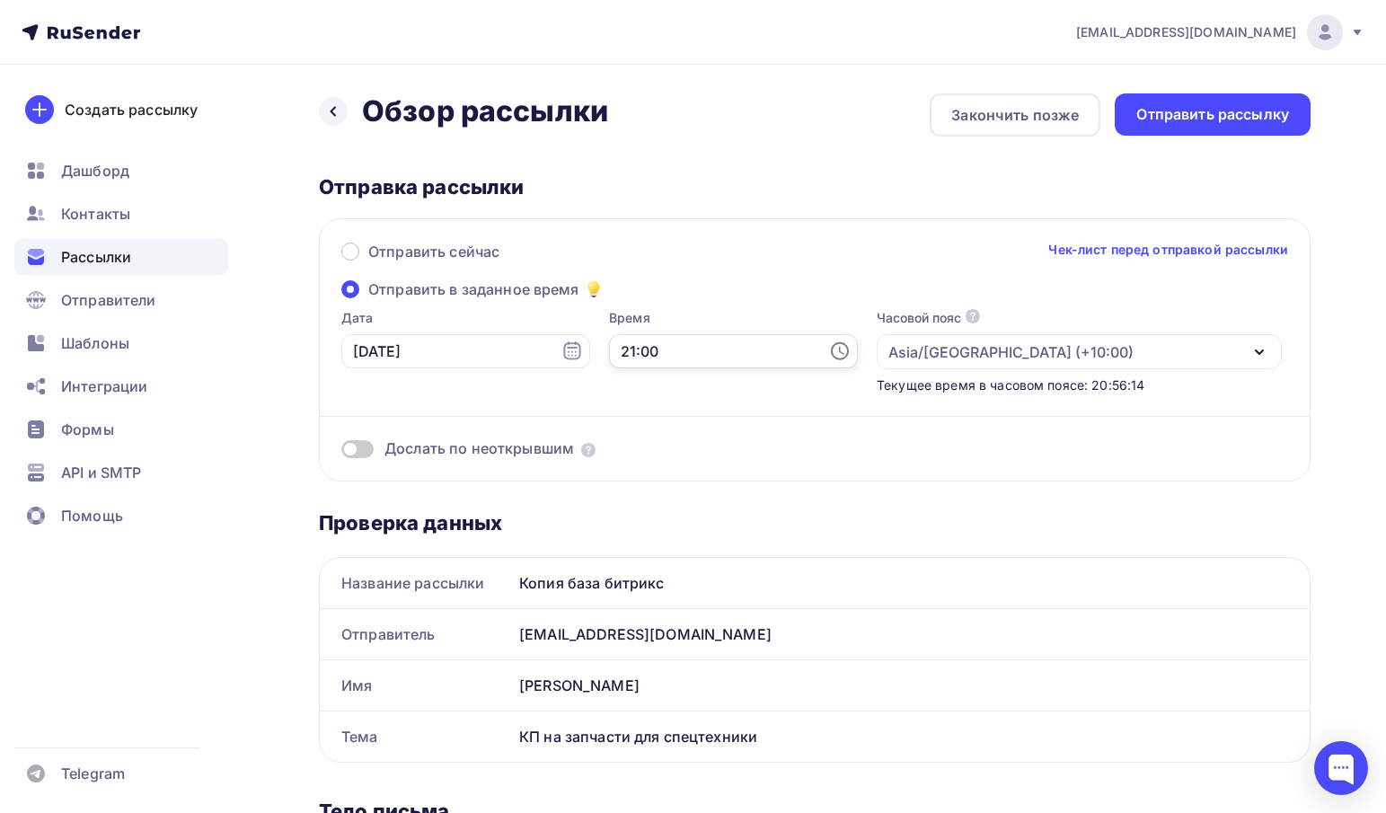
click at [683, 364] on input "21:00" at bounding box center [733, 351] width 249 height 34
click at [645, 464] on li "09" at bounding box center [637, 463] width 94 height 29
type input "09:00"
click at [767, 247] on div "Отправить сейчас Чек-лист перед отправкой рассылки" at bounding box center [814, 260] width 947 height 38
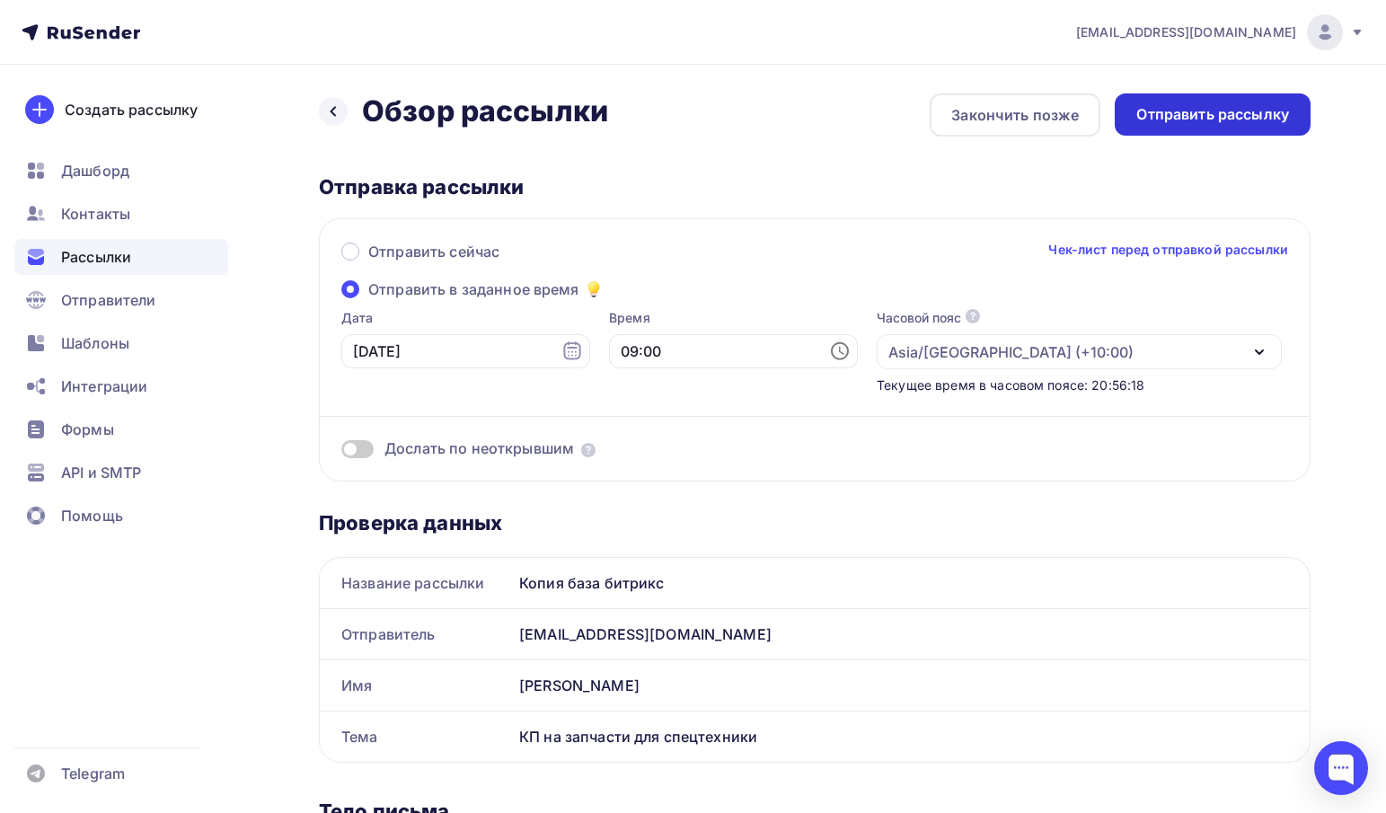
click at [1196, 119] on div "Отправить рассылку" at bounding box center [1213, 114] width 153 height 21
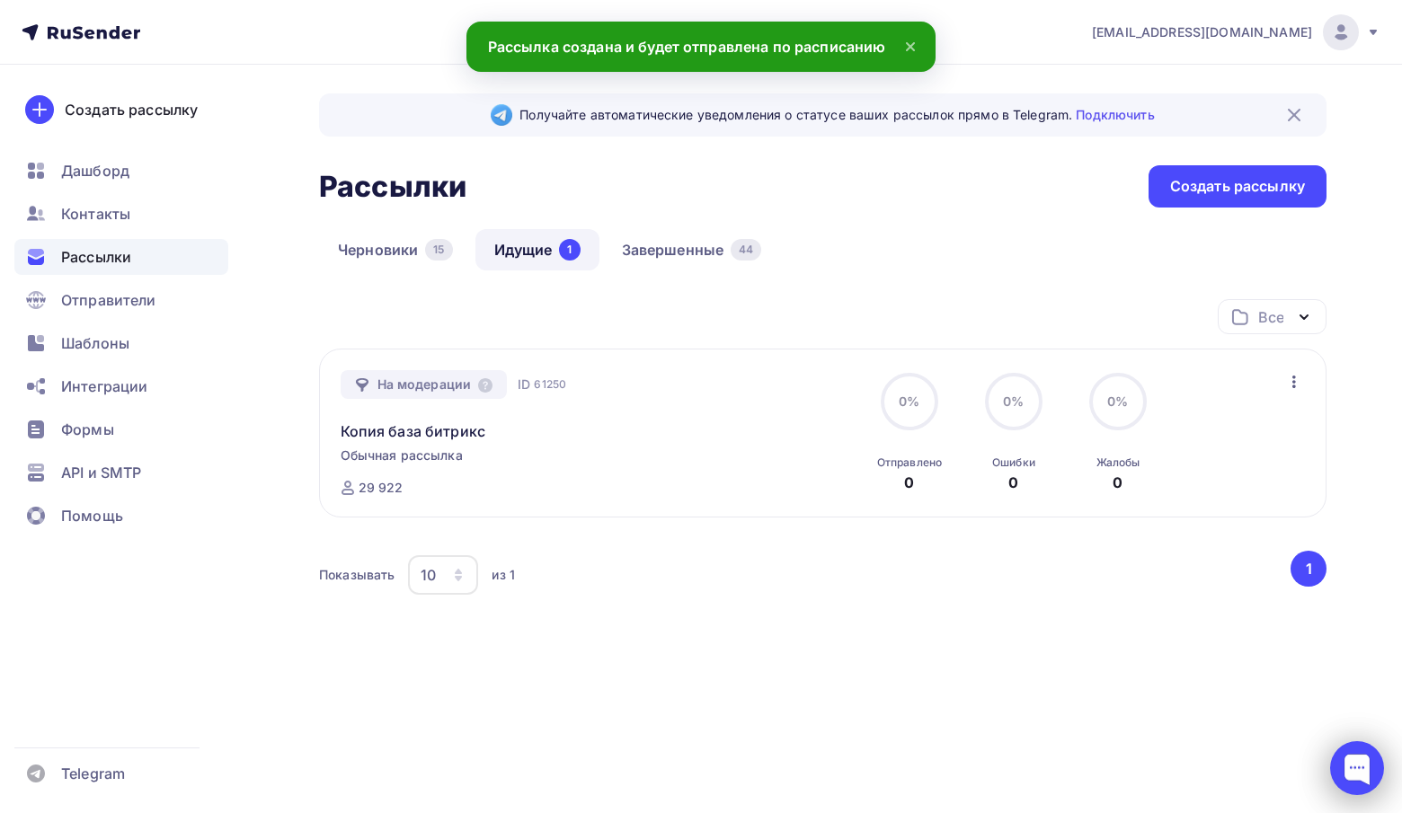
click at [1365, 764] on div at bounding box center [1357, 768] width 54 height 54
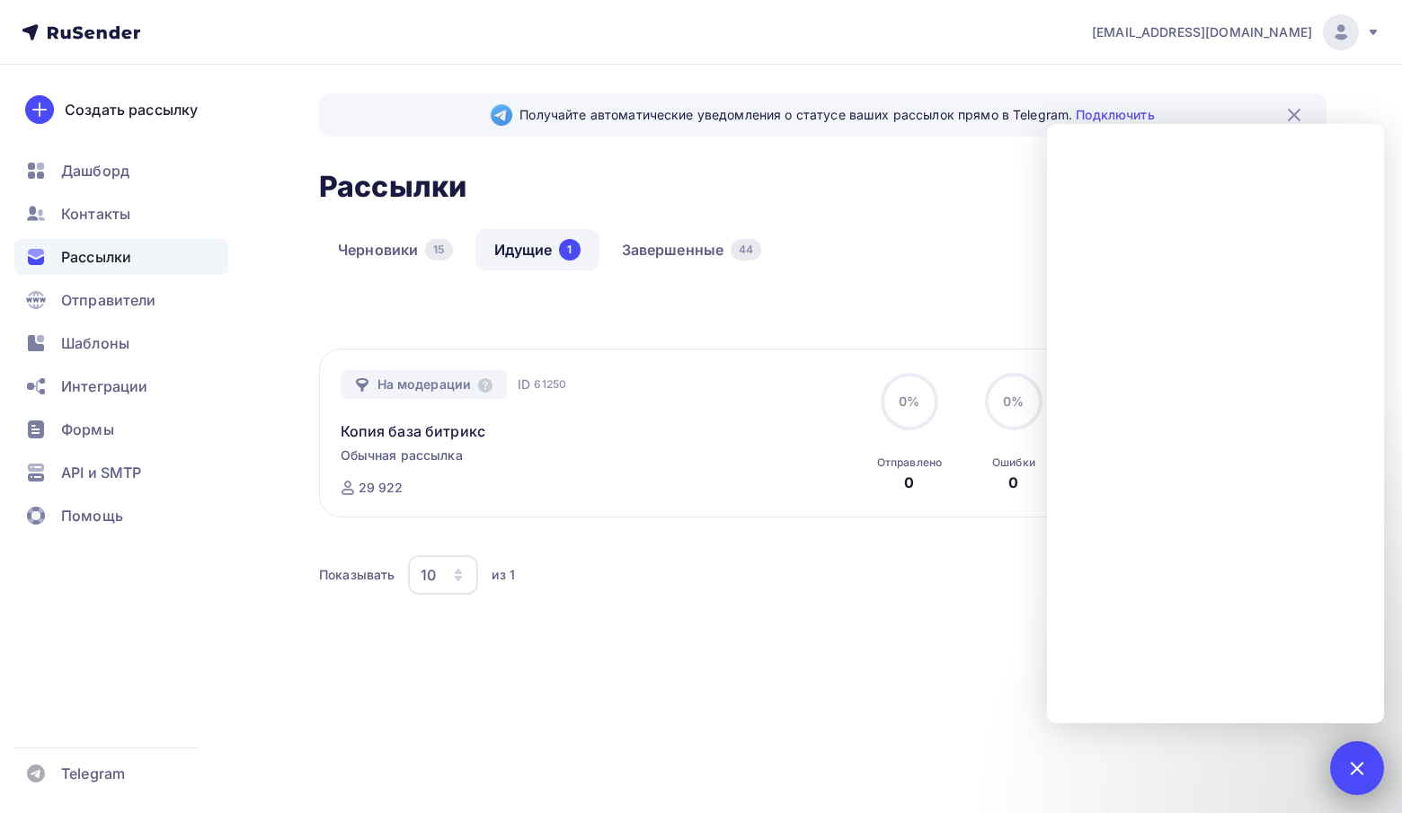
click at [1361, 753] on div at bounding box center [1357, 768] width 54 height 54
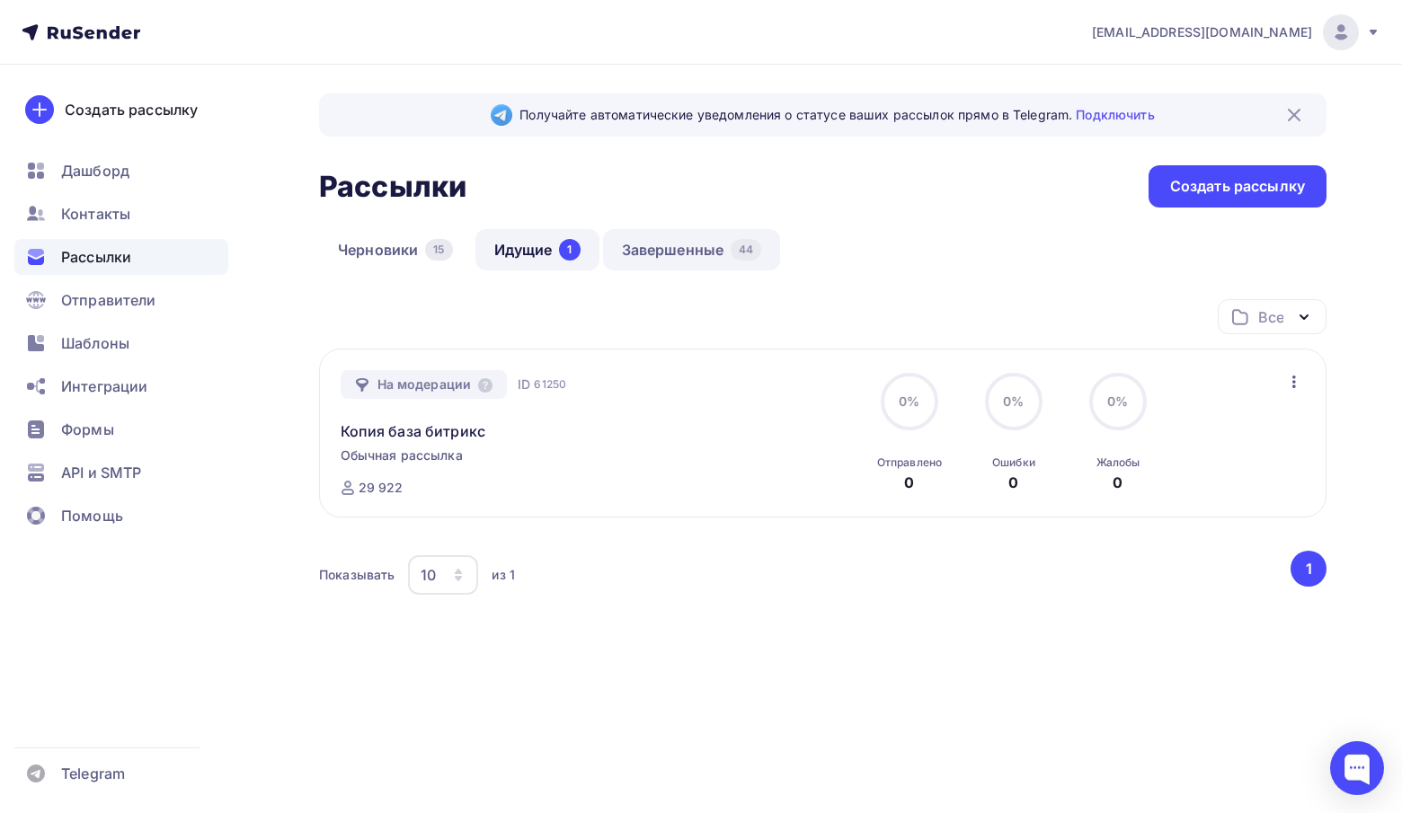
click at [722, 241] on link "Завершенные 44" at bounding box center [692, 249] width 178 height 41
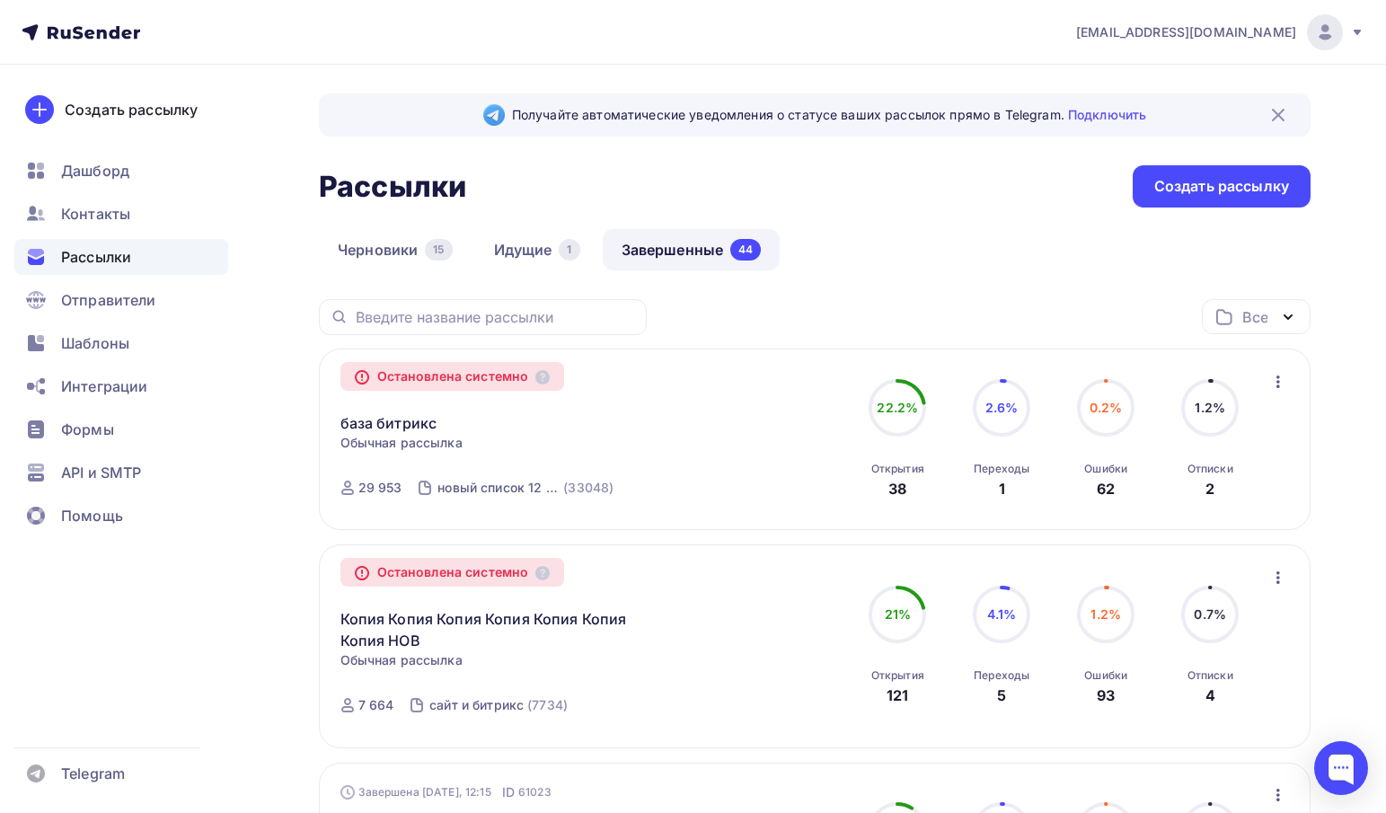
scroll to position [180, 0]
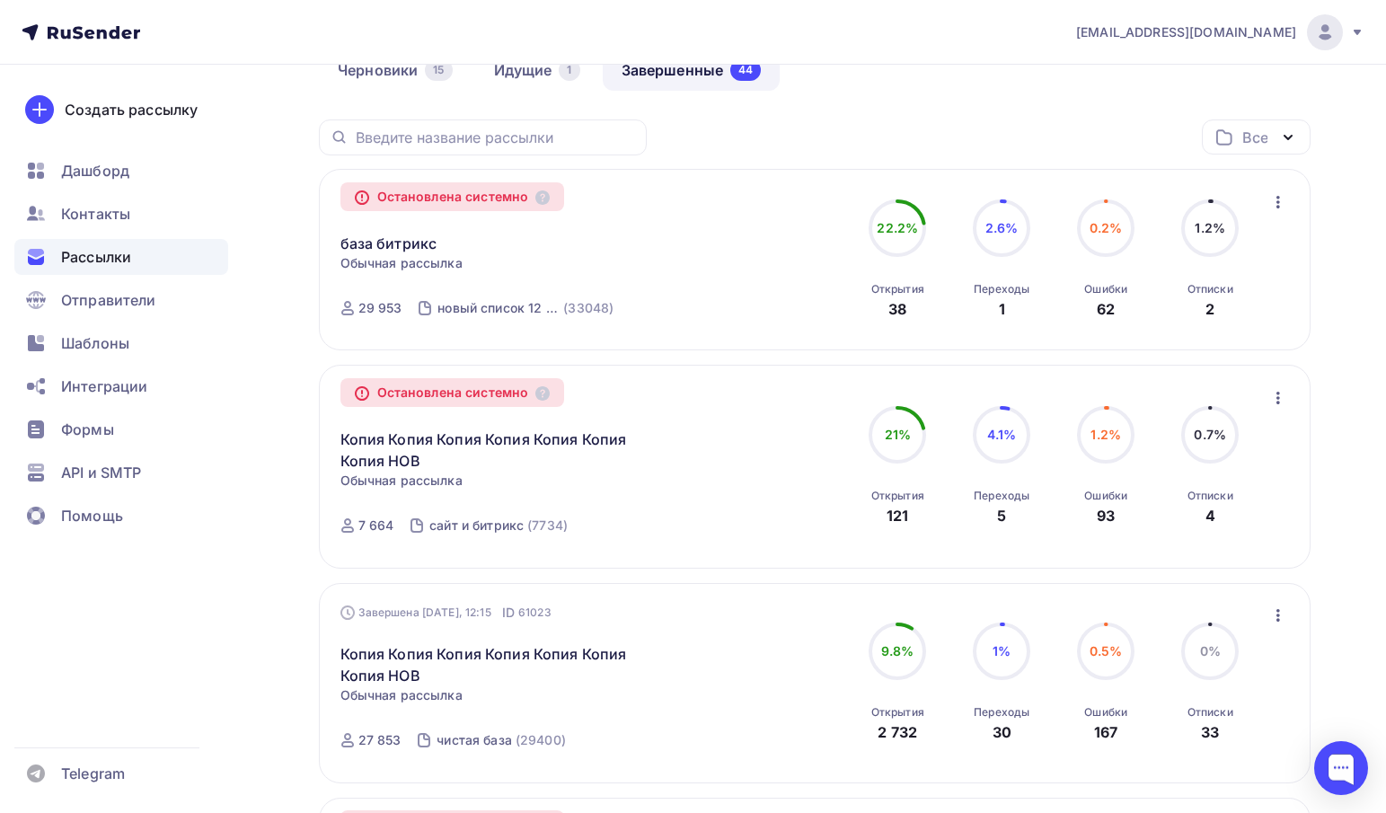
click at [1278, 404] on icon "button" at bounding box center [1279, 398] width 4 height 13
click at [1225, 446] on div "Копировать в новую" at bounding box center [1196, 445] width 184 height 22
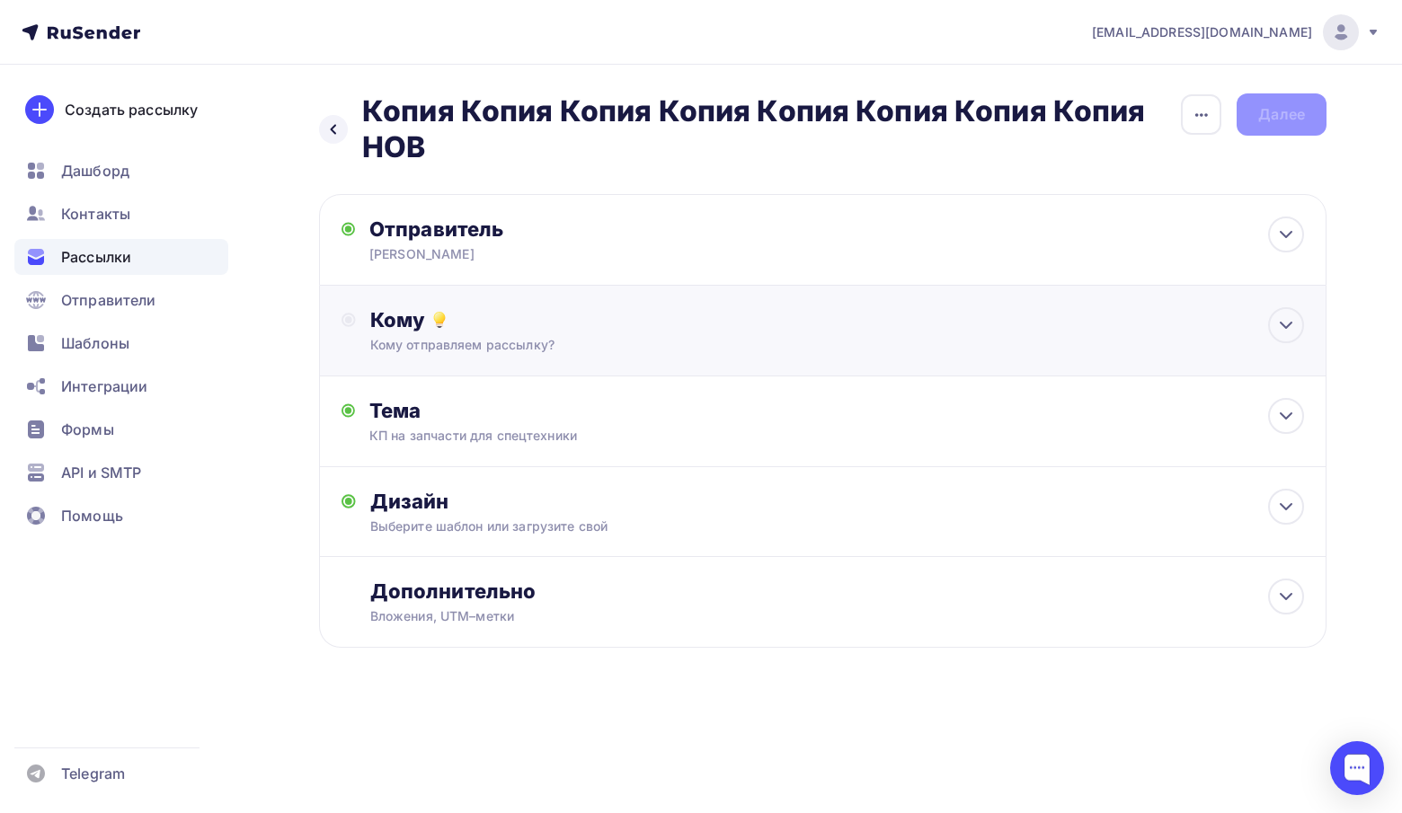
click at [403, 356] on div "Кому Кому отправляем рассылку? Списки получателей Выберите список Все списки id…" at bounding box center [822, 331] width 1007 height 91
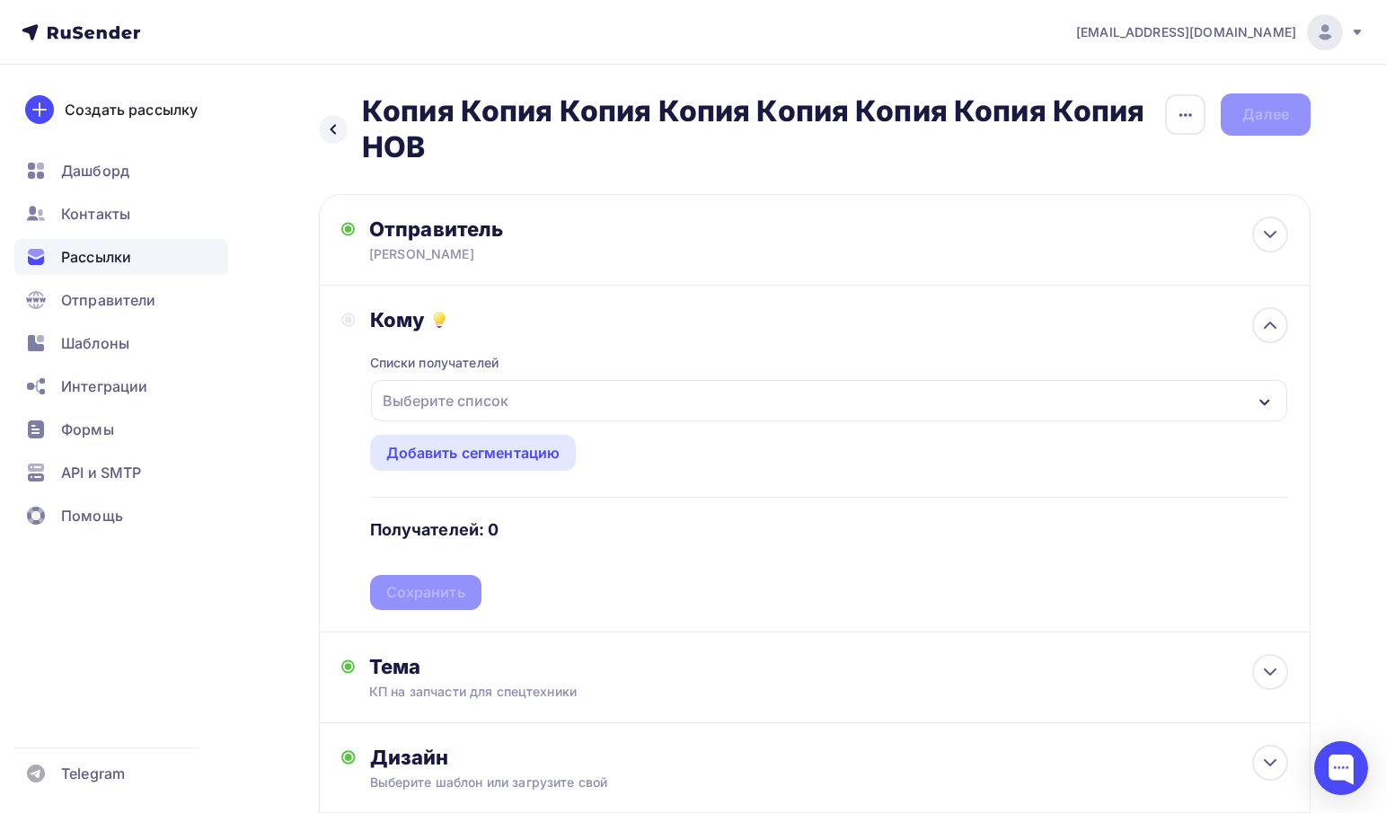
click at [415, 403] on div "Выберите список" at bounding box center [446, 401] width 140 height 32
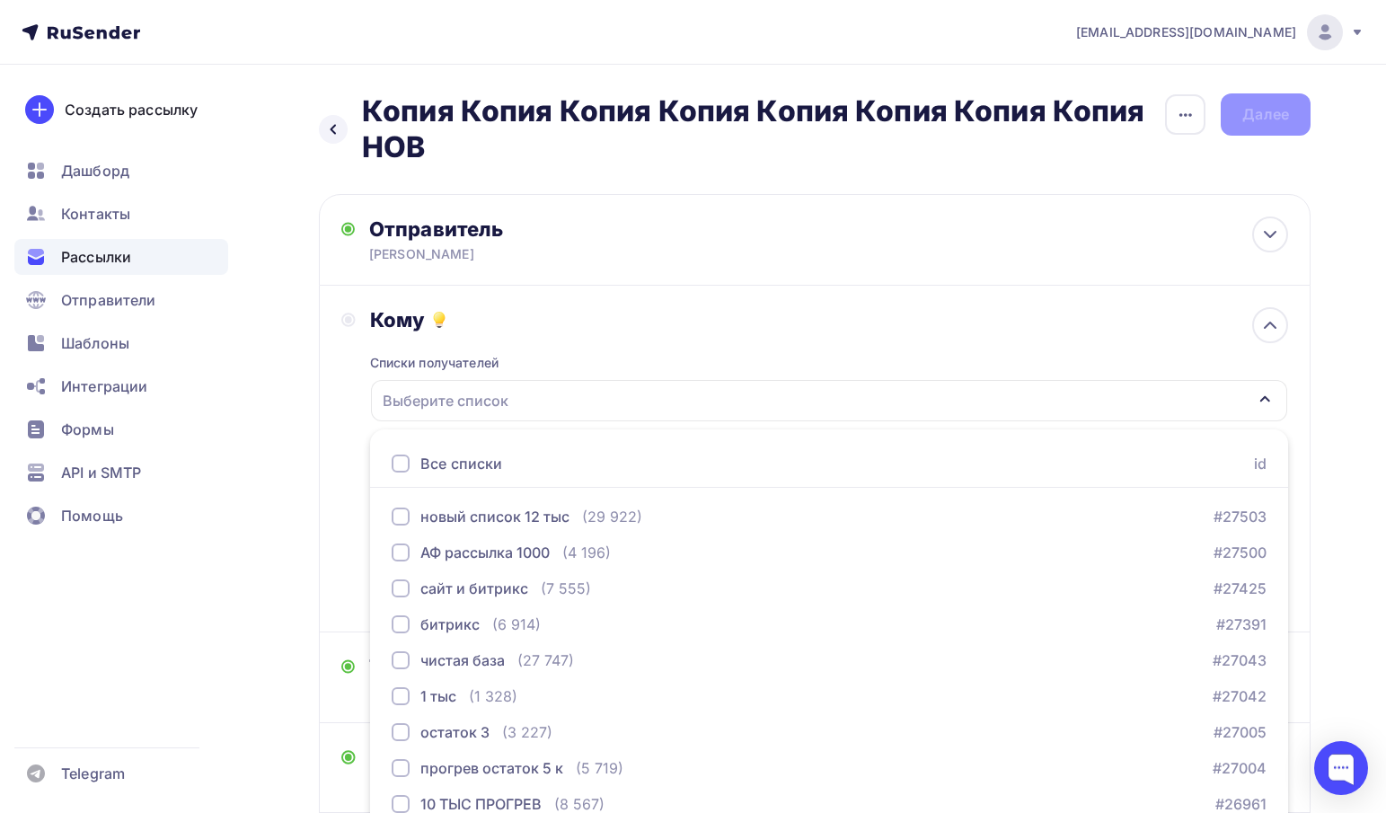
scroll to position [83, 0]
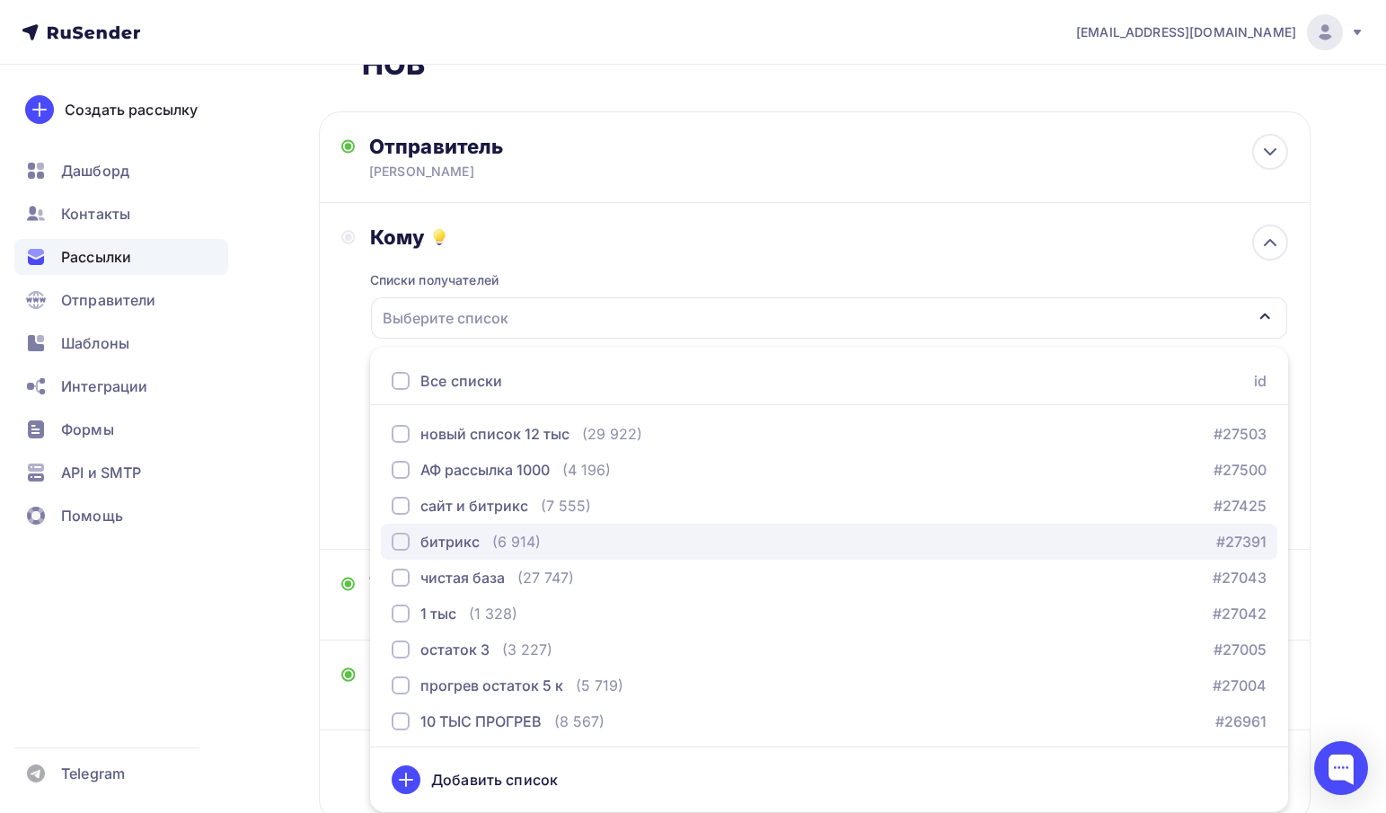
click at [436, 538] on div "битрикс" at bounding box center [449, 542] width 59 height 22
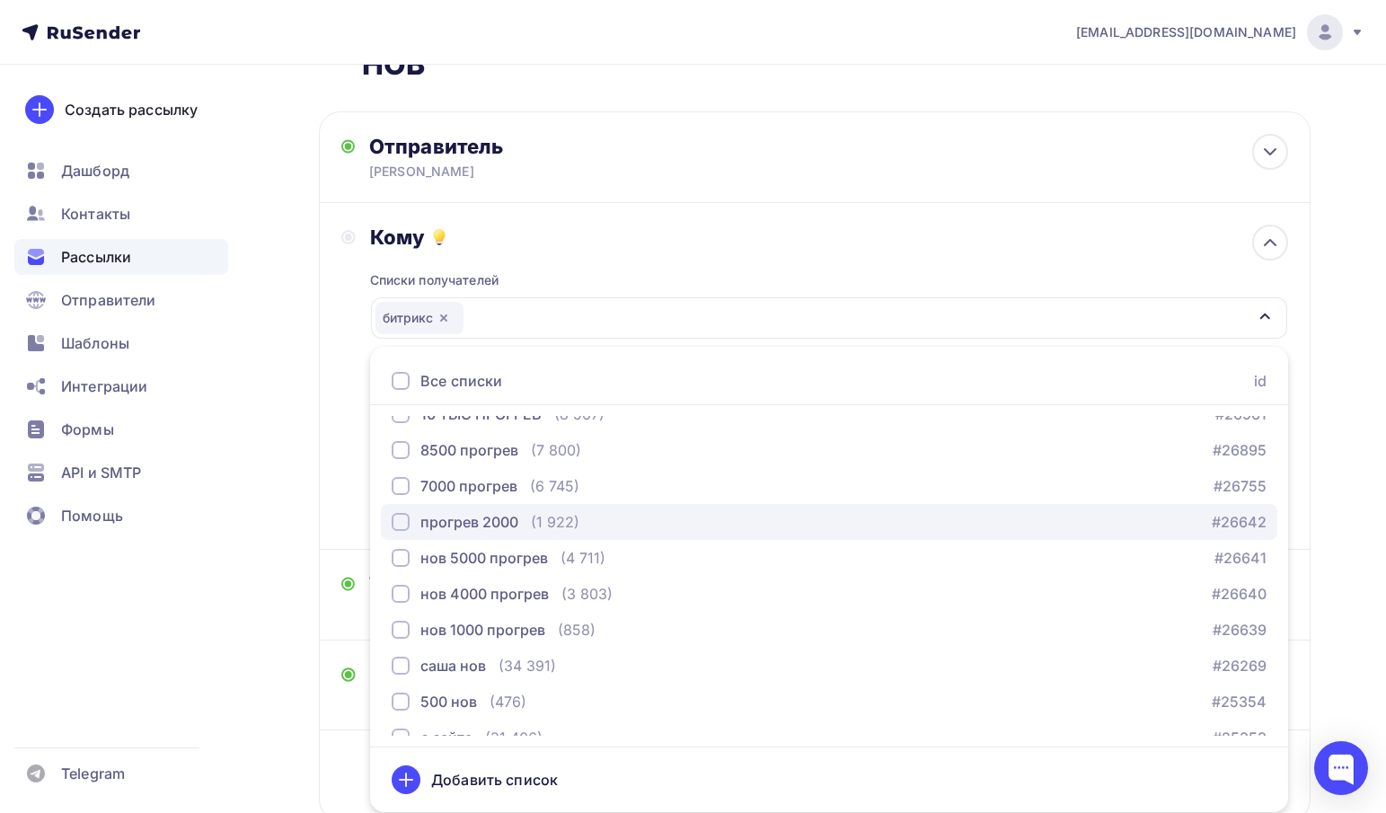
scroll to position [327, 0]
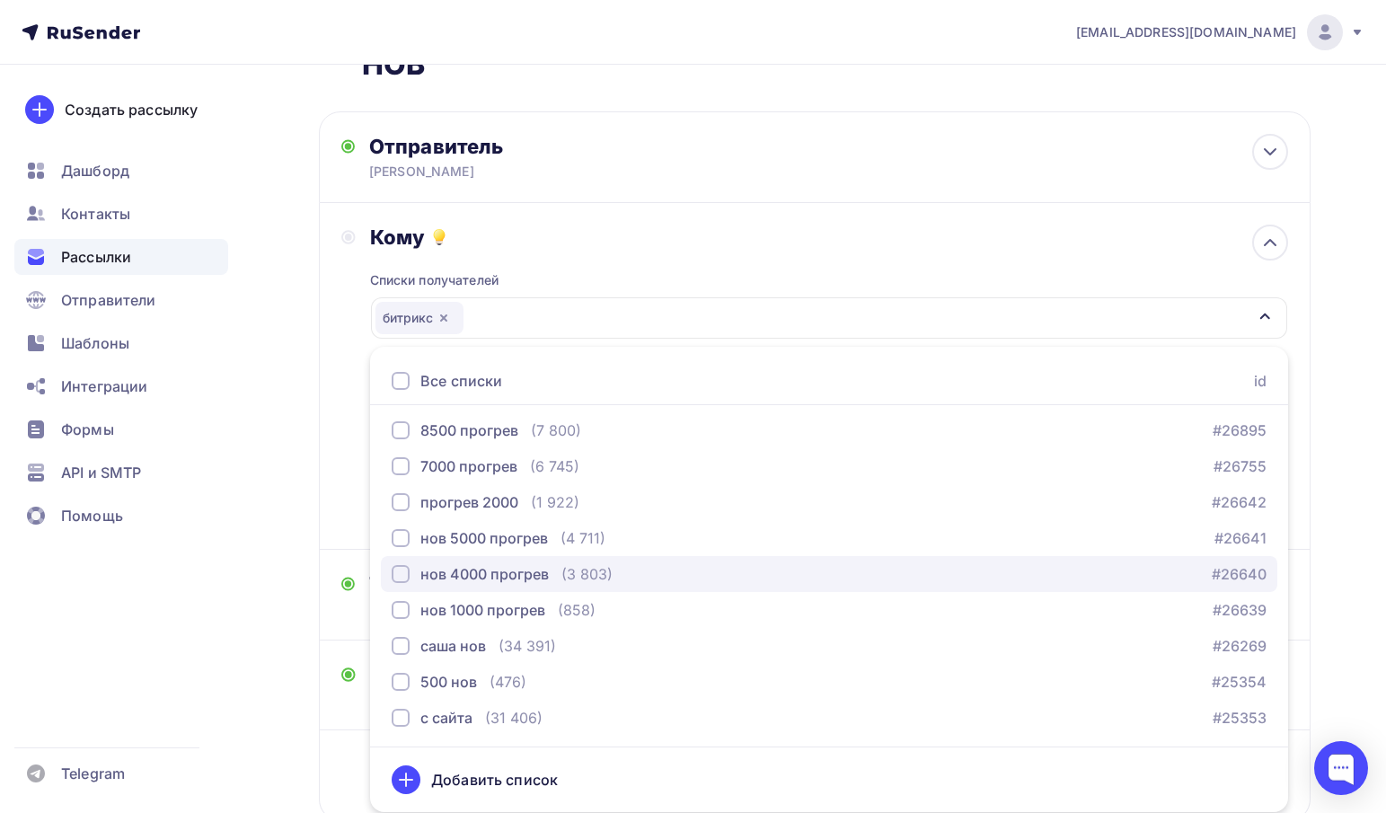
click at [454, 562] on button "нов 4000 прогрев (3 803) #26640" at bounding box center [829, 574] width 897 height 36
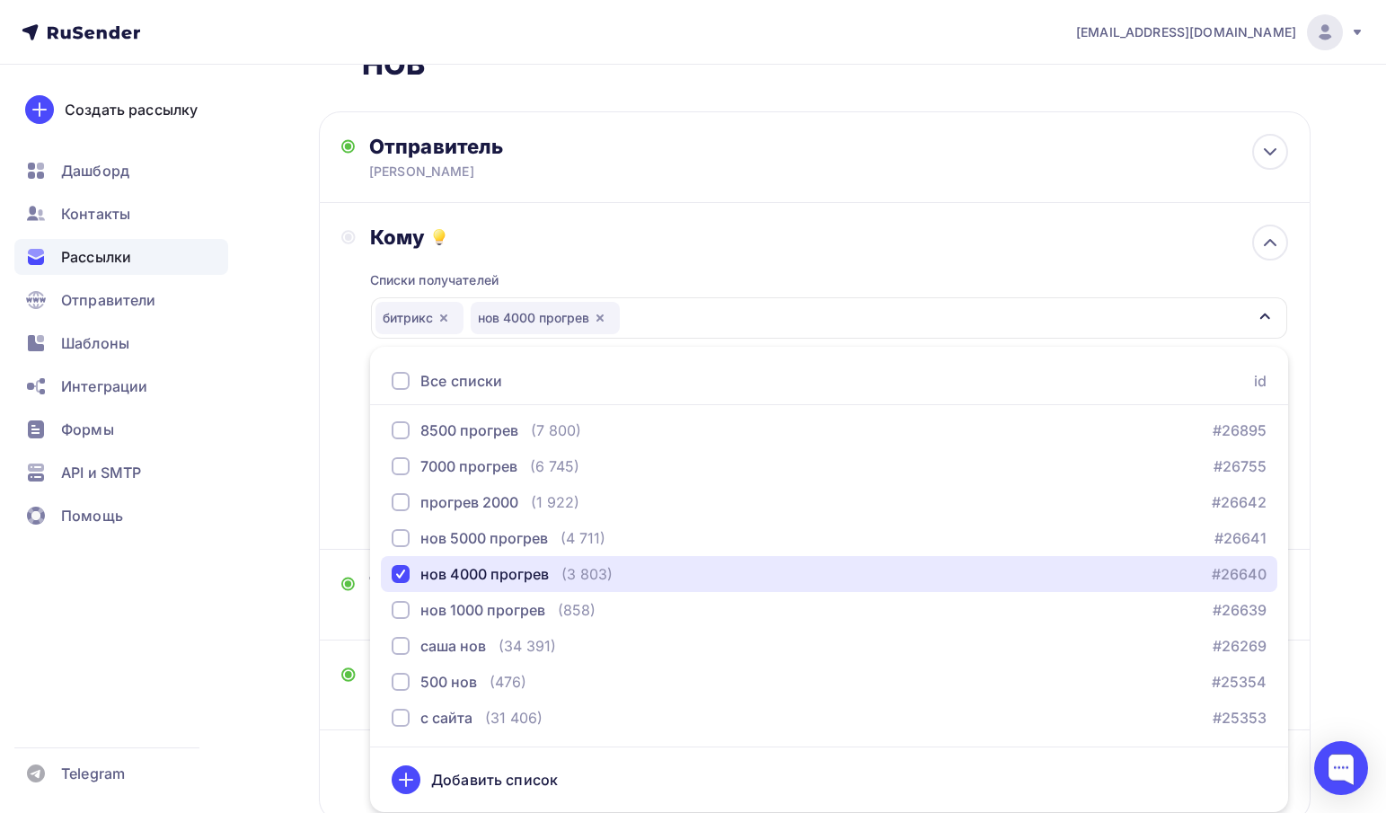
click at [444, 319] on icon "button" at bounding box center [443, 317] width 7 height 7
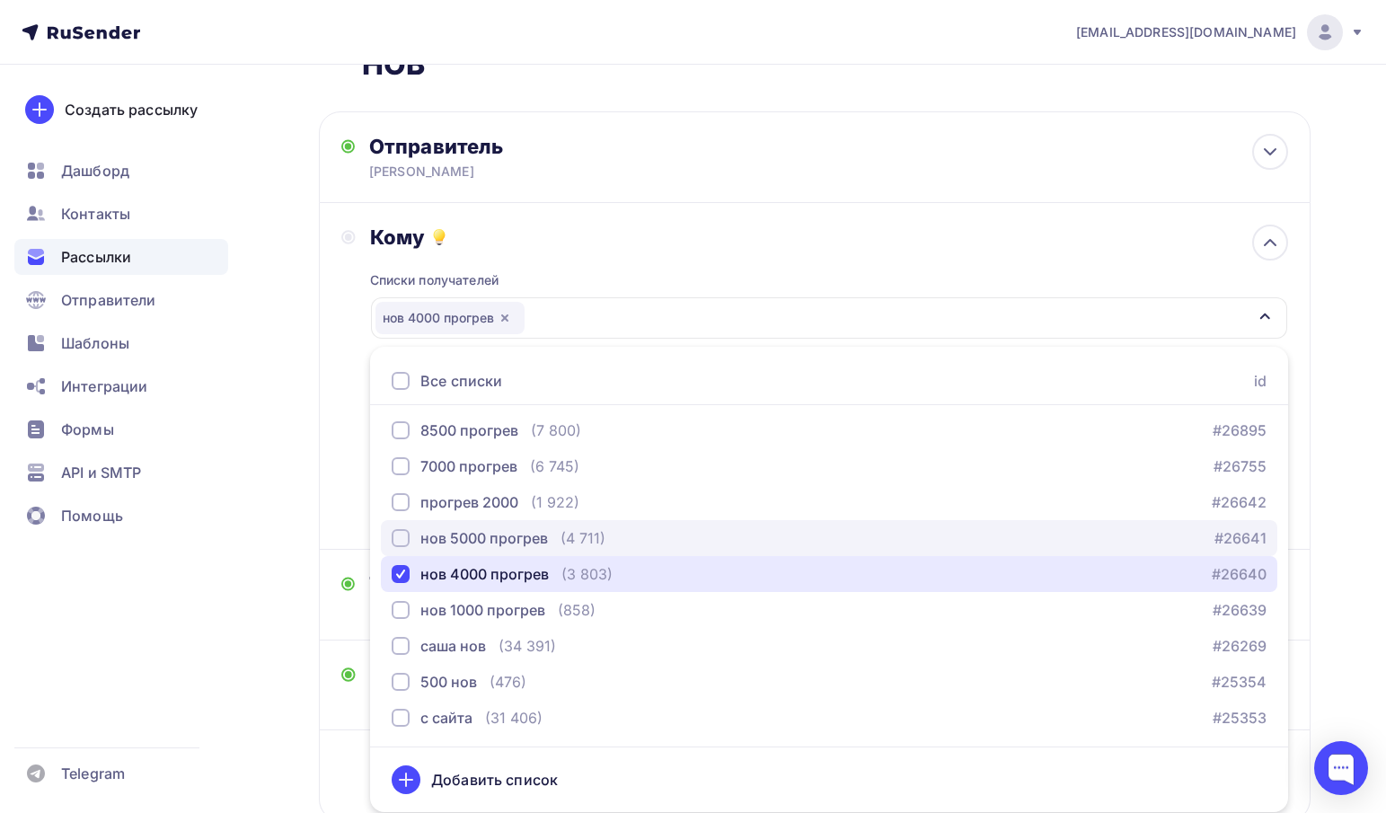
scroll to position [58, 0]
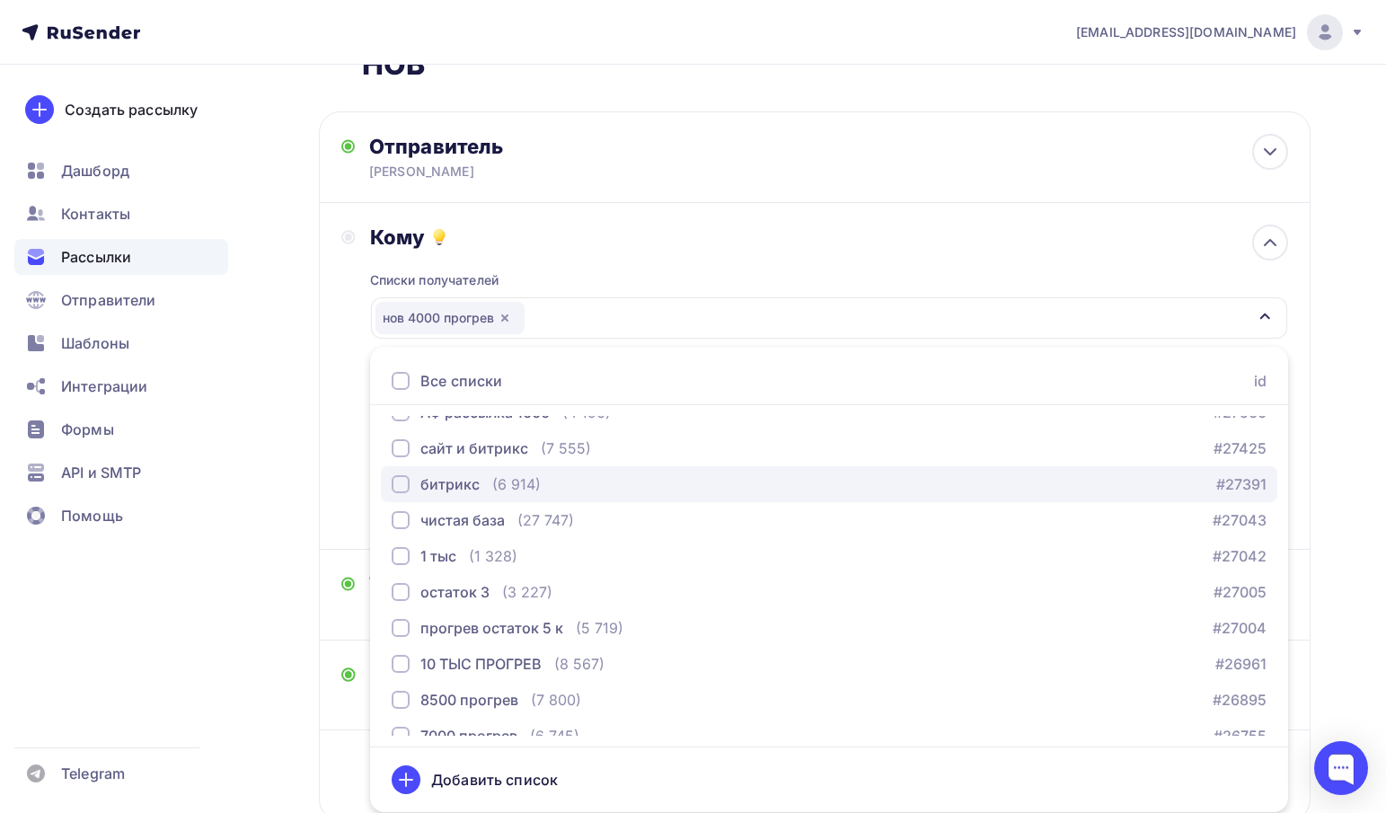
click at [465, 488] on div "битрикс" at bounding box center [449, 484] width 59 height 22
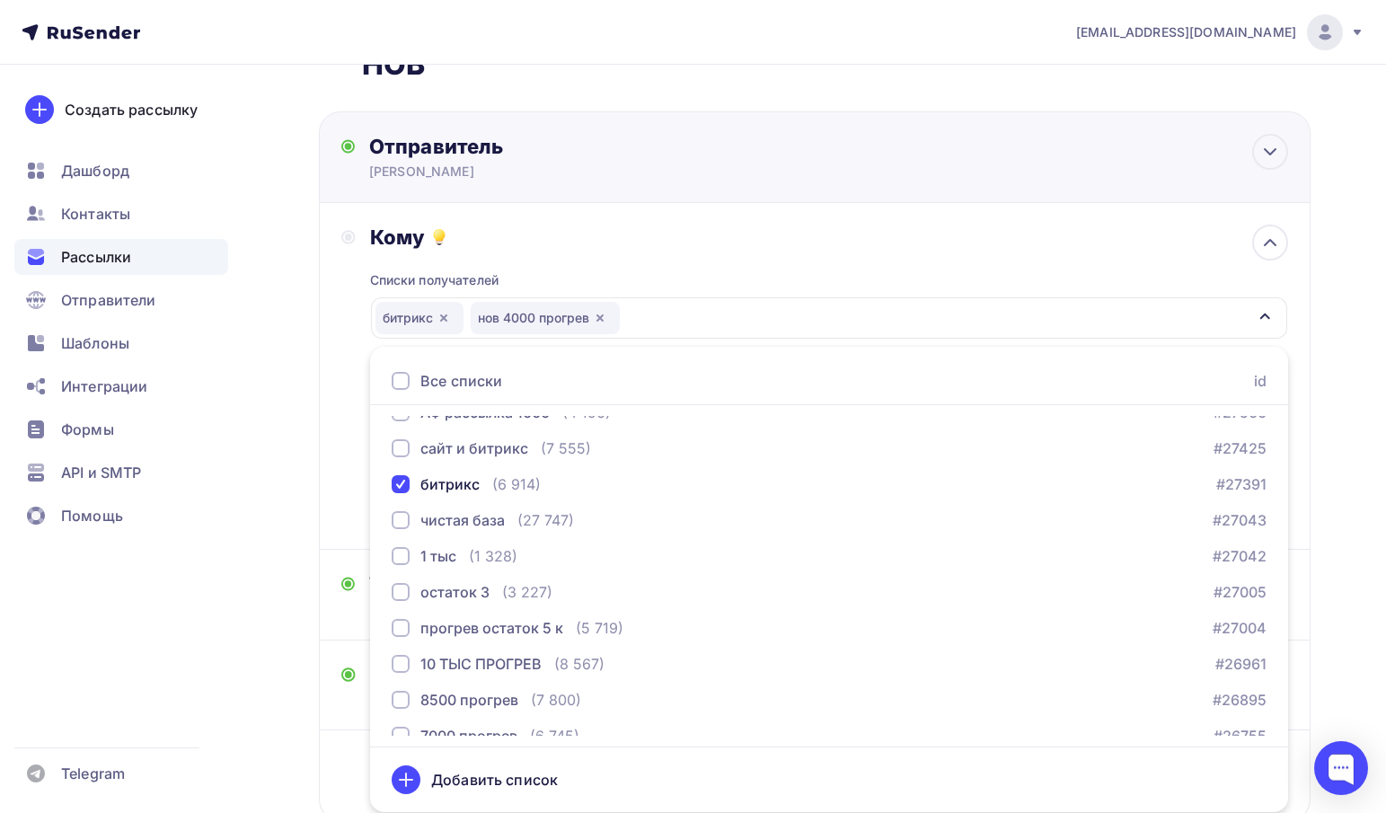
click at [740, 203] on div "Отправитель Алексей САГ Email * info@affinity-marketing.ru info@specasia.ru inf…" at bounding box center [815, 157] width 992 height 92
type input "Алексей САГ"
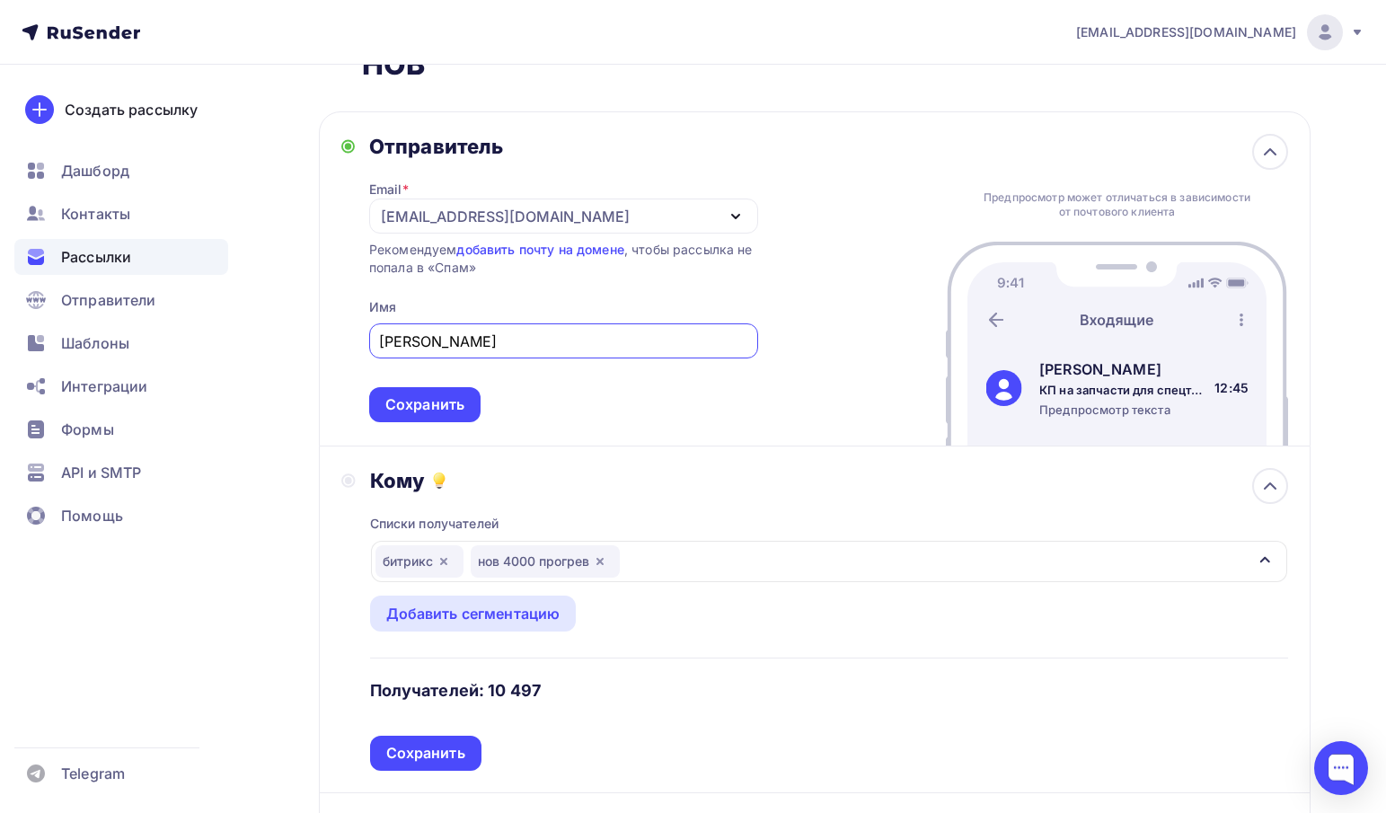
scroll to position [0, 0]
click at [456, 556] on div "битрикс" at bounding box center [420, 560] width 88 height 32
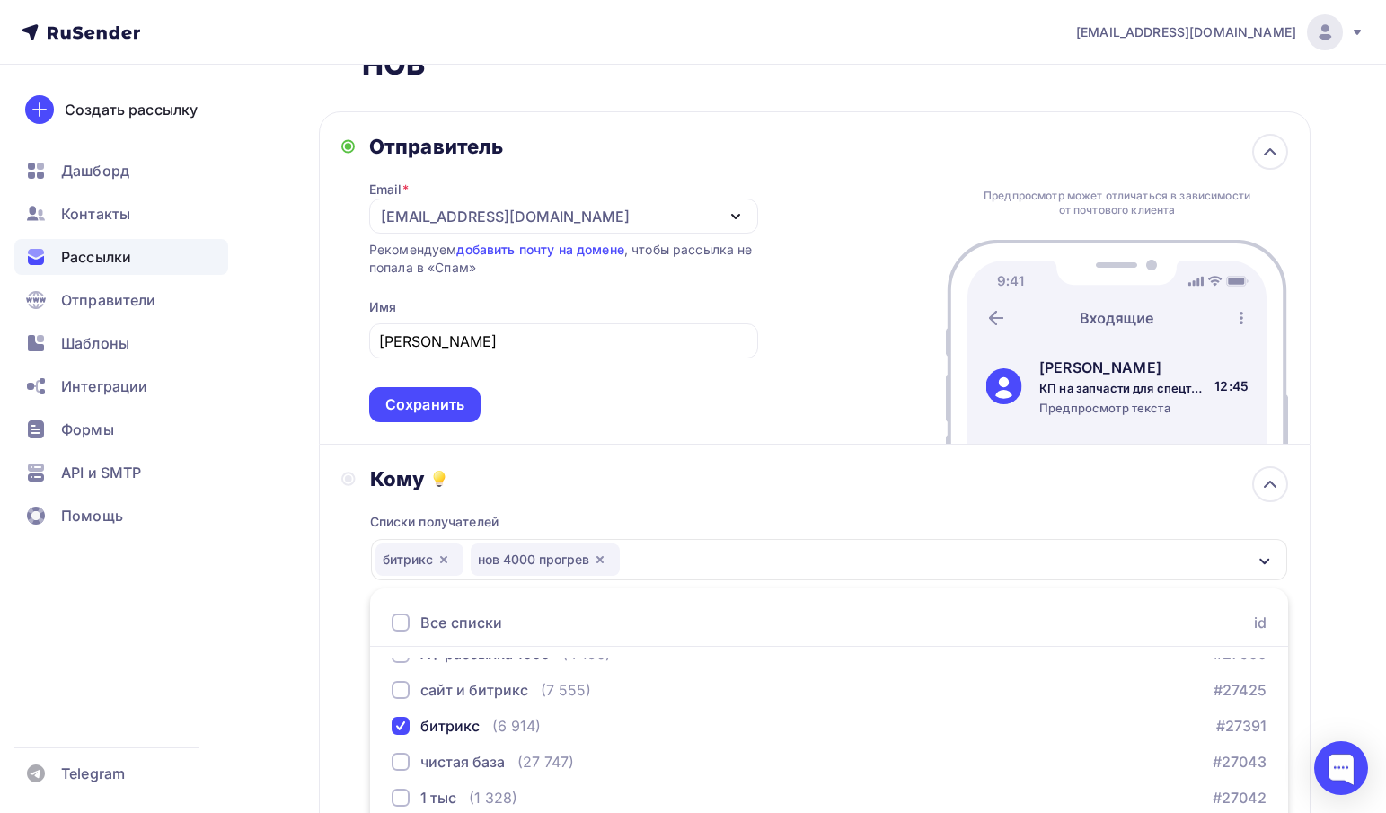
scroll to position [326, 0]
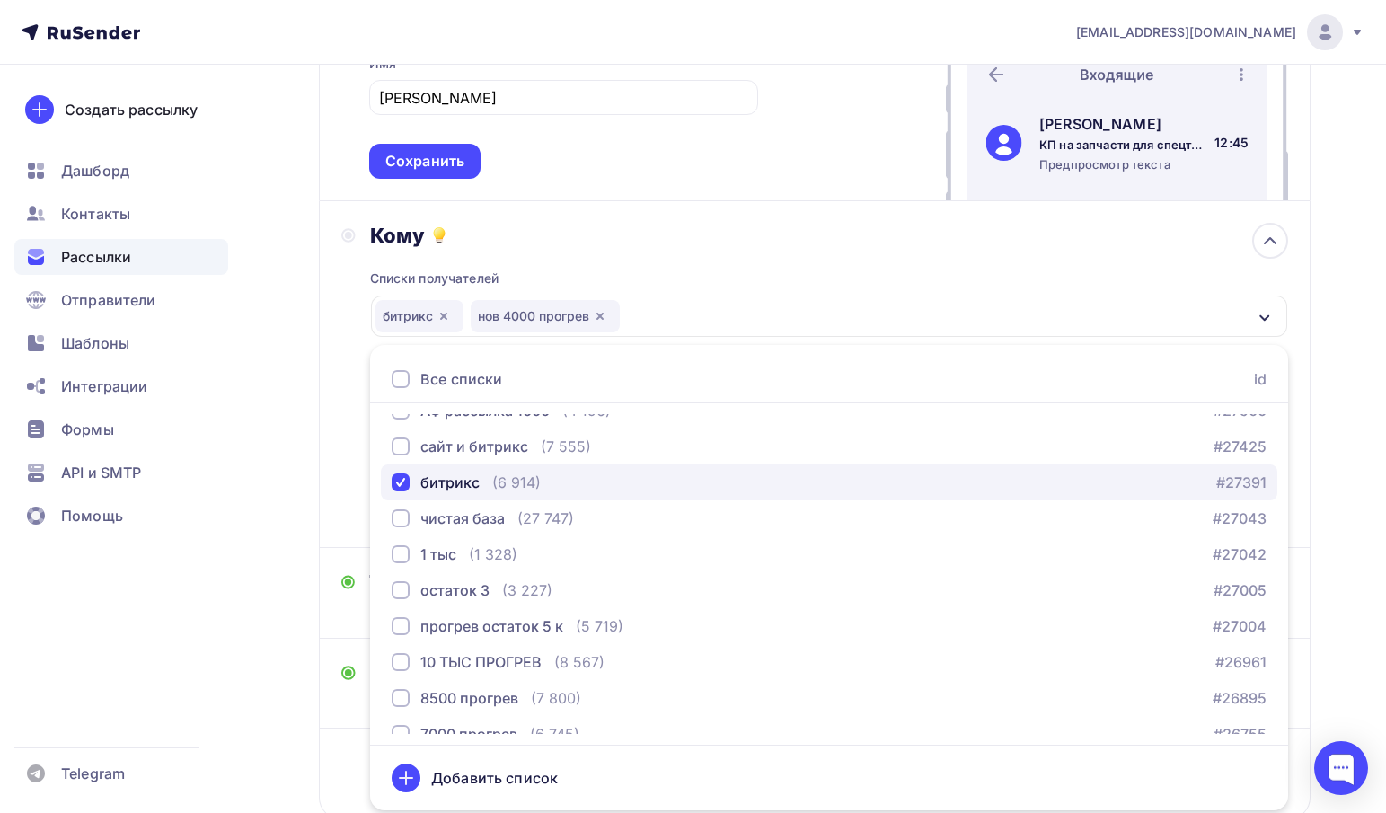
click at [458, 486] on div "битрикс" at bounding box center [449, 483] width 59 height 22
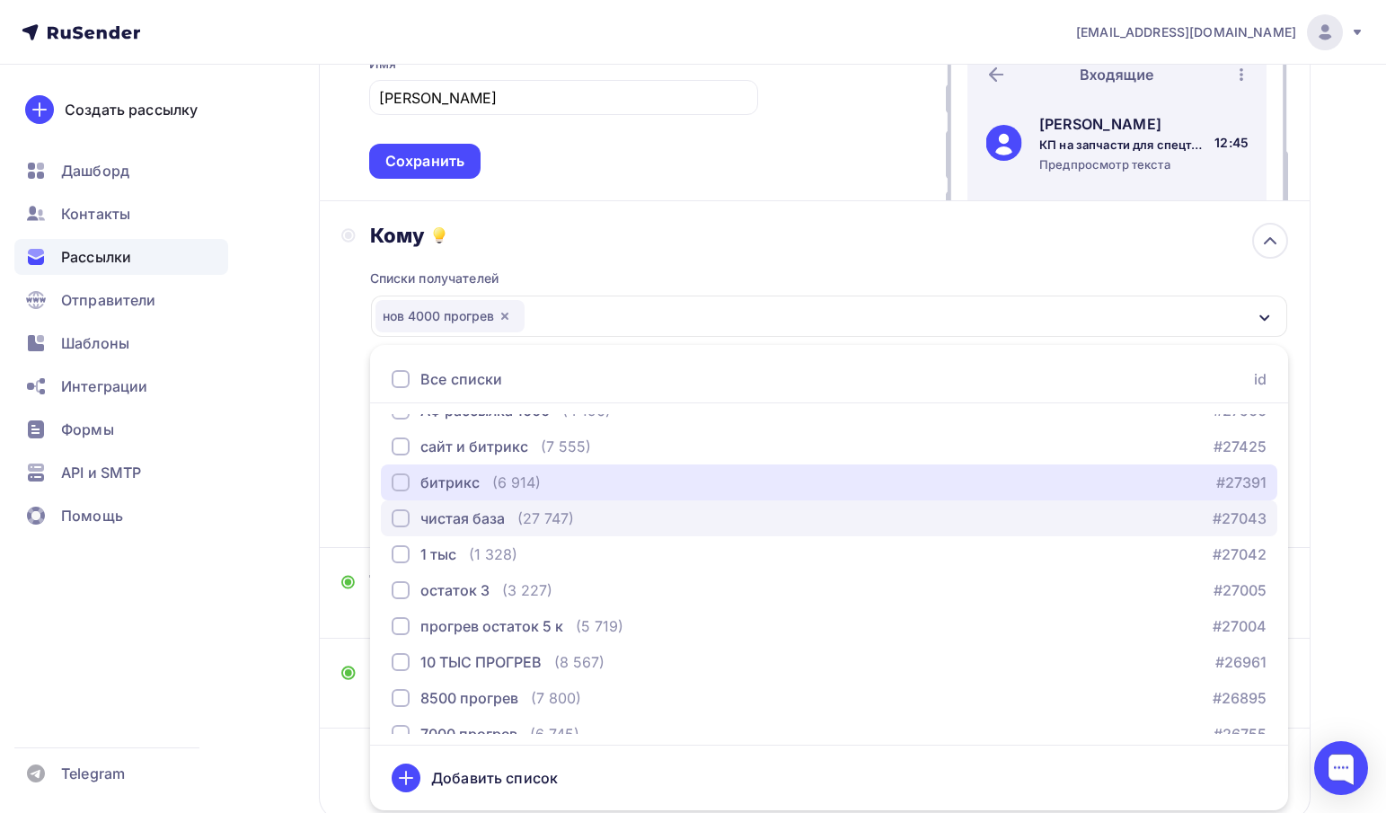
scroll to position [327, 0]
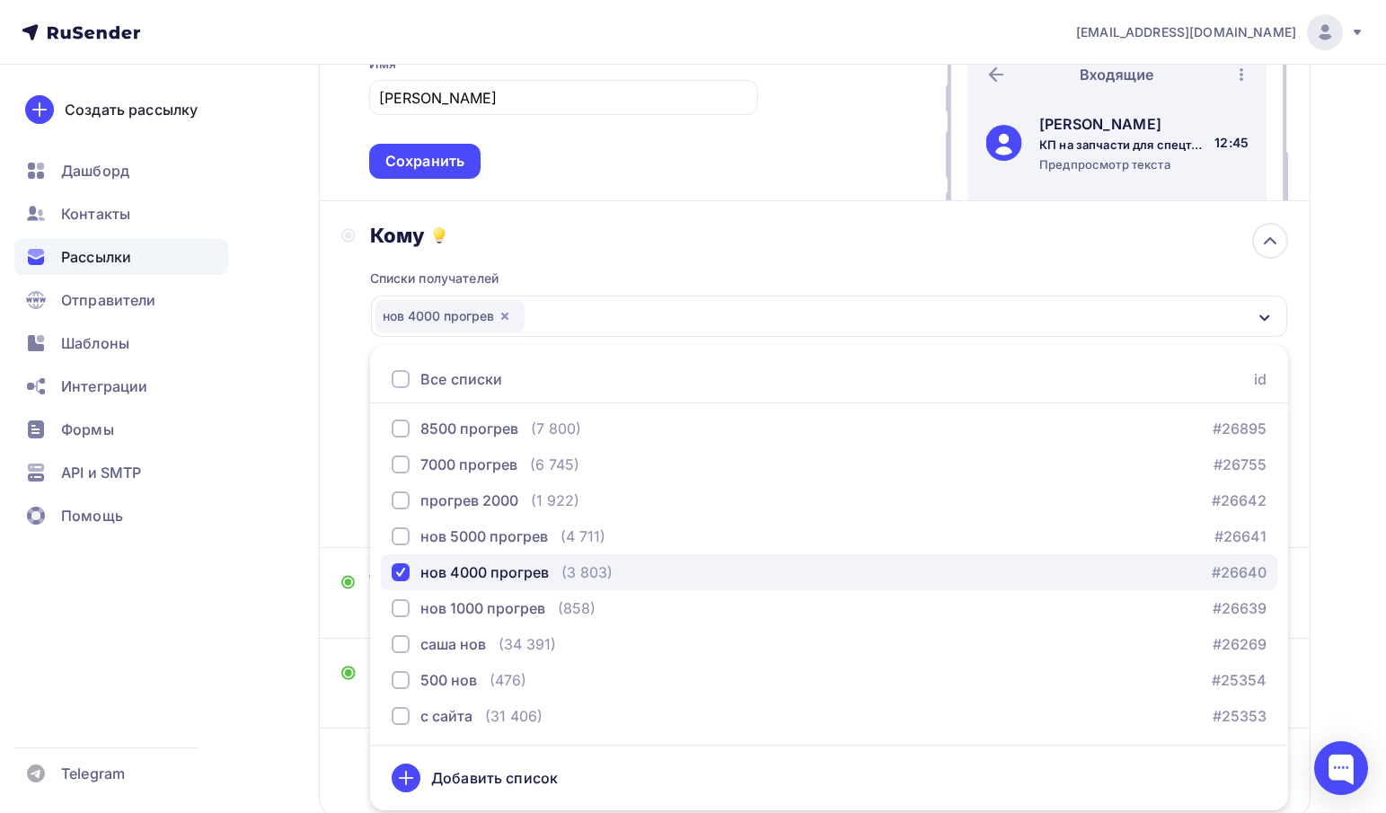
click at [447, 572] on div "нов 4000 прогрев" at bounding box center [484, 573] width 128 height 22
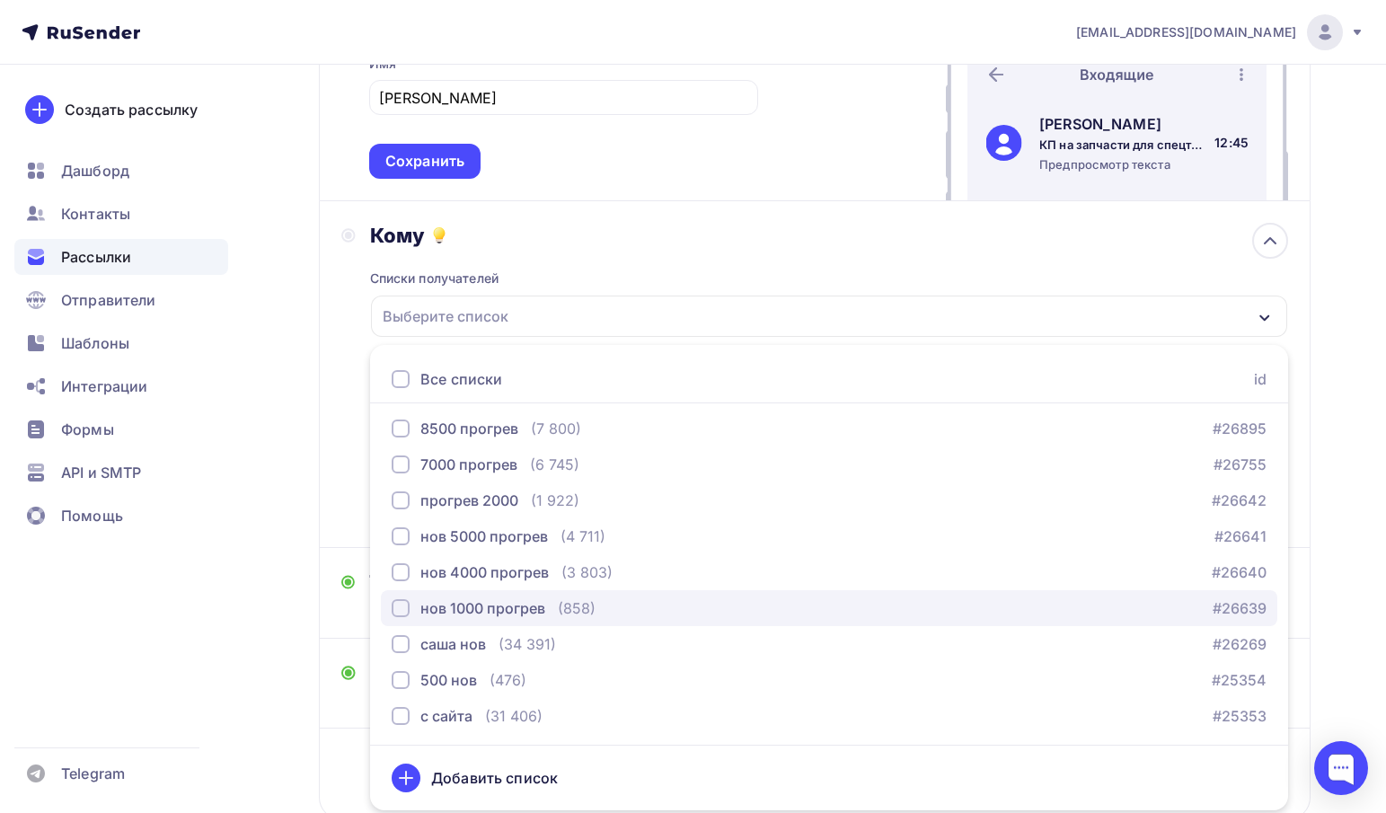
click at [436, 612] on div "нов 1000 прогрев" at bounding box center [482, 608] width 125 height 22
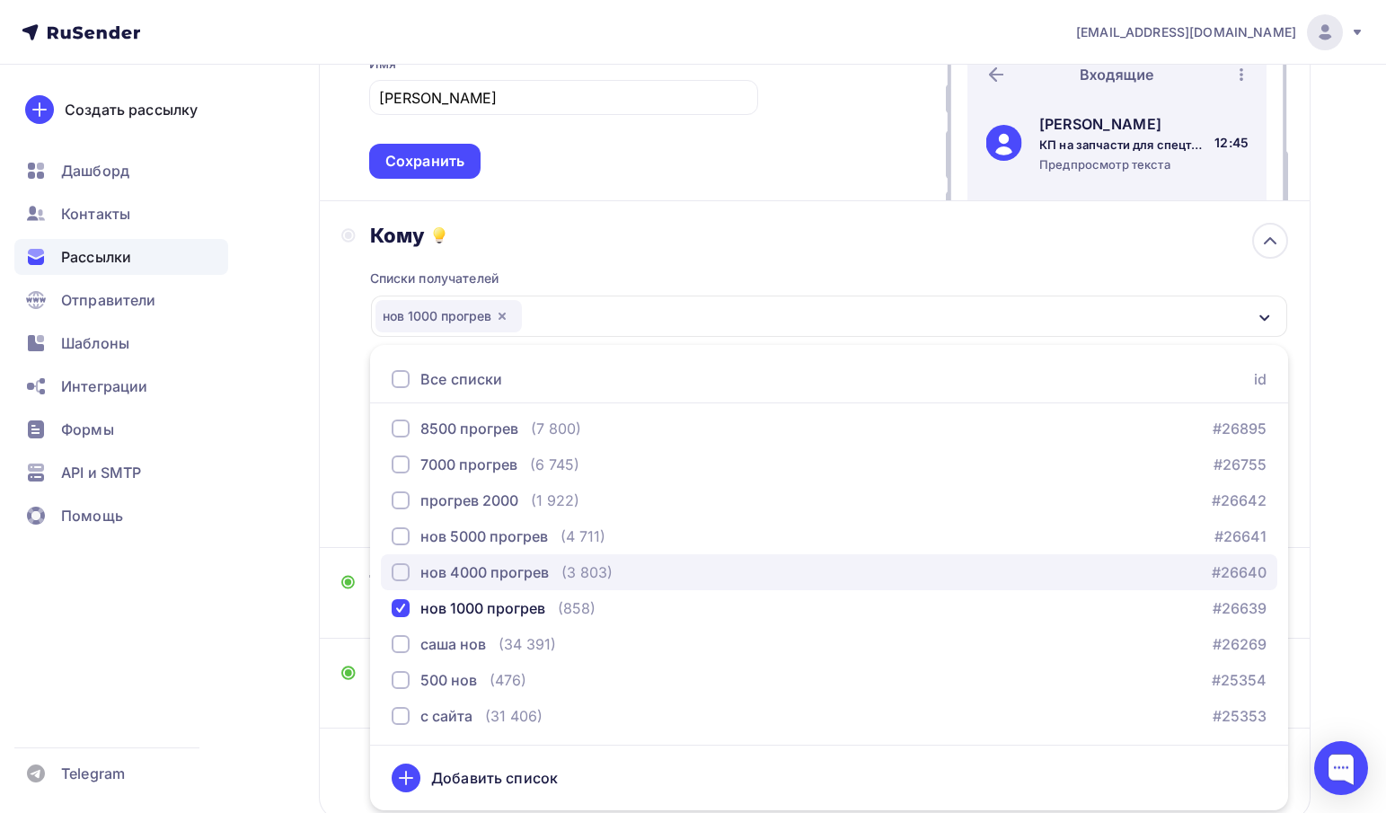
click at [438, 573] on div "нов 4000 прогрев" at bounding box center [484, 573] width 128 height 22
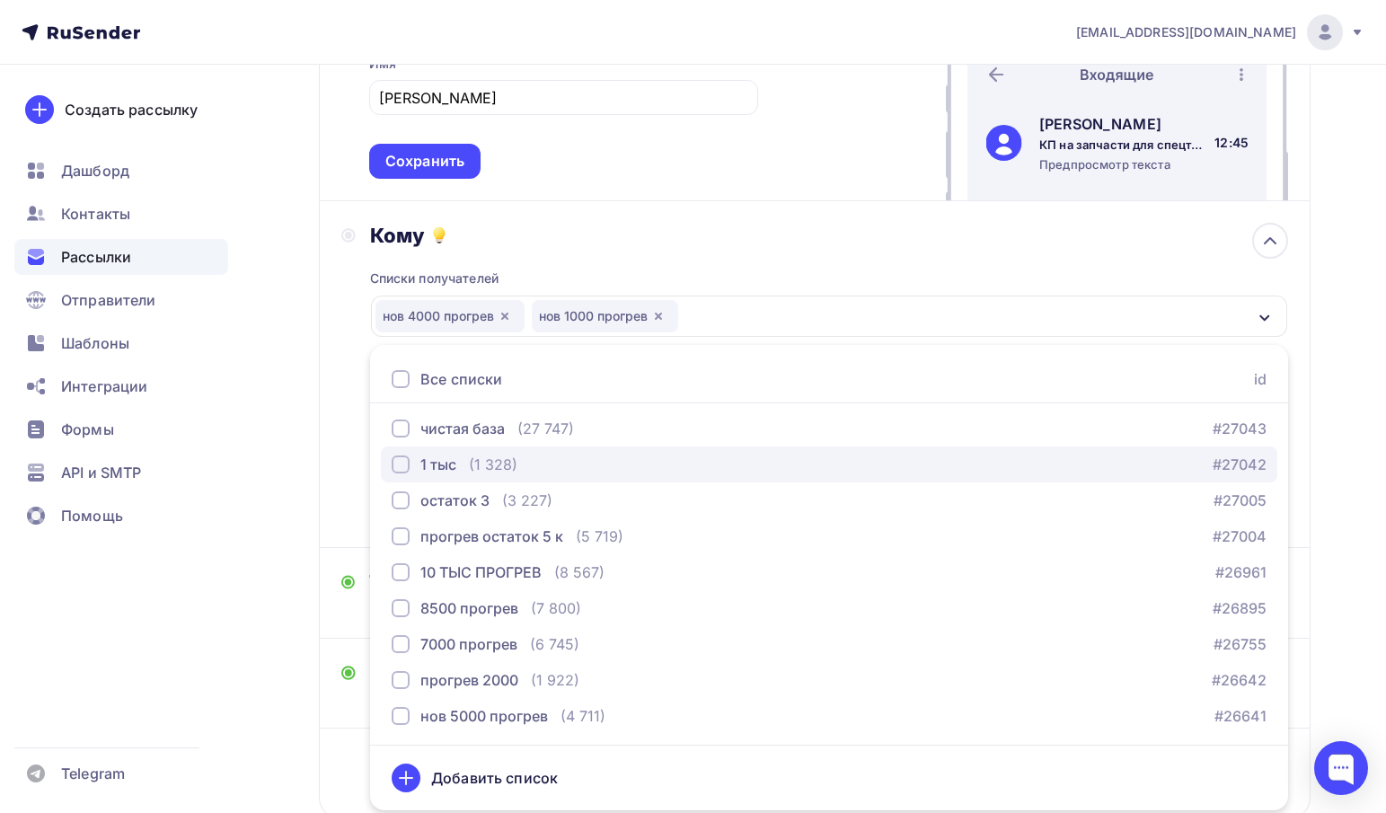
scroll to position [58, 0]
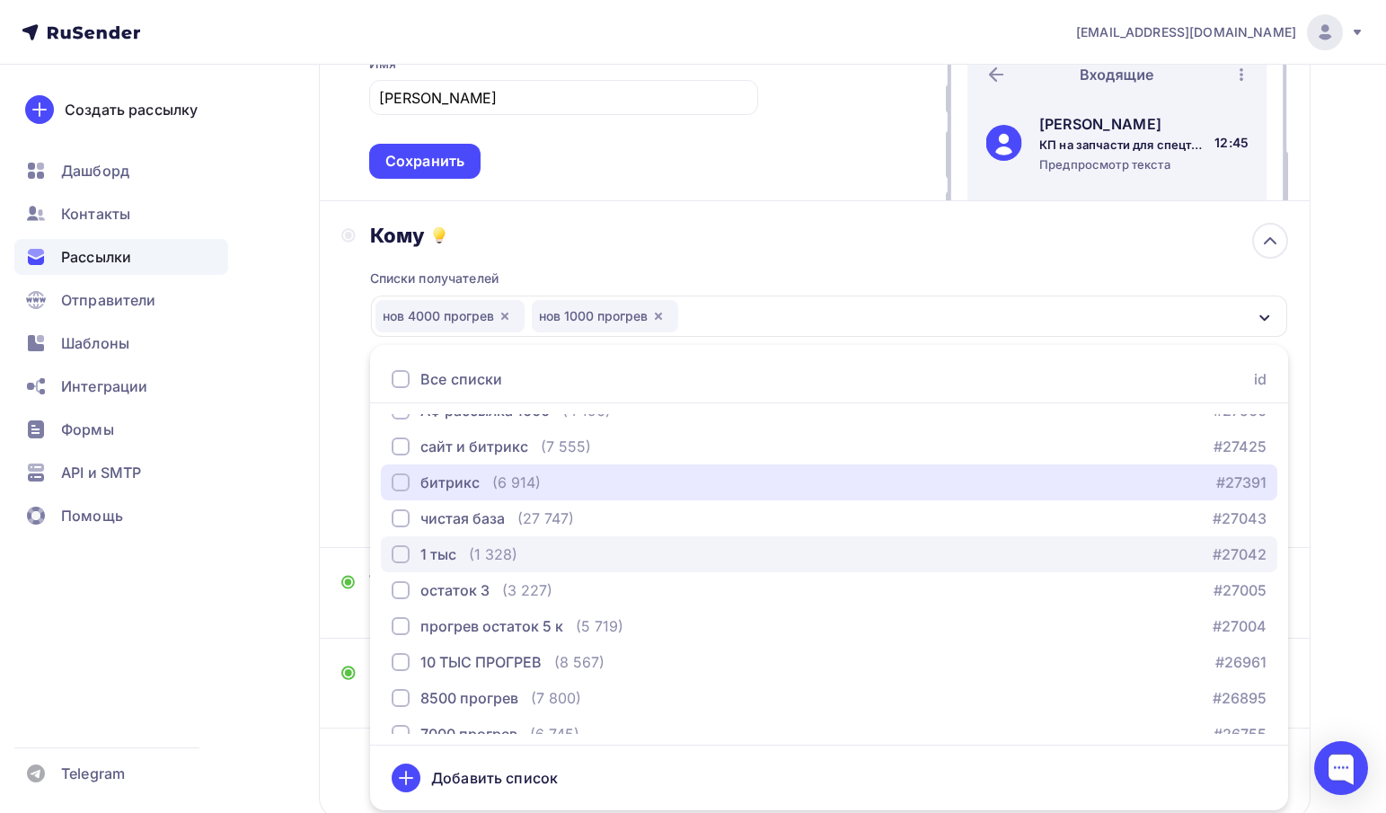
click at [458, 478] on div "битрикс" at bounding box center [449, 483] width 59 height 22
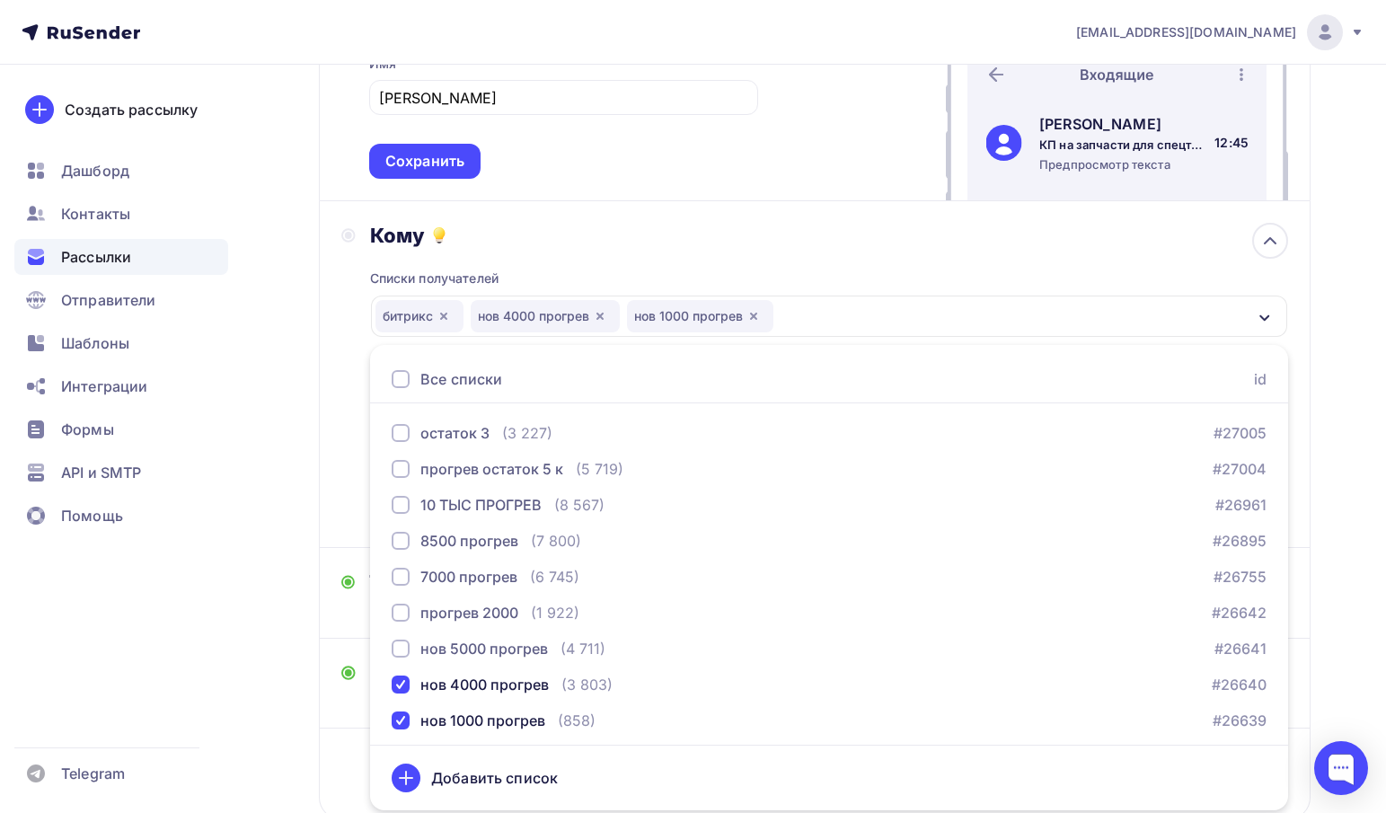
scroll to position [327, 0]
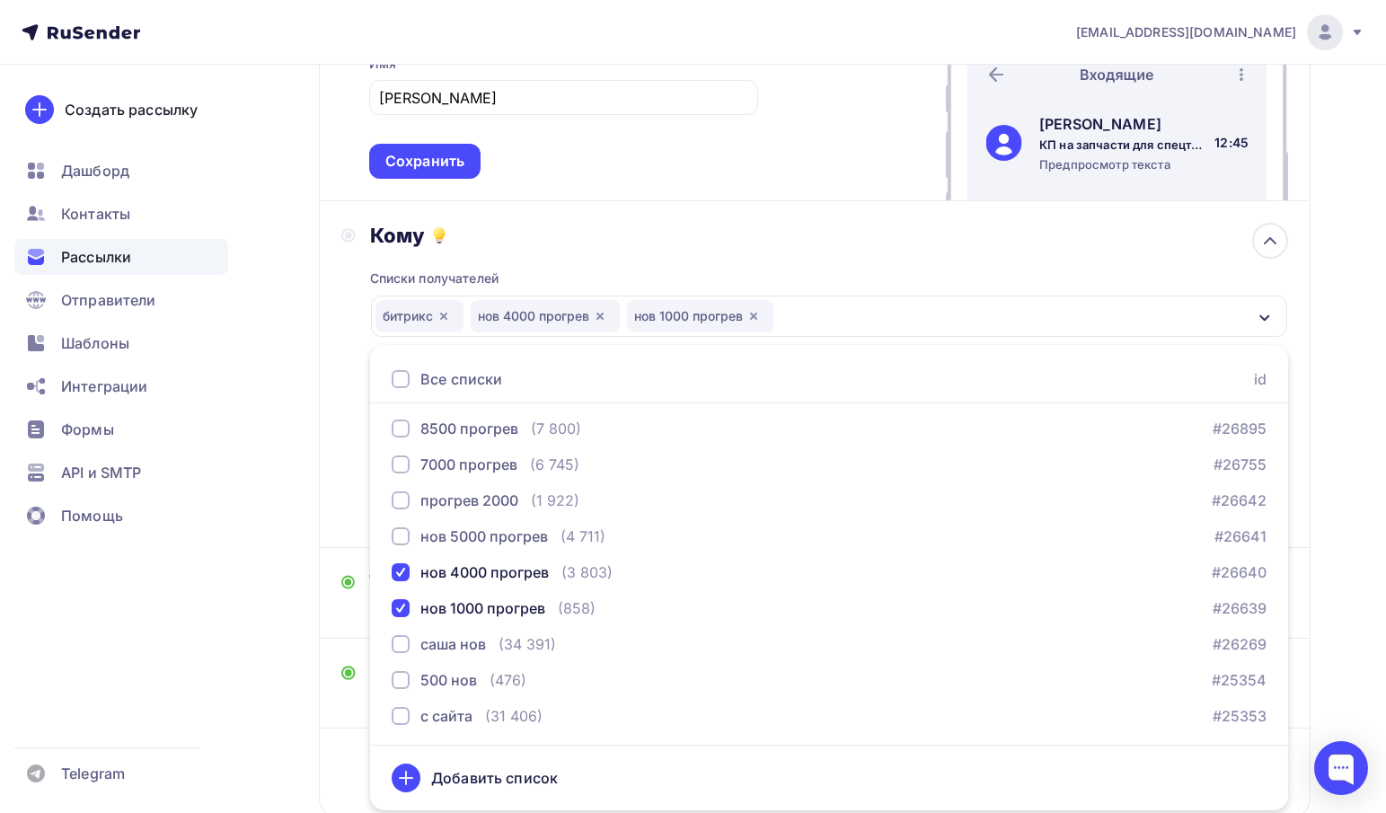
click at [674, 167] on span "Алексей САГ Сохранить" at bounding box center [563, 126] width 389 height 106
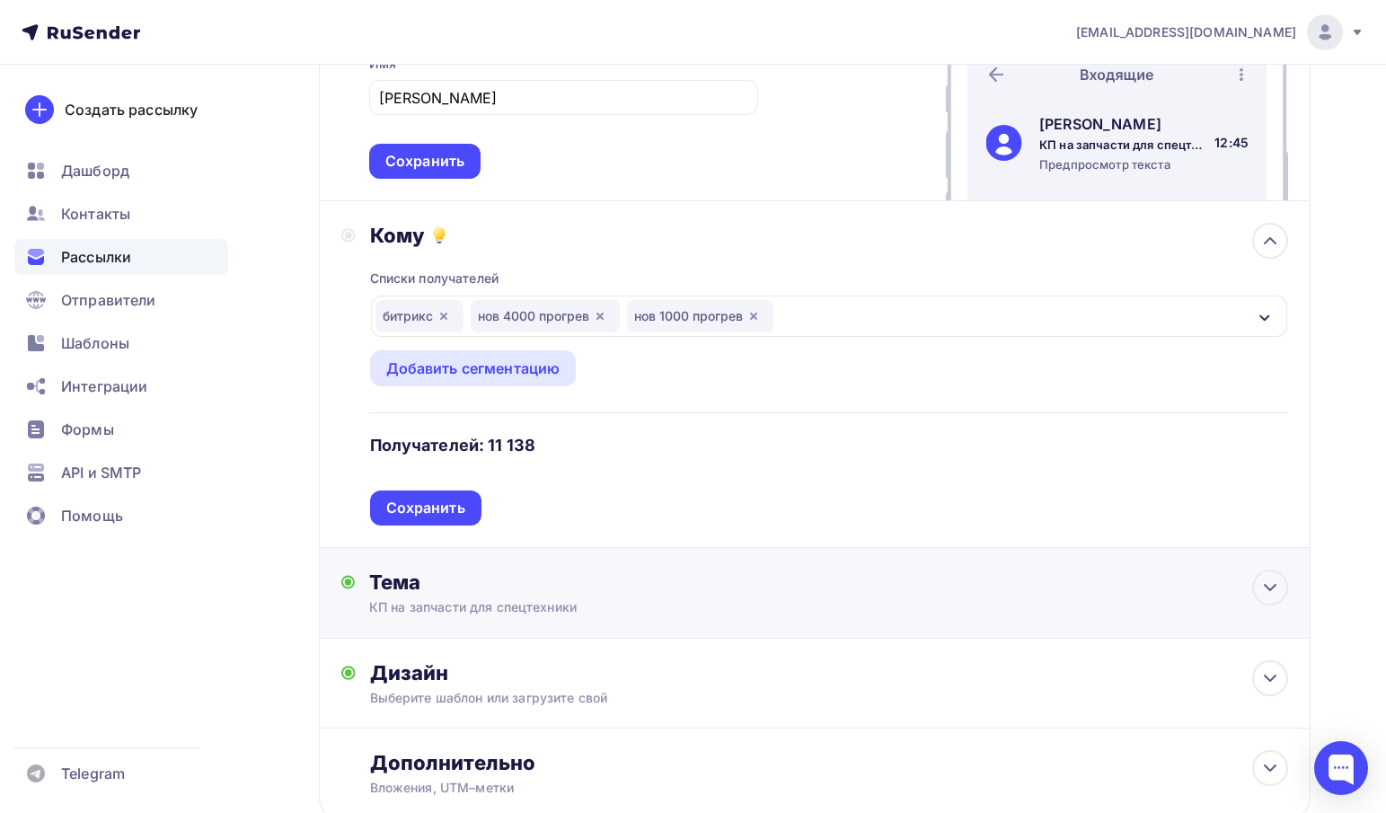
click at [443, 604] on div "КП на запчасти для спецтехники" at bounding box center [529, 607] width 320 height 18
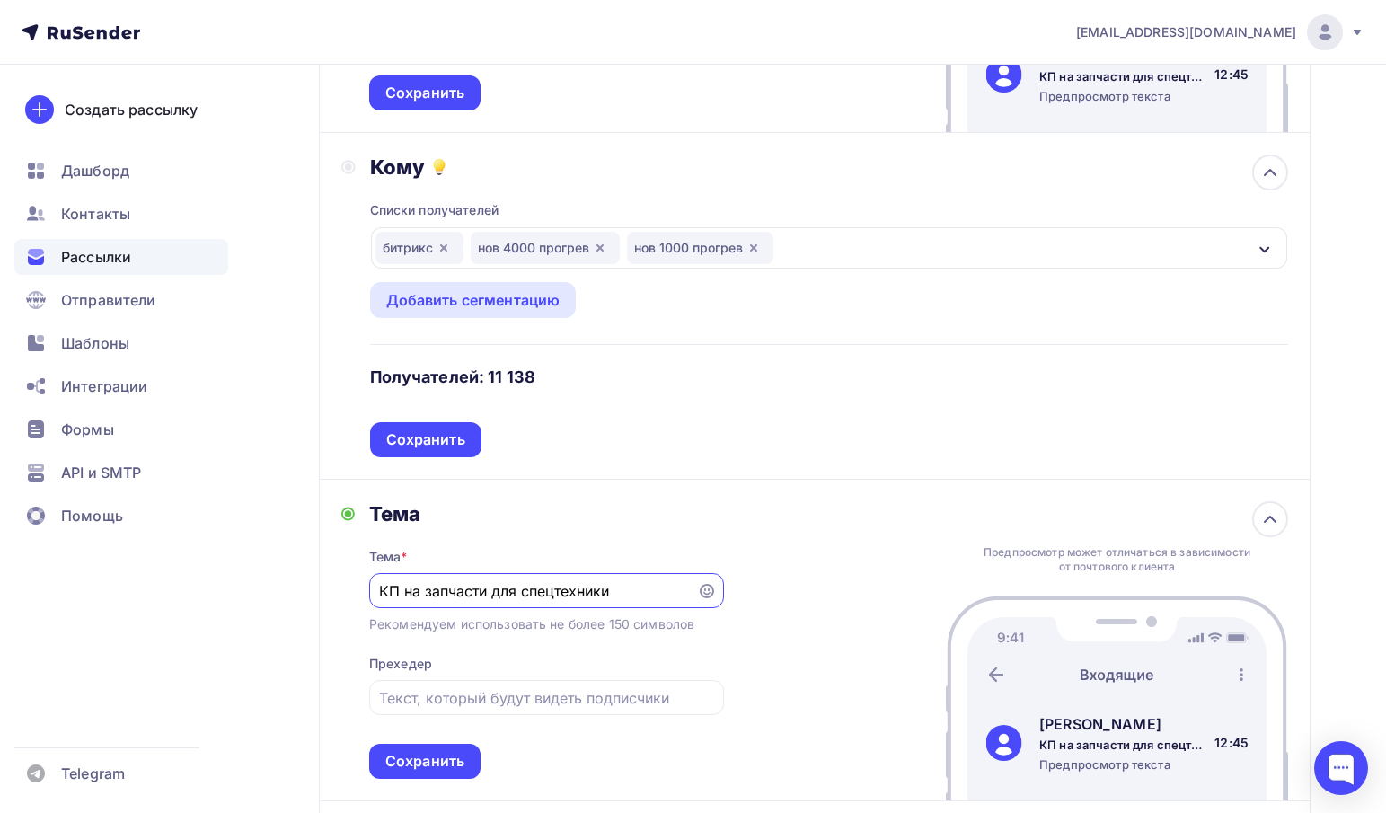
scroll to position [416, 0]
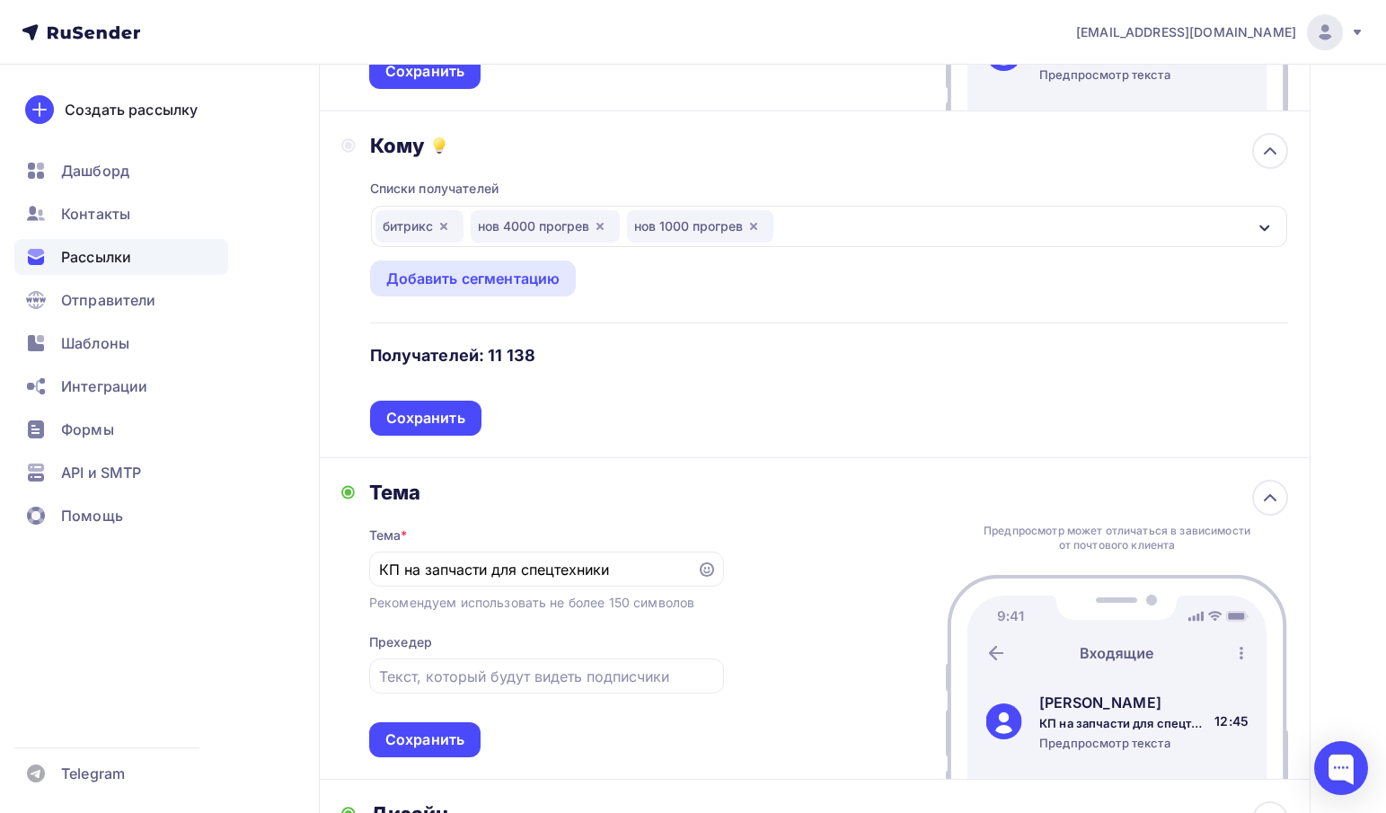
click at [563, 415] on div "Списки получателей битрикс нов 4000 прогрев нов 1000 прогрев Все списки id новы…" at bounding box center [829, 297] width 918 height 278
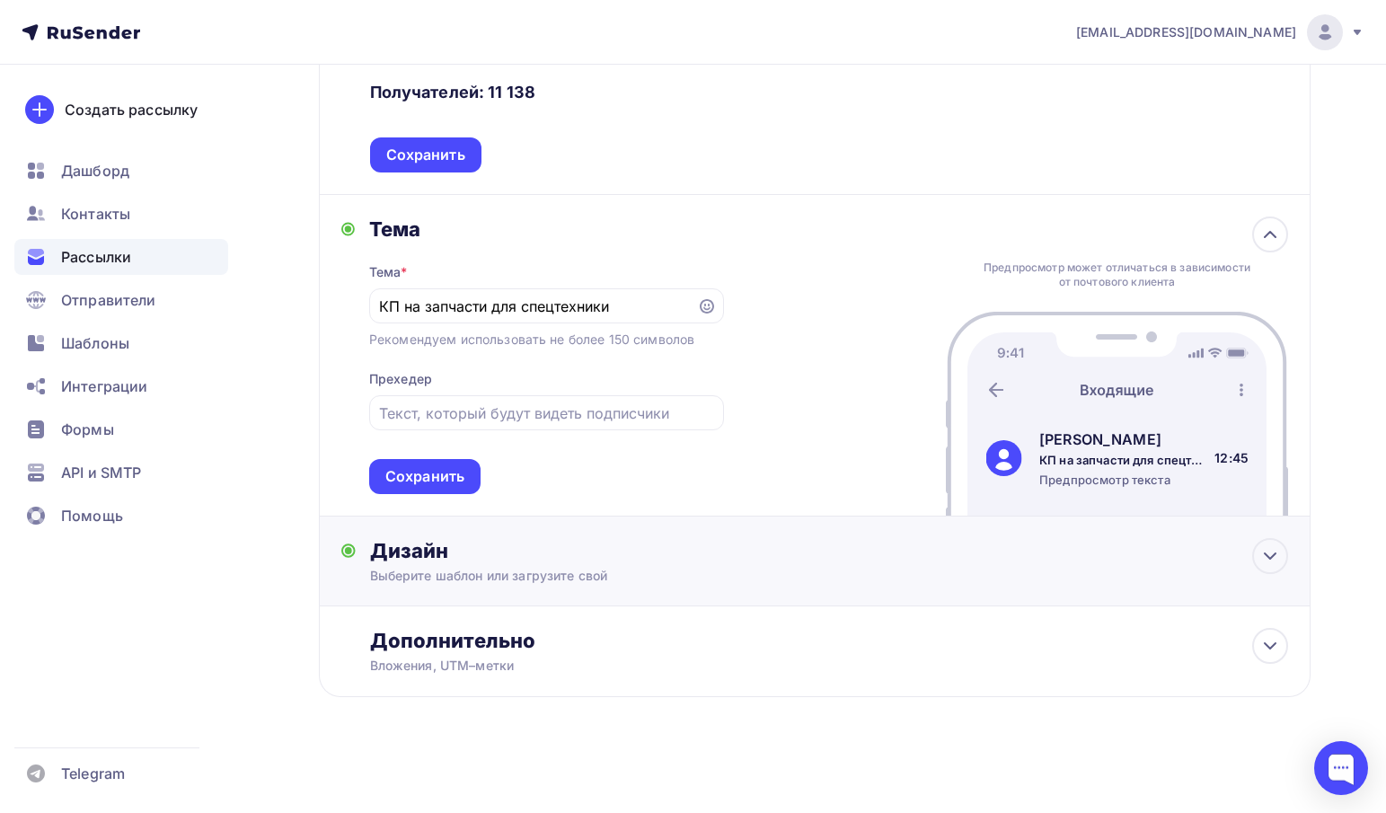
click at [462, 559] on div "Дизайн" at bounding box center [829, 550] width 918 height 25
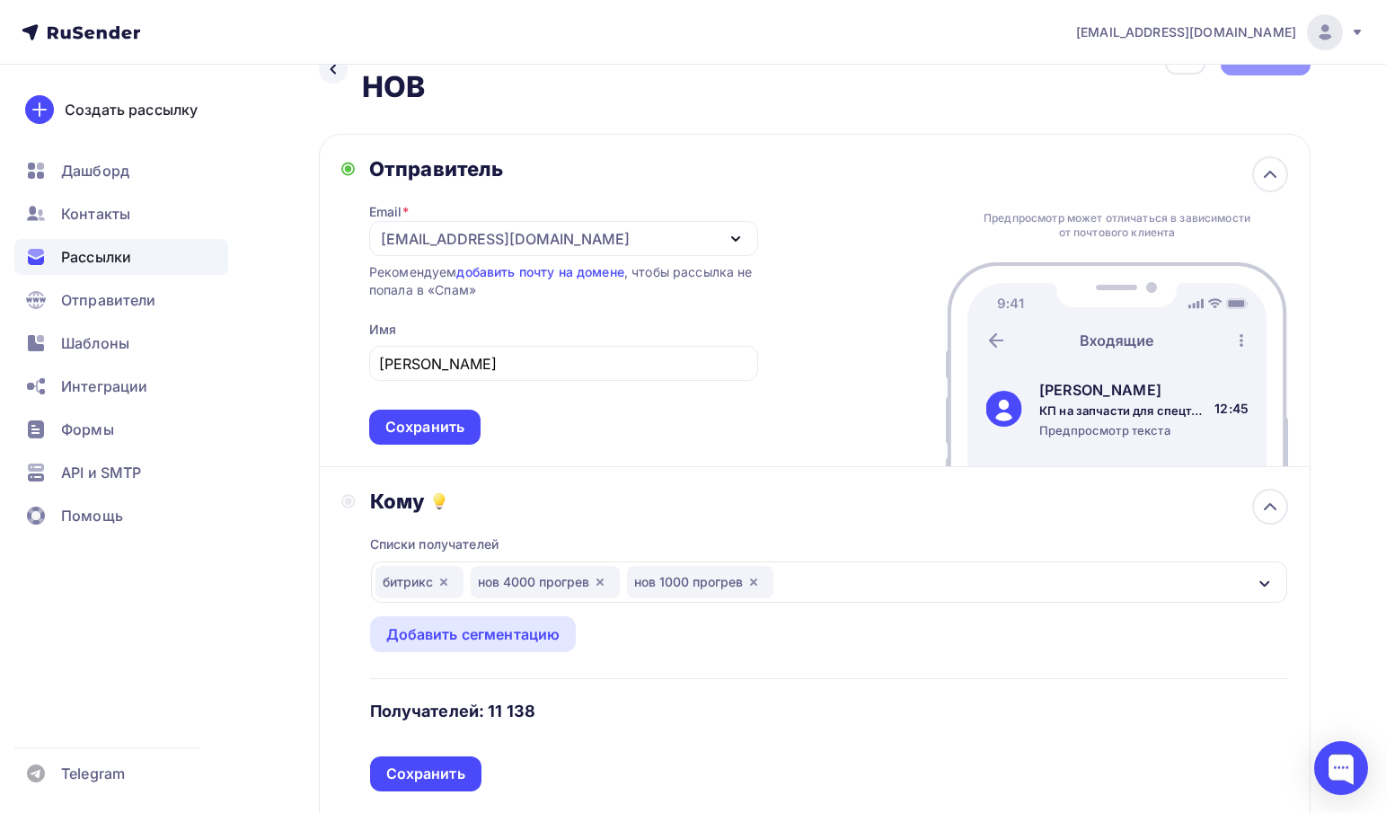
scroll to position [0, 0]
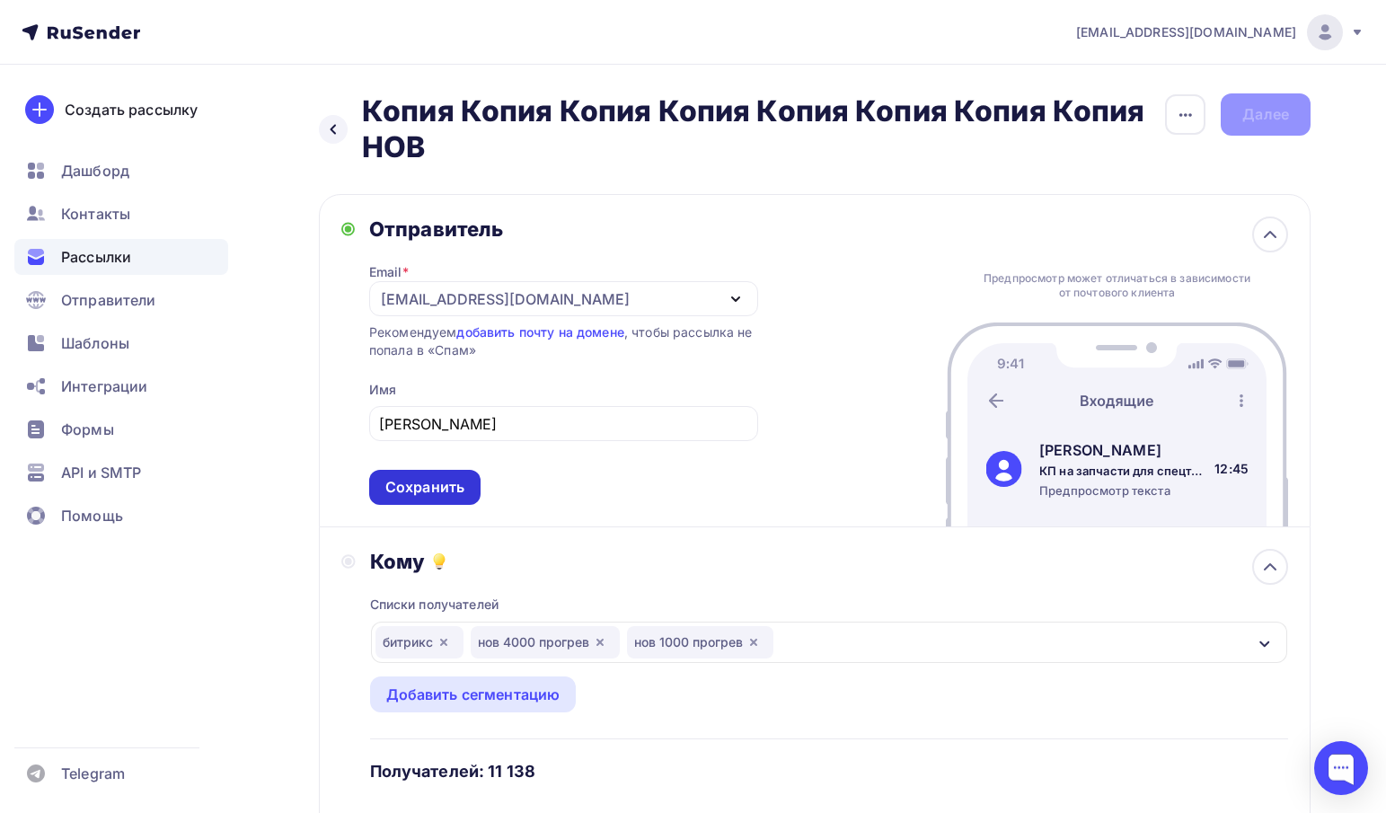
click at [468, 478] on div "Сохранить" at bounding box center [424, 487] width 111 height 35
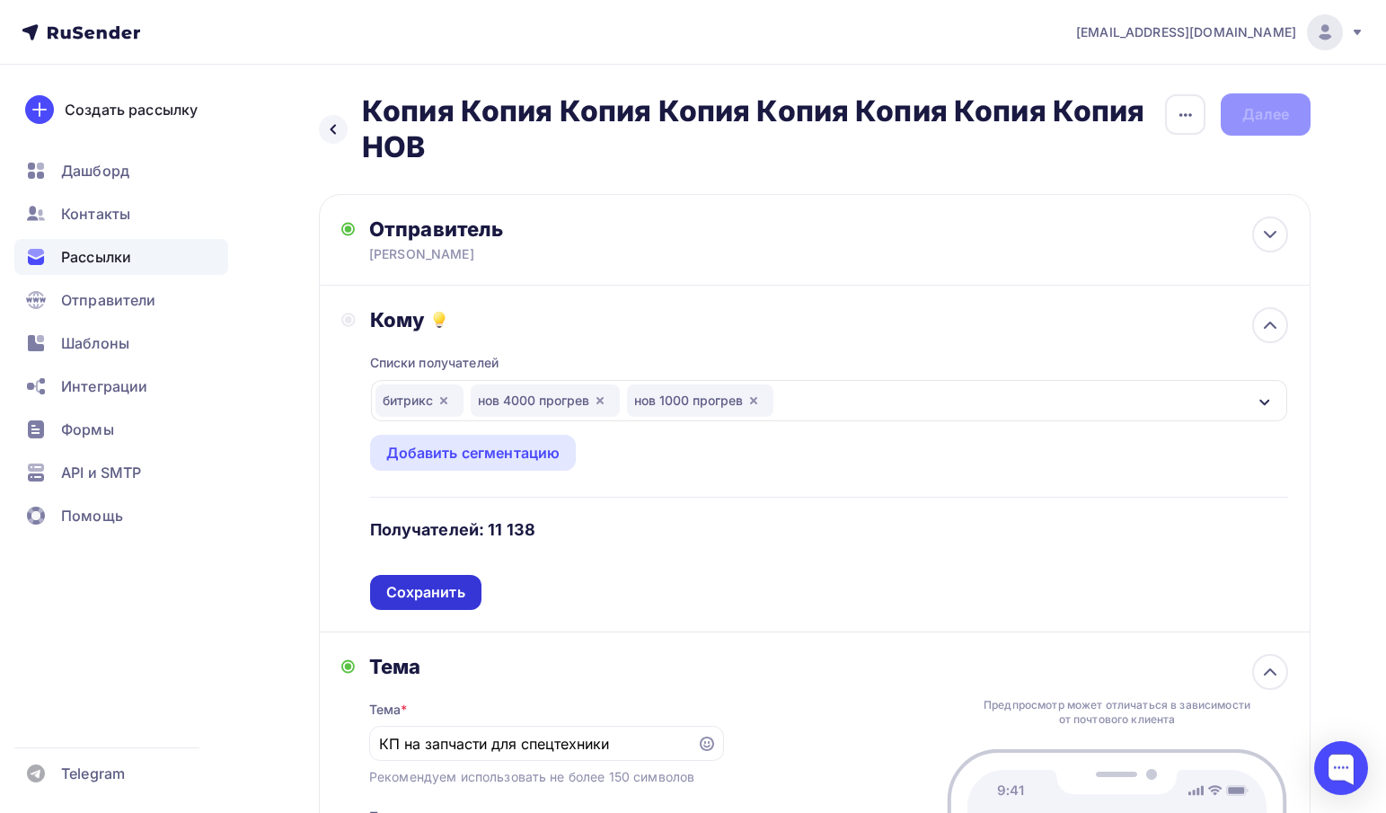
click at [398, 592] on div "Сохранить" at bounding box center [425, 592] width 79 height 21
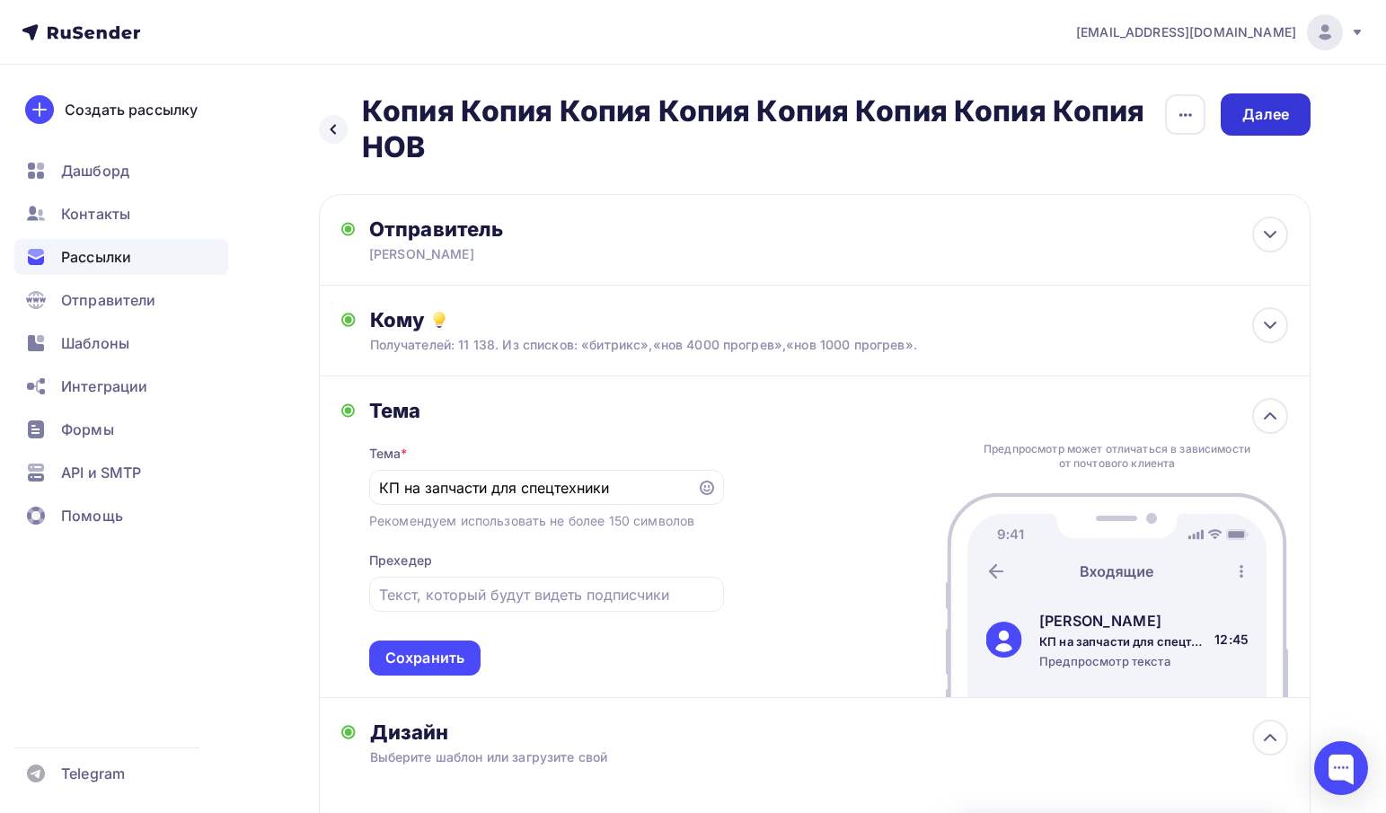
click at [1256, 126] on div "Далее" at bounding box center [1266, 114] width 90 height 42
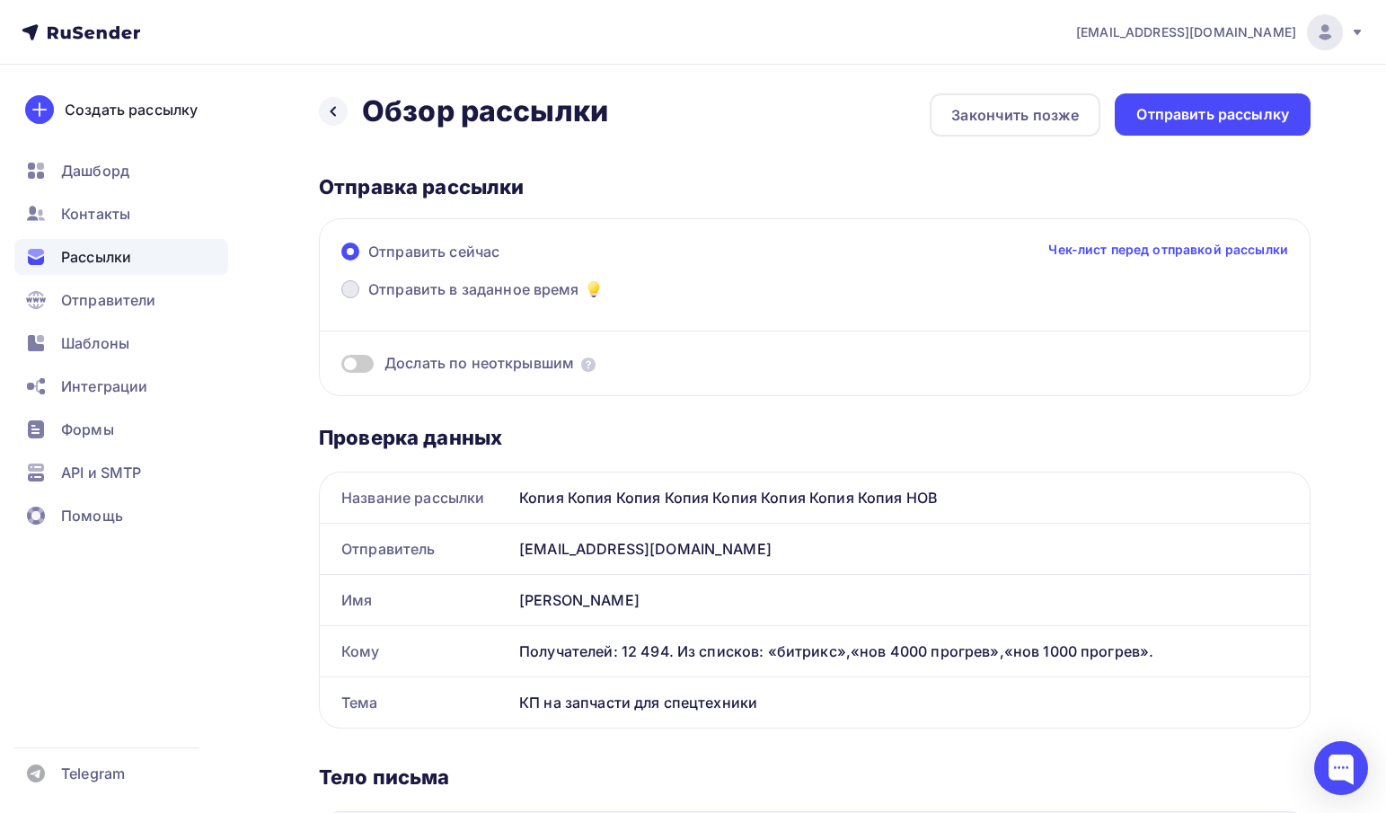
click at [535, 299] on label "Отправить в заданное время" at bounding box center [472, 291] width 263 height 25
click at [368, 300] on input "Отправить в заданное время" at bounding box center [368, 300] width 0 height 0
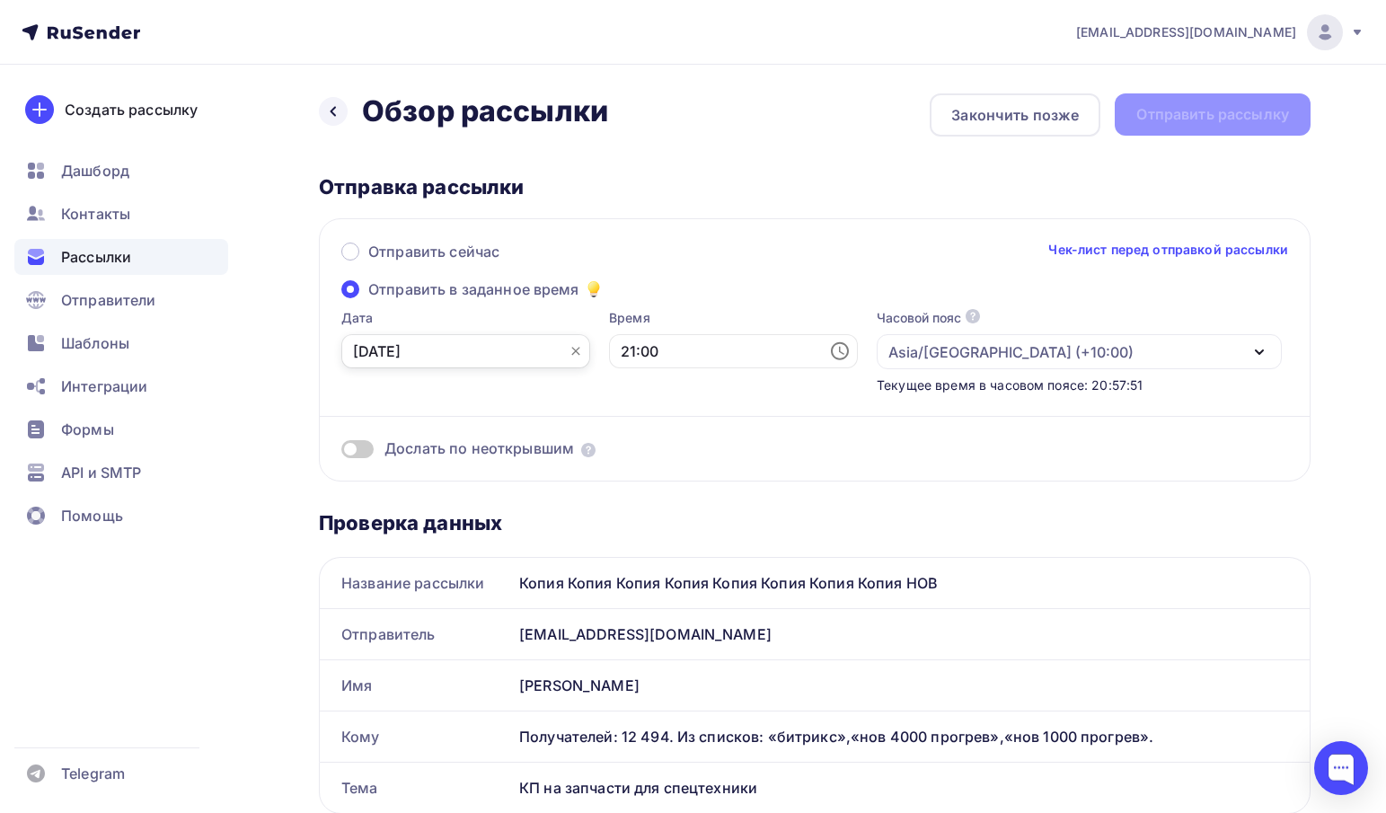
click at [468, 365] on input "02.10.2025" at bounding box center [465, 351] width 249 height 34
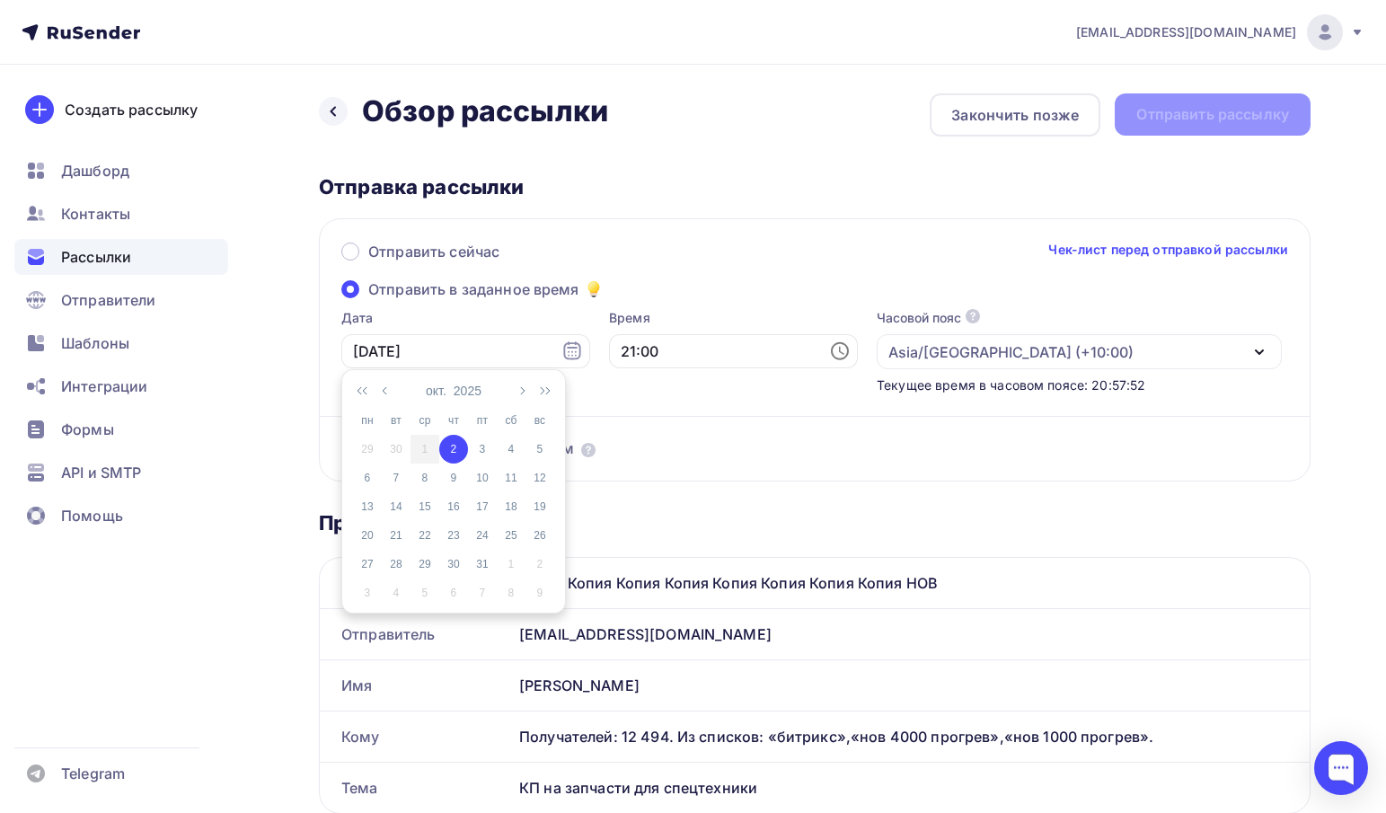
click at [484, 447] on div "3" at bounding box center [482, 449] width 29 height 16
type input "03.10.2025"
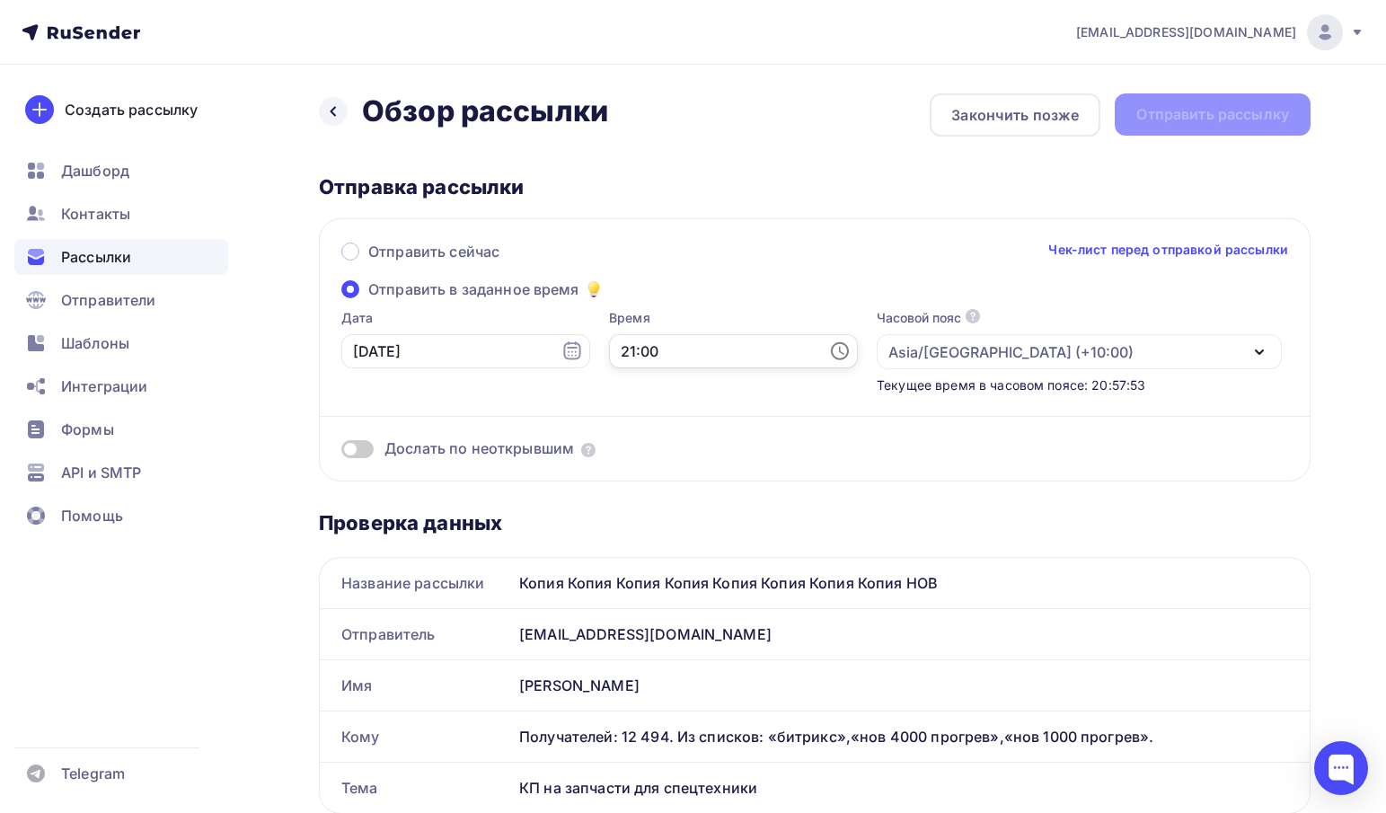
click at [682, 350] on input "21:00" at bounding box center [733, 351] width 249 height 34
click at [640, 483] on li "09" at bounding box center [637, 488] width 94 height 29
type input "09:00"
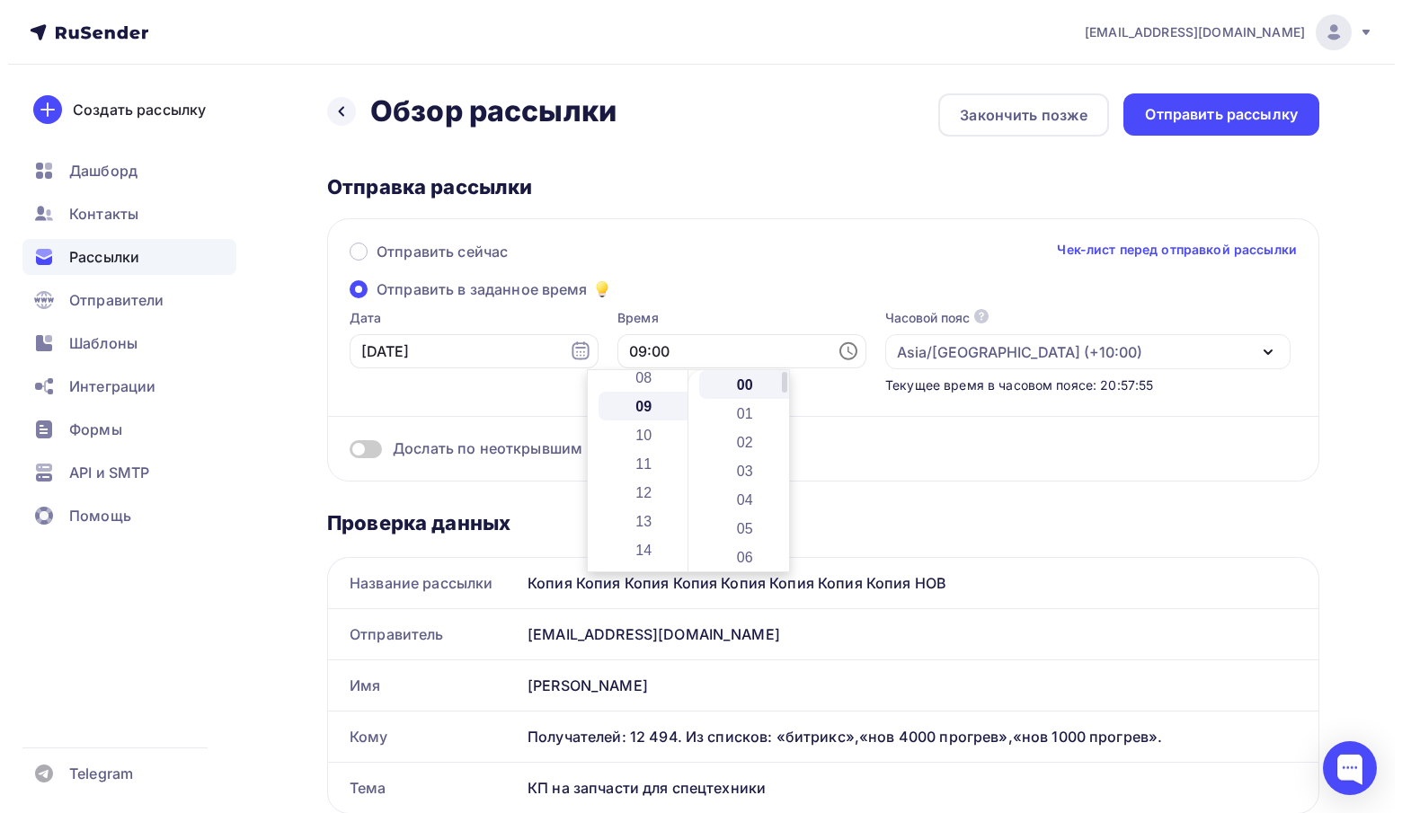
scroll to position [259, 0]
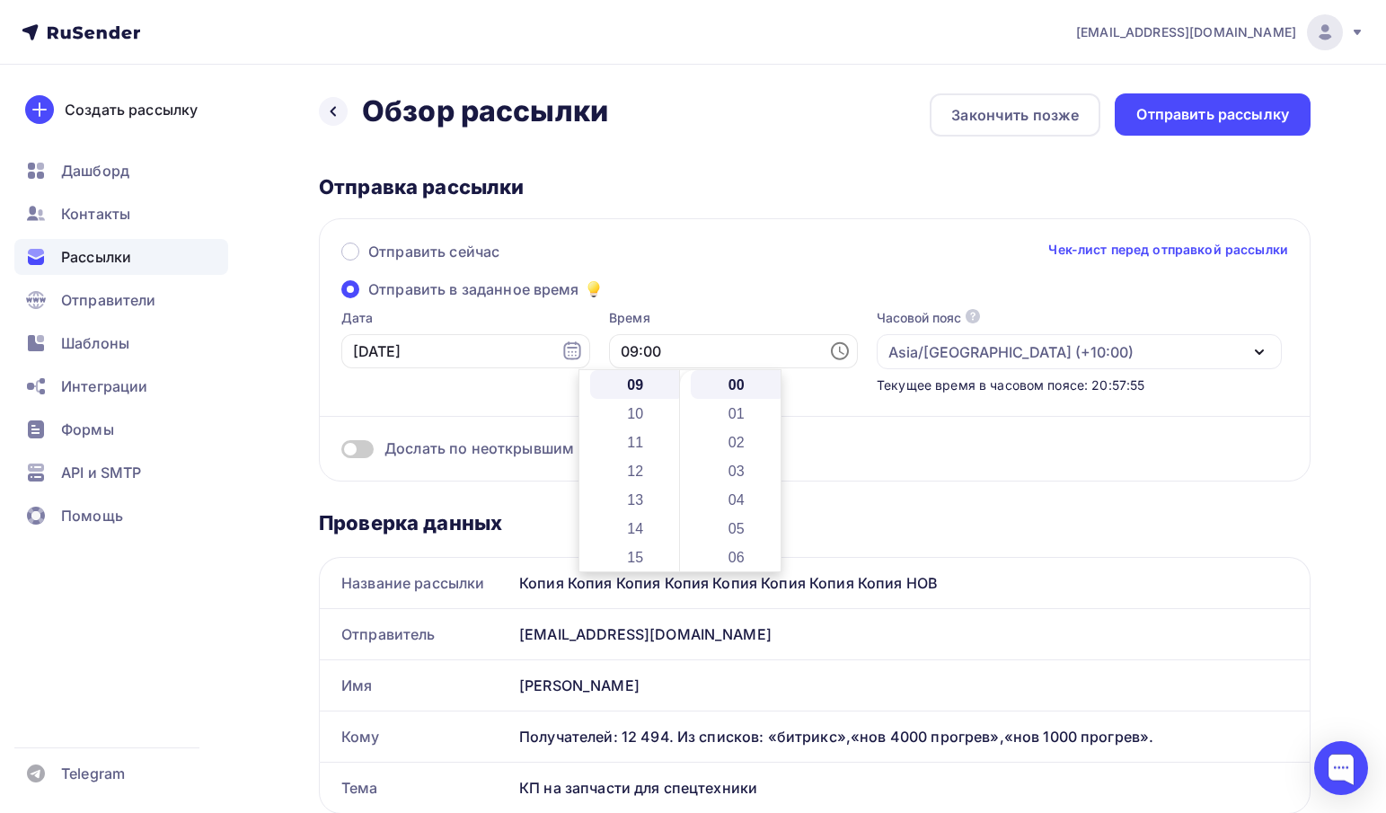
click at [823, 248] on div "Отправить сейчас Чек-лист перед отправкой рассылки" at bounding box center [814, 260] width 947 height 38
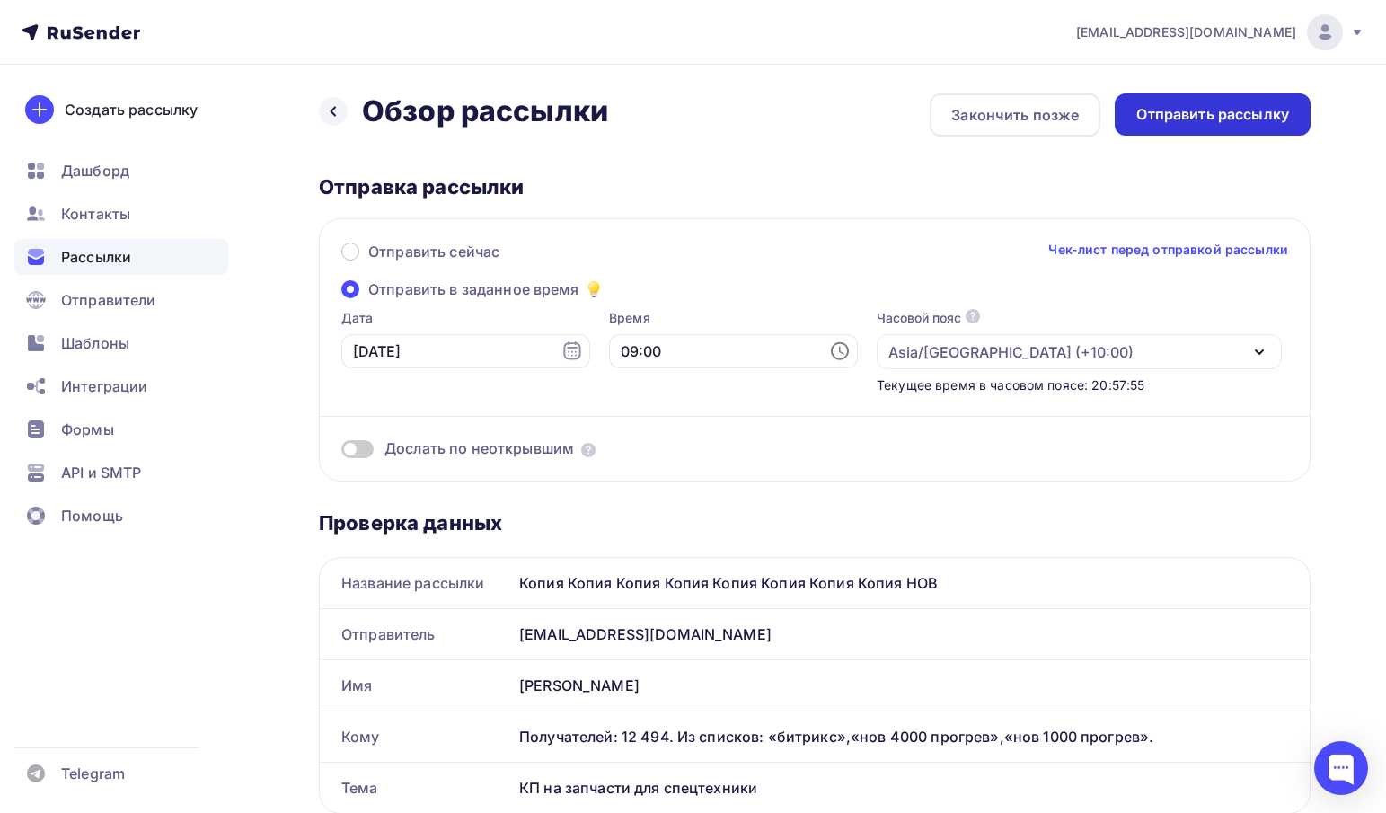
click at [1208, 102] on div "Отправить рассылку" at bounding box center [1213, 114] width 196 height 42
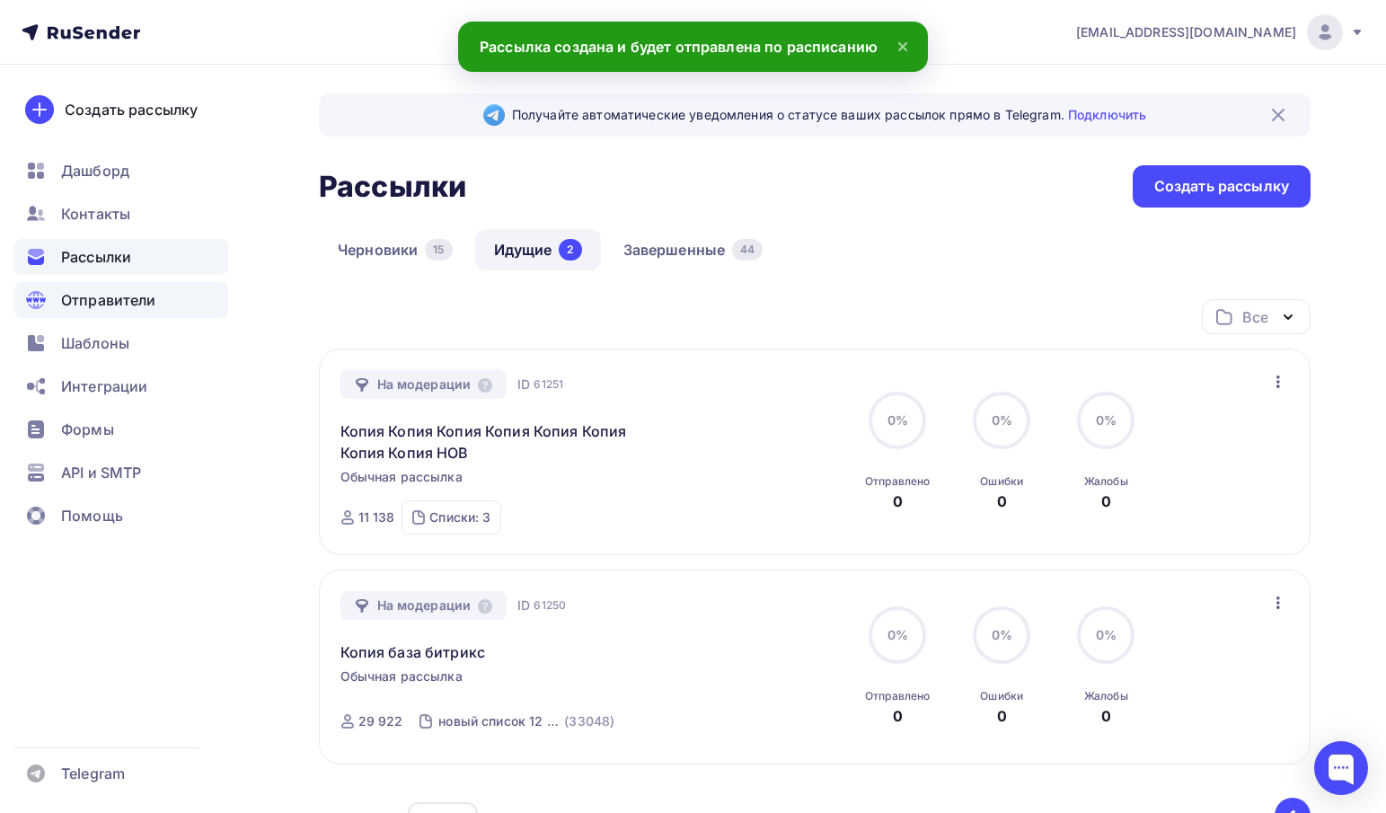
click at [98, 291] on span "Отправители" at bounding box center [108, 300] width 95 height 22
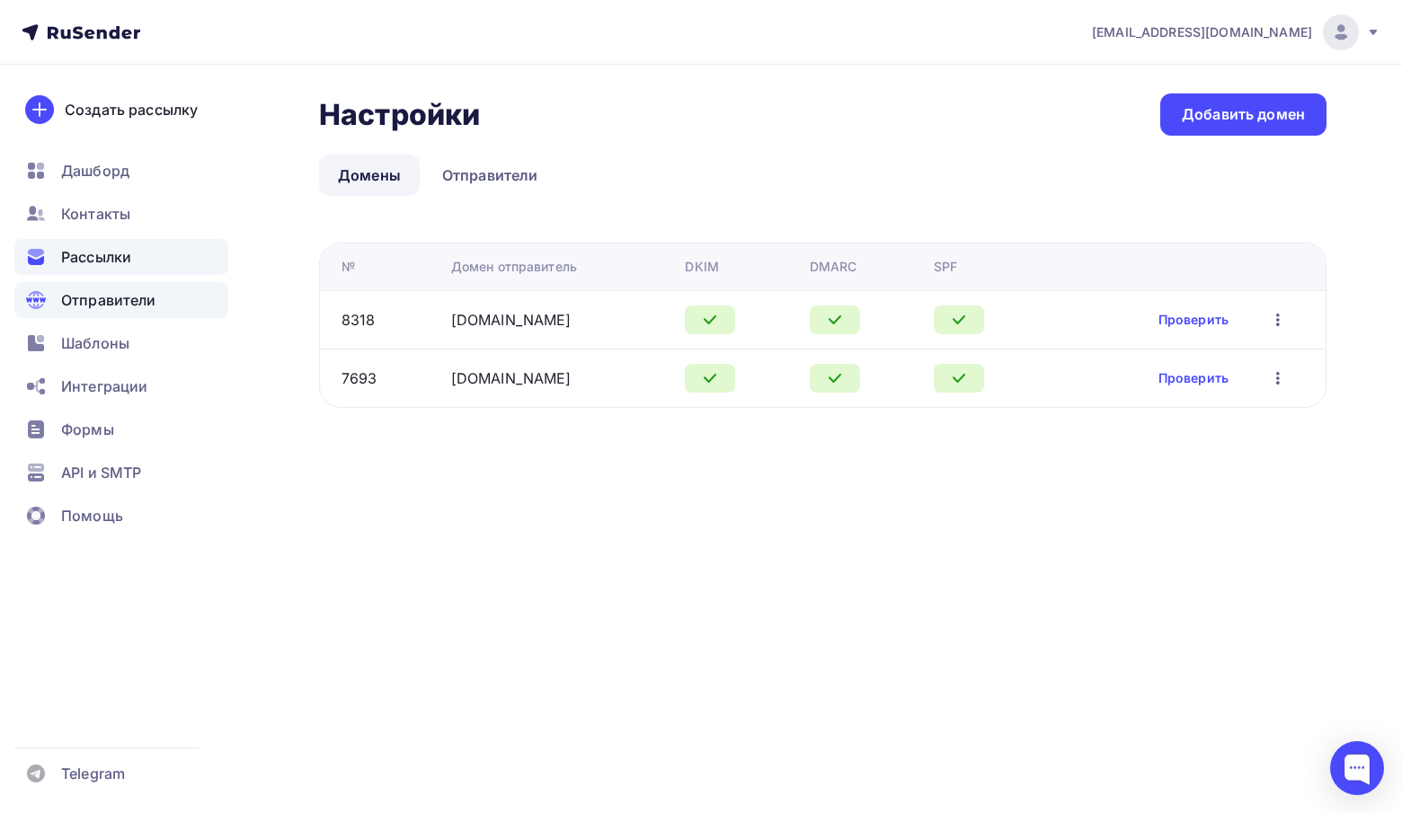
click at [108, 246] on span "Рассылки" at bounding box center [96, 257] width 70 height 22
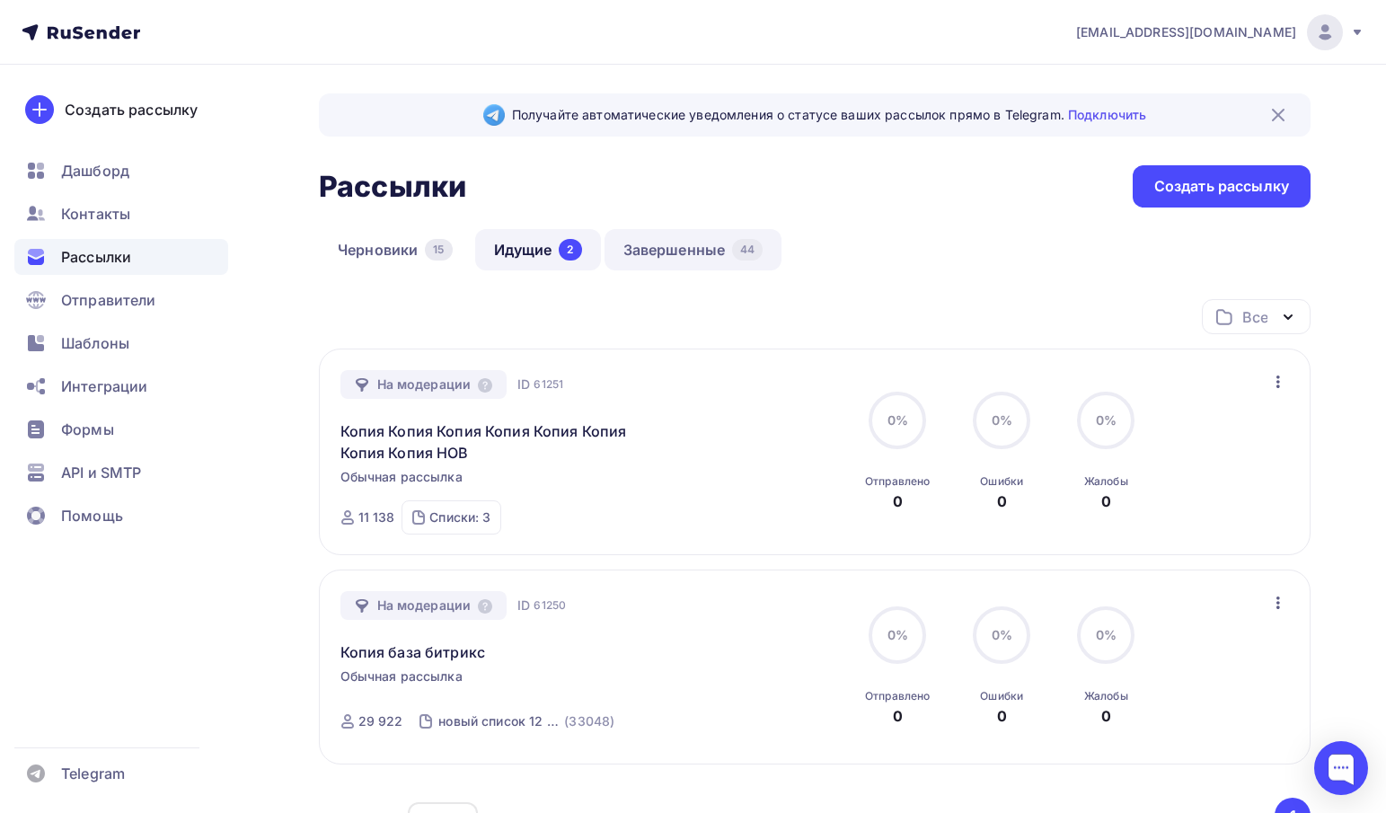
click at [677, 259] on link "Завершенные 44" at bounding box center [694, 249] width 178 height 41
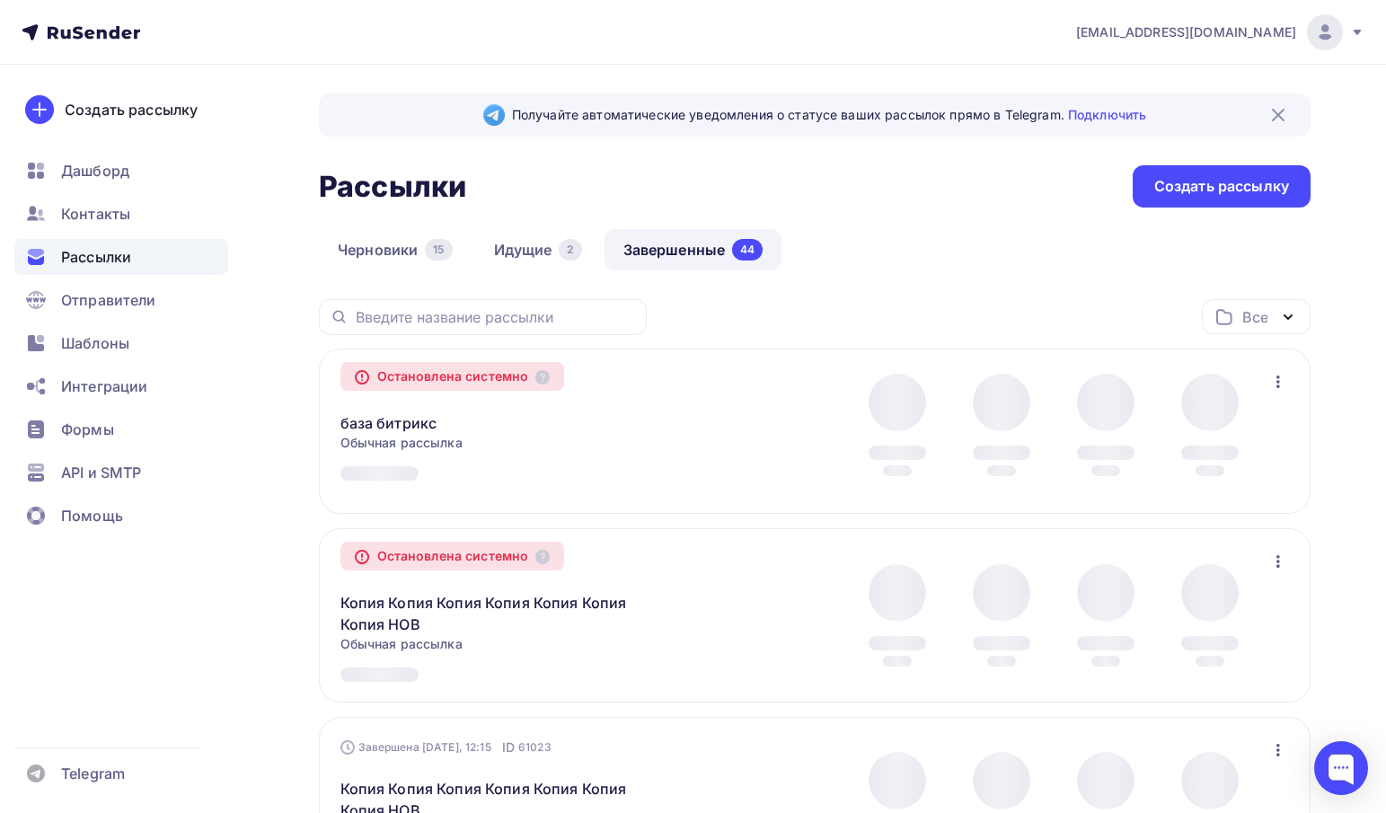
click at [1284, 317] on icon "button" at bounding box center [1289, 317] width 22 height 22
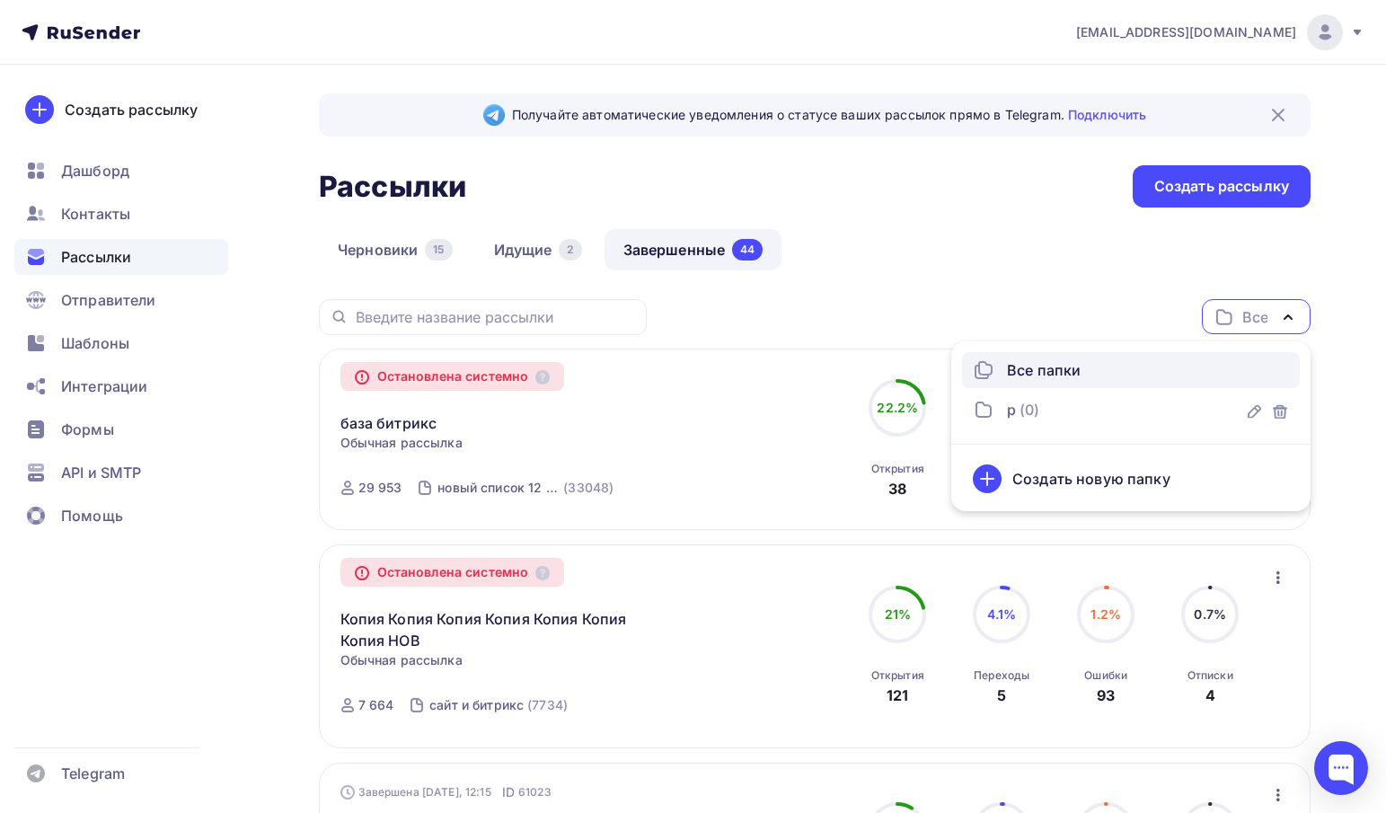
click at [1071, 286] on div "Черновики 15 Идущие 2 Завершенные 44" at bounding box center [815, 264] width 992 height 70
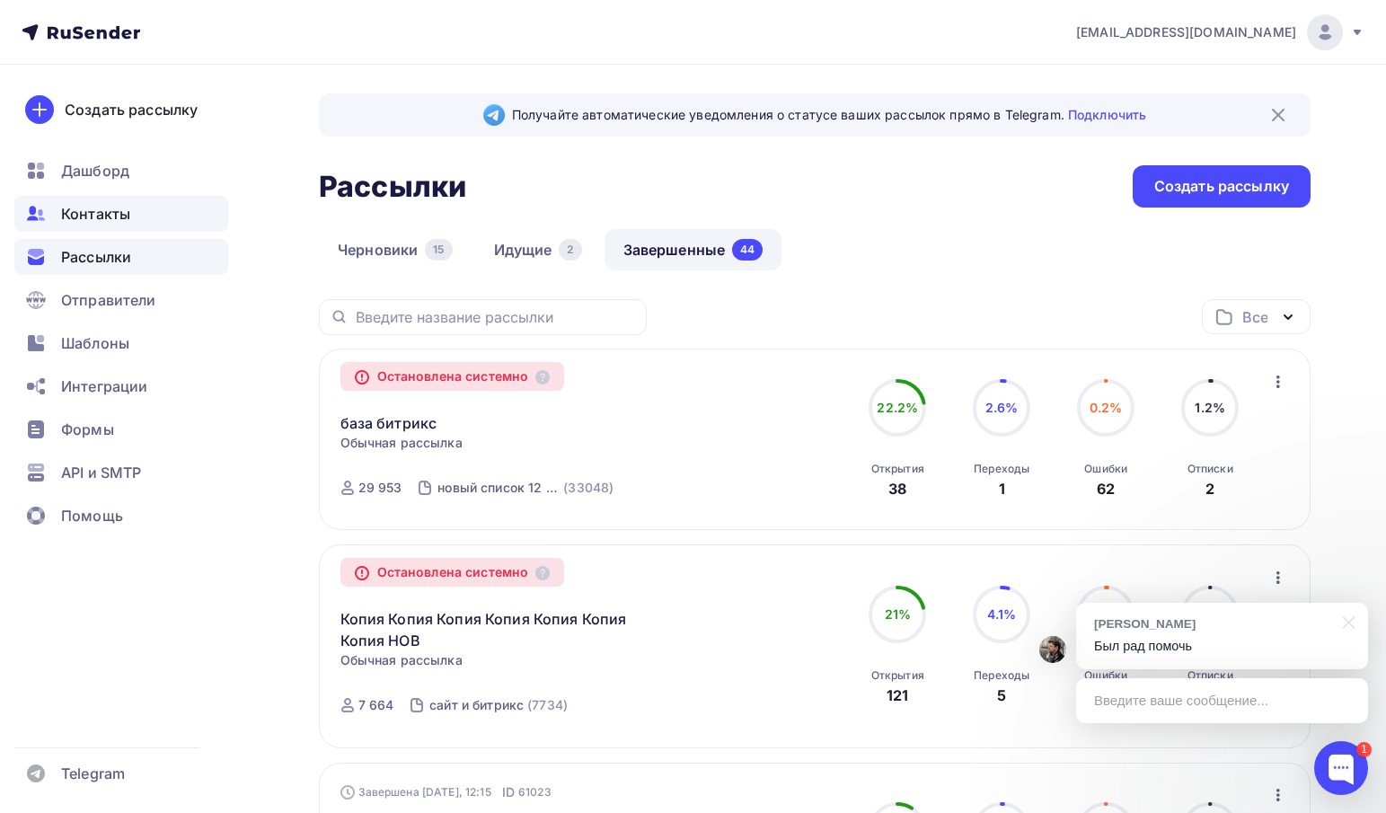
click at [97, 215] on span "Контакты" at bounding box center [95, 214] width 69 height 22
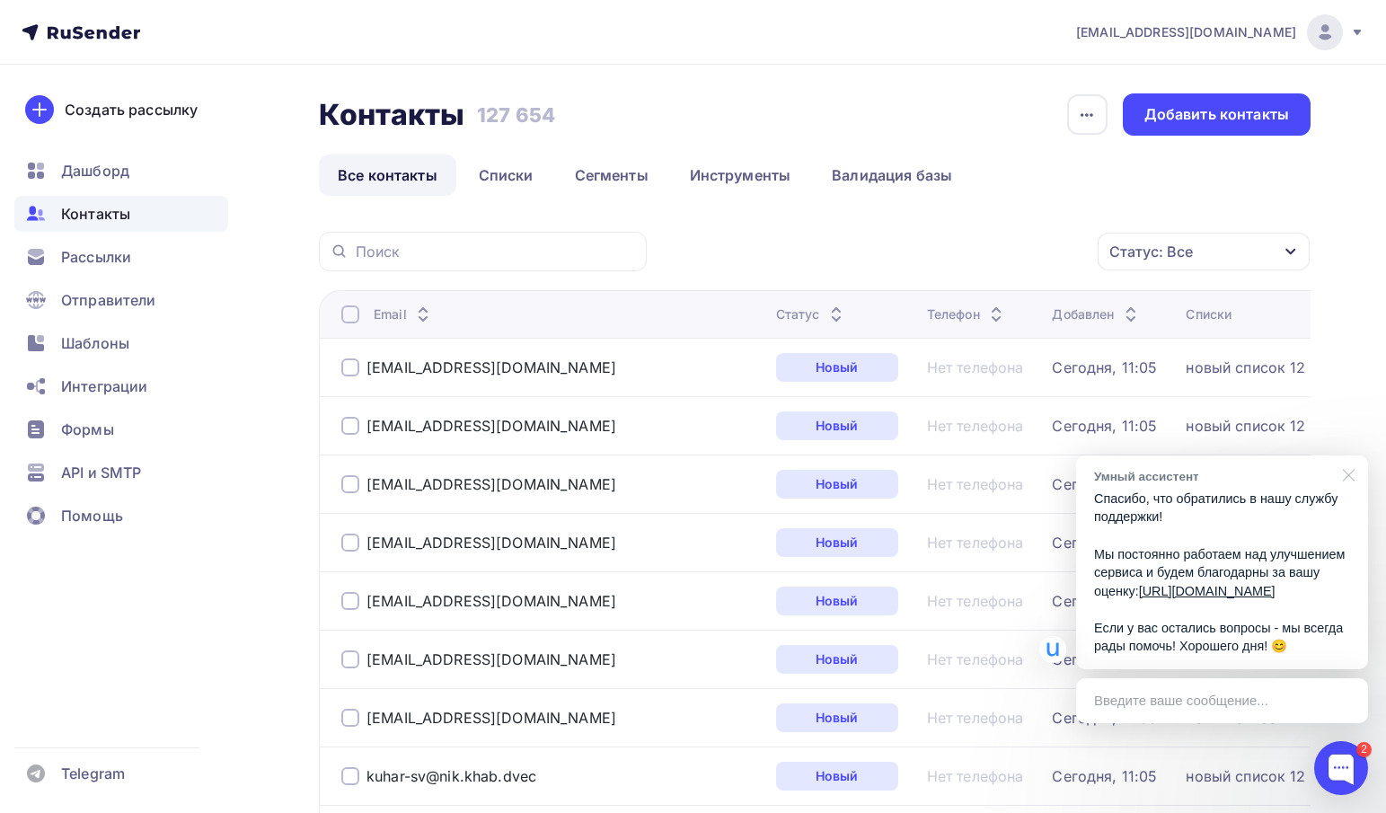
click at [1350, 456] on div at bounding box center [1345, 474] width 45 height 37
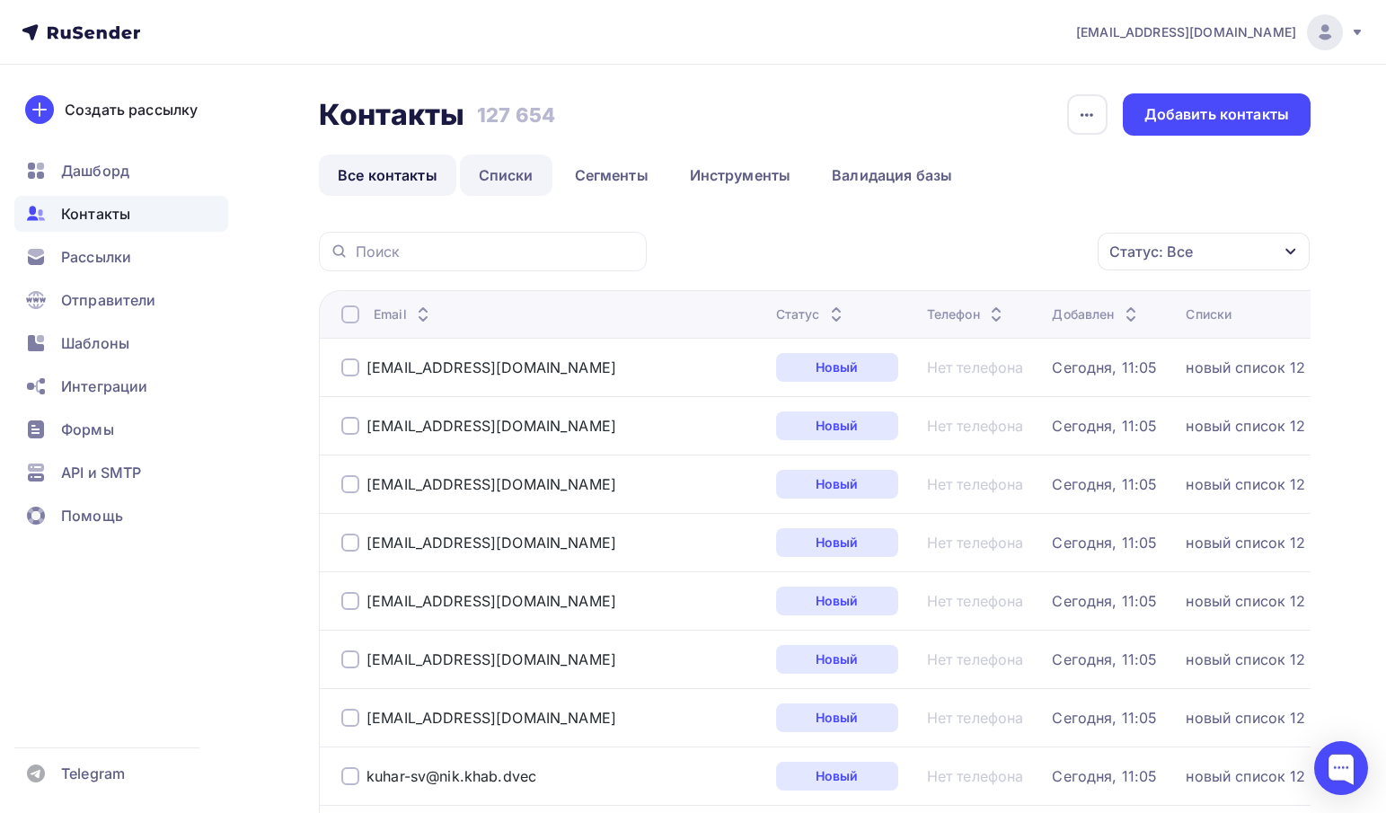
click at [512, 163] on link "Списки" at bounding box center [506, 175] width 93 height 41
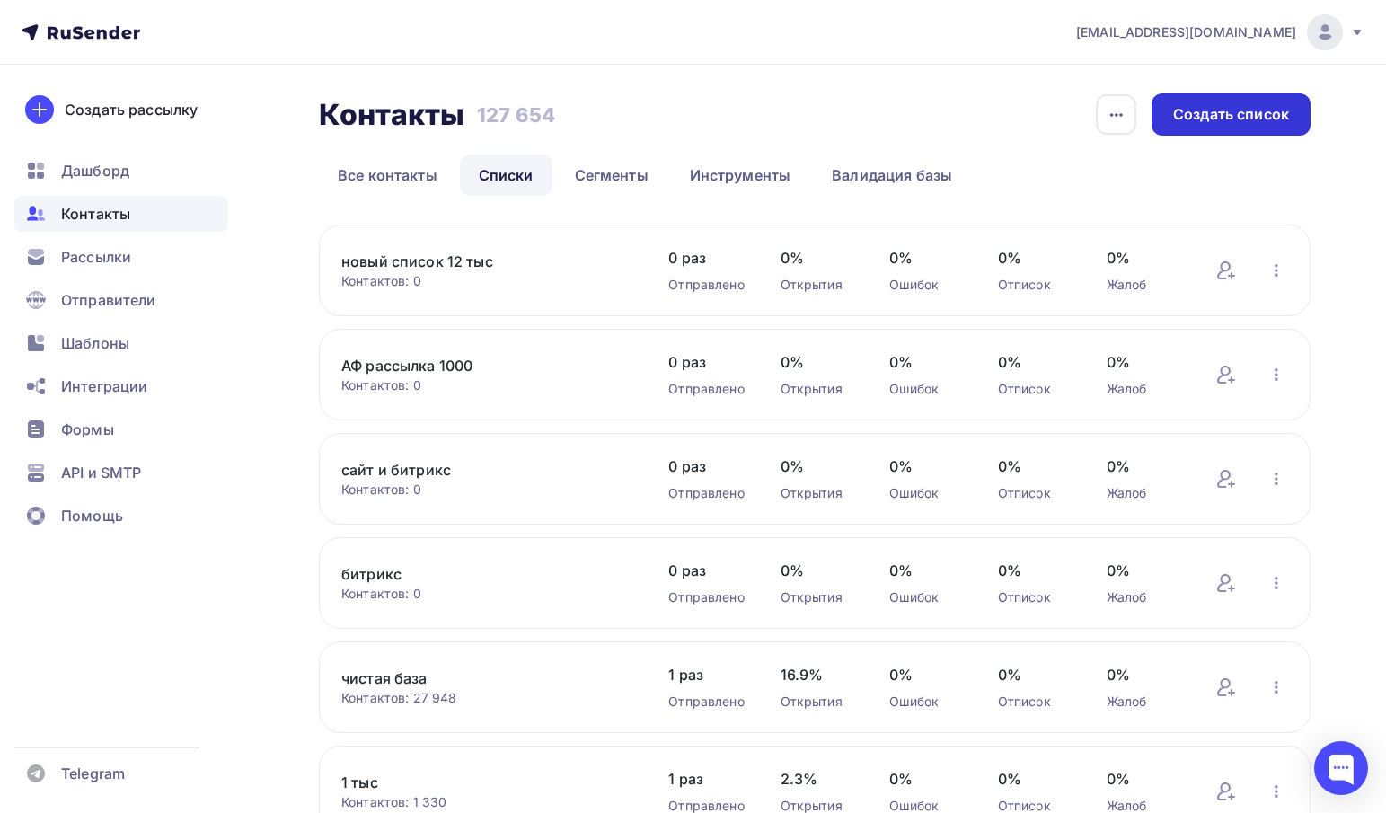
click at [1200, 117] on div "Создать список" at bounding box center [1231, 114] width 116 height 21
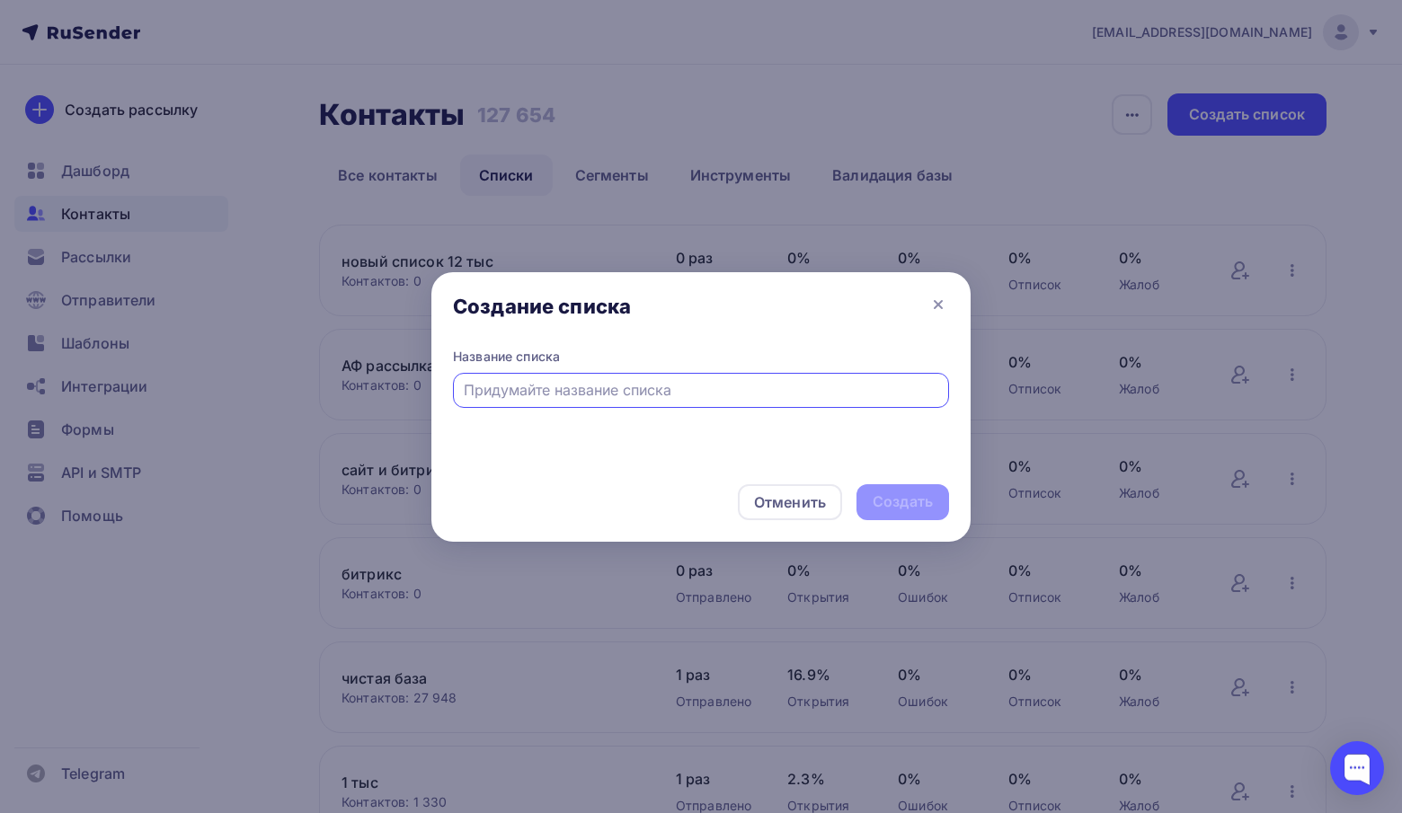
click at [680, 397] on input "text" at bounding box center [701, 390] width 475 height 22
type input "объедененная"
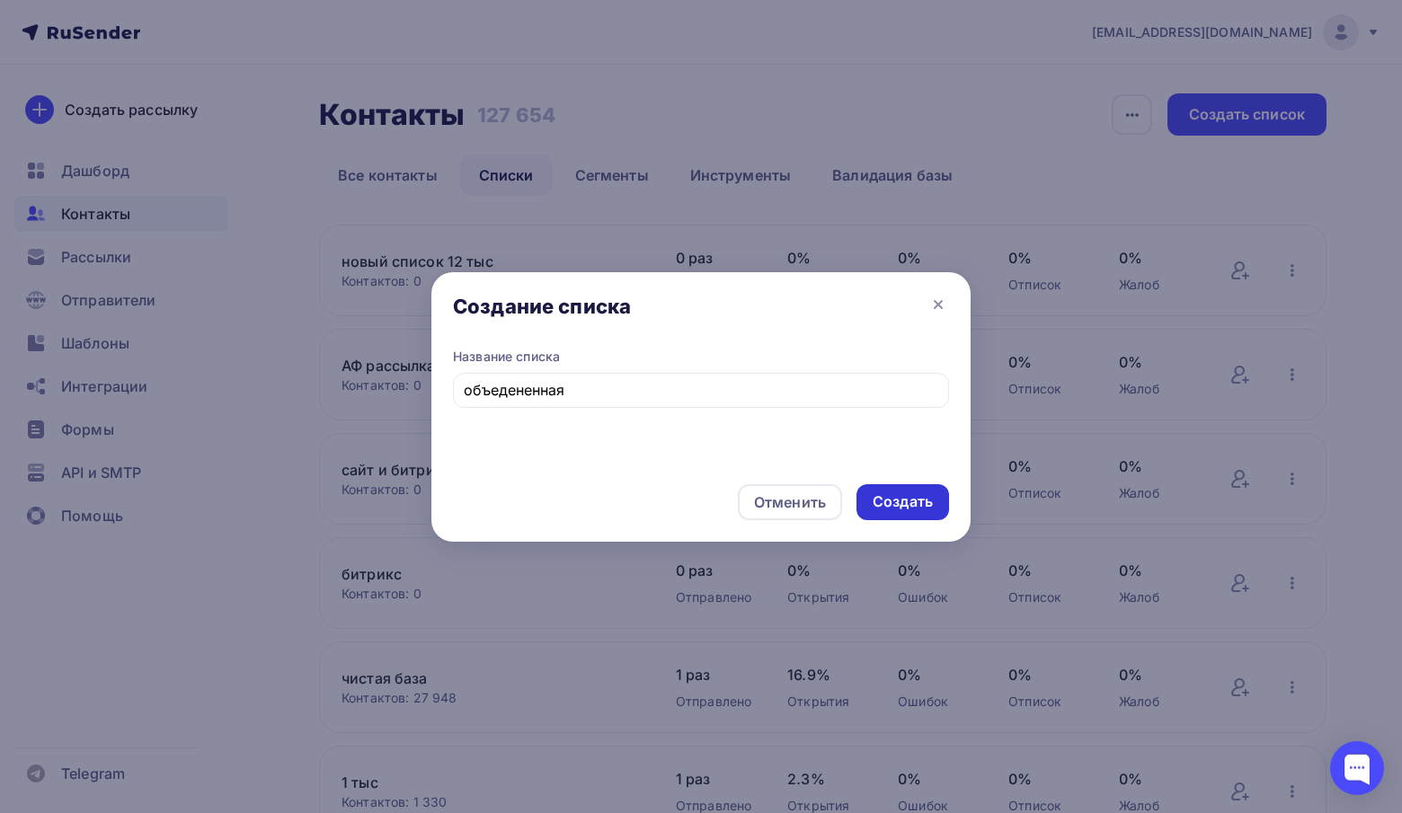
click at [914, 499] on div "Создать" at bounding box center [902, 501] width 60 height 21
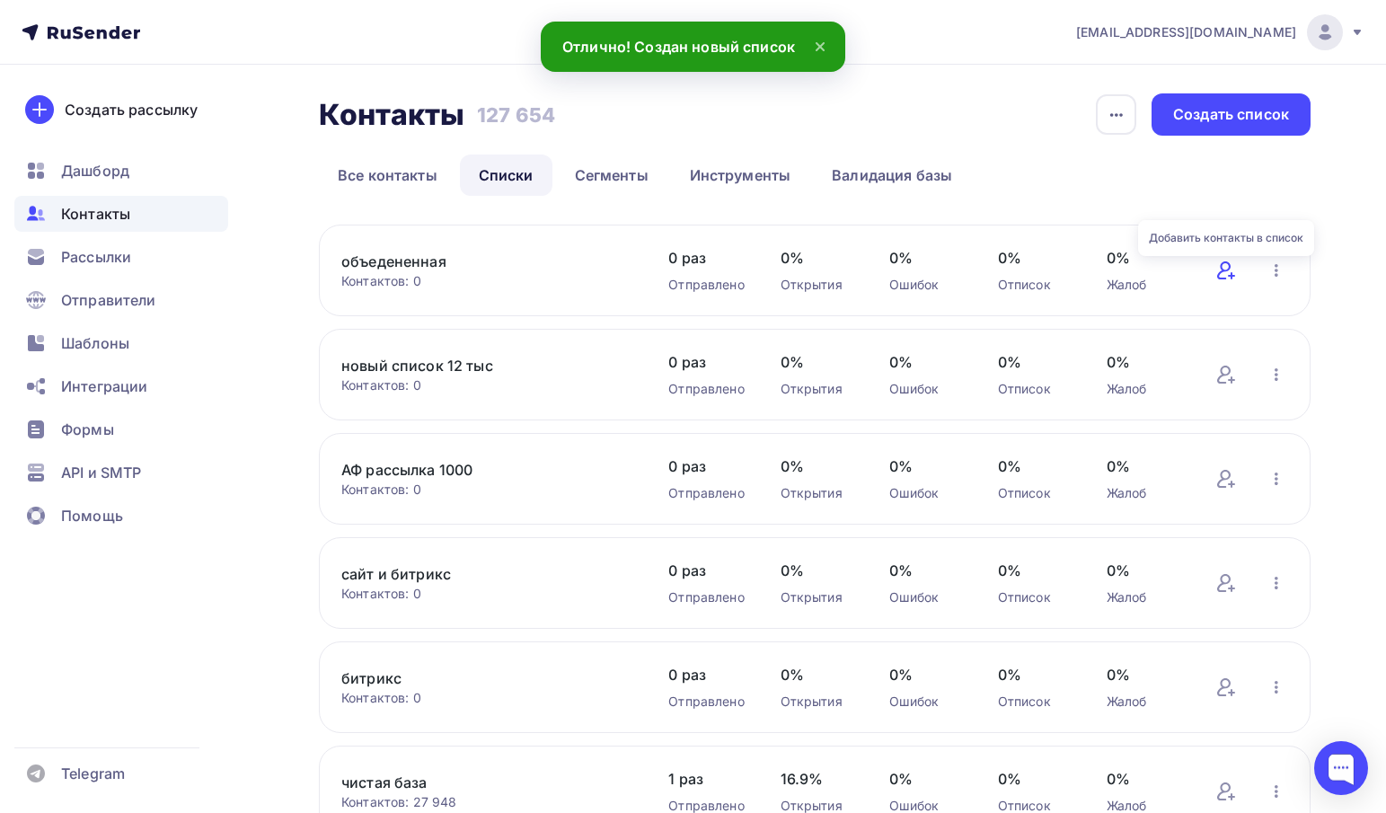
click at [1227, 272] on icon at bounding box center [1227, 271] width 22 height 22
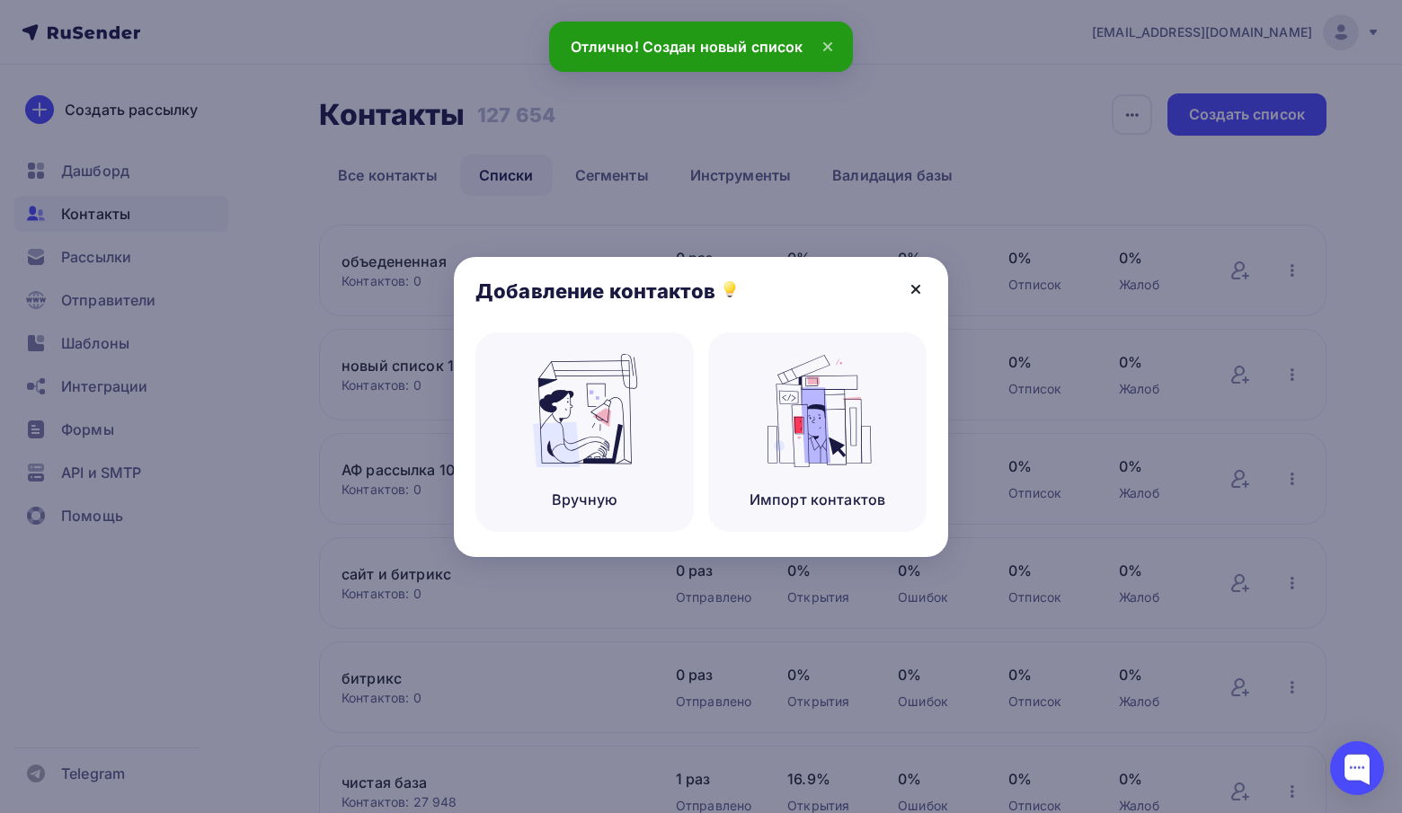
click at [915, 292] on icon at bounding box center [916, 290] width 22 height 22
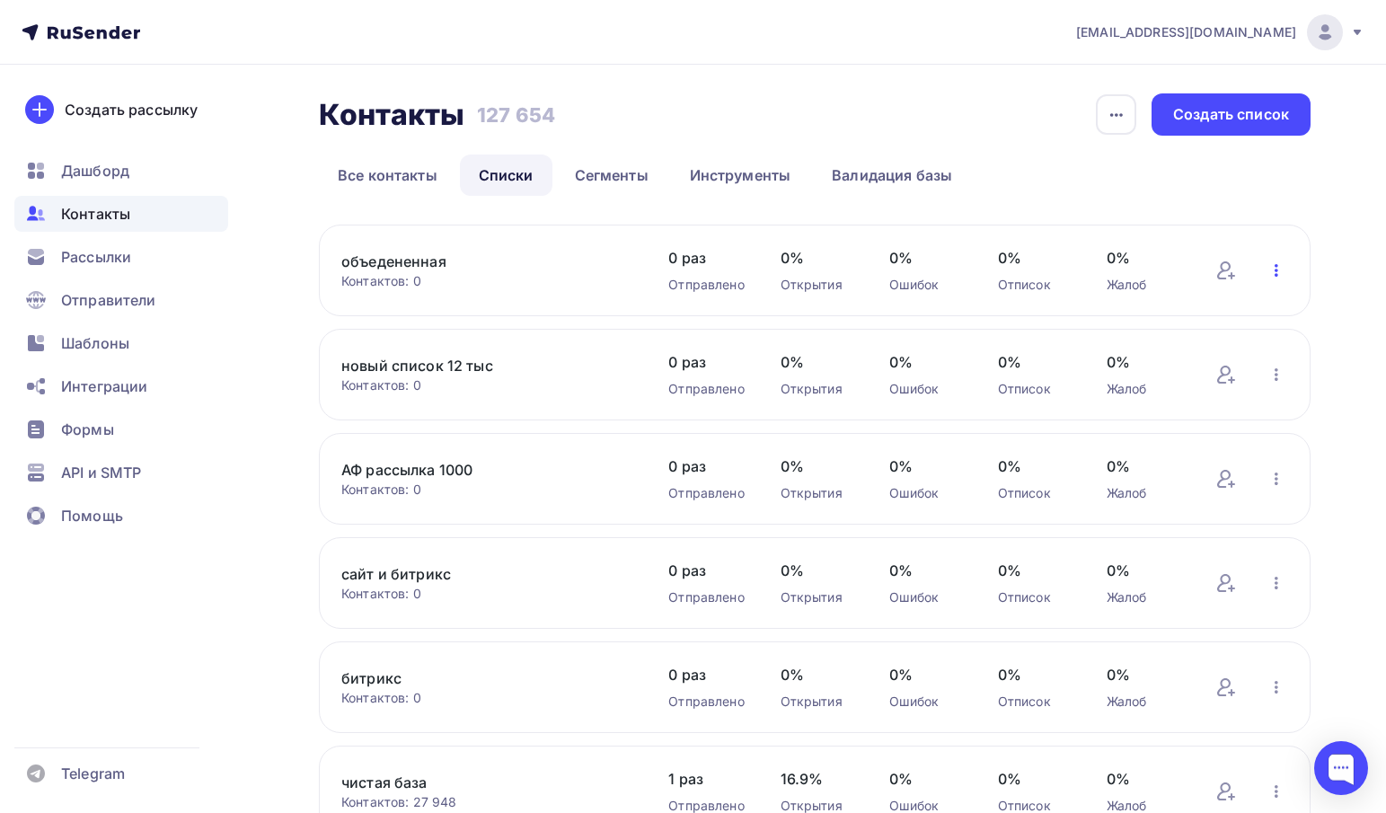
click at [1277, 272] on icon "button" at bounding box center [1277, 271] width 22 height 22
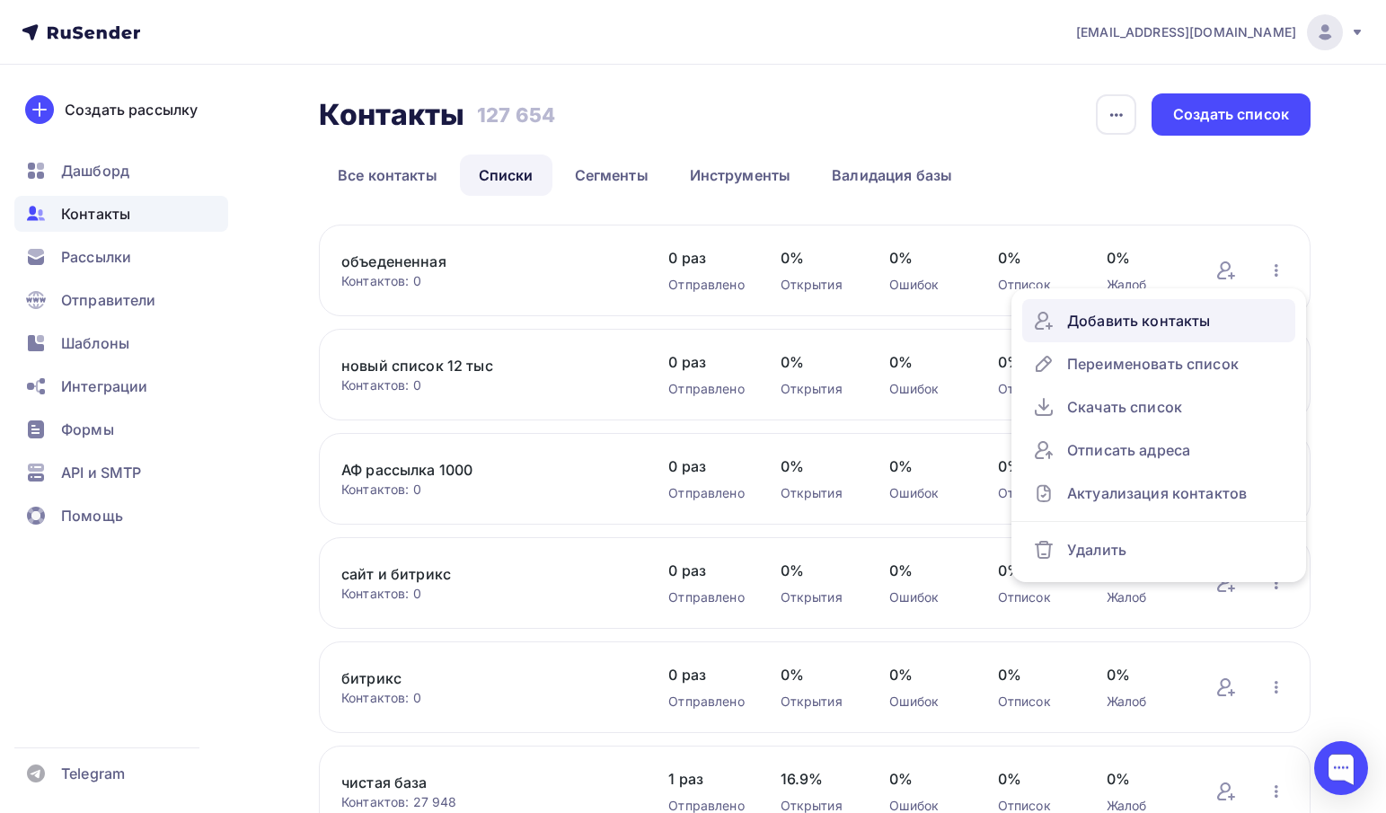
click at [1125, 315] on div "Добавить контакты" at bounding box center [1159, 320] width 252 height 29
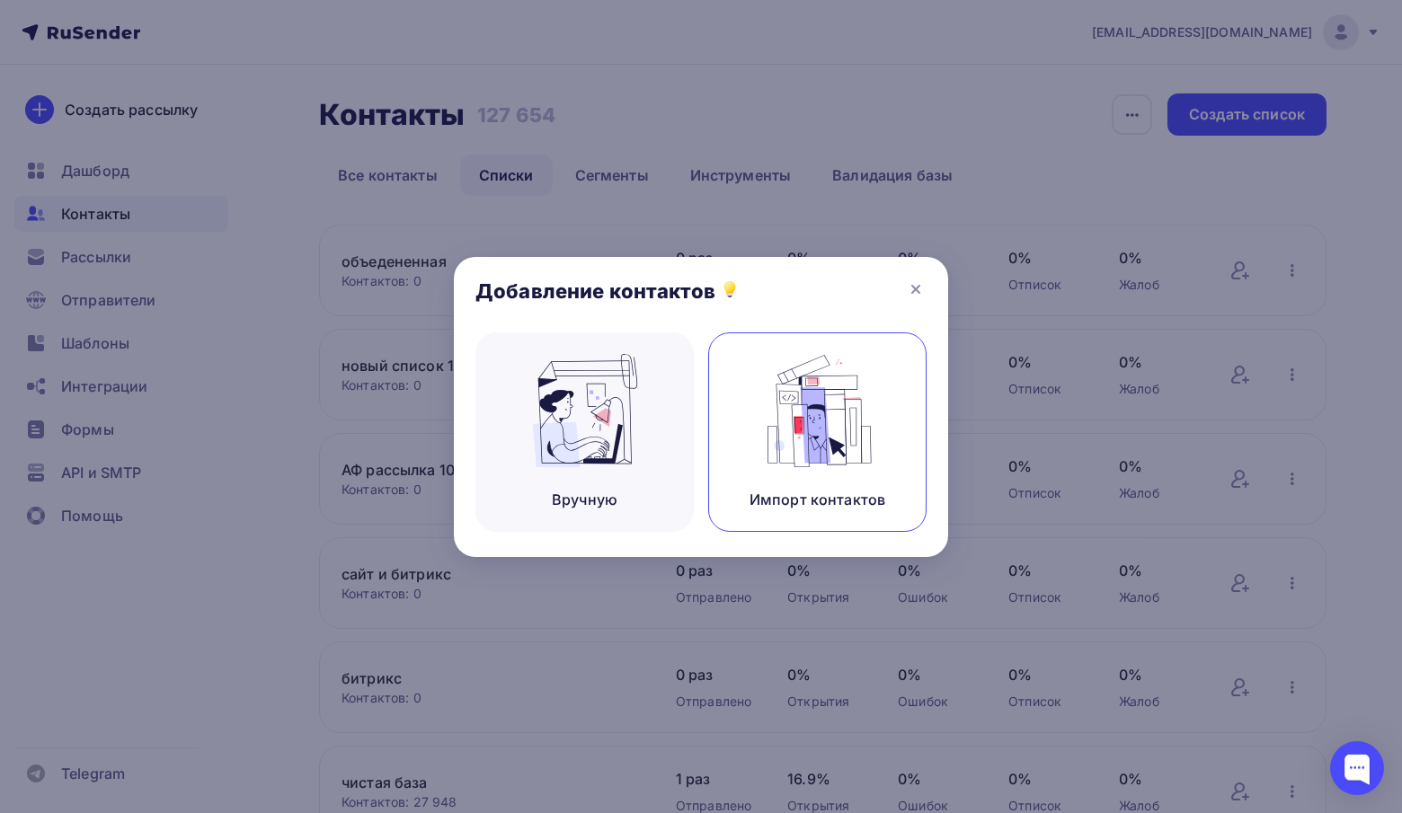
click at [878, 440] on div "Импорт контактов" at bounding box center [817, 431] width 218 height 199
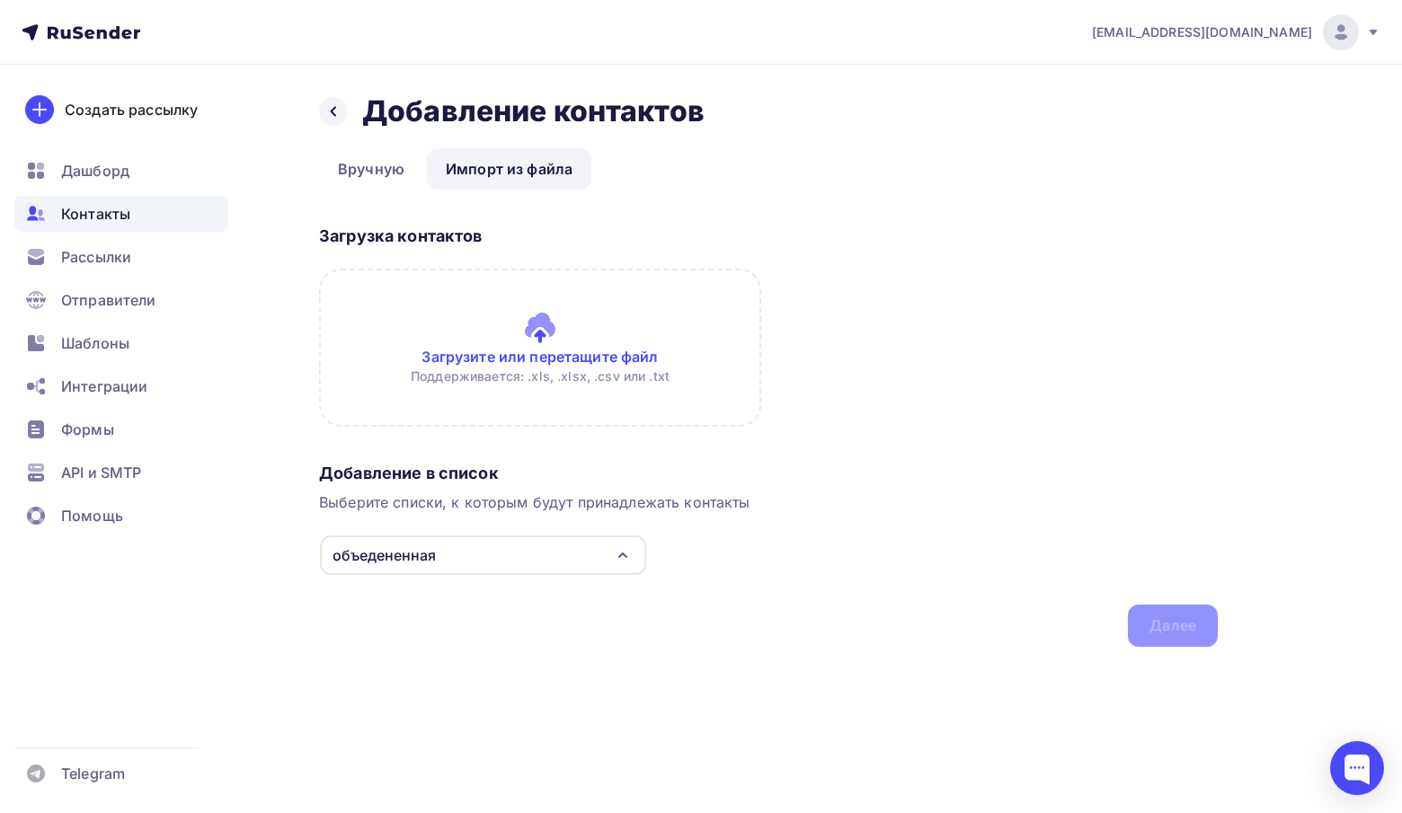
click at [436, 566] on div "объедененная" at bounding box center [483, 555] width 326 height 40
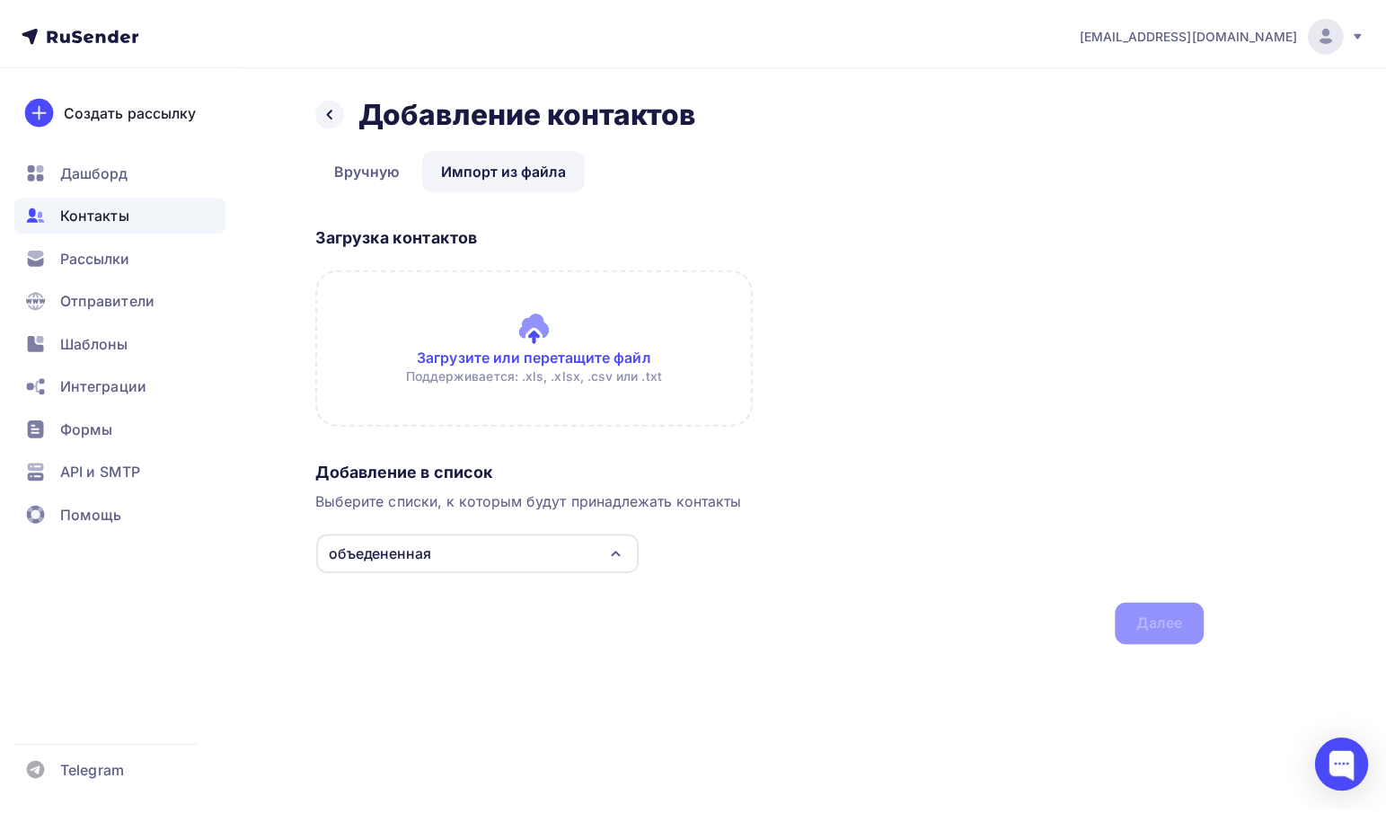
scroll to position [39, 0]
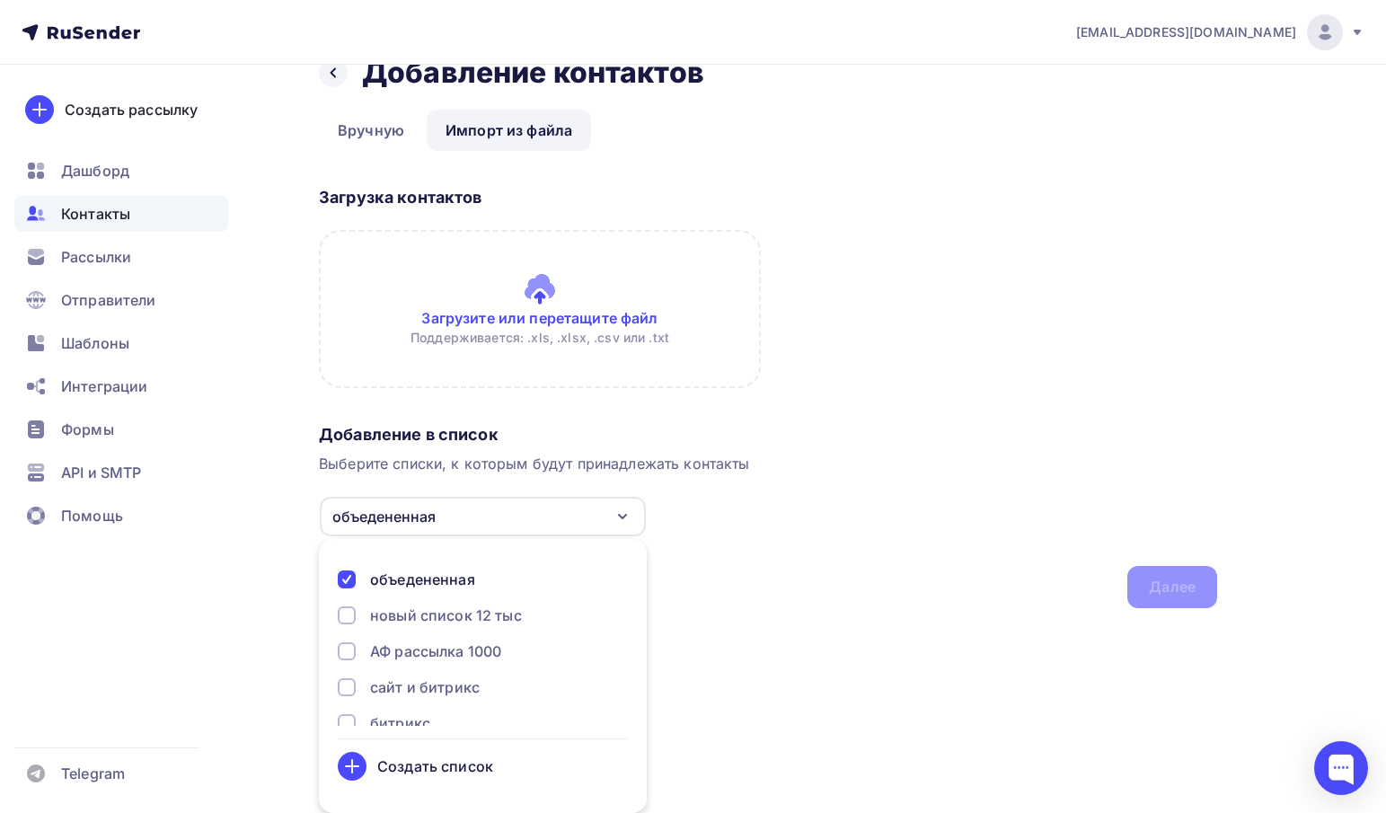
click at [418, 622] on div "новый список 12 тыс" at bounding box center [446, 616] width 152 height 22
click at [653, 430] on div "Добавление в список" at bounding box center [768, 435] width 898 height 22
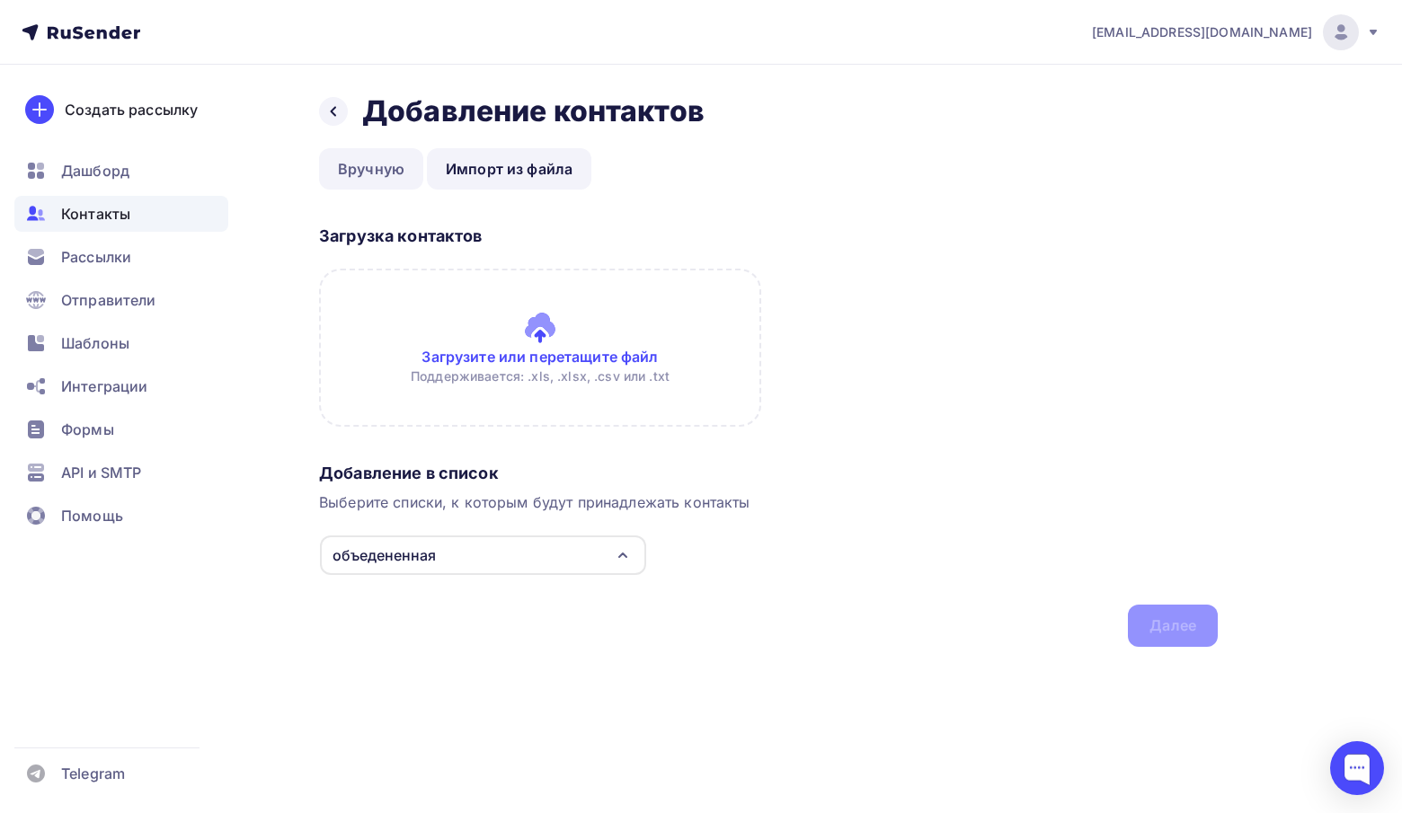
click at [372, 179] on link "Вручную" at bounding box center [371, 168] width 104 height 41
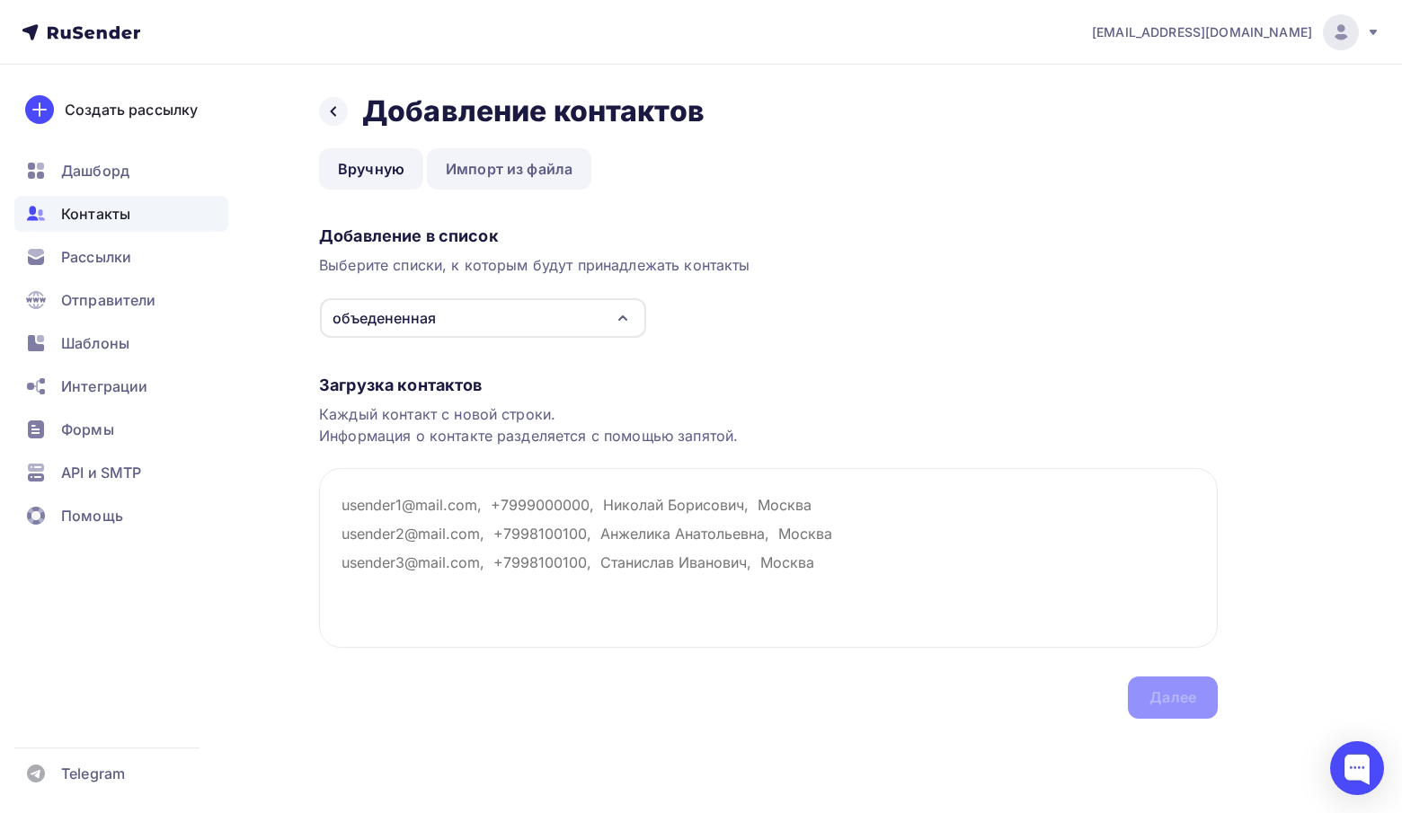
click at [464, 178] on link "Импорт из файла" at bounding box center [509, 168] width 164 height 41
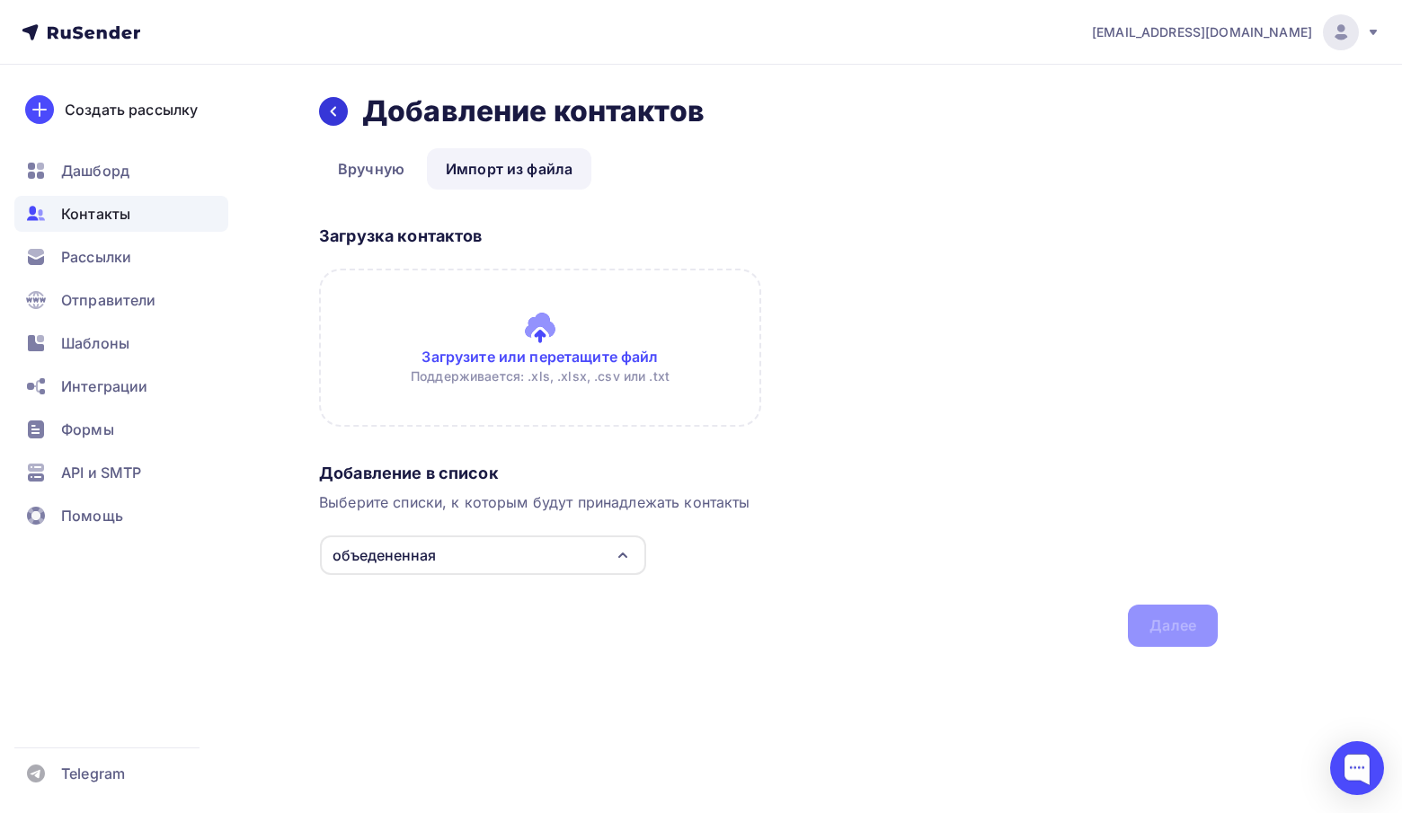
click at [330, 111] on icon at bounding box center [333, 111] width 14 height 14
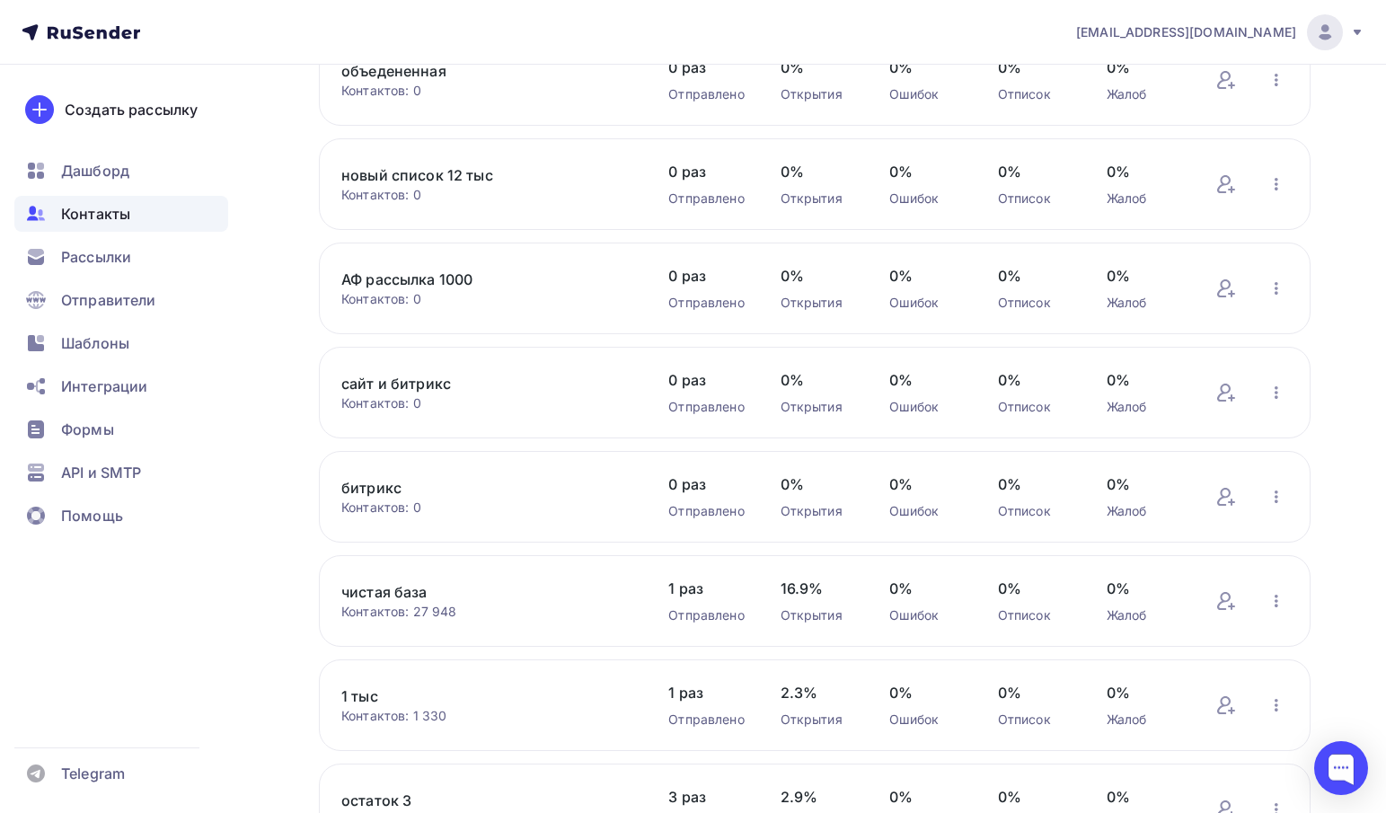
scroll to position [208, 0]
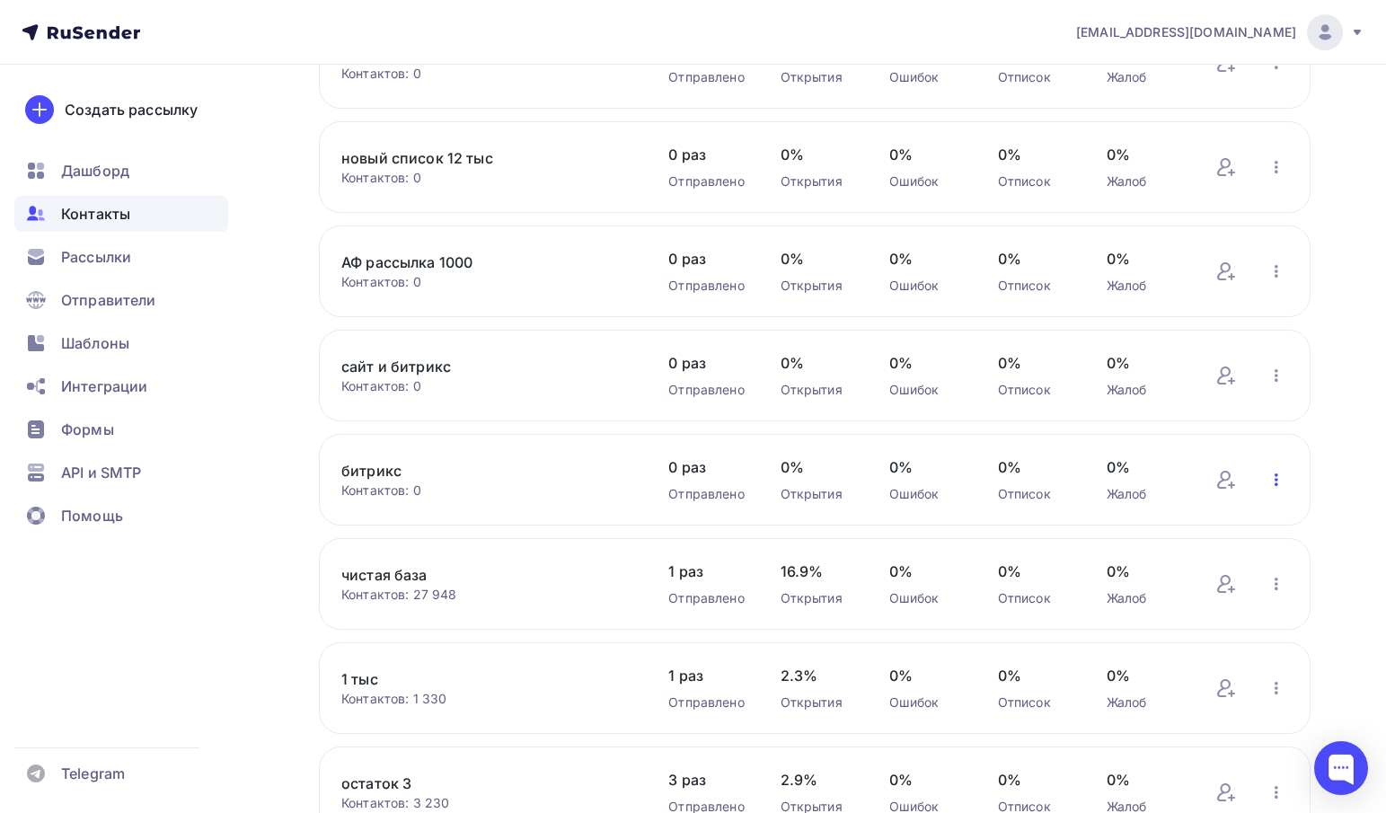
click at [1283, 483] on icon "button" at bounding box center [1277, 480] width 22 height 22
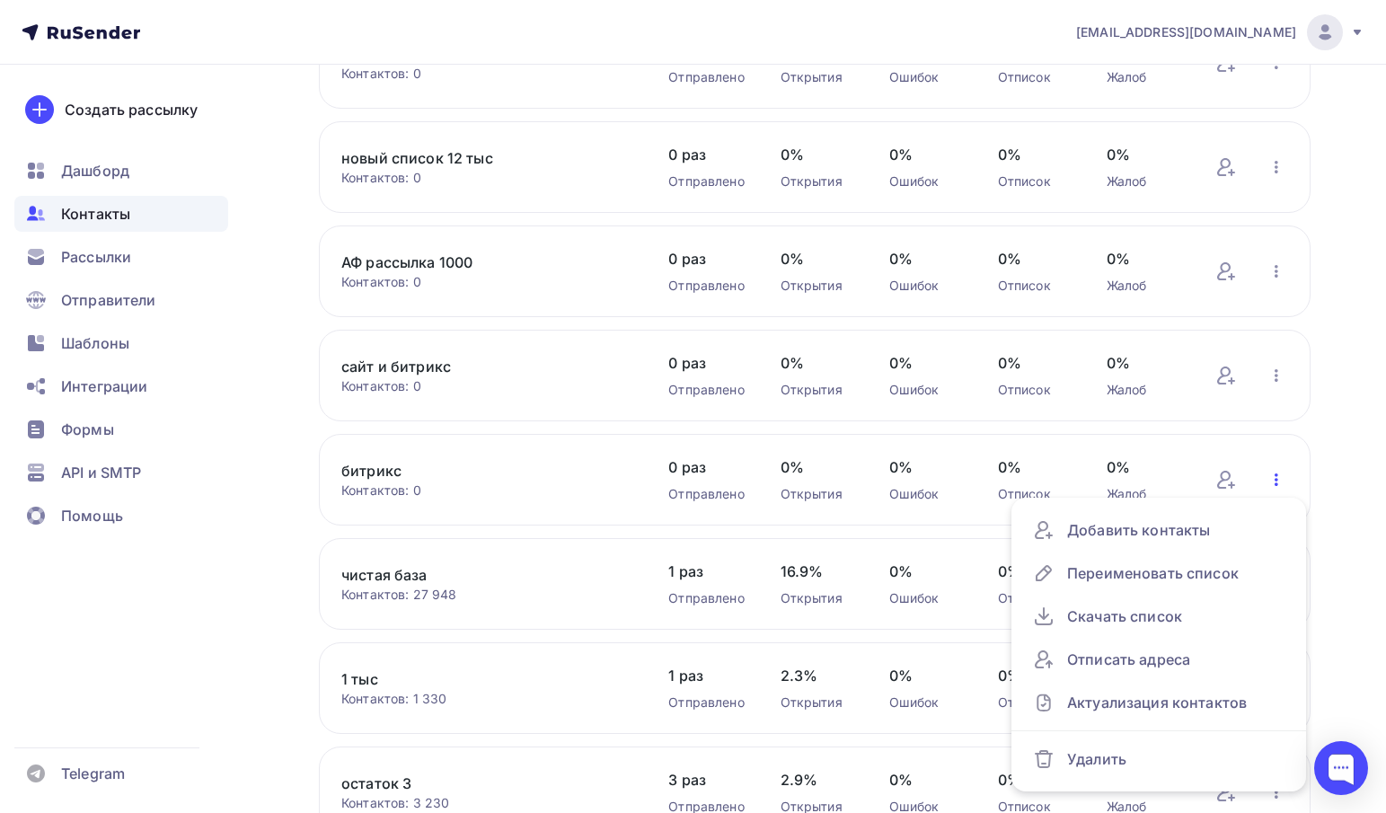
click at [1283, 483] on icon "button" at bounding box center [1277, 480] width 22 height 22
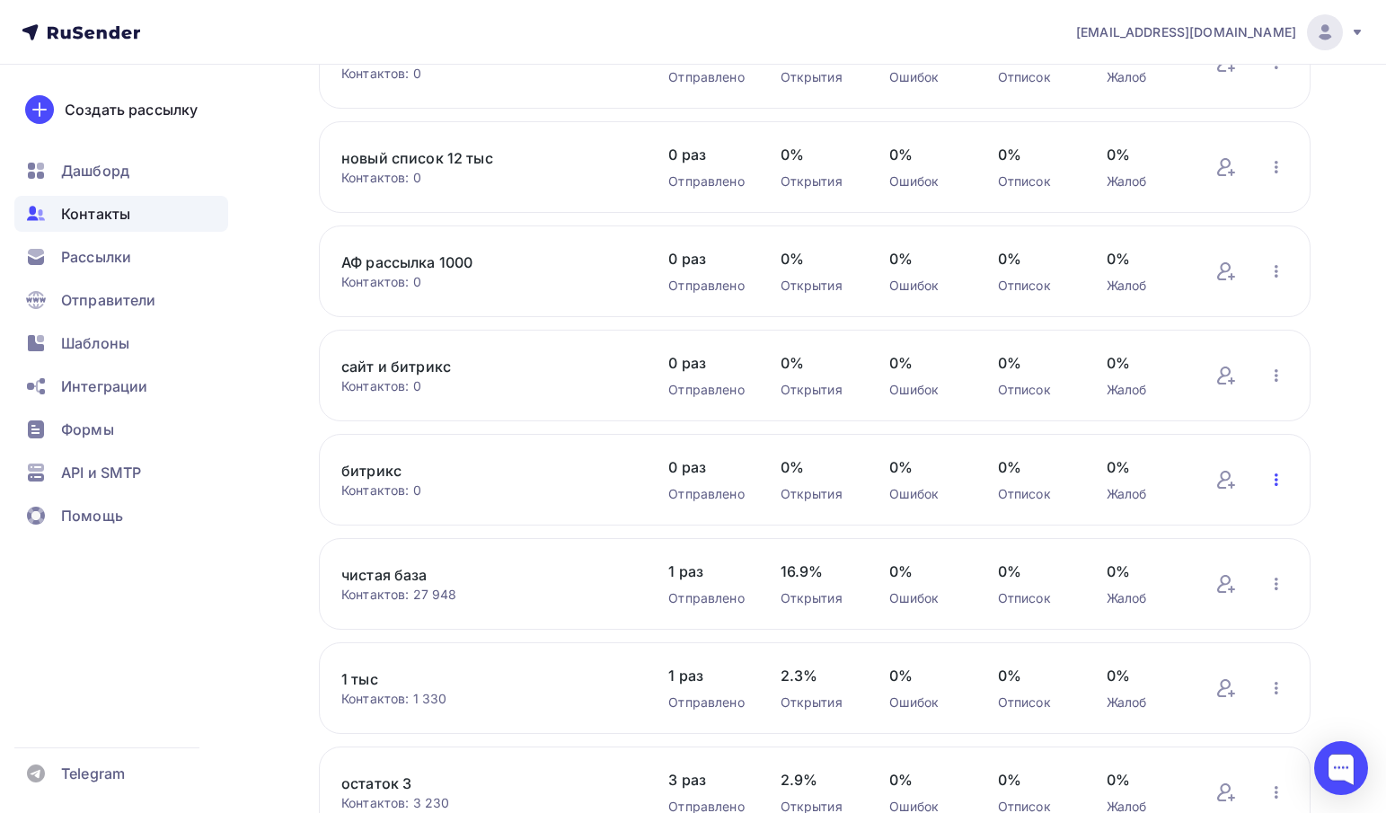
click at [1283, 483] on icon "button" at bounding box center [1277, 480] width 22 height 22
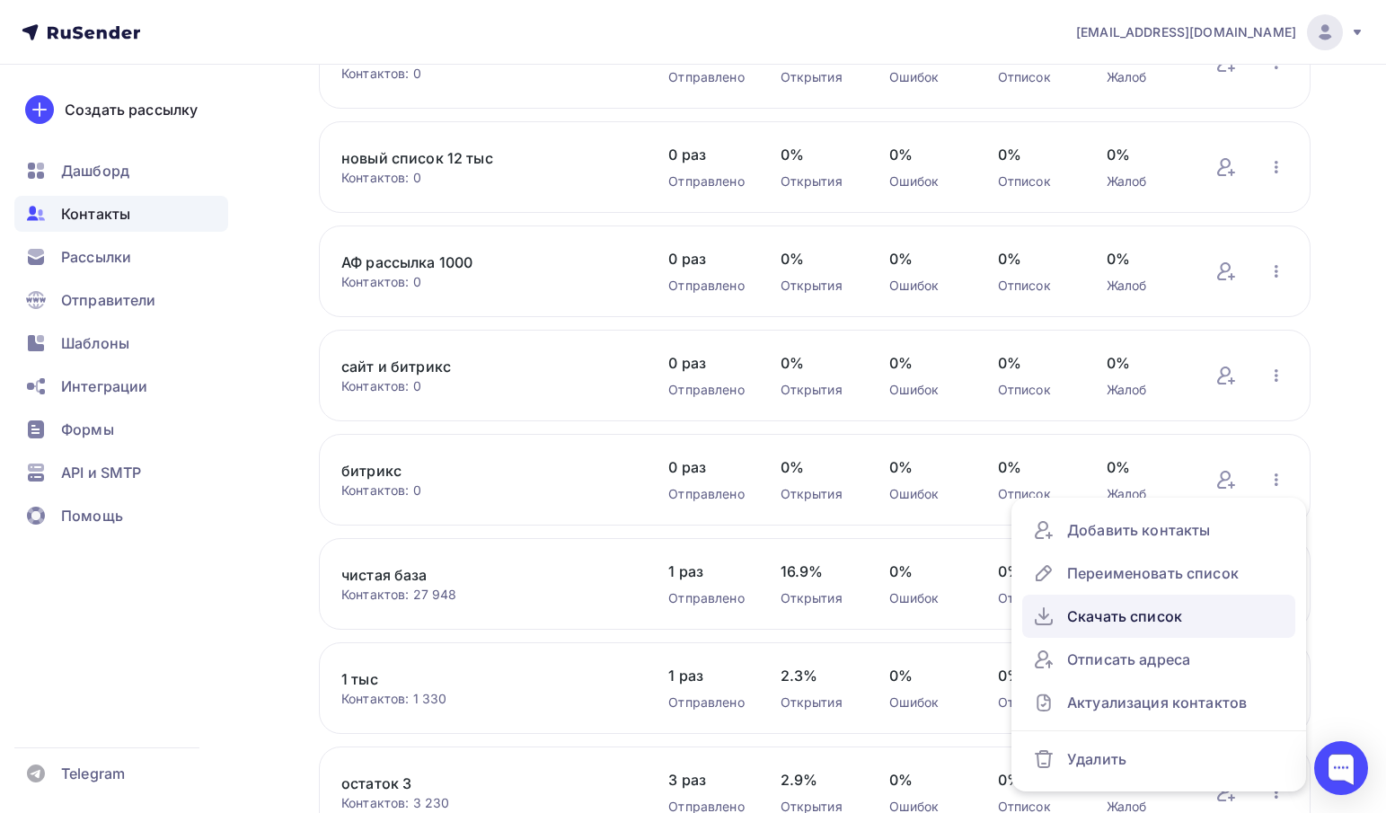
click at [1109, 615] on div "Скачать список" at bounding box center [1159, 616] width 252 height 29
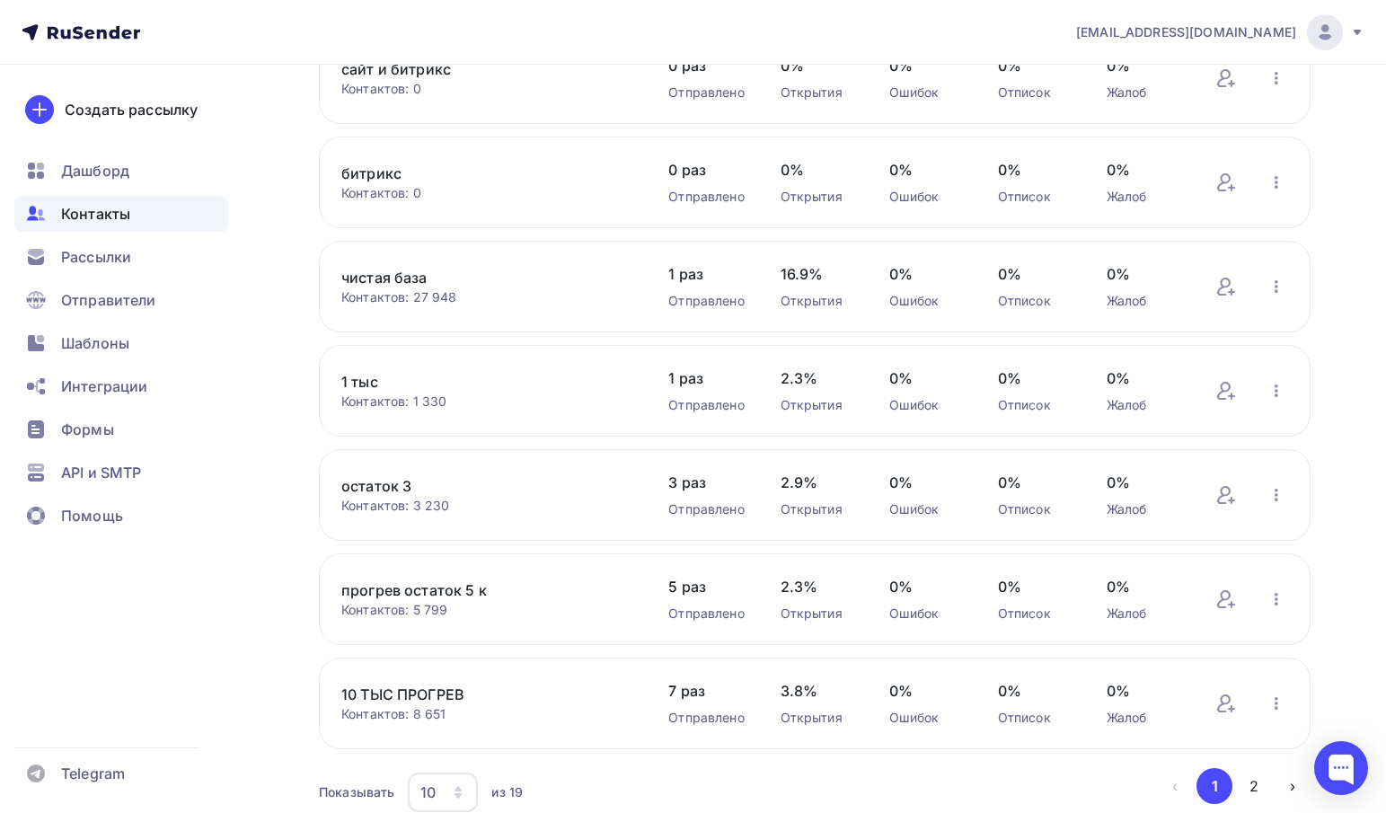
scroll to position [589, 0]
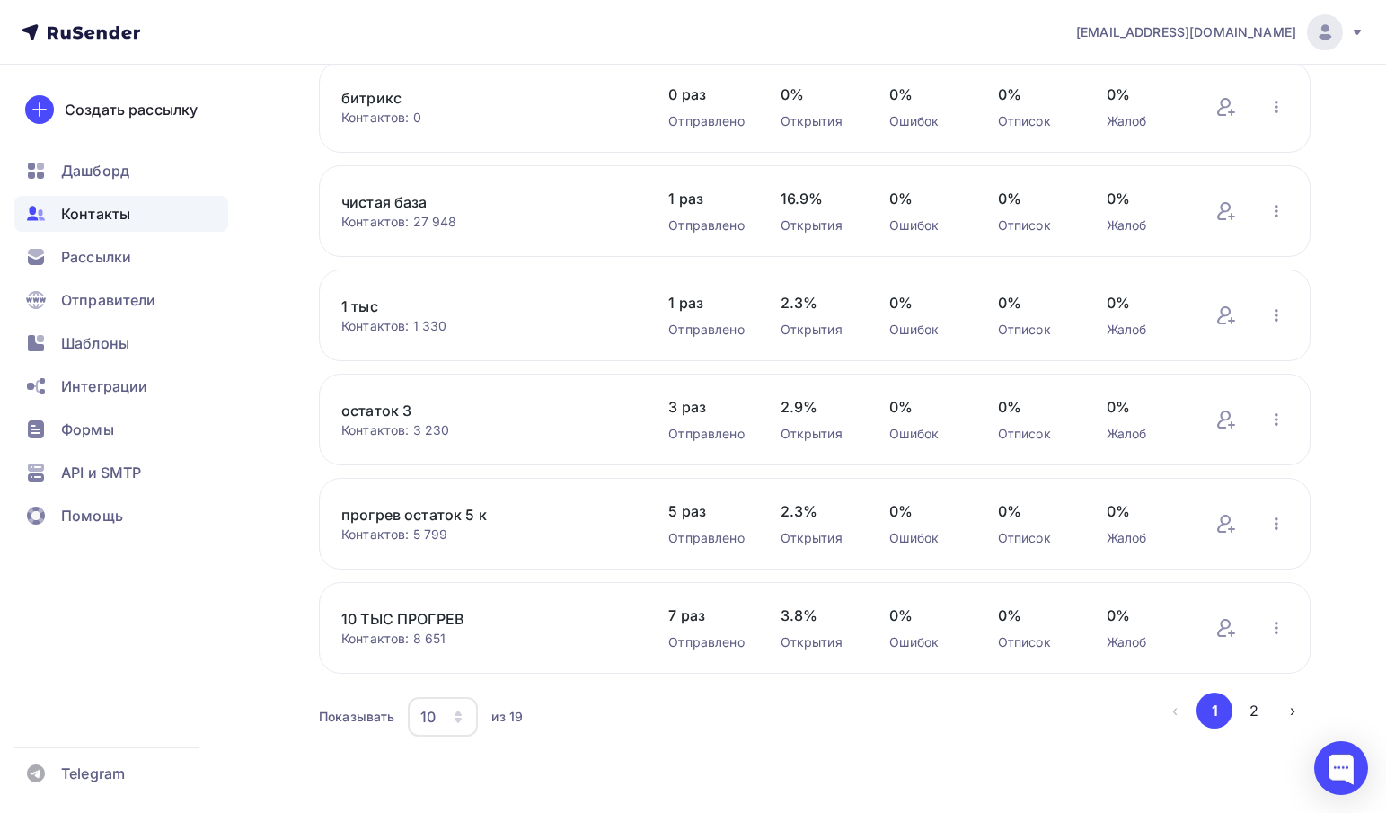
click at [444, 725] on div "10" at bounding box center [443, 717] width 70 height 40
click at [463, 588] on div "20" at bounding box center [515, 599] width 173 height 22
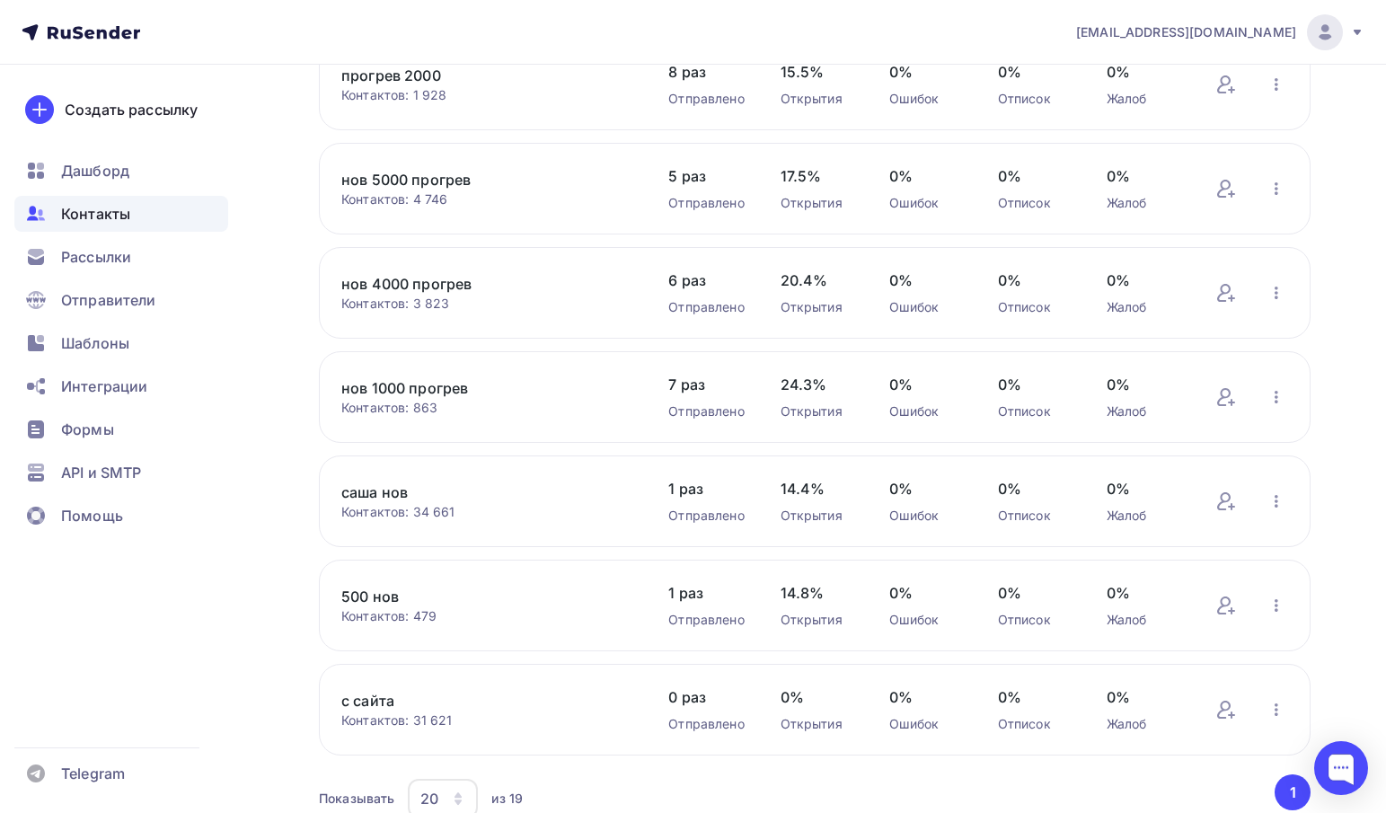
scroll to position [1438, 0]
click at [1269, 403] on icon "button" at bounding box center [1277, 396] width 22 height 22
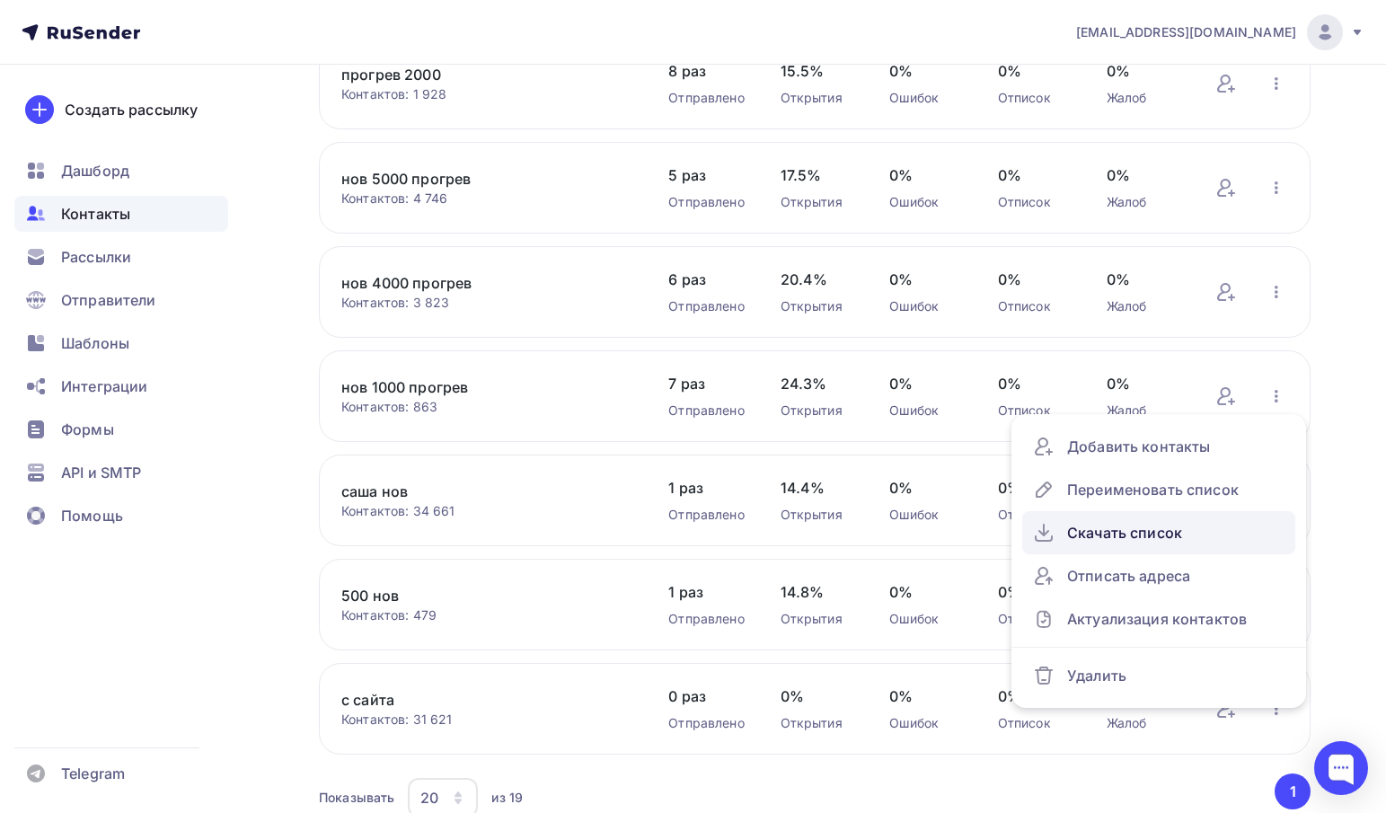
click at [1107, 547] on div "Скачать список" at bounding box center [1159, 532] width 252 height 29
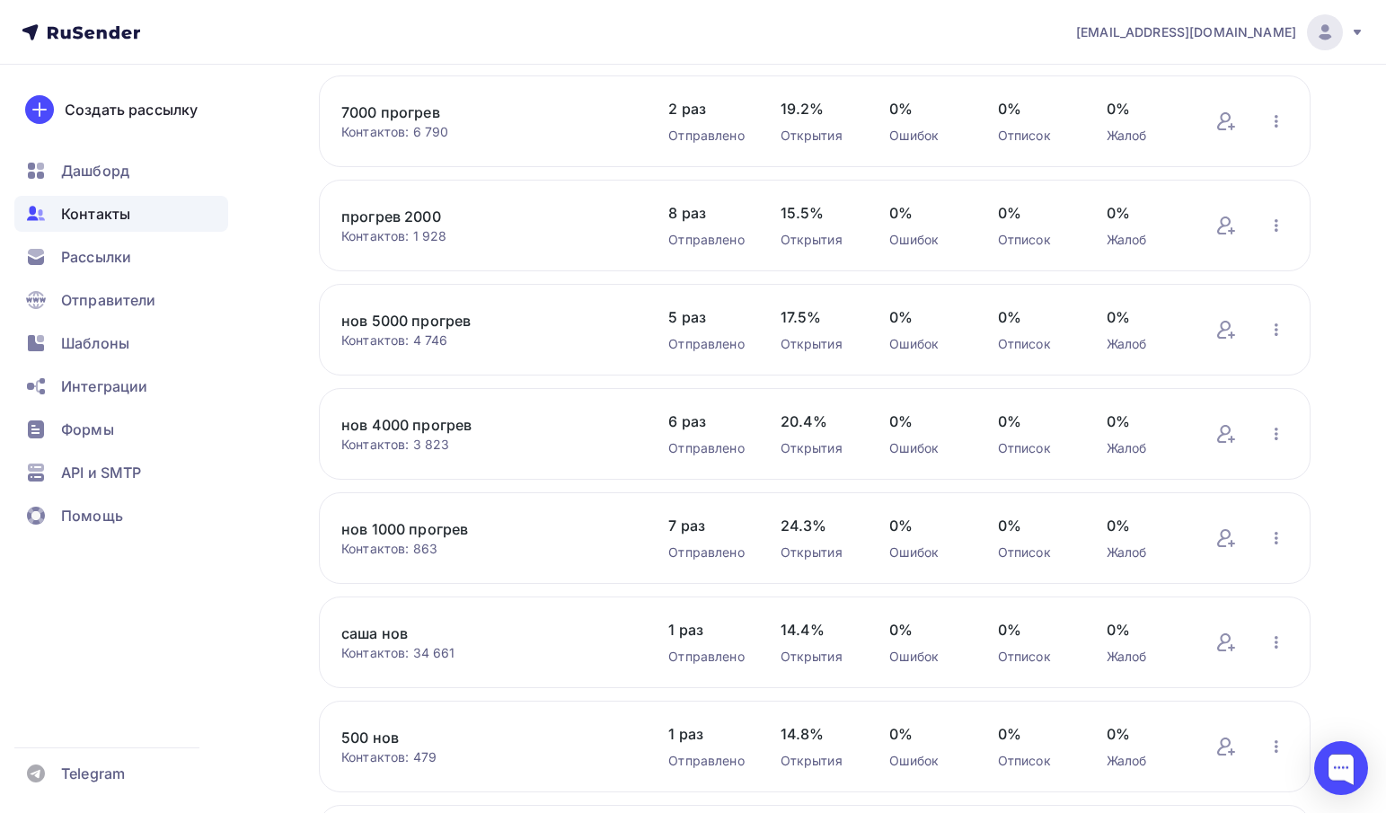
scroll to position [1295, 0]
click at [1271, 237] on icon "button" at bounding box center [1277, 227] width 22 height 22
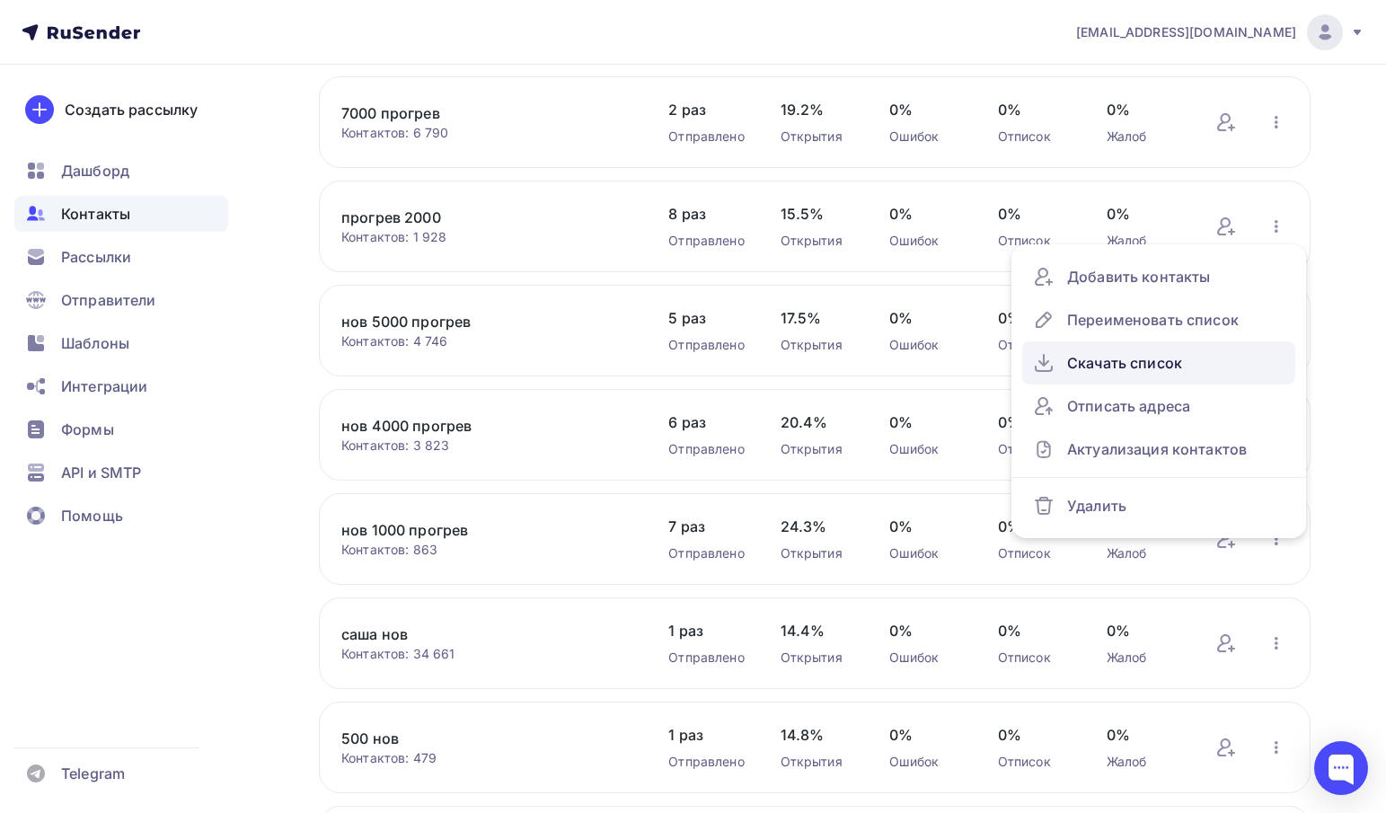
click at [1111, 361] on div "Скачать список" at bounding box center [1159, 363] width 252 height 29
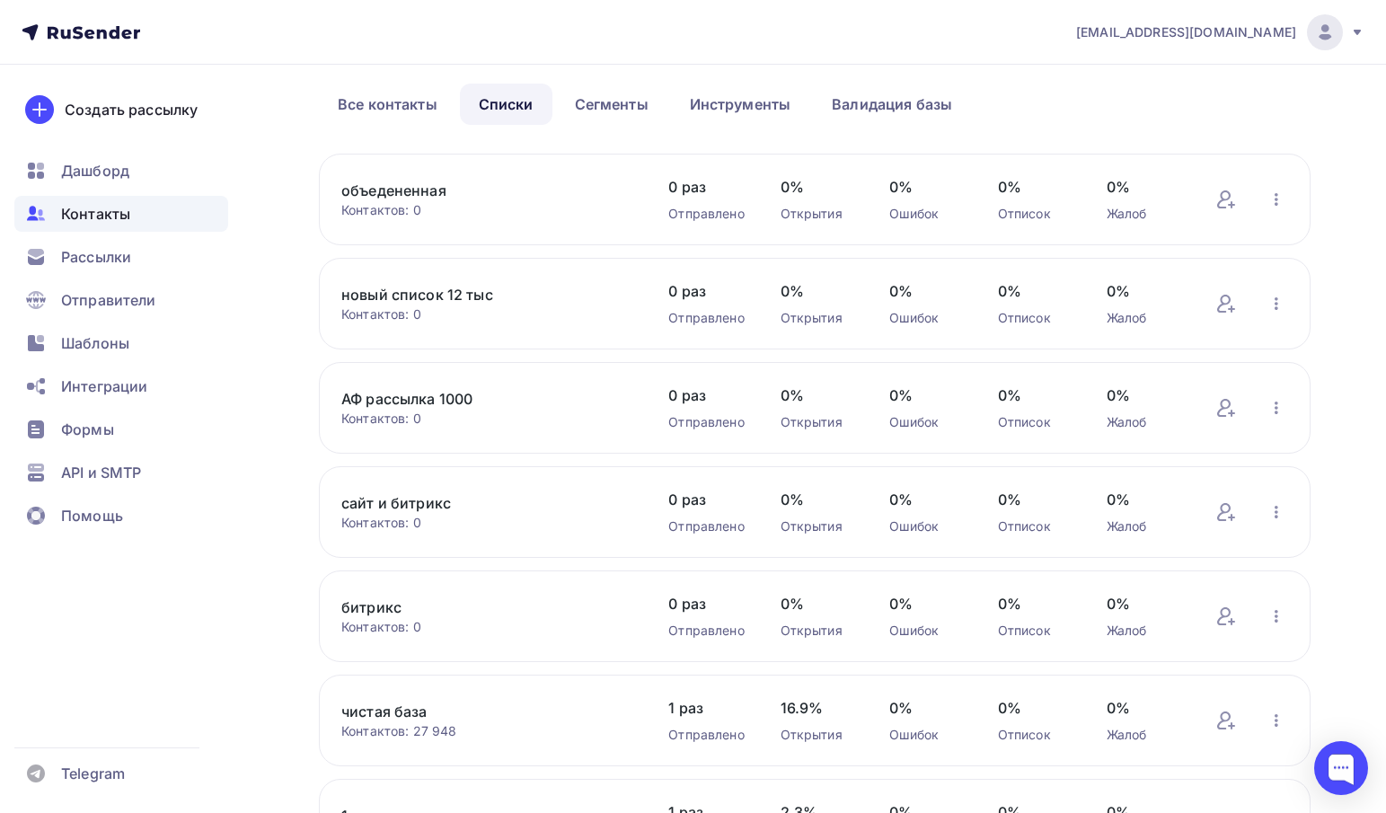
scroll to position [0, 0]
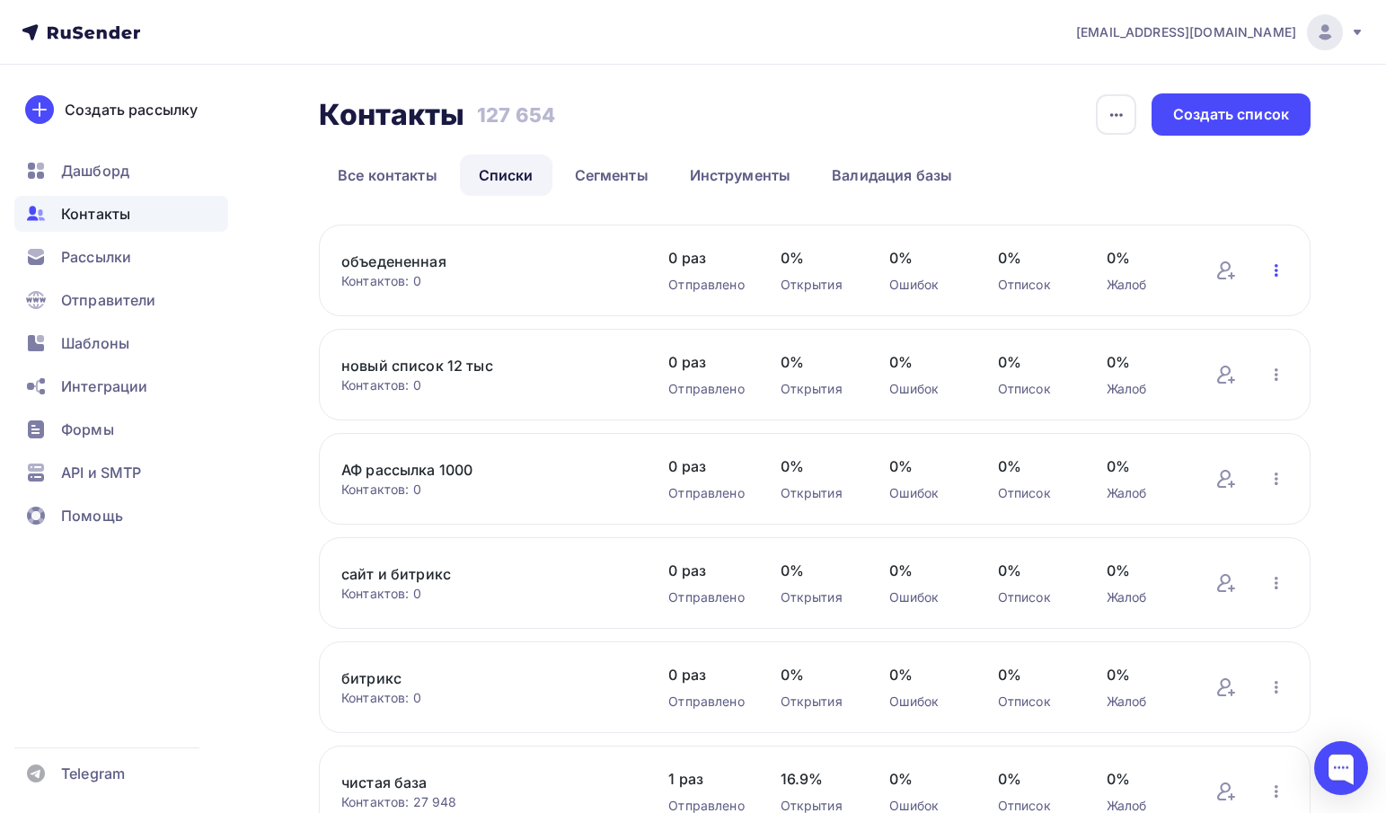
click at [1269, 267] on icon "button" at bounding box center [1277, 271] width 22 height 22
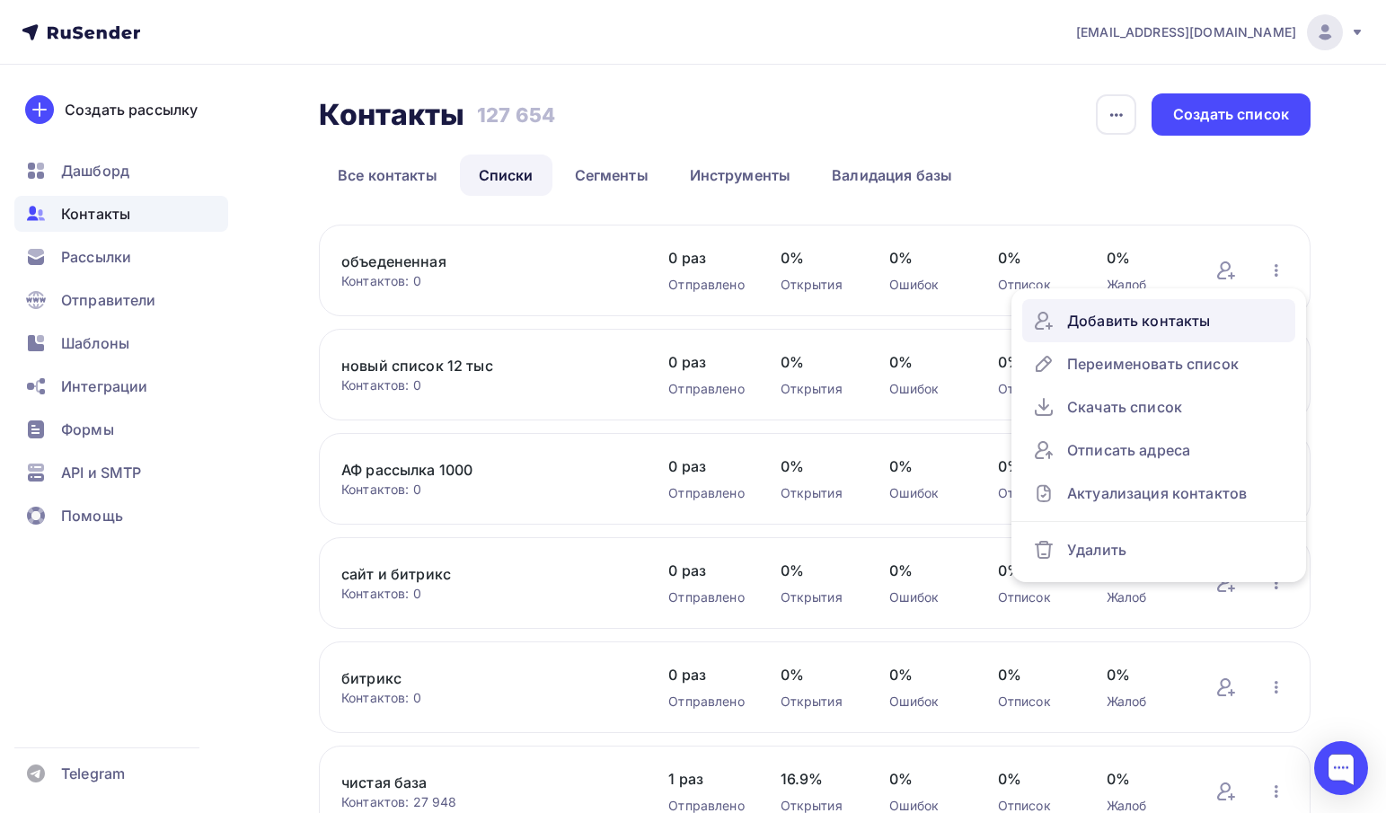
click at [1117, 323] on div "Добавить контакты" at bounding box center [1159, 320] width 252 height 29
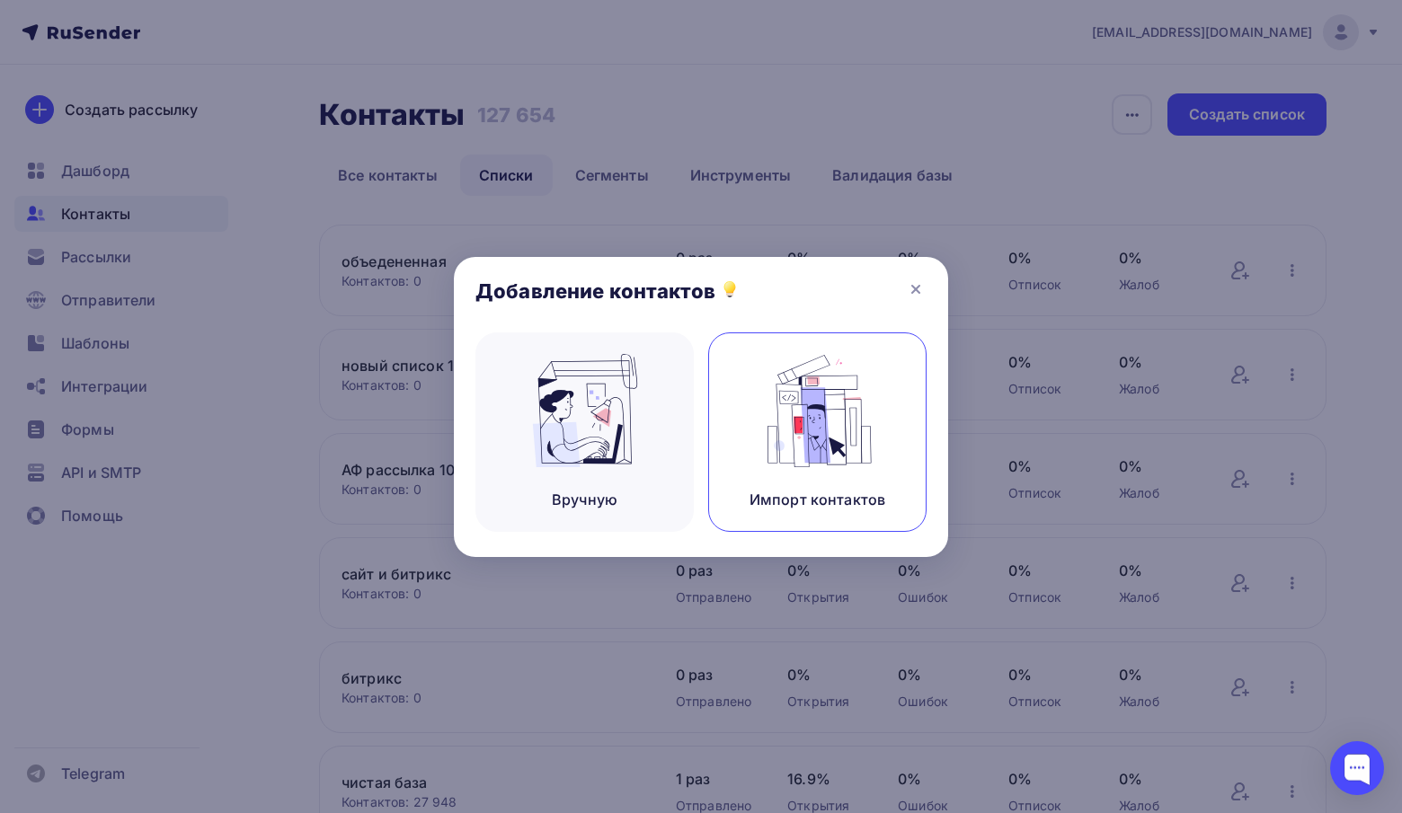
click at [839, 473] on div "Импорт контактов" at bounding box center [817, 431] width 218 height 199
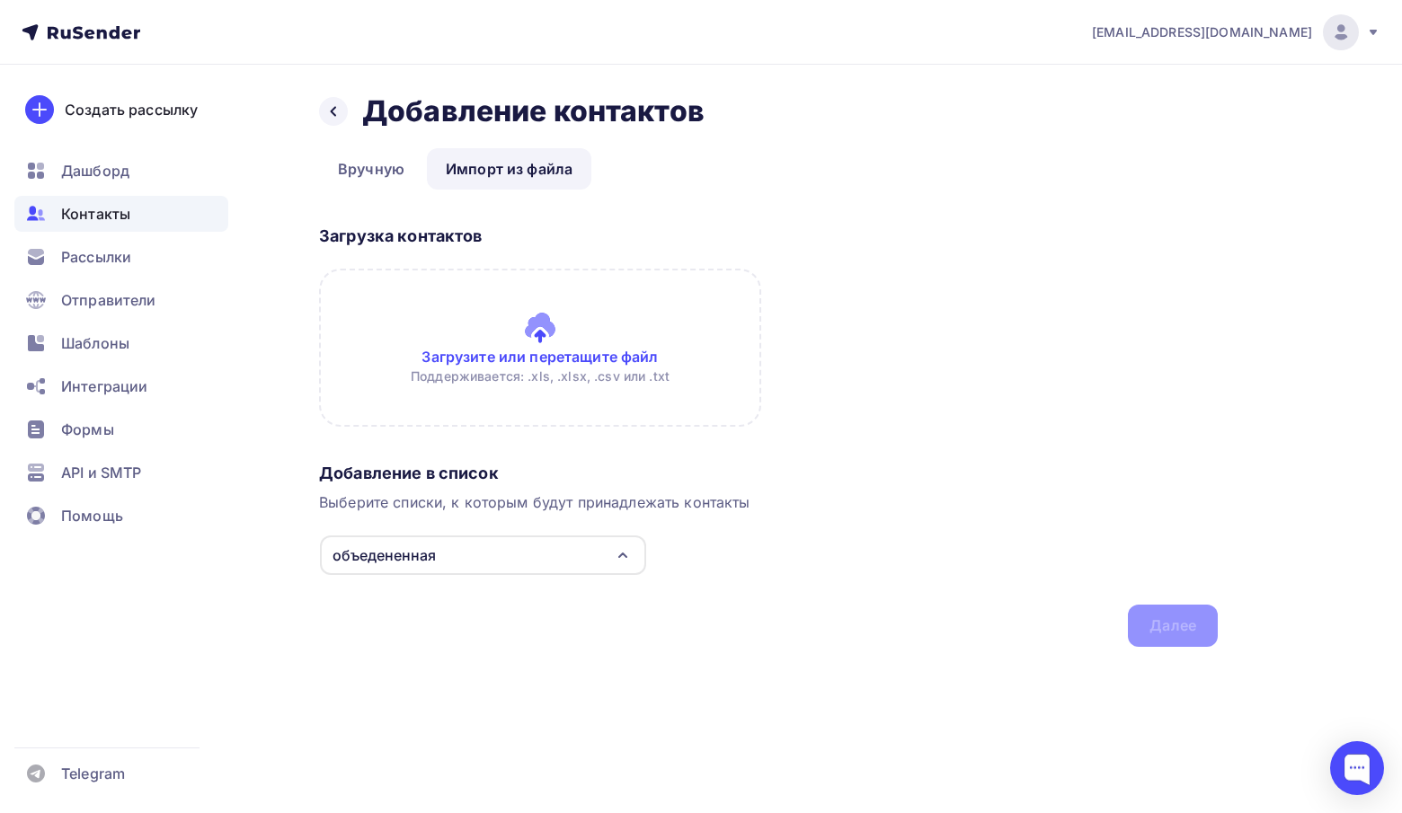
click at [560, 372] on input "file" at bounding box center [540, 348] width 442 height 158
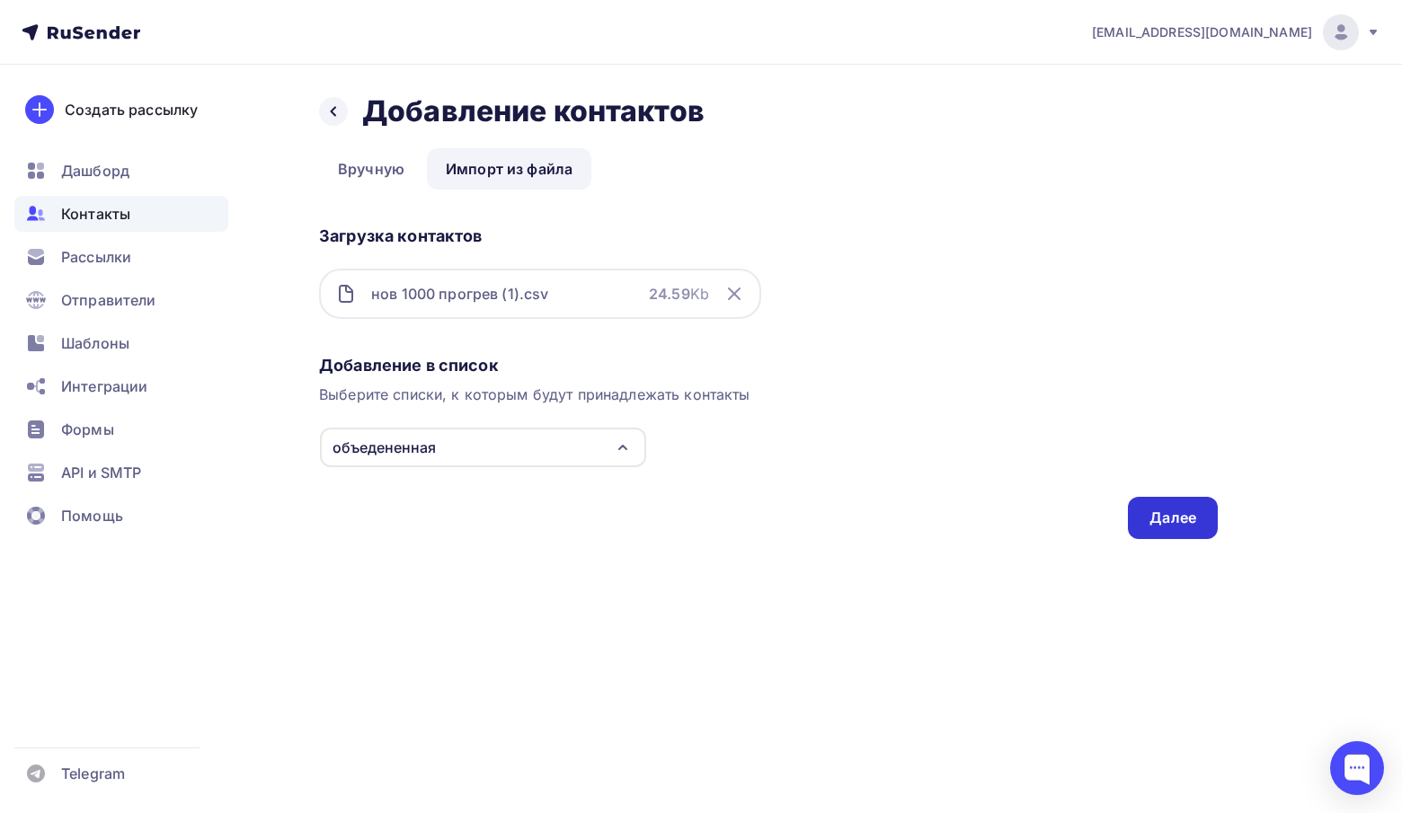
click at [1149, 519] on div "Далее" at bounding box center [1172, 518] width 47 height 21
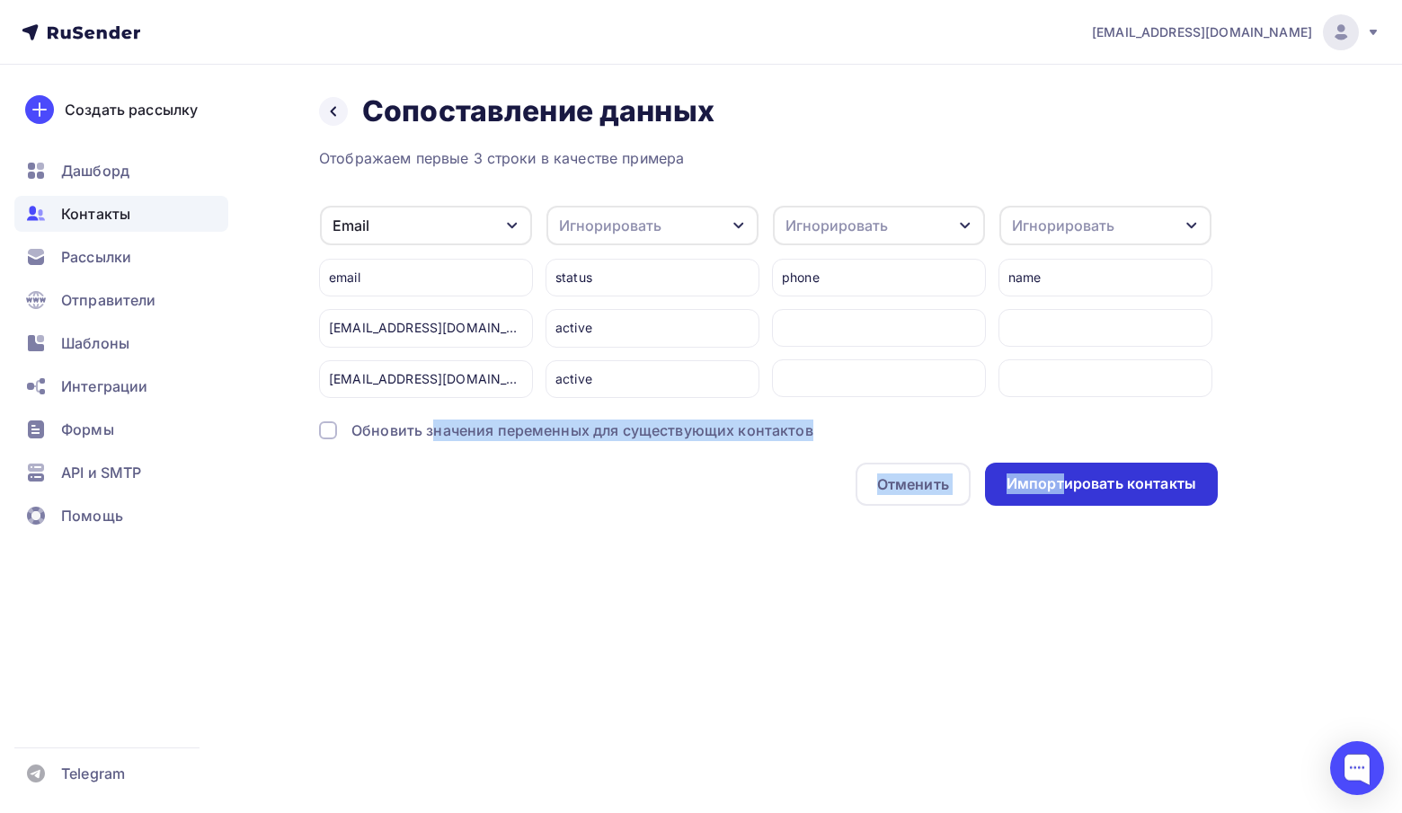
drag, startPoint x: 432, startPoint y: 436, endPoint x: 1065, endPoint y: 471, distance: 633.5
click at [1065, 471] on div "Отображаем первые 3 строки в качестве примера Email Игнорировать Имя Телефон Со…" at bounding box center [768, 326] width 898 height 358
click at [1065, 471] on div "Импортировать контакты" at bounding box center [1101, 484] width 233 height 43
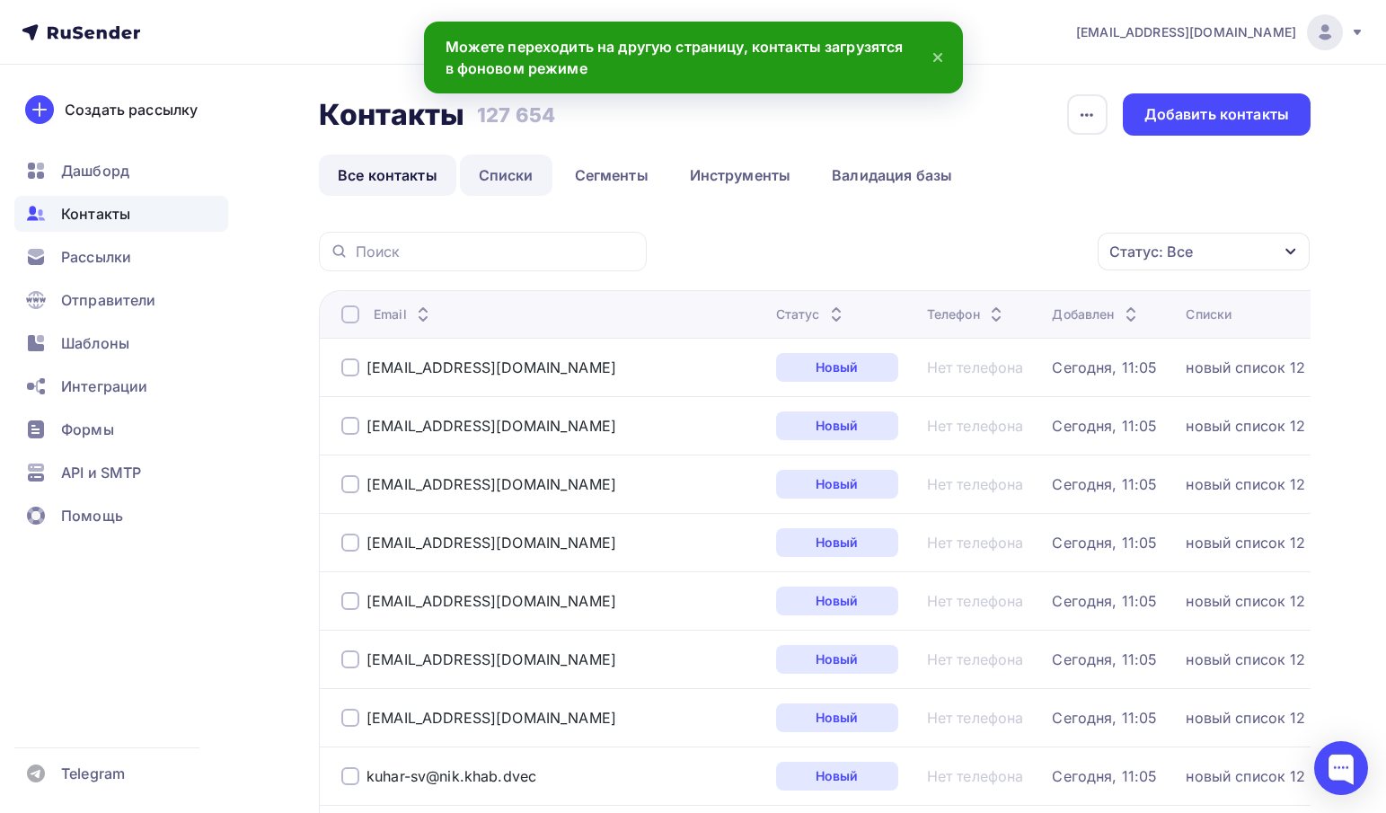
click at [509, 171] on link "Списки" at bounding box center [506, 175] width 93 height 41
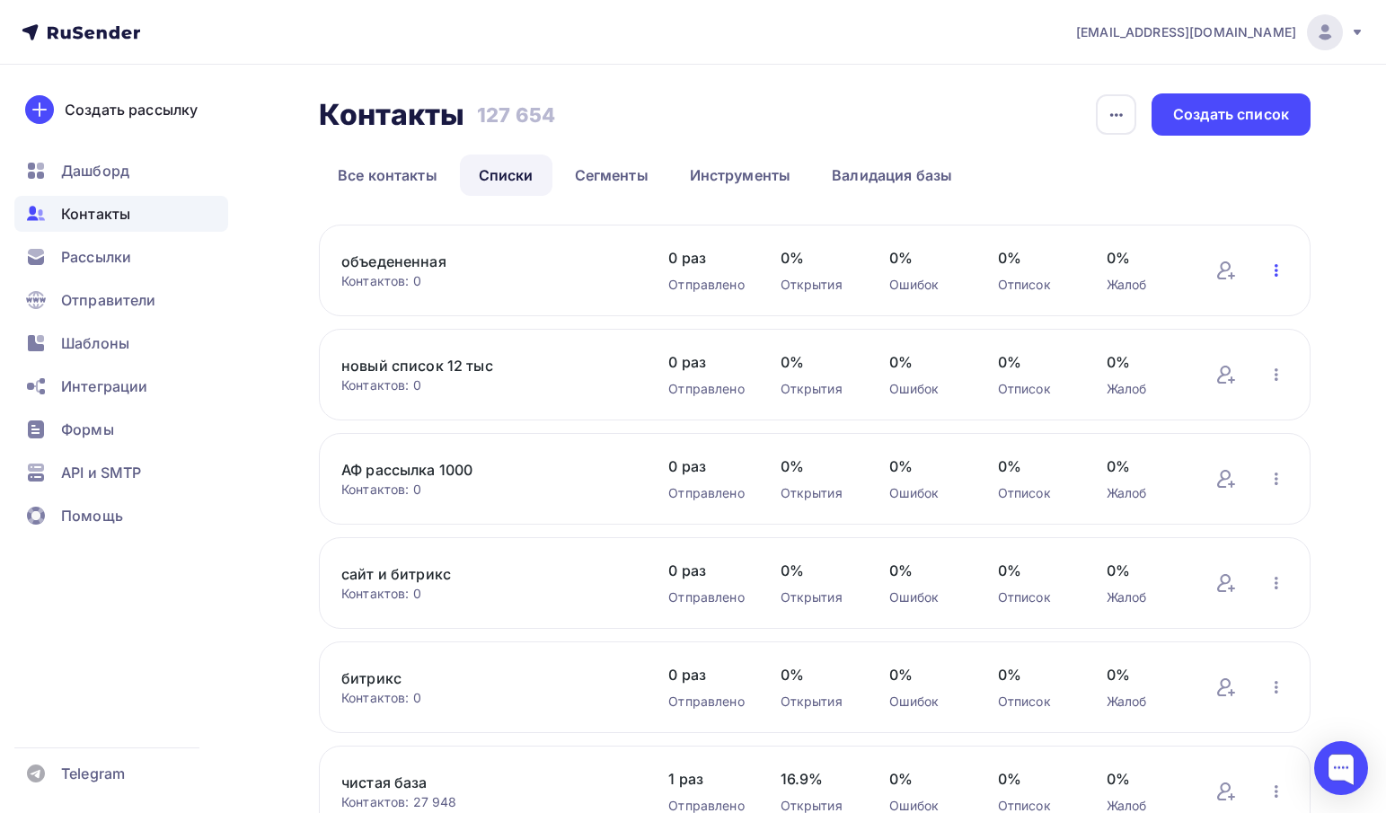
click at [1282, 264] on icon "button" at bounding box center [1277, 271] width 22 height 22
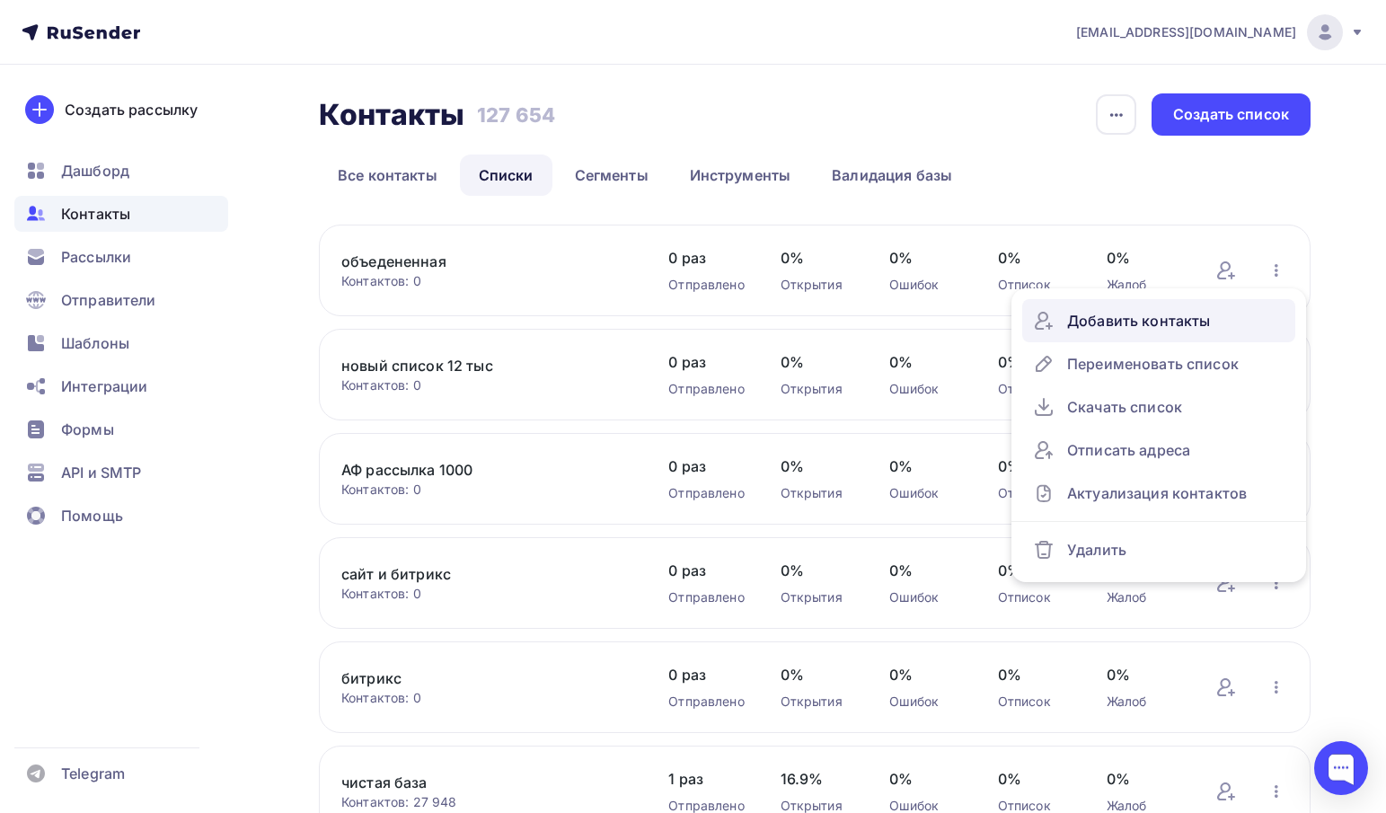
click at [1102, 317] on div "Добавить контакты" at bounding box center [1159, 320] width 252 height 29
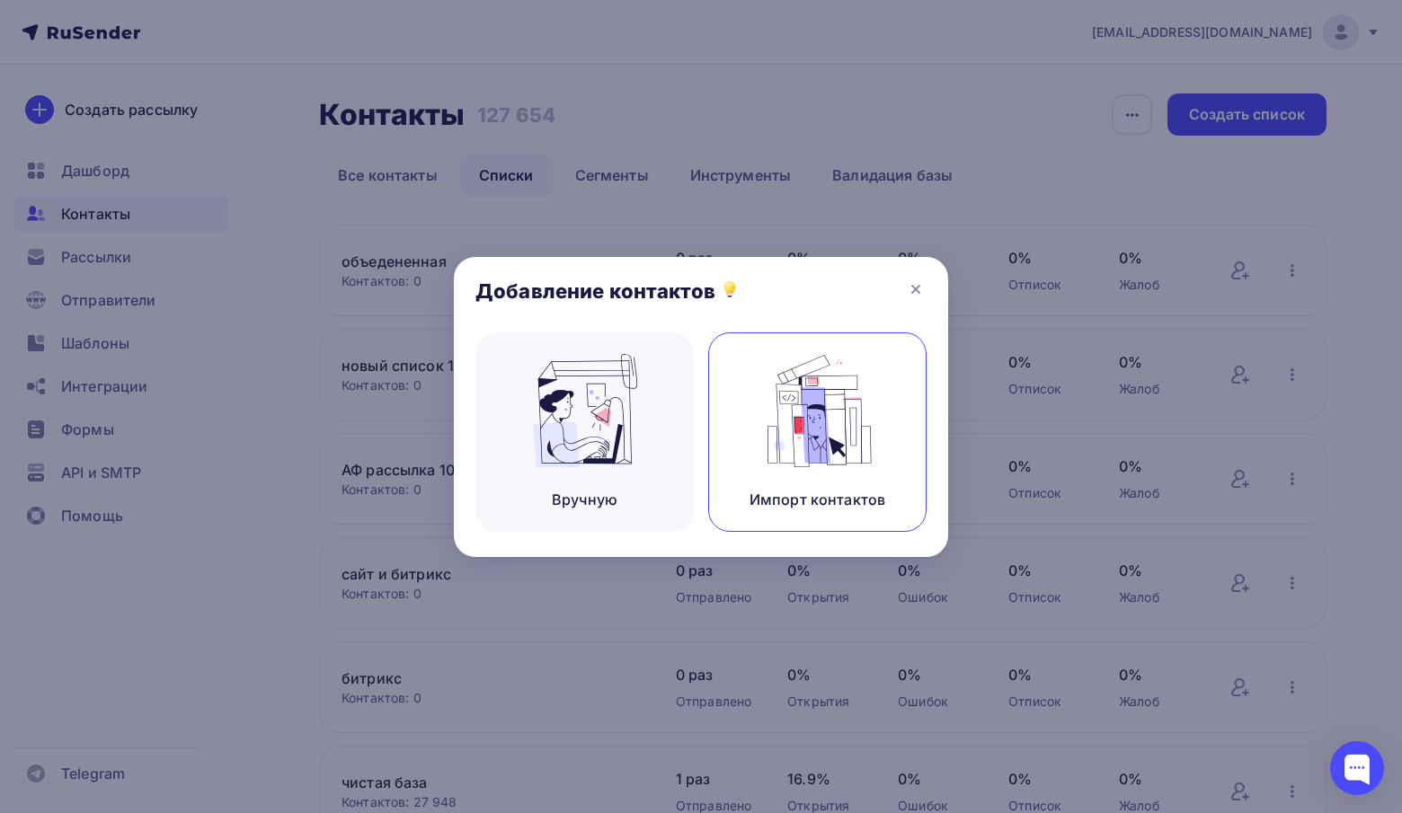
click at [897, 436] on div "Импорт контактов" at bounding box center [817, 431] width 218 height 199
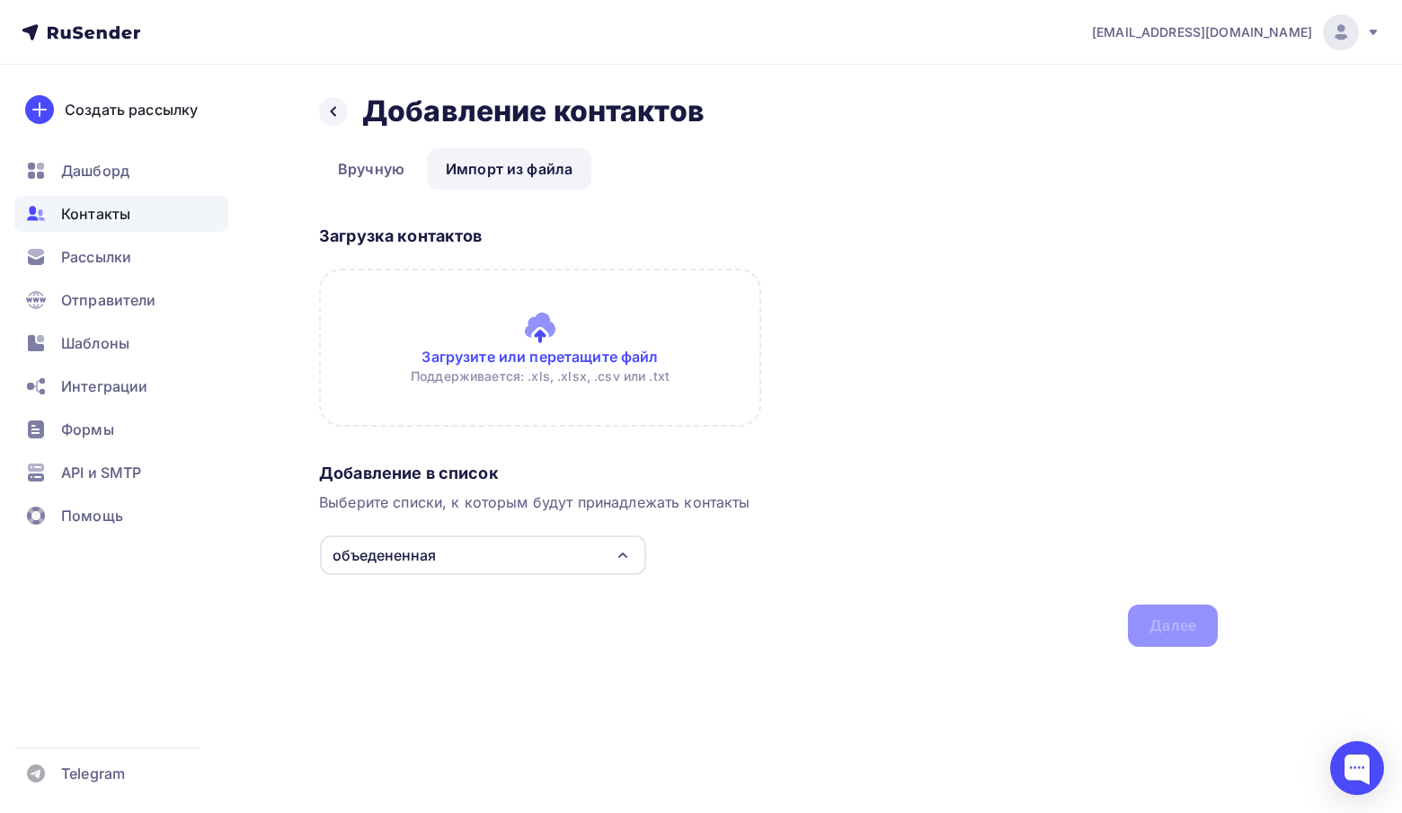
click at [447, 285] on input "file" at bounding box center [540, 348] width 442 height 158
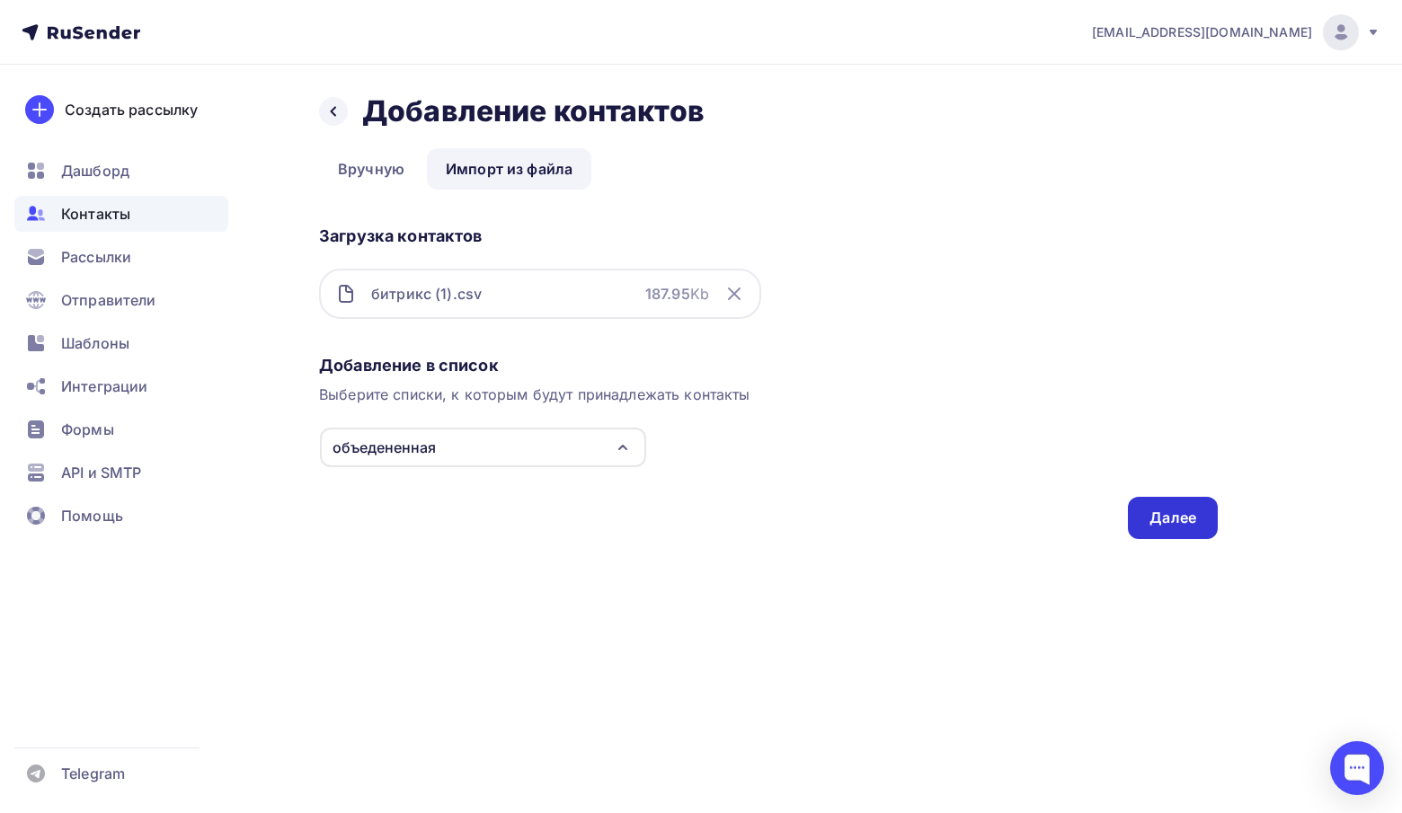
click at [1158, 509] on div "Далее" at bounding box center [1172, 518] width 47 height 21
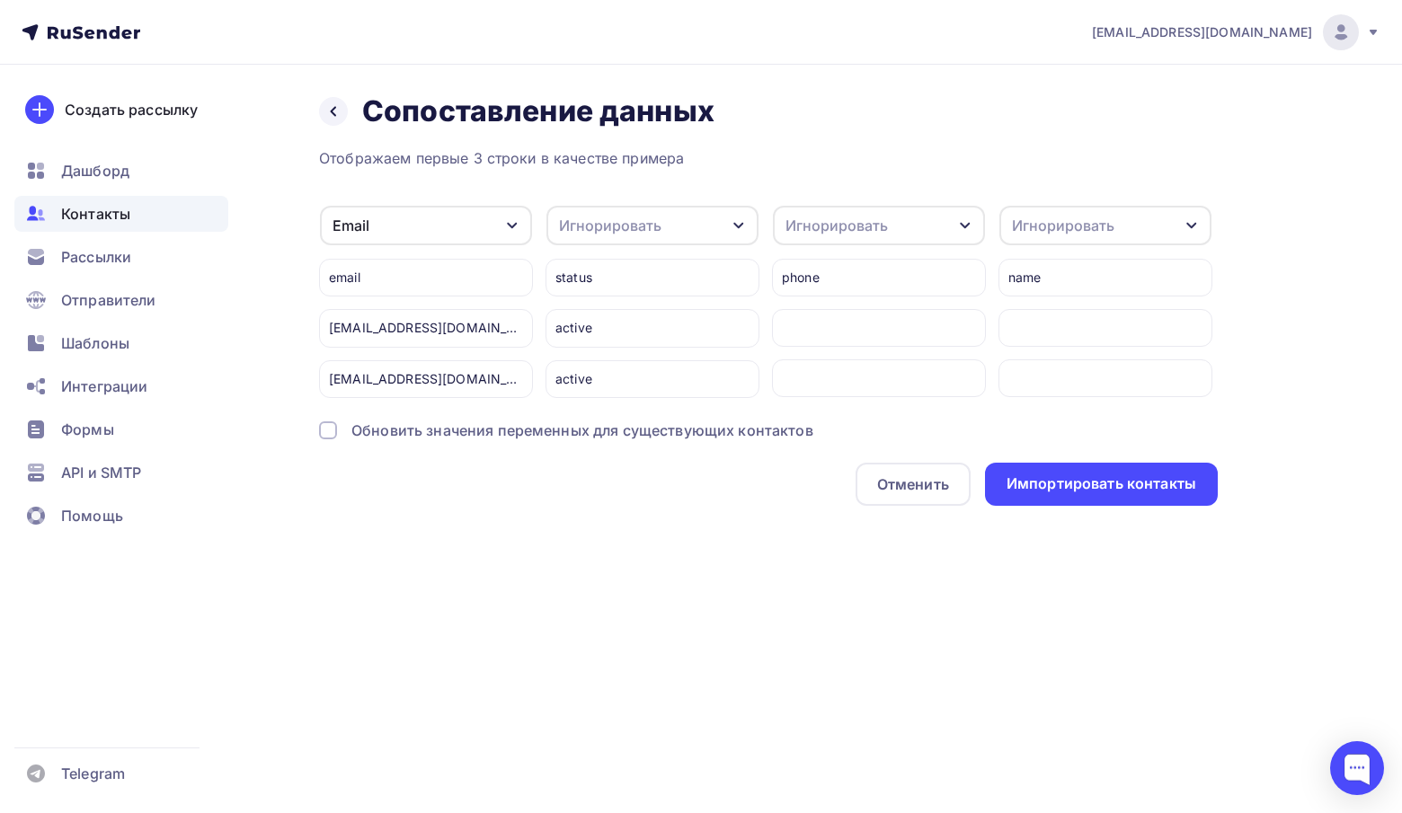
click at [472, 423] on div "Обновить значения переменных для существующих контактов" at bounding box center [582, 431] width 462 height 22
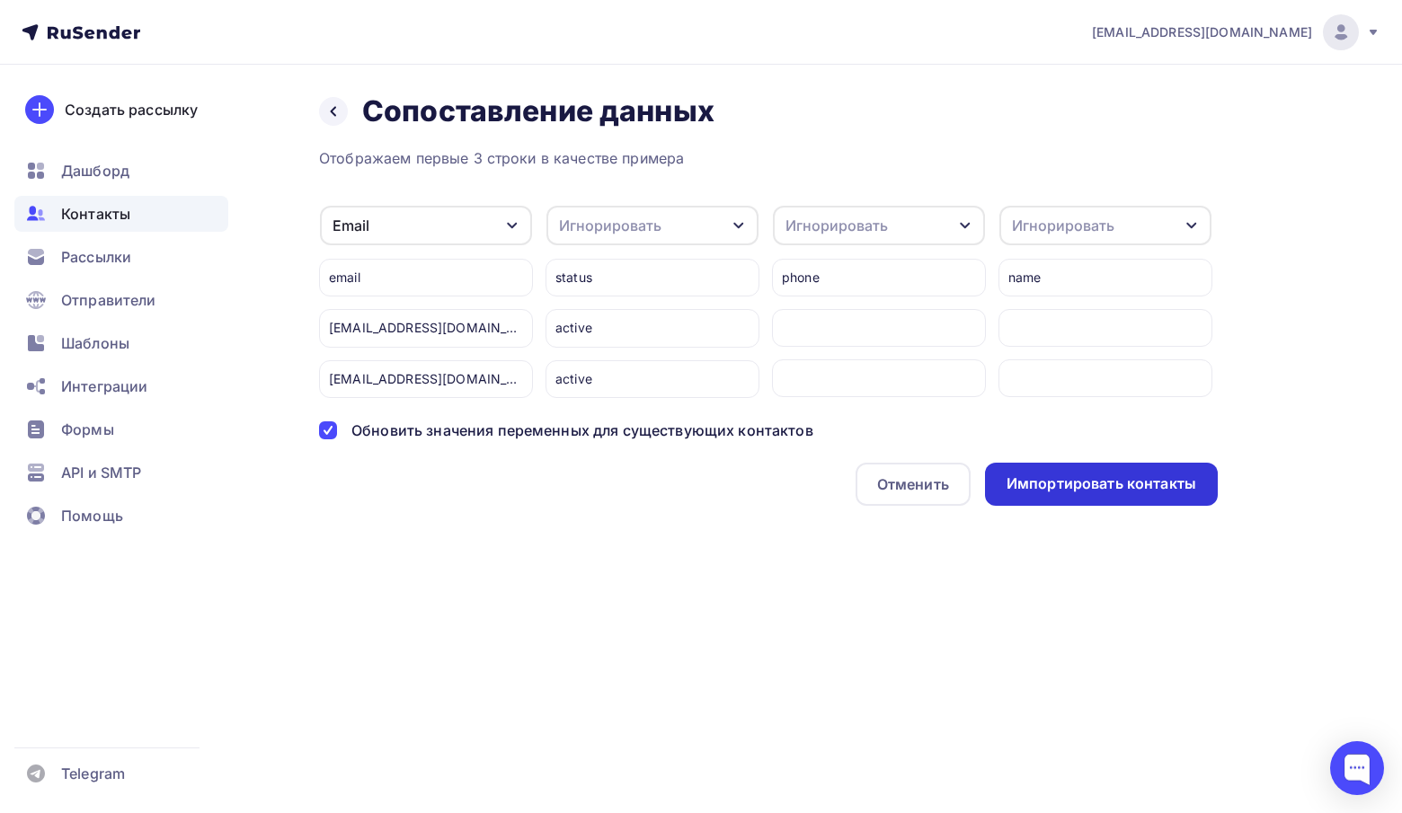
click at [1063, 466] on div "Импортировать контакты" at bounding box center [1101, 484] width 233 height 43
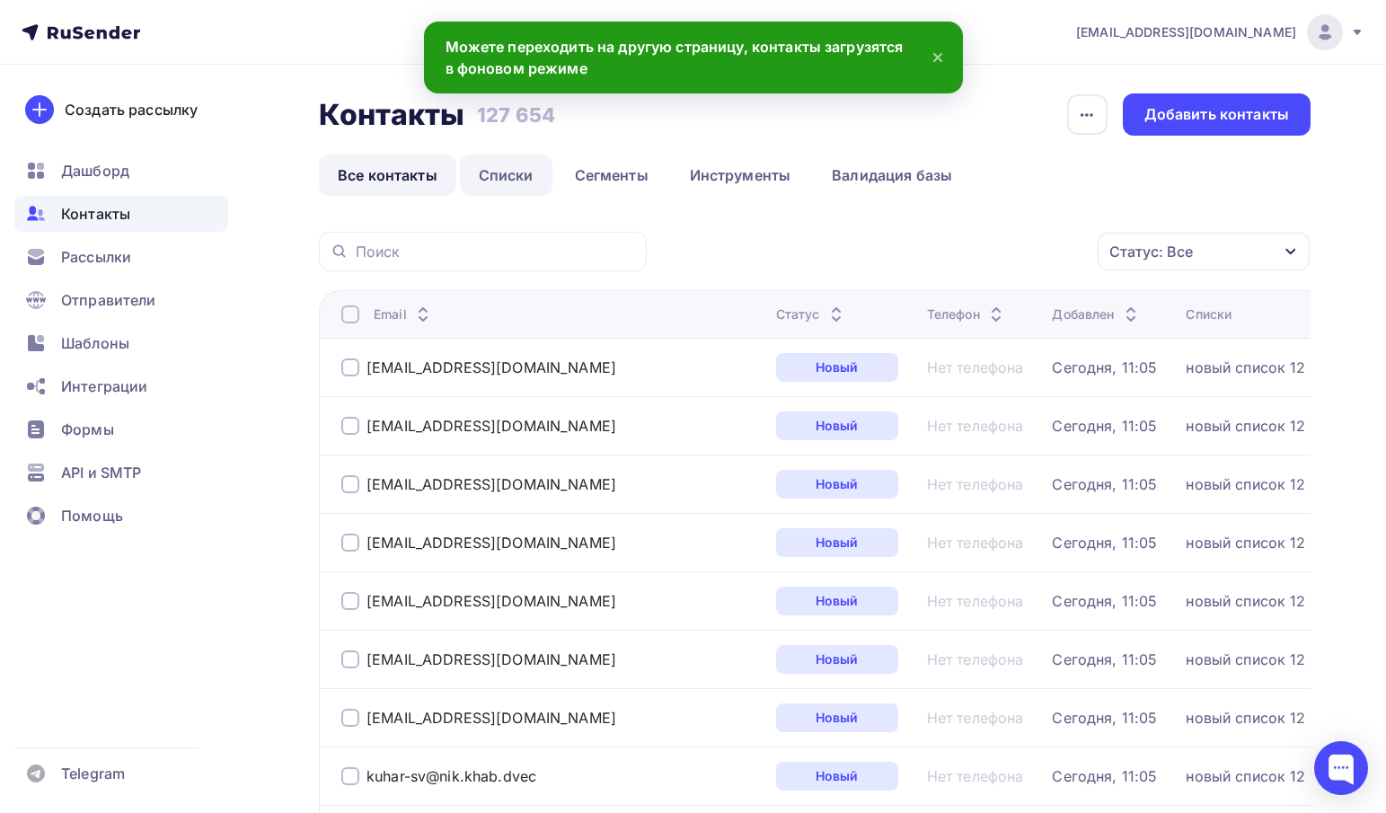
click at [482, 172] on link "Списки" at bounding box center [506, 175] width 93 height 41
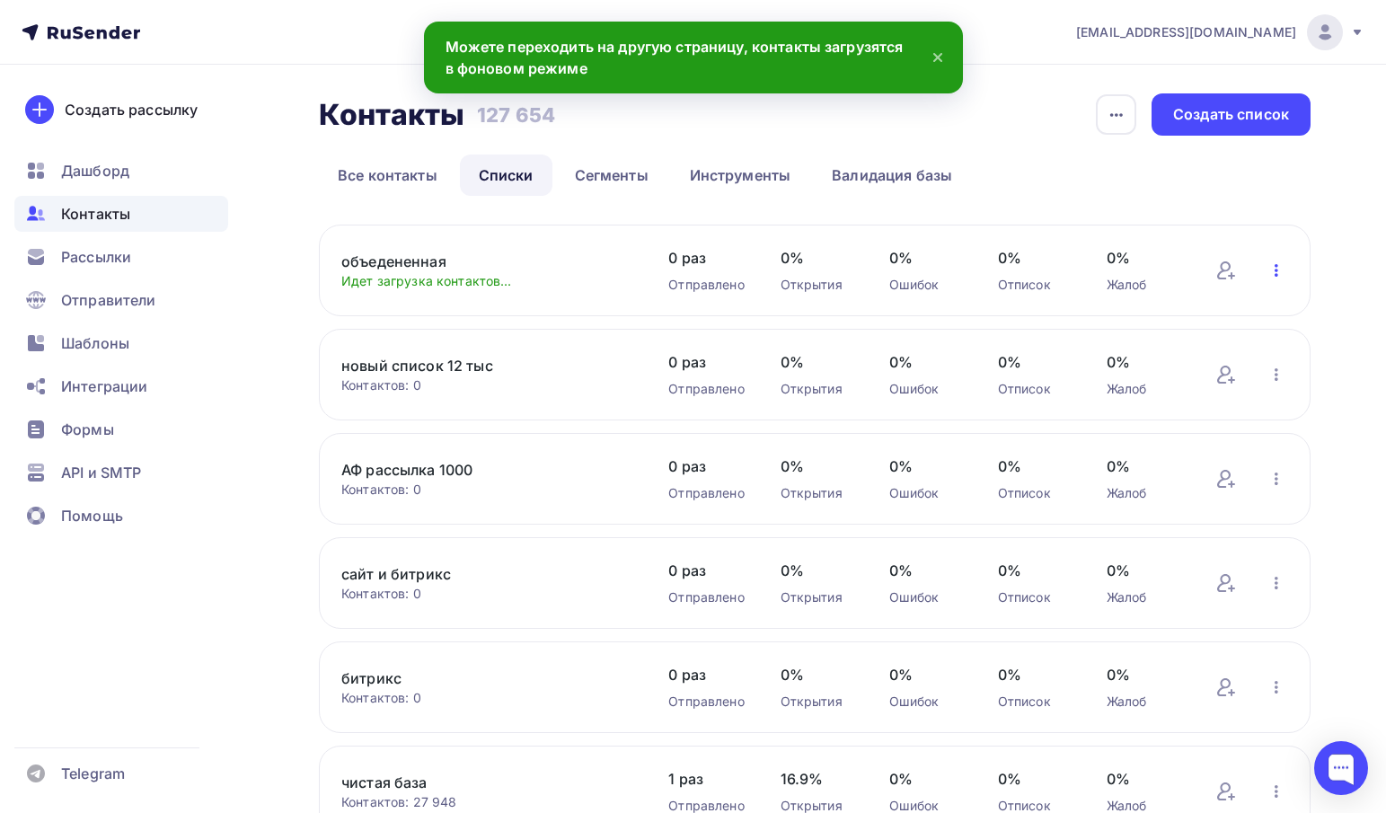
click at [1270, 264] on icon "button" at bounding box center [1277, 271] width 22 height 22
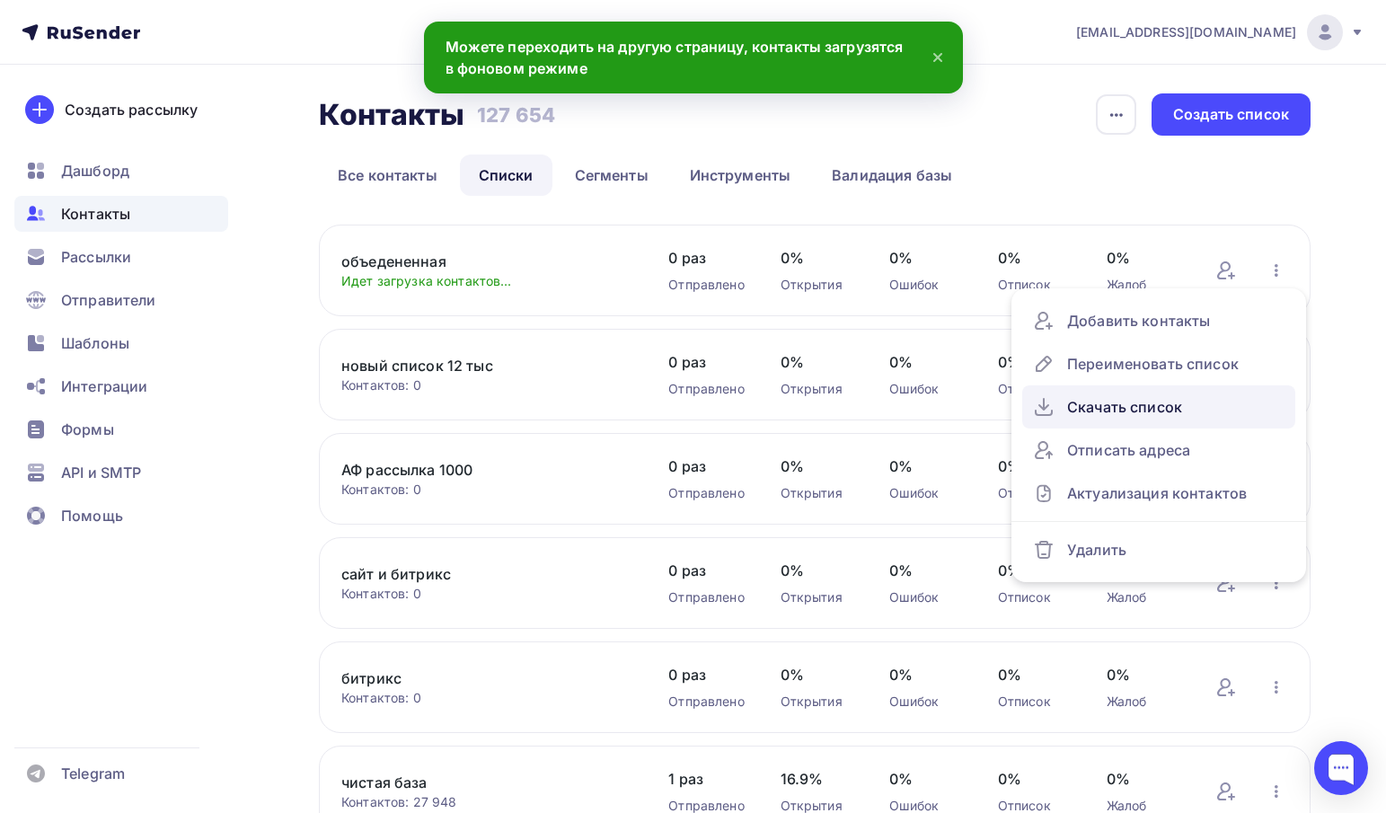
click at [1090, 413] on div "Скачать список" at bounding box center [1159, 407] width 252 height 29
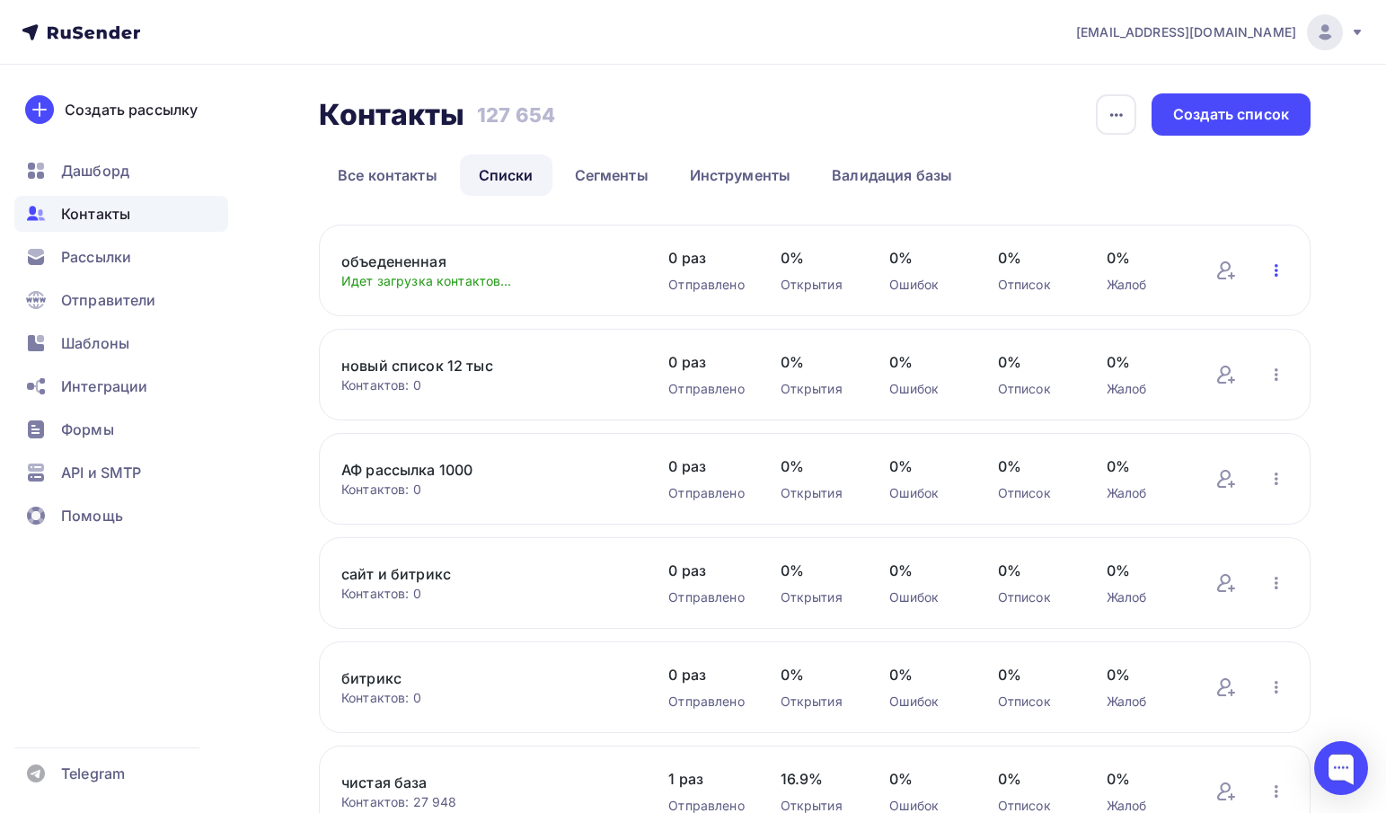
click at [1281, 261] on icon "button" at bounding box center [1277, 271] width 22 height 22
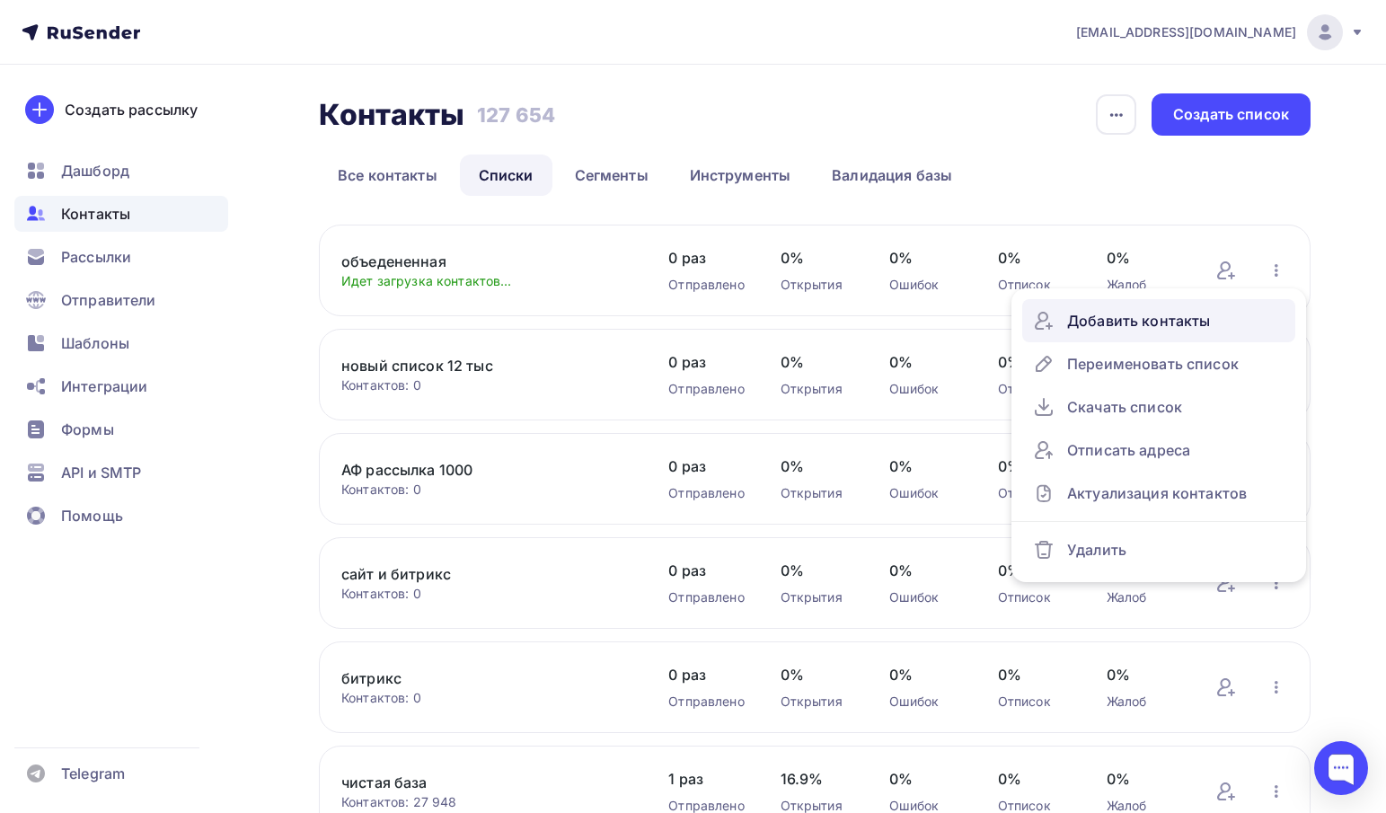
click at [1110, 320] on div "Добавить контакты" at bounding box center [1159, 320] width 252 height 29
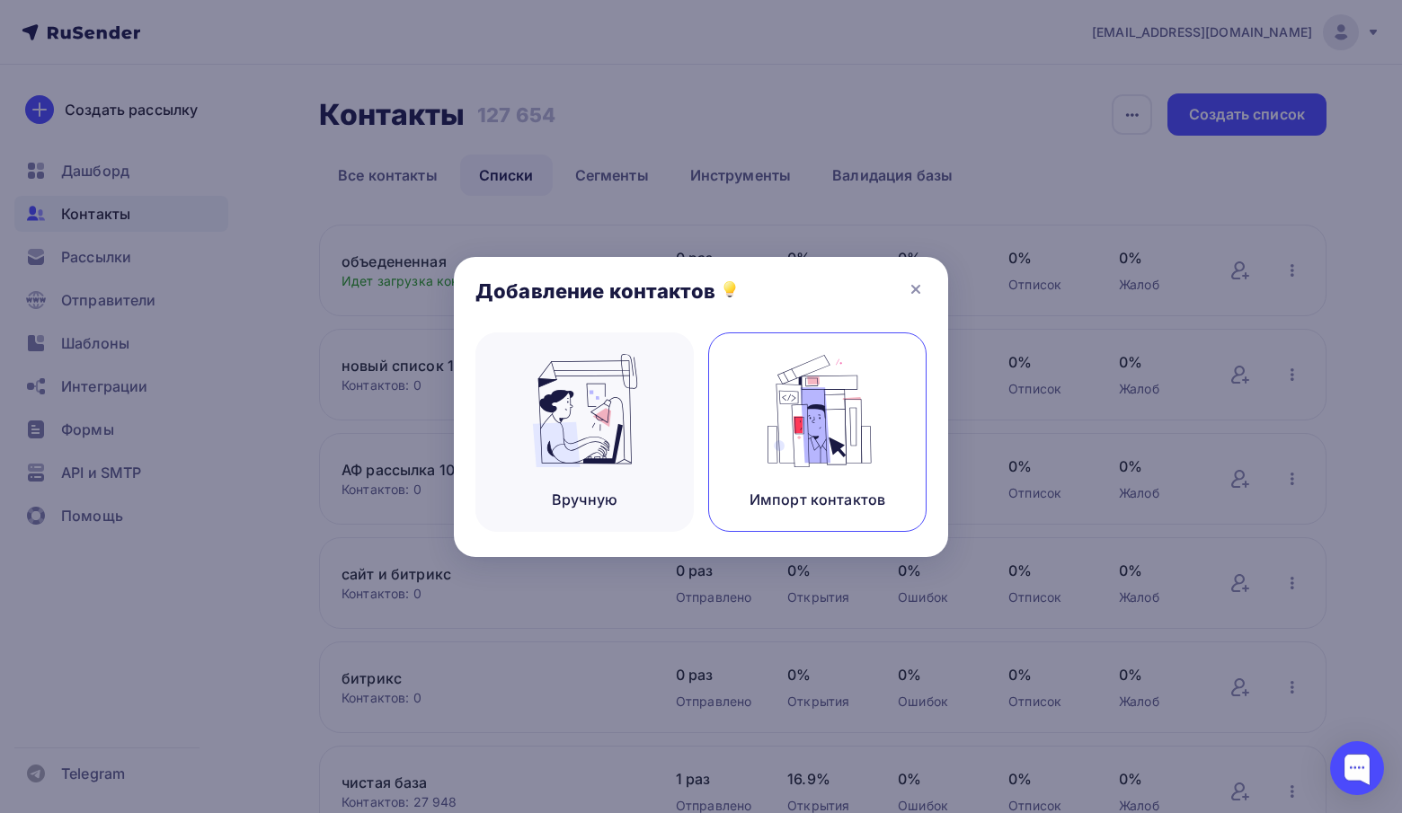
click at [845, 469] on div "Импорт контактов" at bounding box center [817, 431] width 218 height 199
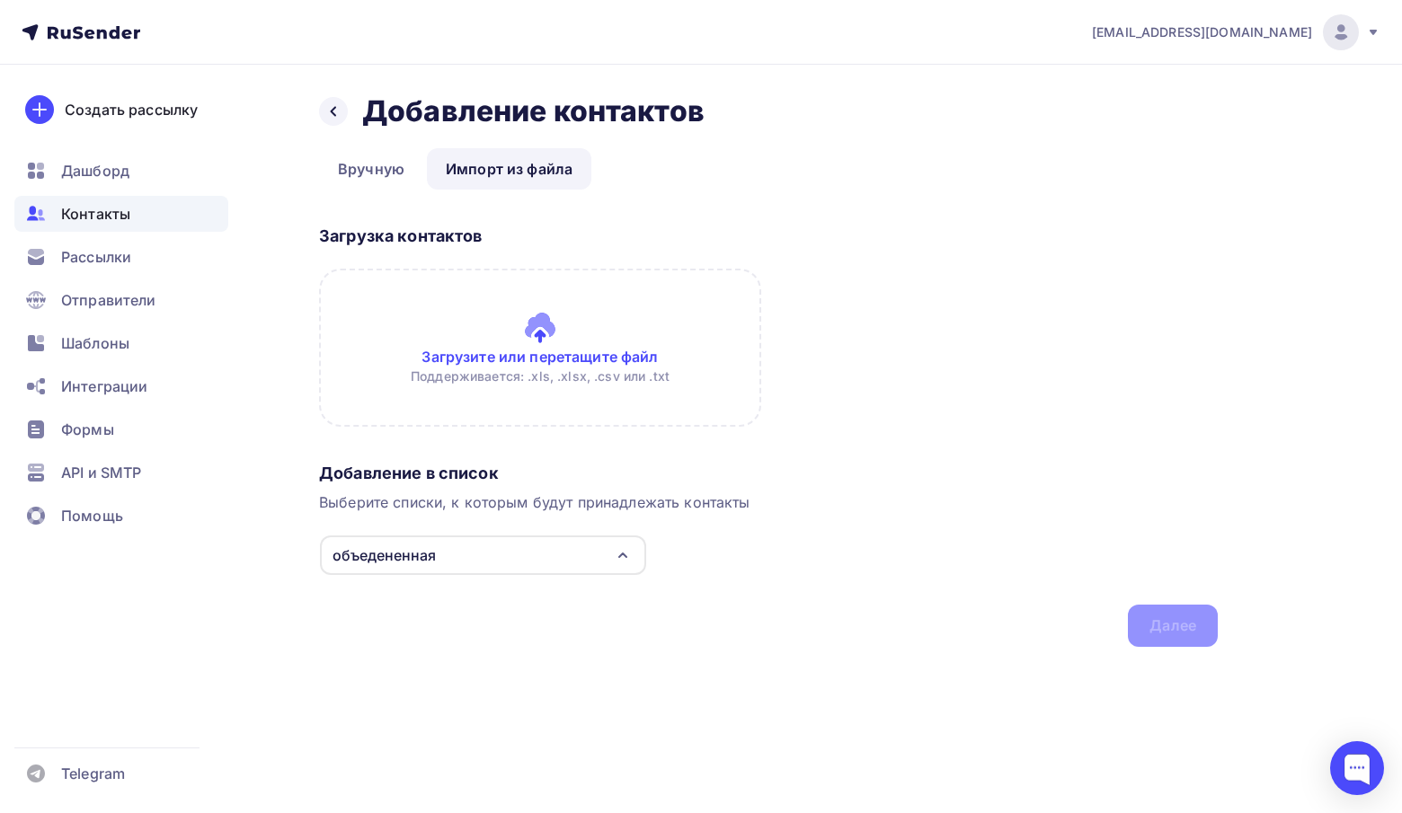
click at [512, 301] on input "file" at bounding box center [540, 348] width 442 height 158
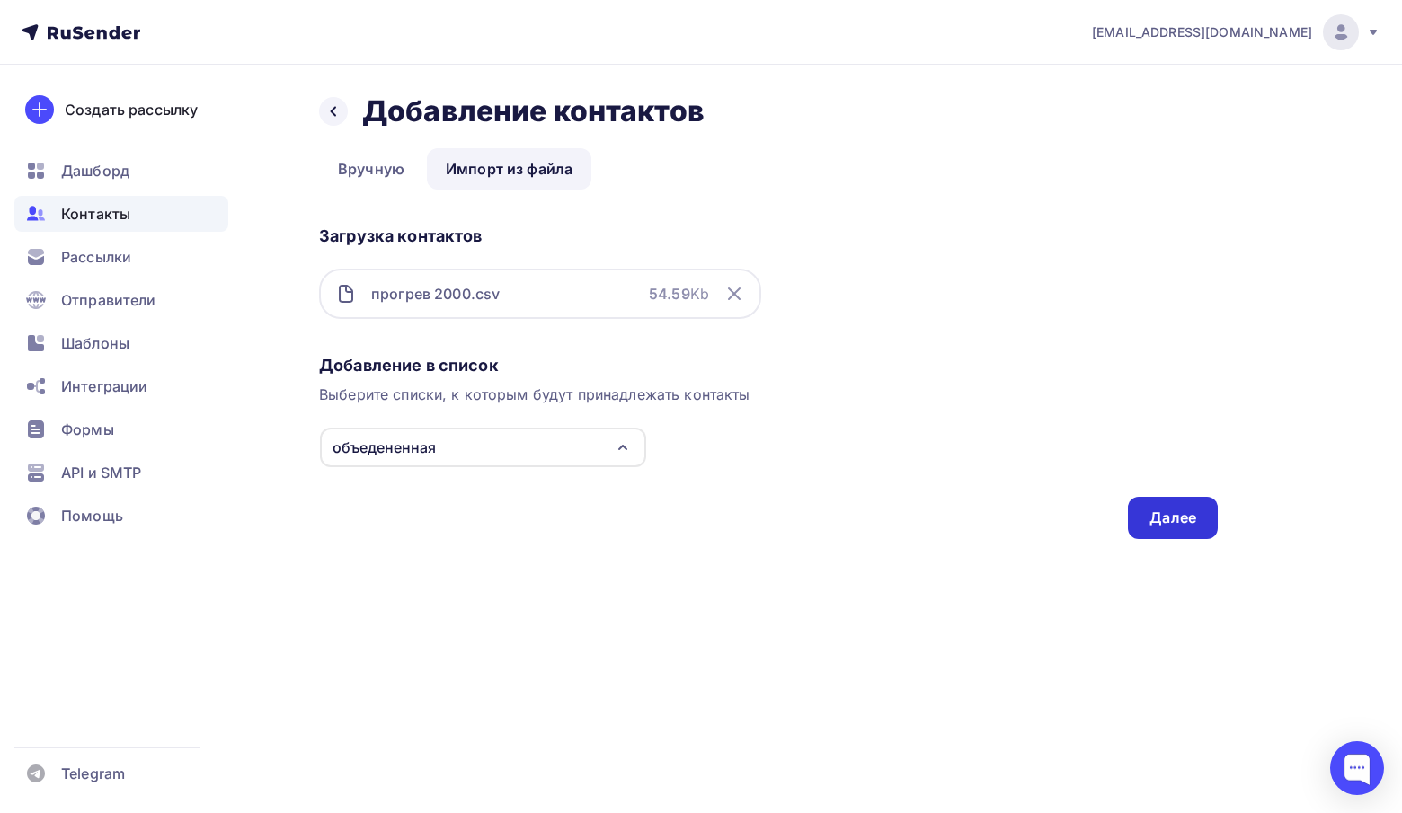
click at [1161, 503] on div "Далее" at bounding box center [1173, 518] width 90 height 42
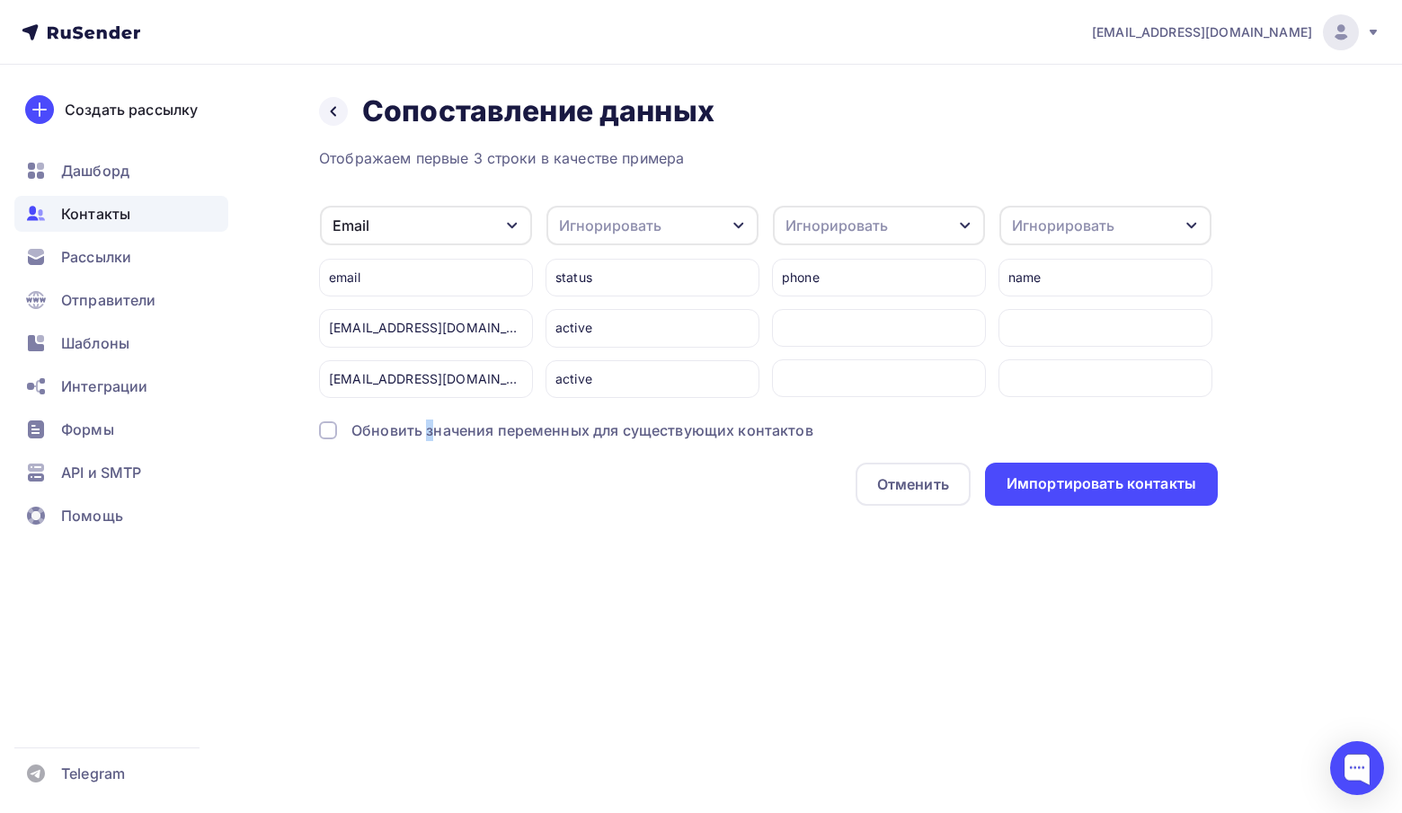
click at [429, 428] on div "Обновить значения переменных для существующих контактов" at bounding box center [582, 431] width 462 height 22
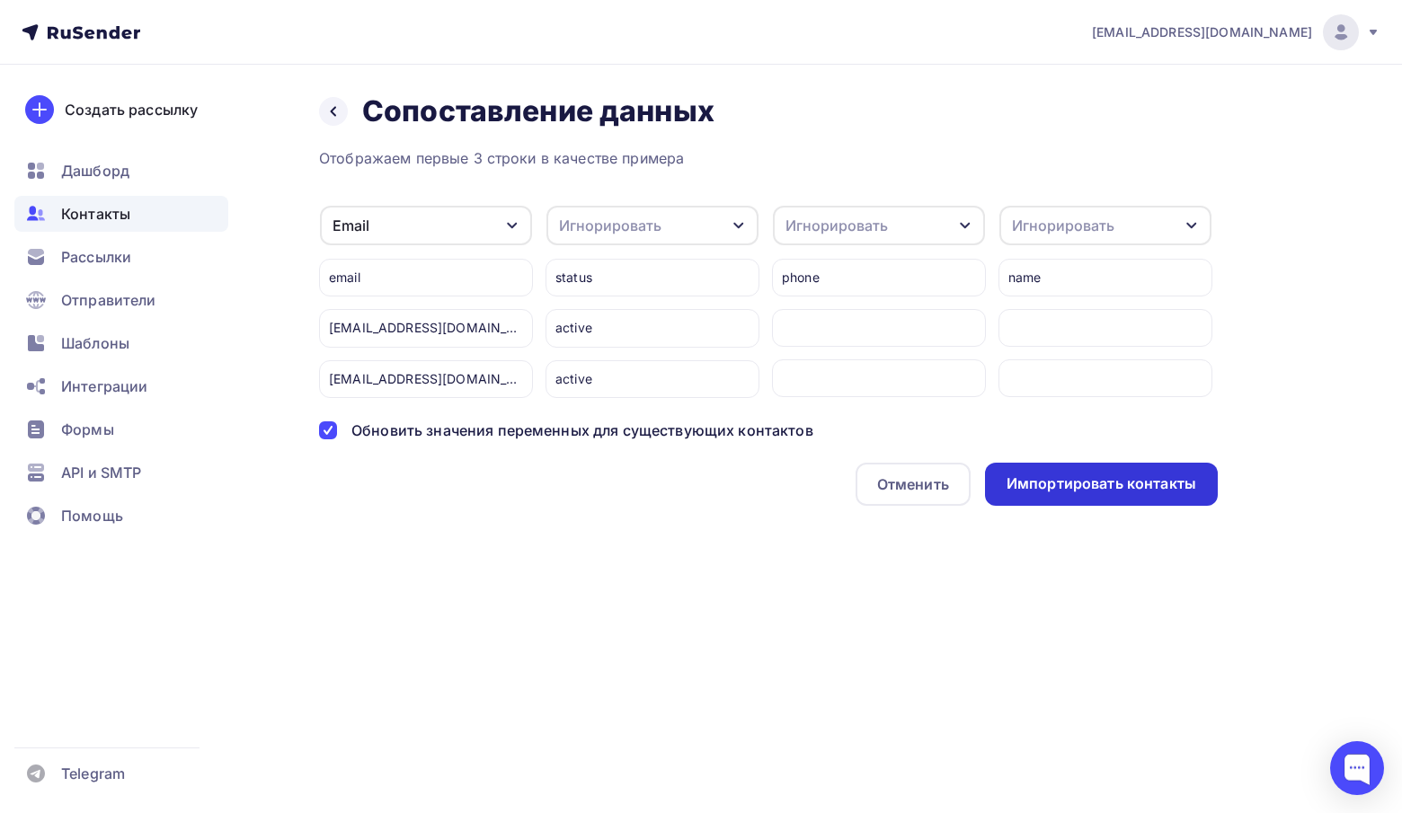
click at [1061, 493] on div "Импортировать контакты" at bounding box center [1101, 483] width 190 height 21
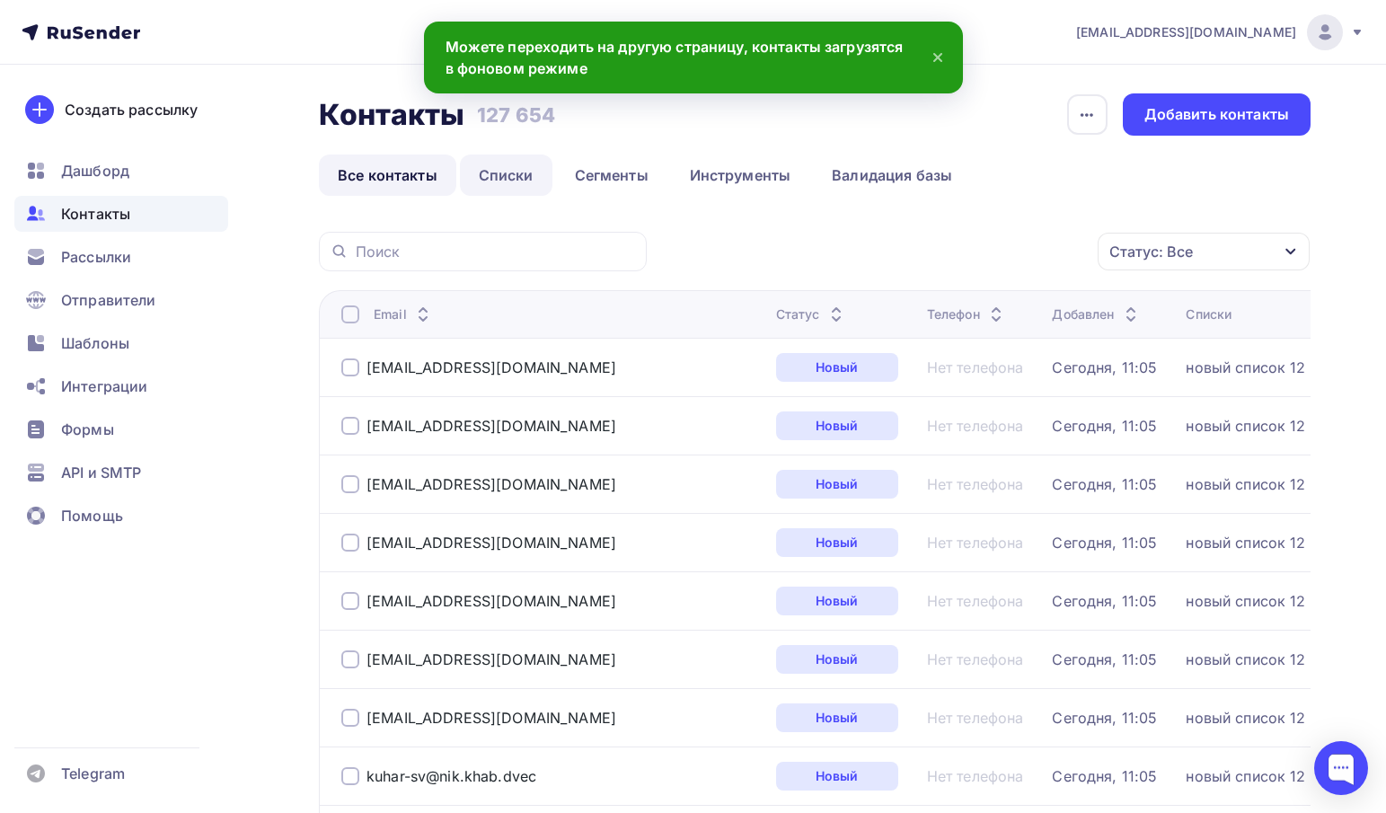
click at [504, 178] on link "Списки" at bounding box center [506, 175] width 93 height 41
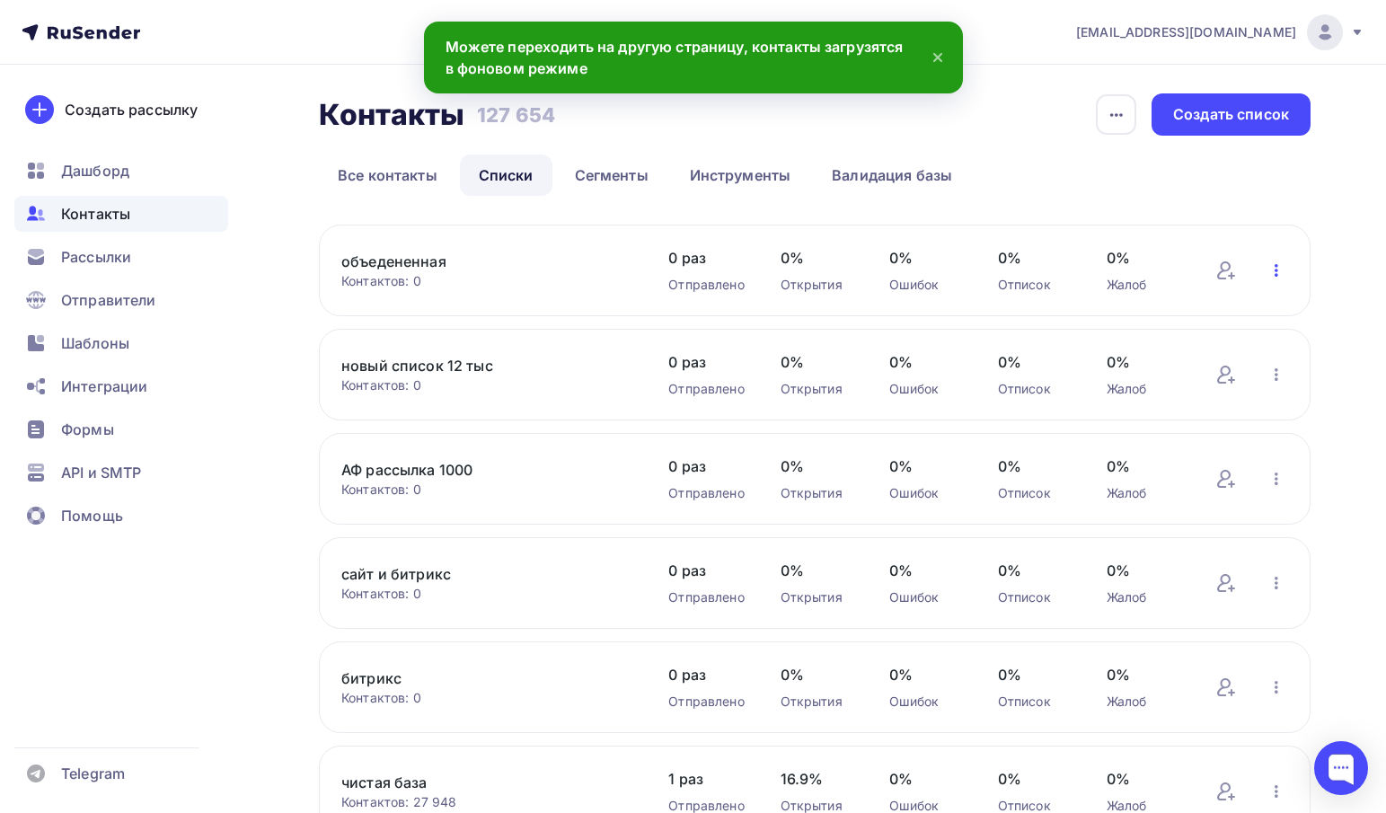
click at [1277, 262] on icon "button" at bounding box center [1277, 271] width 22 height 22
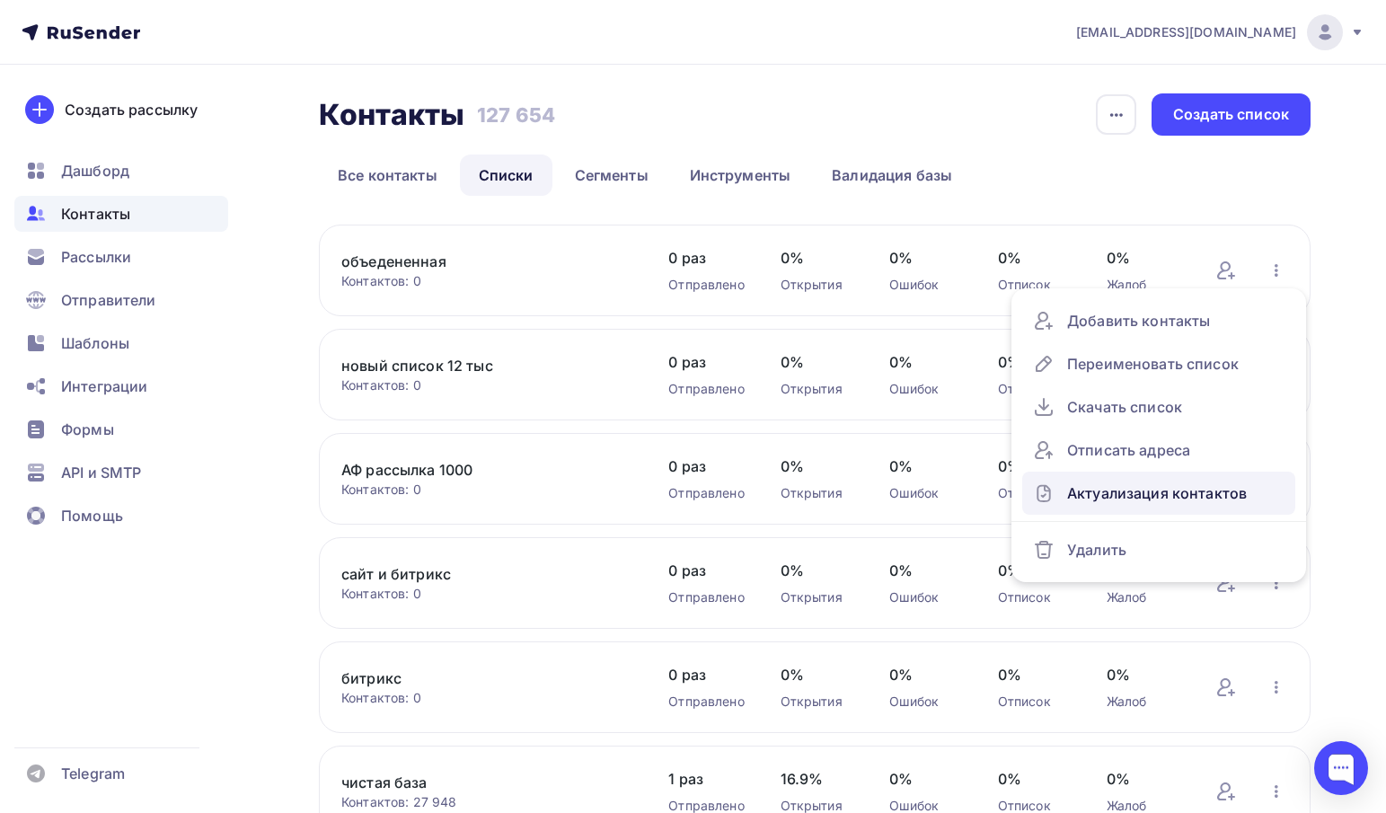
click at [1130, 482] on div "Актуализация контактов" at bounding box center [1159, 493] width 252 height 29
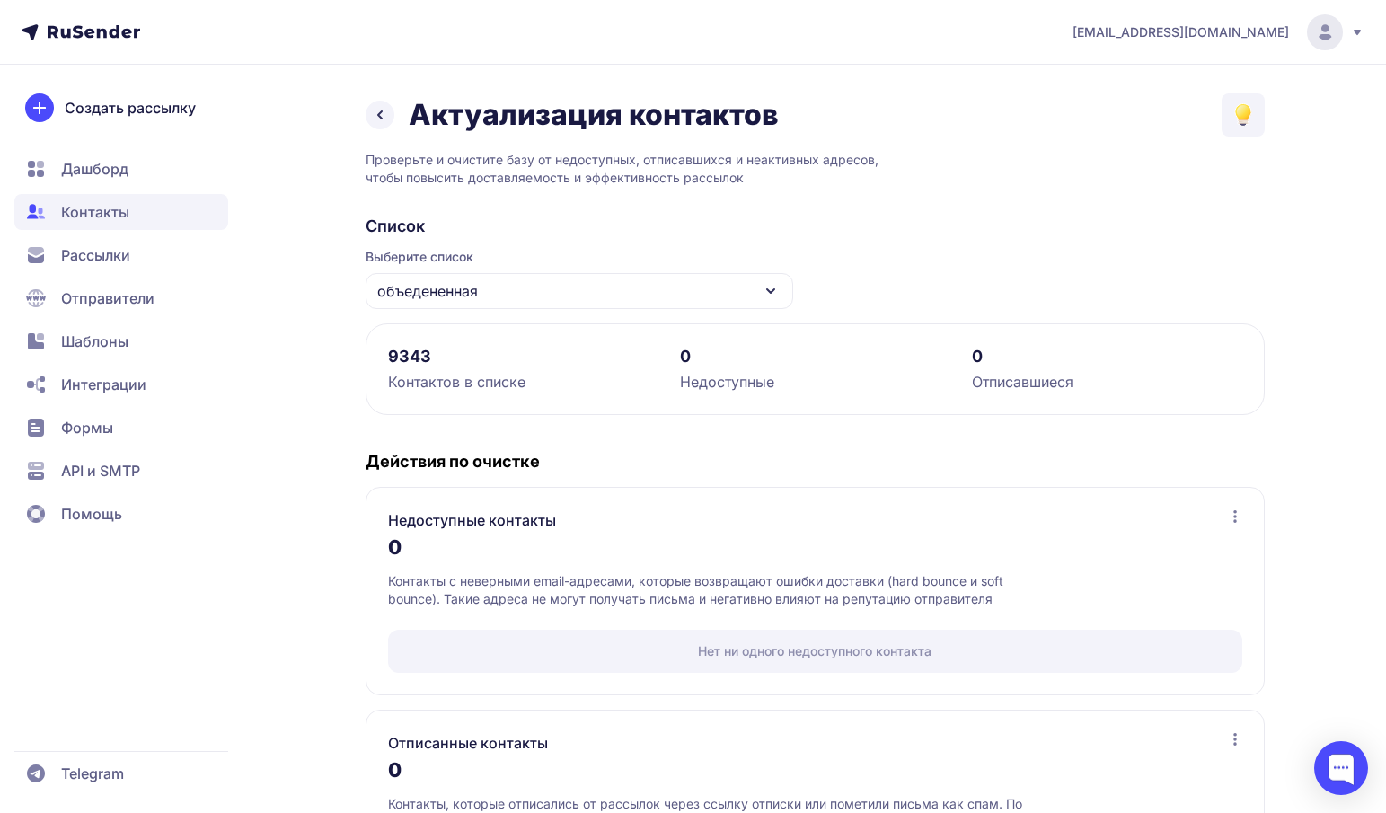
click at [381, 119] on icon at bounding box center [380, 115] width 22 height 22
